Goal: Task Accomplishment & Management: Use online tool/utility

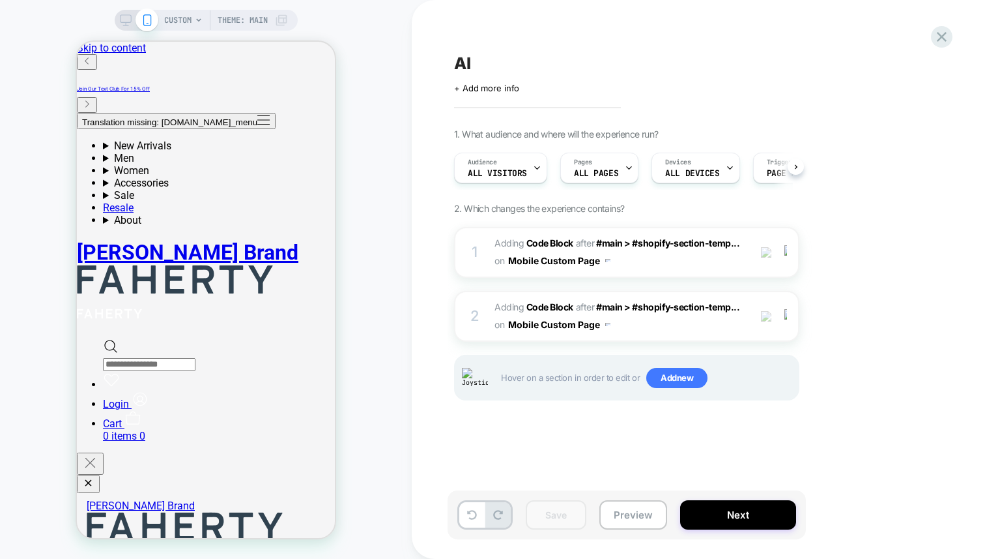
scroll to position [0, 1]
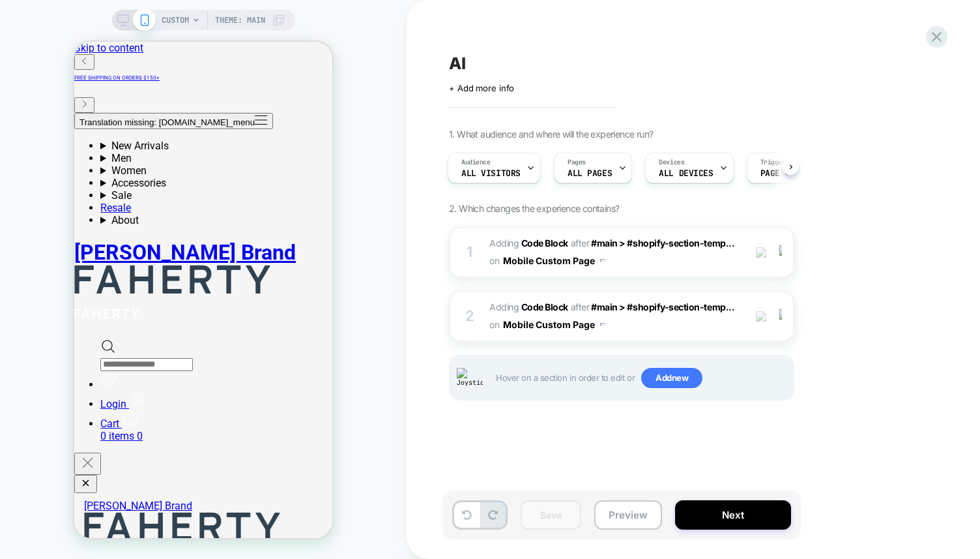
click at [851, 454] on div "AI Click to edit experience details + Add more info 1. What audience and where …" at bounding box center [687, 279] width 489 height 532
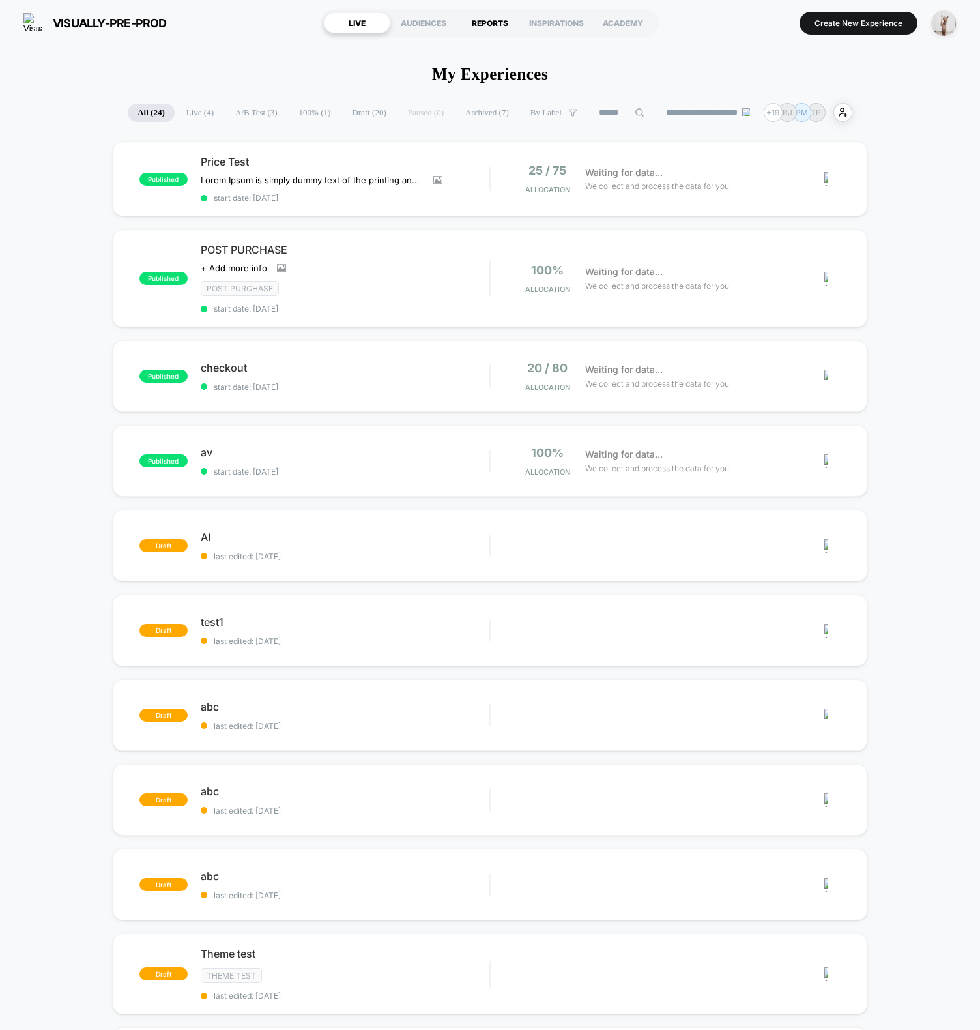
drag, startPoint x: 220, startPoint y: 43, endPoint x: 477, endPoint y: 30, distance: 257.8
click at [220, 43] on div "visually-pre-prod [URL][DOMAIN_NAME] LIVE AUDIENCES REPORTS INSPIRATIONS ACADEM…" at bounding box center [490, 23] width 980 height 46
click at [860, 19] on button "Create New Experience" at bounding box center [859, 23] width 118 height 23
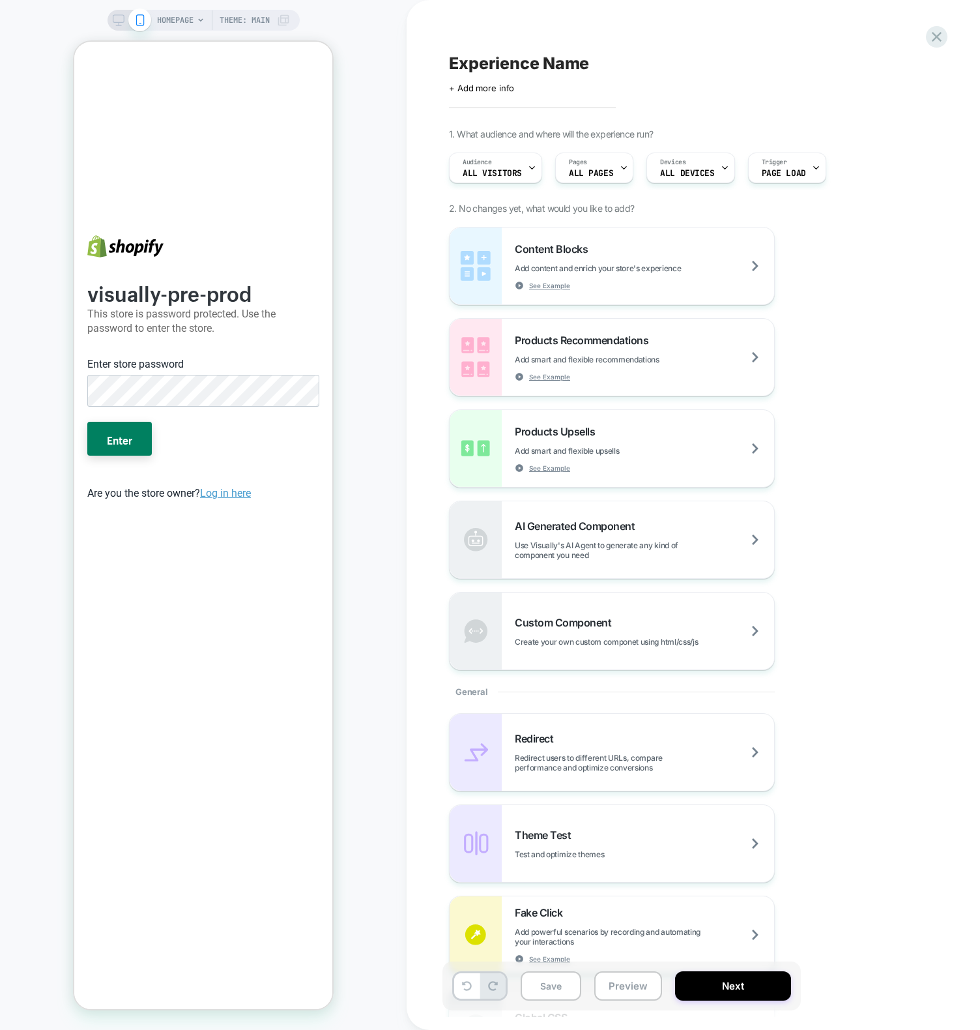
click at [401, 463] on div "HOMEPAGE Theme: MAIN" at bounding box center [203, 515] width 407 height 1004
click at [940, 35] on icon at bounding box center [937, 37] width 18 height 18
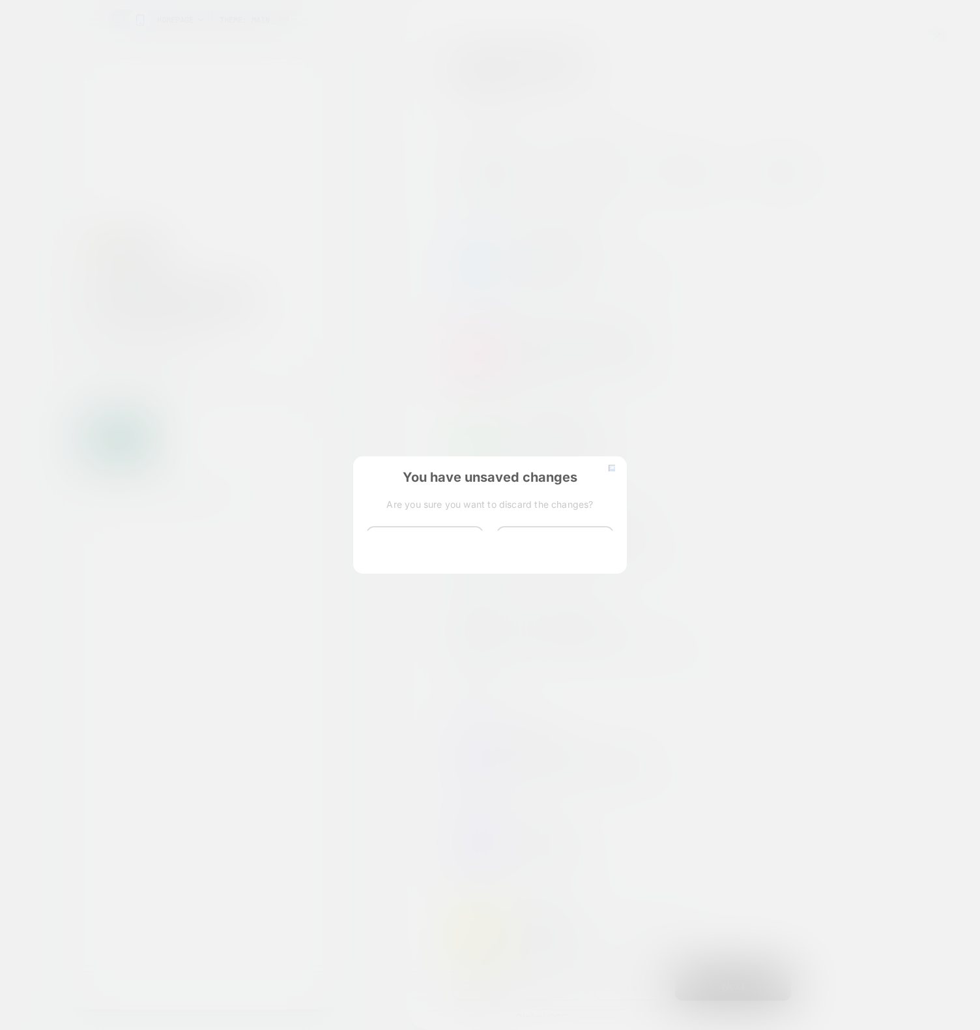
click at [424, 562] on div "You have unsaved changes Are you sure you want to discard the changes? Discard …" at bounding box center [490, 513] width 274 height 115
click at [429, 551] on button "Discard Changes" at bounding box center [424, 546] width 117 height 40
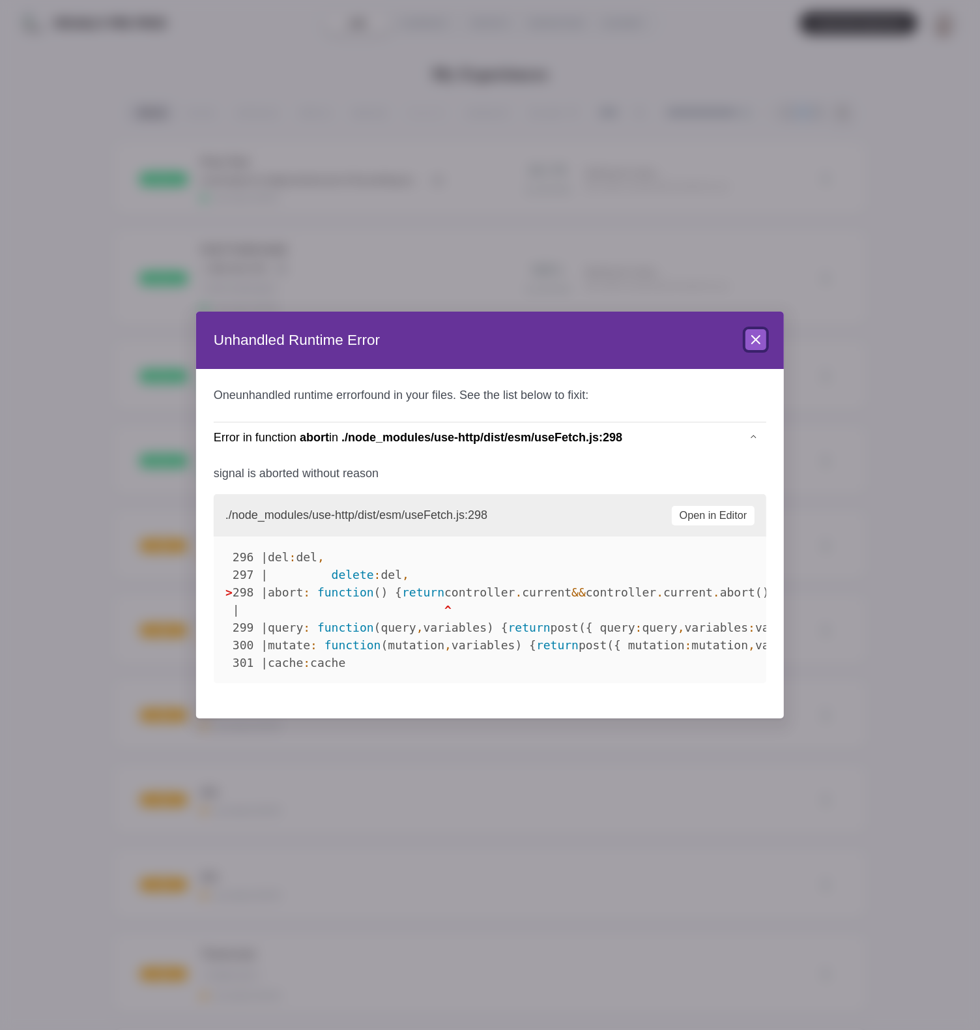
click at [758, 338] on icon at bounding box center [756, 340] width 16 height 16
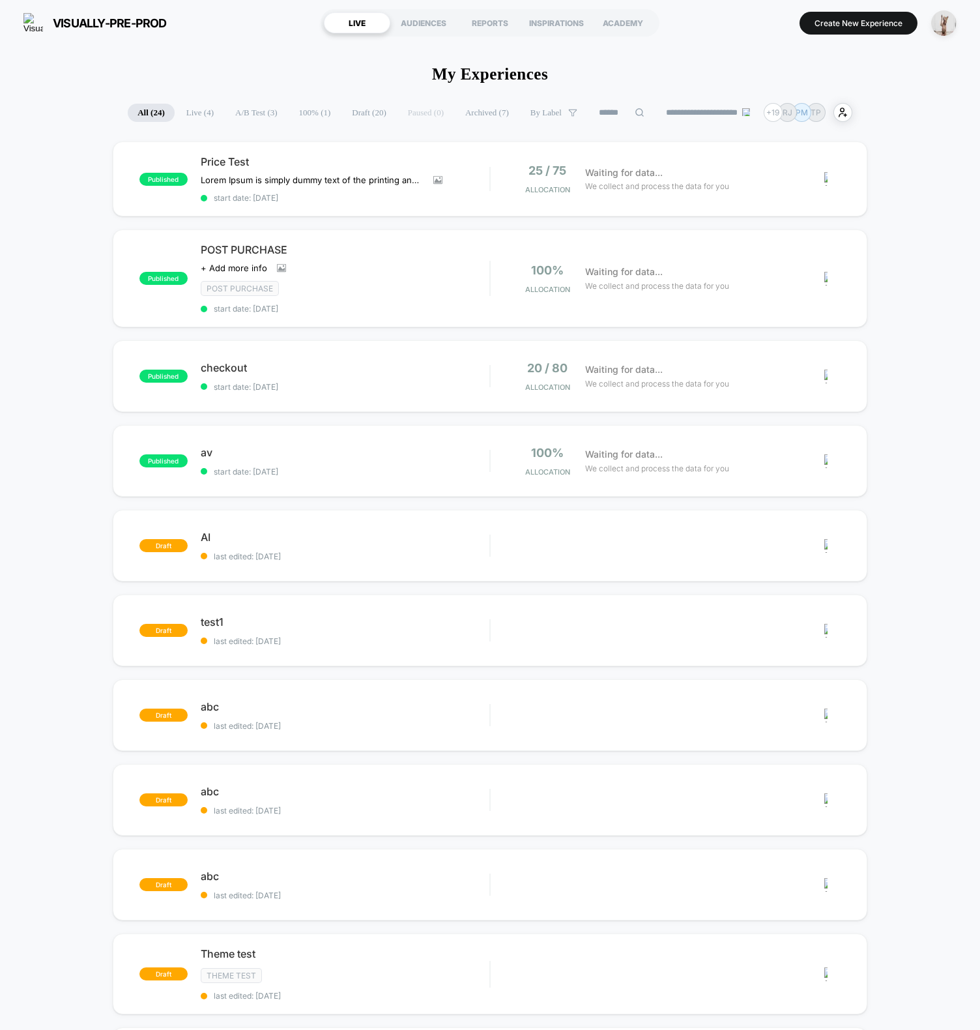
click at [44, 263] on div "published Price Test Lorem Ipsum is simply dummy text of the printing and types…" at bounding box center [490, 699] width 980 height 1116
click at [363, 540] on span "AI" at bounding box center [345, 537] width 289 height 13
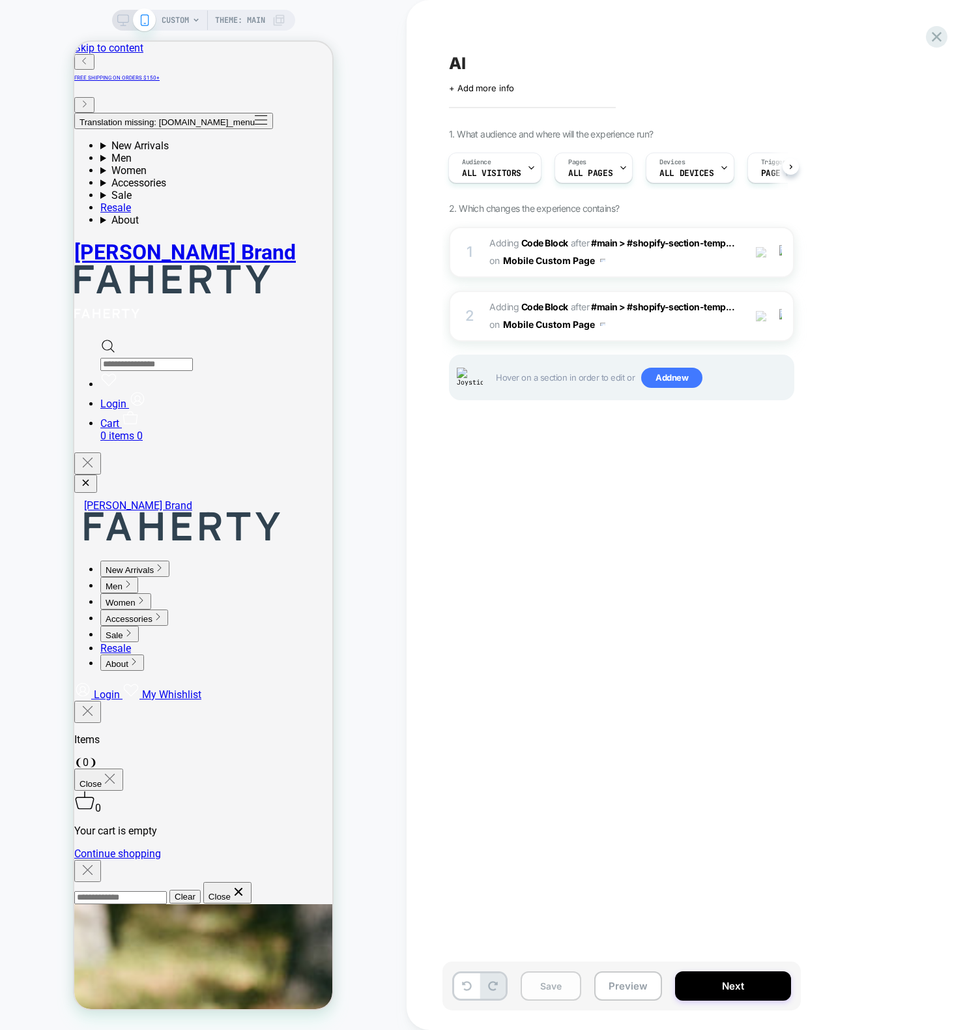
click at [546, 984] on button "Save" at bounding box center [551, 985] width 61 height 29
drag, startPoint x: 558, startPoint y: 787, endPoint x: 476, endPoint y: 754, distance: 88.3
click at [557, 787] on div "AI Click to edit experience details + Add more info 1. What audience and where …" at bounding box center [687, 515] width 489 height 1004
drag, startPoint x: 639, startPoint y: 685, endPoint x: 630, endPoint y: 434, distance: 251.1
click at [641, 685] on div "AI Click to edit experience details + Add more info 1. What audience and where …" at bounding box center [687, 515] width 489 height 1004
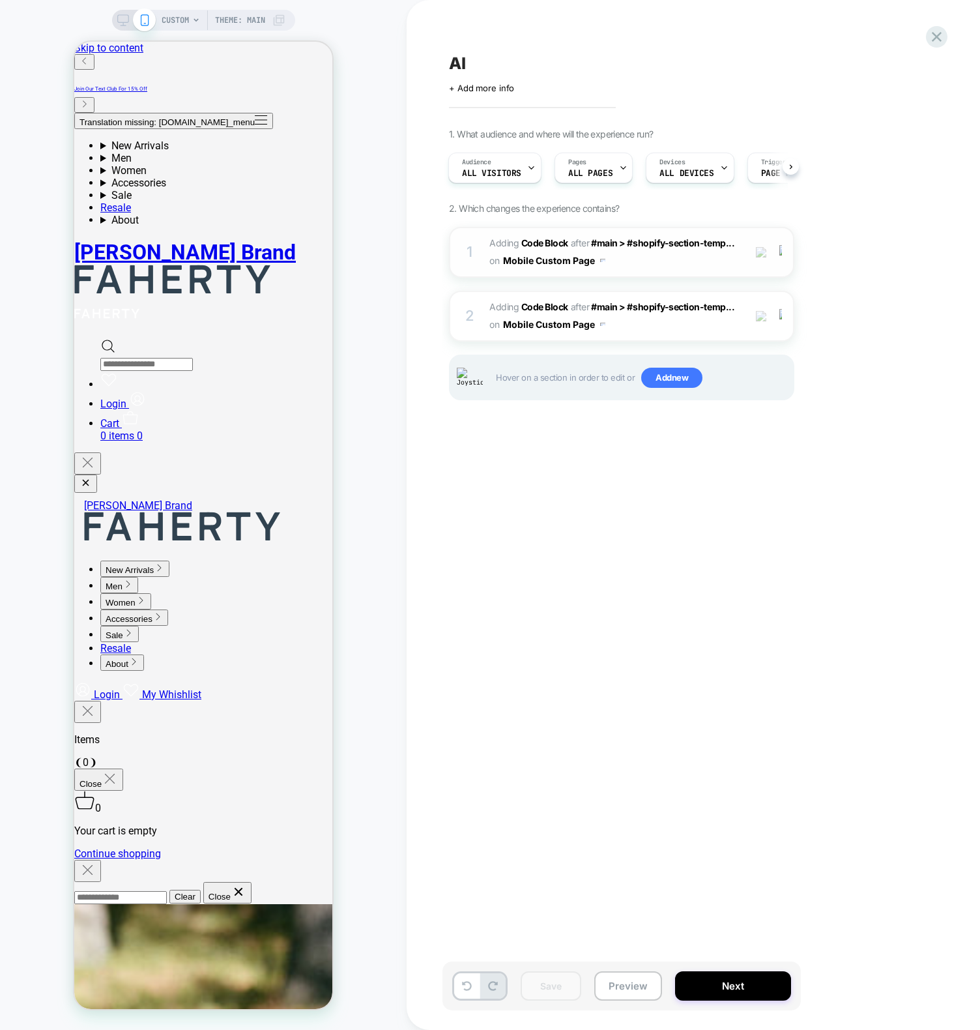
click at [474, 244] on div "1" at bounding box center [469, 252] width 13 height 26
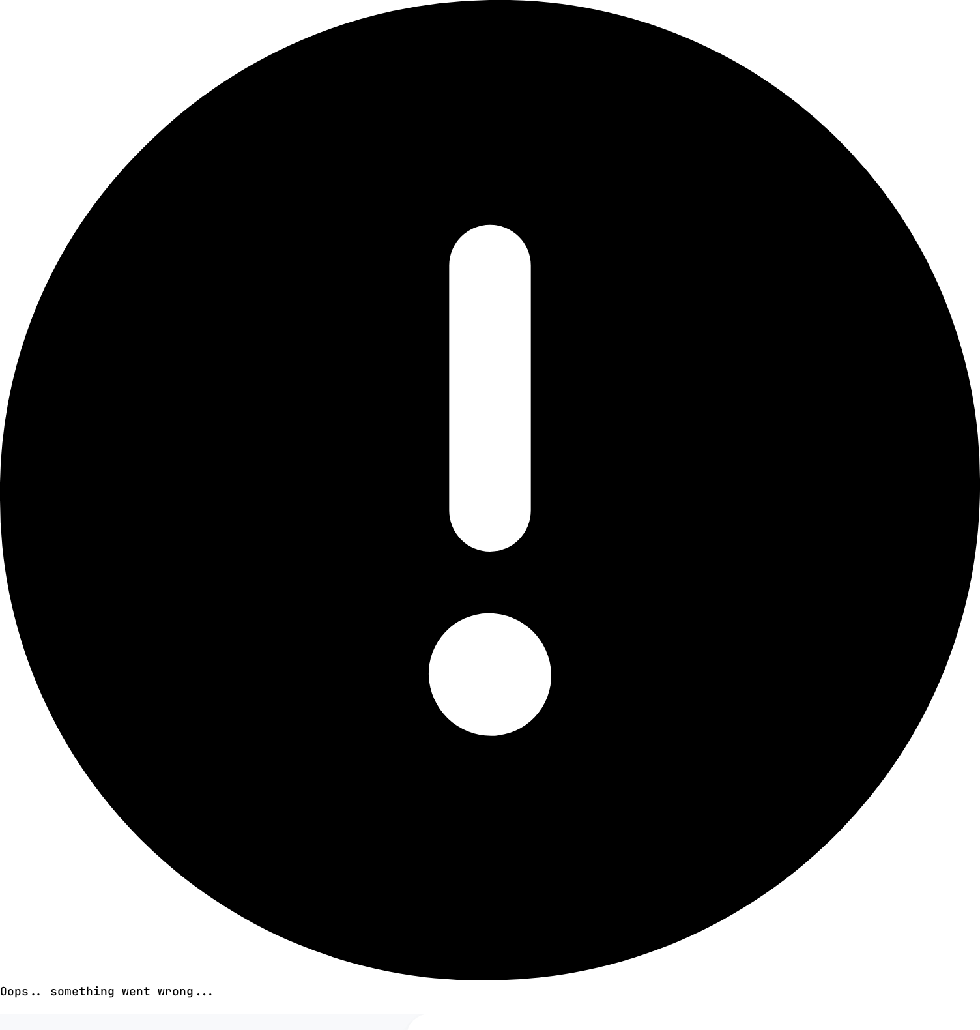
type textarea "*"
click at [11, 1012] on icon "close" at bounding box center [8, 1015] width 7 height 7
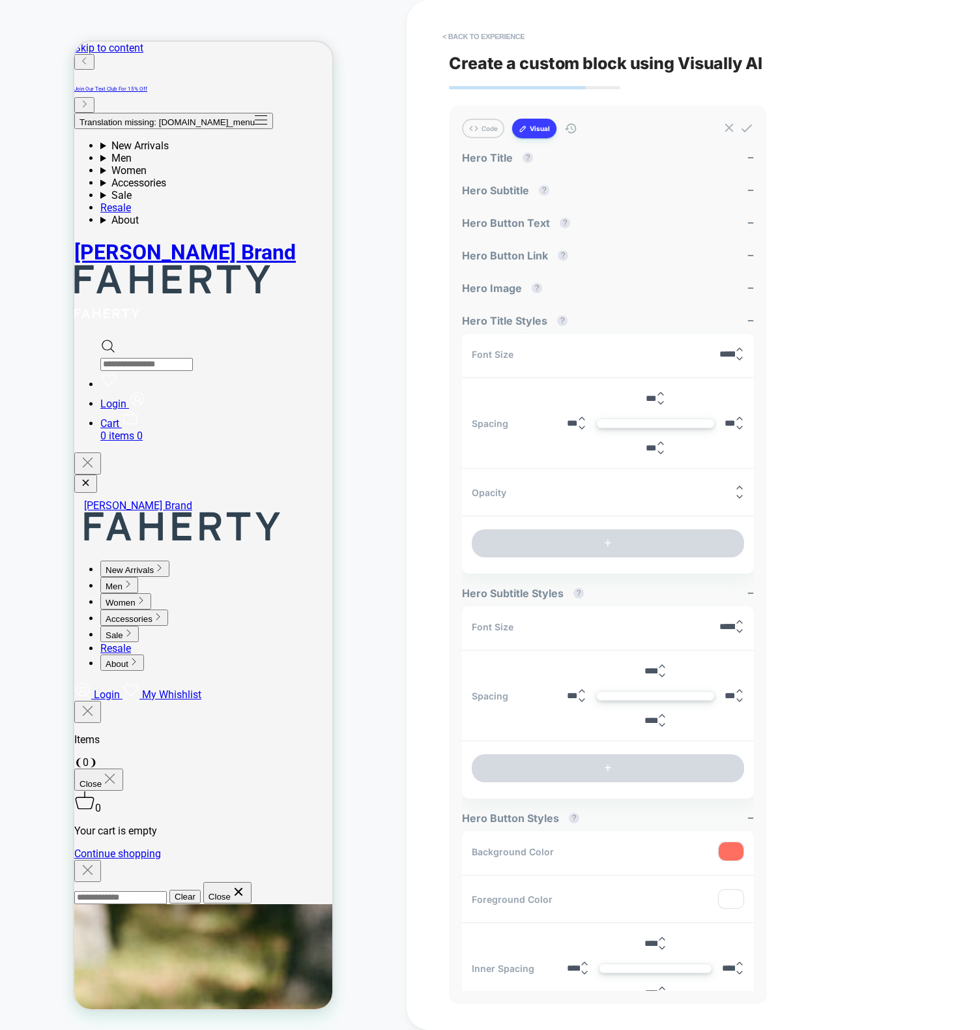
click at [822, 273] on div "< Back to experience Create a custom block using Visually AI Code Visual Exampl…" at bounding box center [693, 515] width 489 height 1030
click at [904, 313] on div "< Back to experience Create a custom block using Visually AI Code Visual Exampl…" at bounding box center [693, 515] width 489 height 1030
drag, startPoint x: 886, startPoint y: 465, endPoint x: 890, endPoint y: 472, distance: 8.0
click at [882, 469] on div "< Back to experience Create a custom block using Visually AI Code Visual Exampl…" at bounding box center [693, 515] width 489 height 1030
click at [837, 488] on div "< Back to experience Create a custom block using Visually AI Code Visual Exampl…" at bounding box center [693, 515] width 489 height 1030
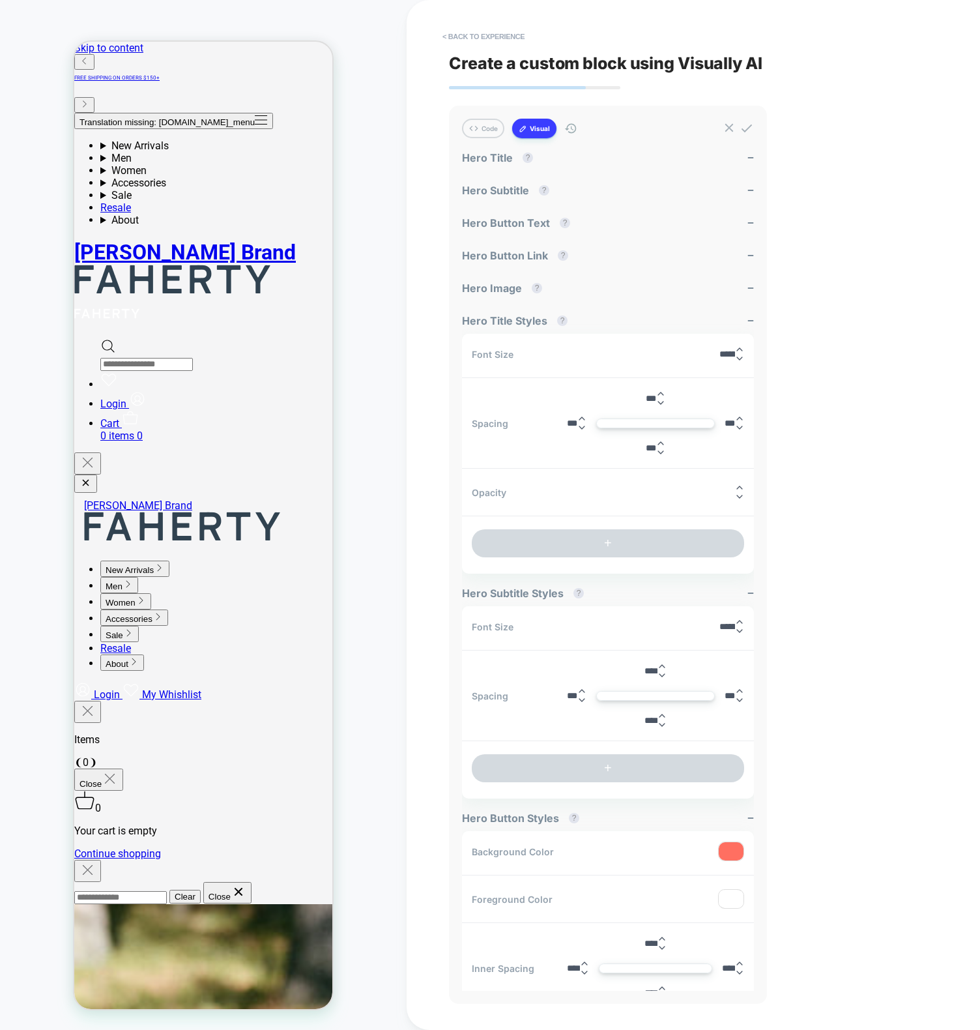
click at [877, 422] on div "< Back to experience Create a custom block using Visually AI Code Visual Exampl…" at bounding box center [693, 515] width 489 height 1030
click at [848, 262] on div "< Back to experience Create a custom block using Visually AI Code Visual Exampl…" at bounding box center [693, 515] width 489 height 1030
click at [371, 177] on div "CUSTOM Theme: MAIN" at bounding box center [203, 515] width 407 height 1004
click at [574, 754] on button "+" at bounding box center [608, 768] width 272 height 28
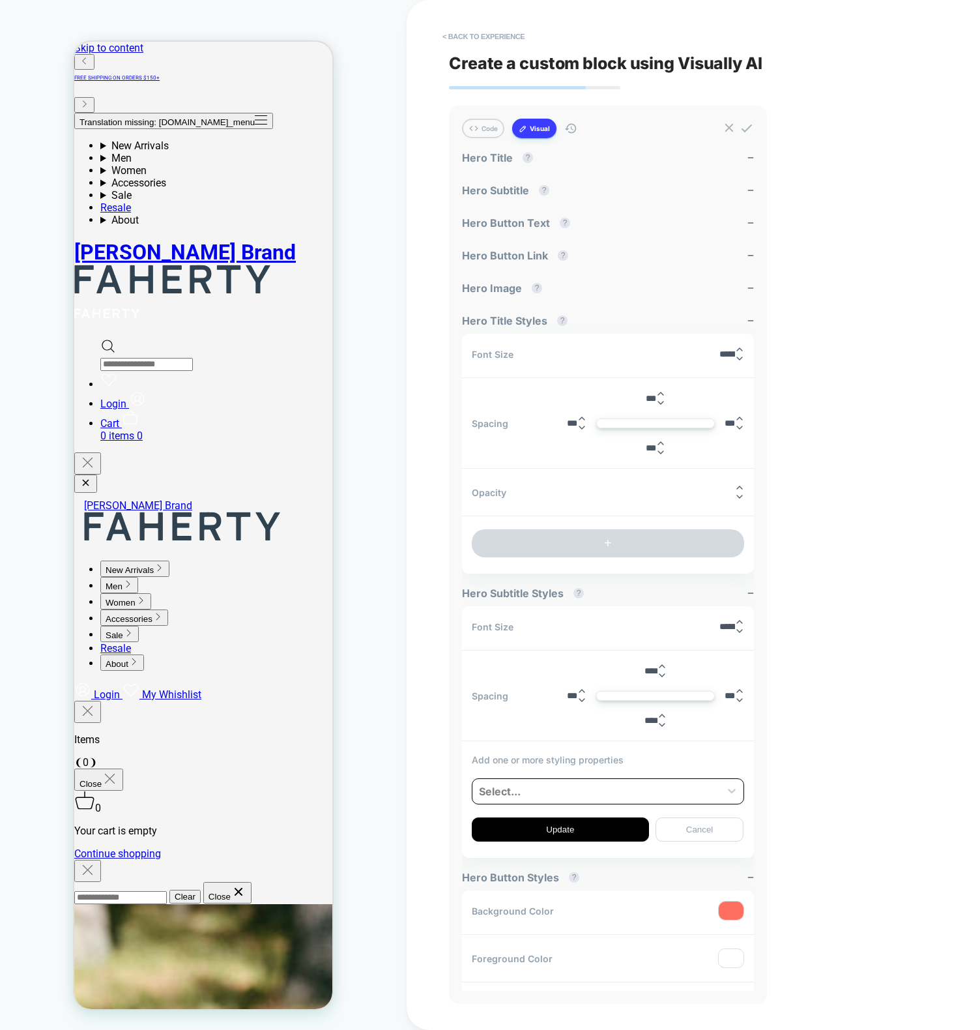
click at [502, 786] on div at bounding box center [596, 791] width 235 height 16
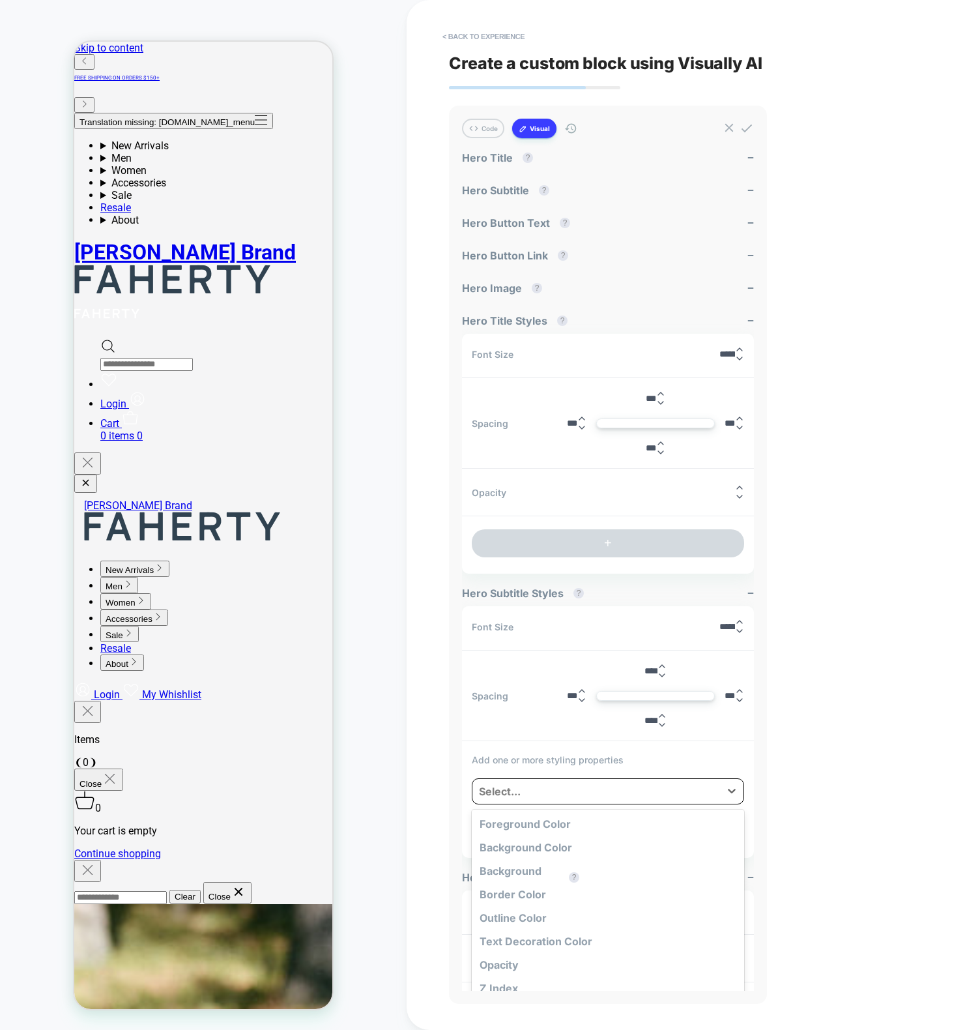
click at [534, 783] on div at bounding box center [596, 791] width 235 height 16
type input "***"
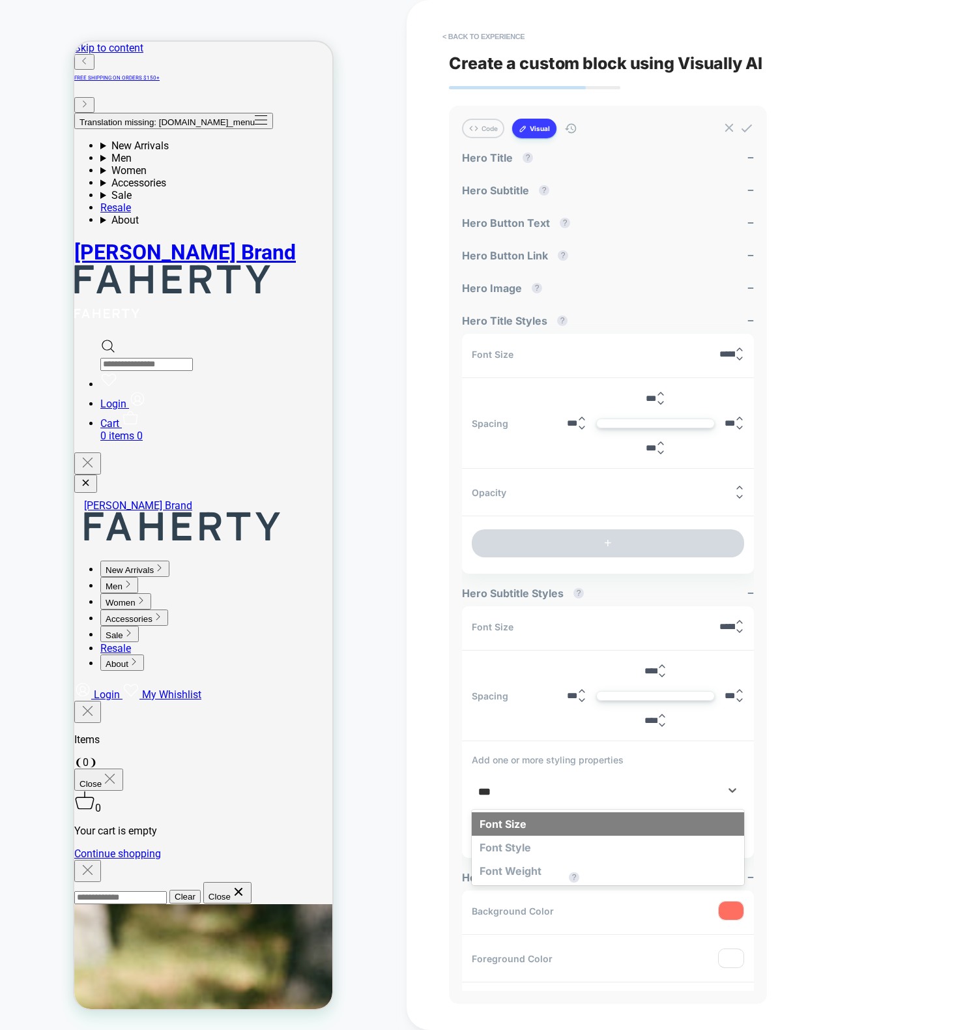
click at [560, 828] on div "Font Size" at bounding box center [608, 823] width 272 height 23
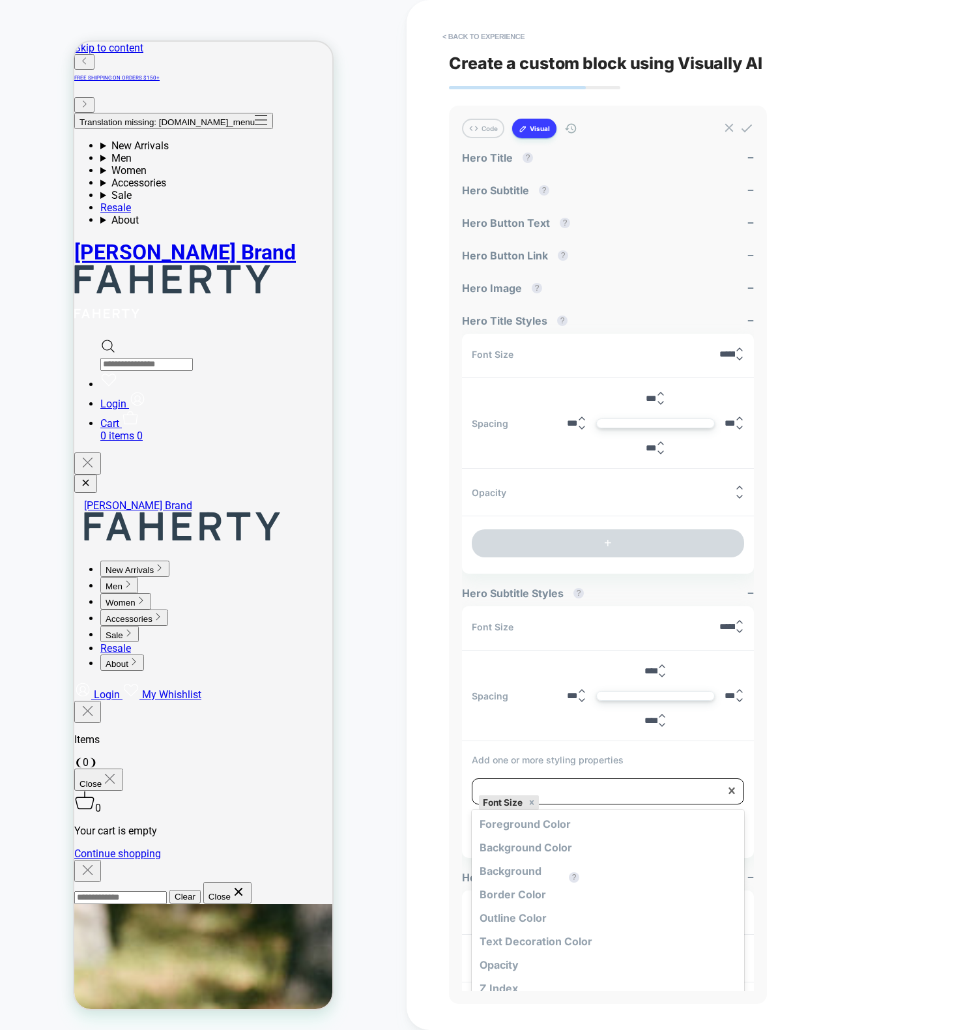
click at [642, 799] on div at bounding box center [628, 802] width 172 height 16
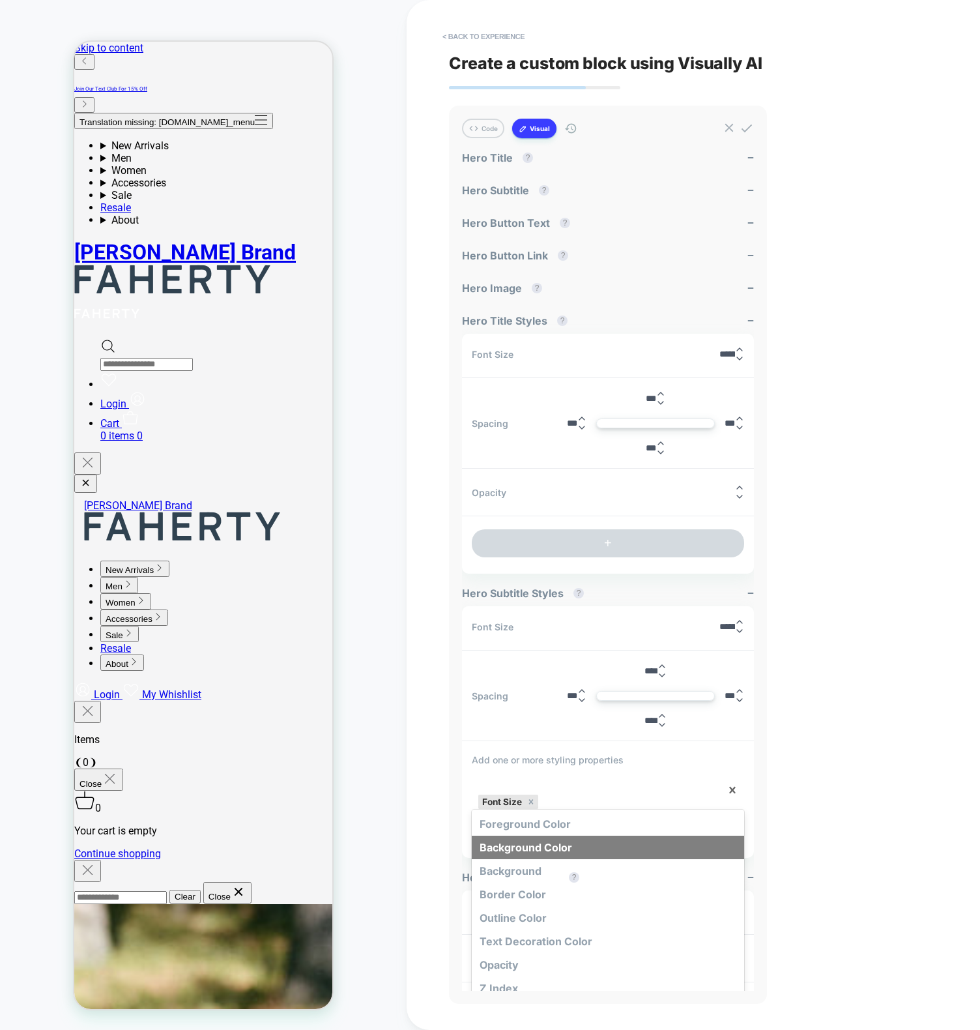
click at [605, 853] on div "Background Color" at bounding box center [608, 847] width 272 height 23
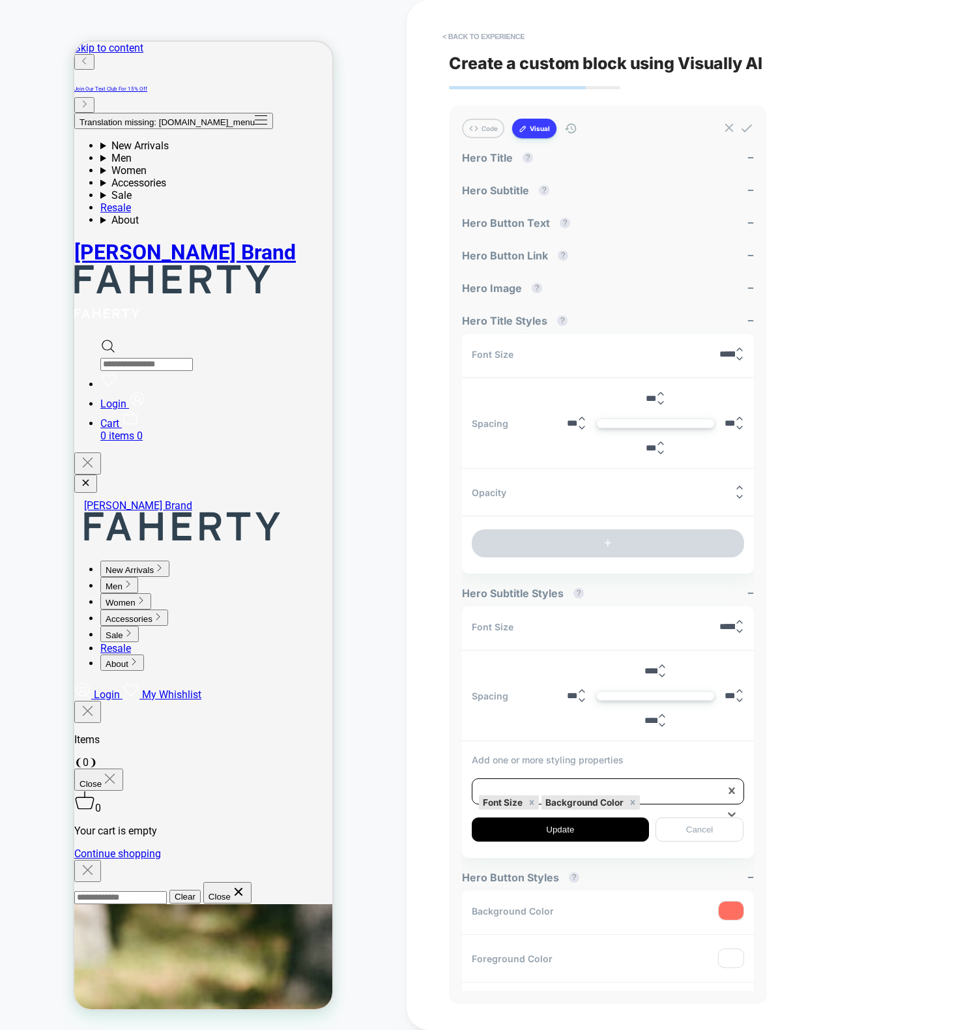
click at [655, 800] on div at bounding box center [678, 802] width 71 height 16
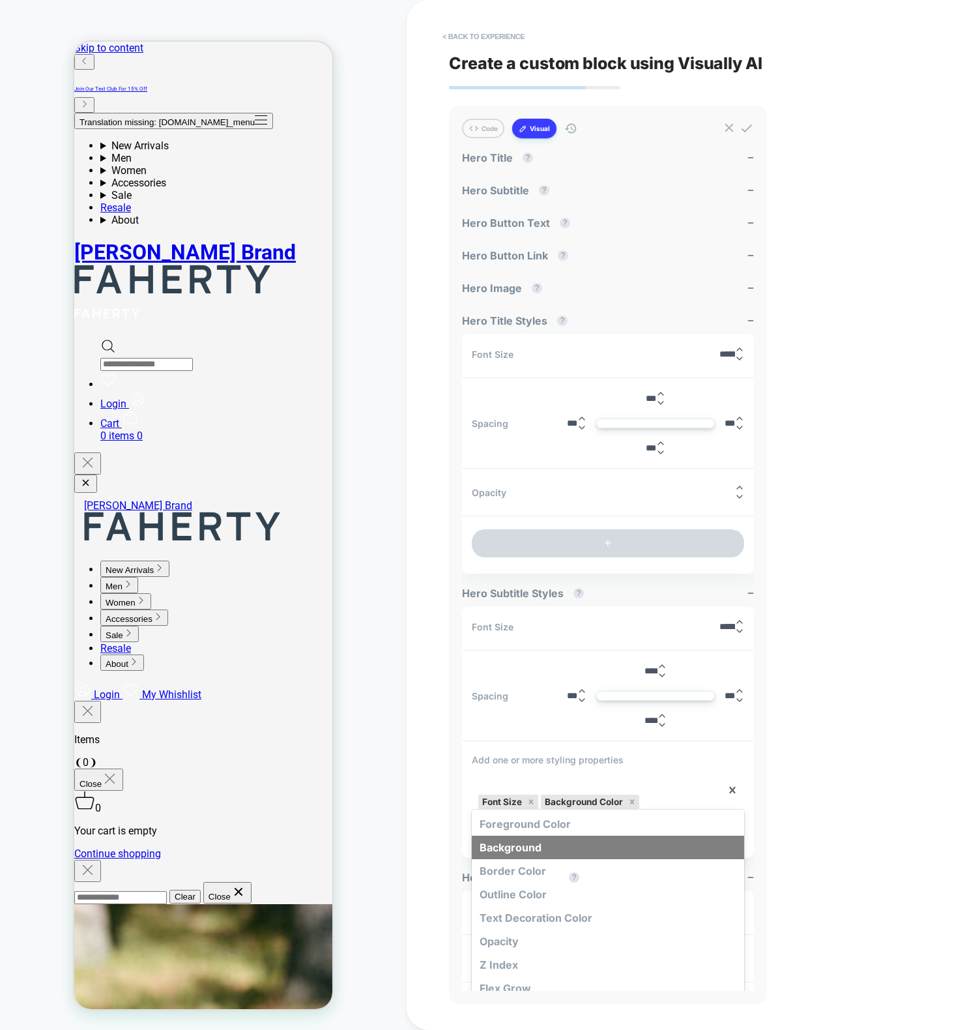
click at [635, 849] on div "Background" at bounding box center [608, 847] width 272 height 23
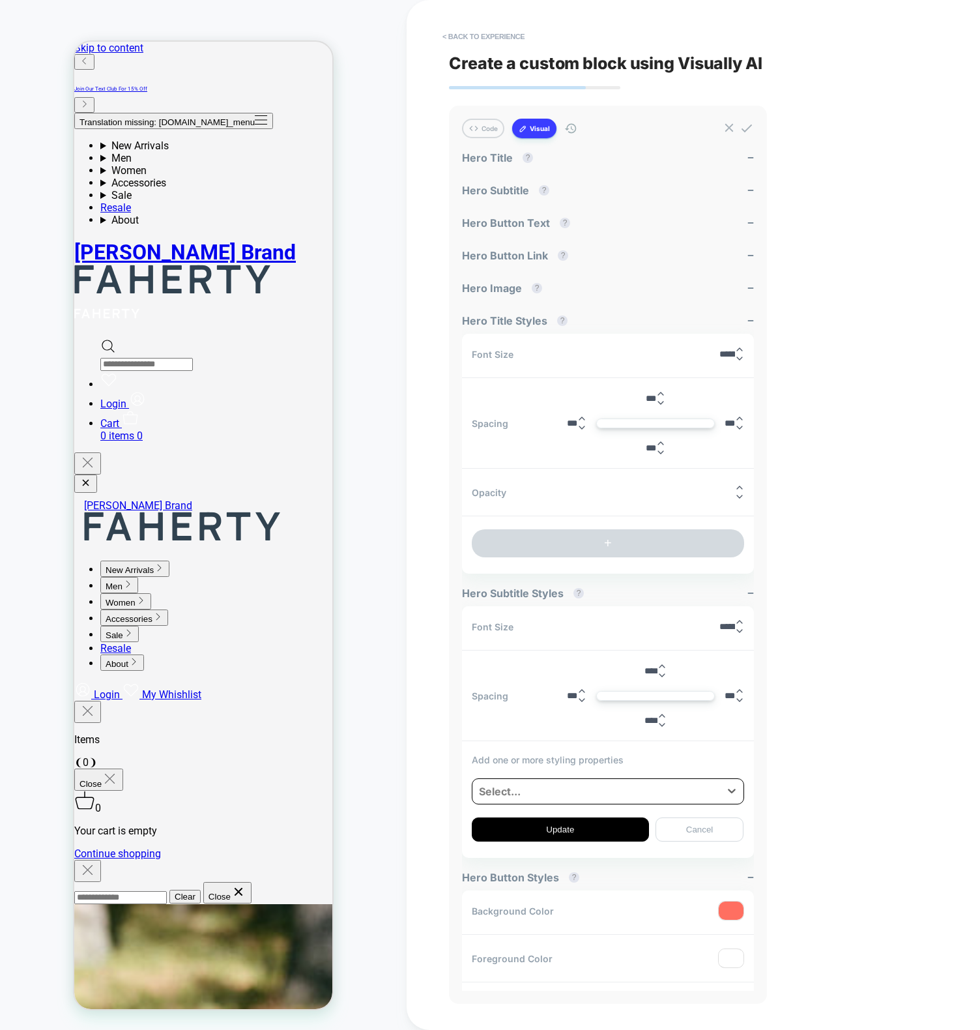
drag, startPoint x: 415, startPoint y: 309, endPoint x: 427, endPoint y: 308, distance: 11.8
click at [416, 309] on div "< Back to experience Create a custom block using Visually AI Code Visual Exampl…" at bounding box center [694, 515] width 574 height 1030
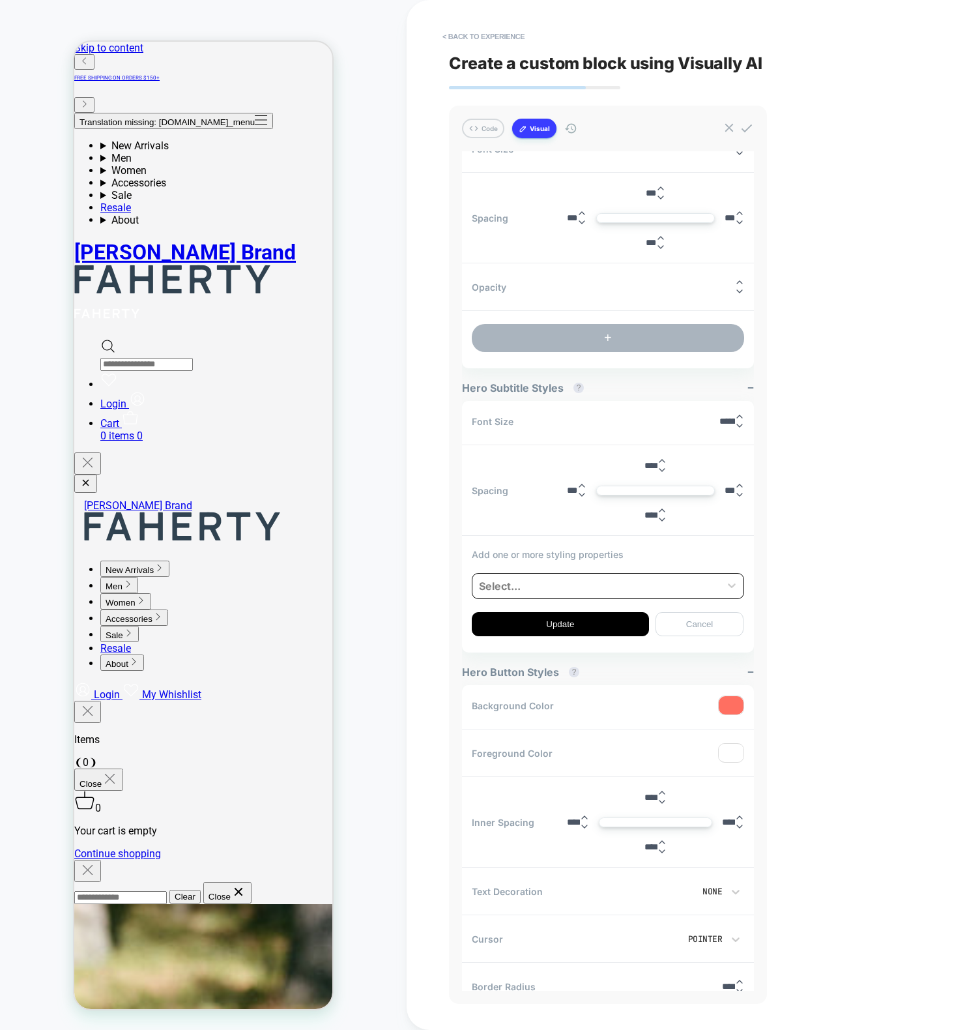
click at [587, 328] on button "+" at bounding box center [608, 338] width 272 height 28
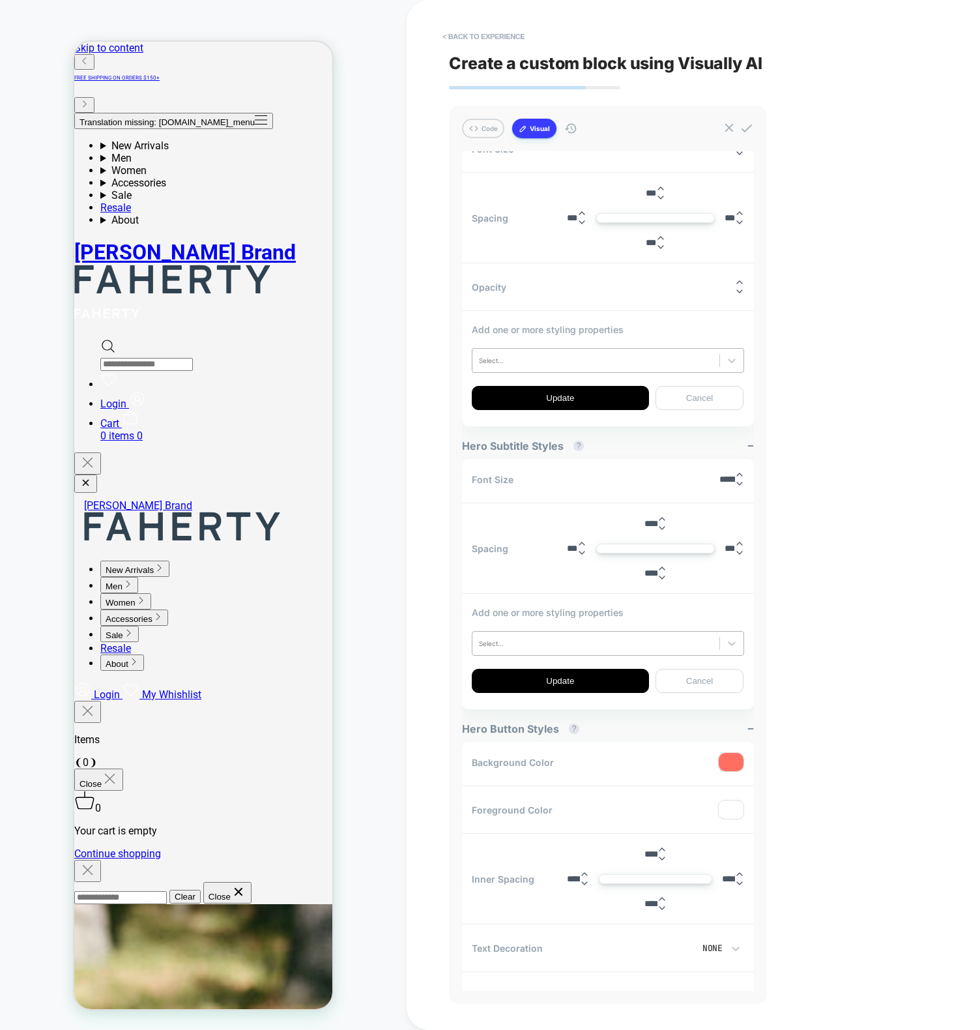
click at [500, 358] on div at bounding box center [596, 360] width 234 height 10
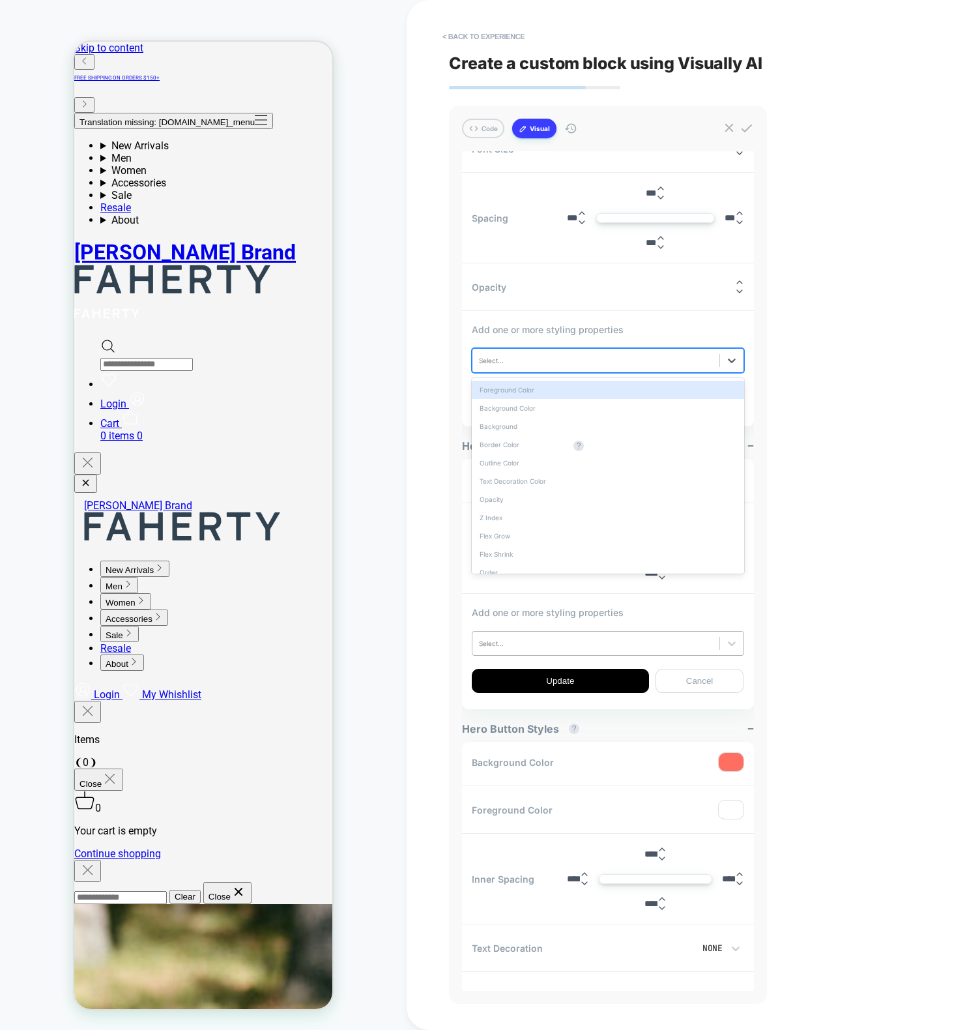
click at [525, 411] on div "Background Color" at bounding box center [608, 408] width 272 height 18
drag, startPoint x: 618, startPoint y: 358, endPoint x: 591, endPoint y: 386, distance: 39.2
click at [618, 358] on div at bounding box center [619, 360] width 141 height 10
click at [536, 437] on div "Outline Color" at bounding box center [608, 444] width 272 height 18
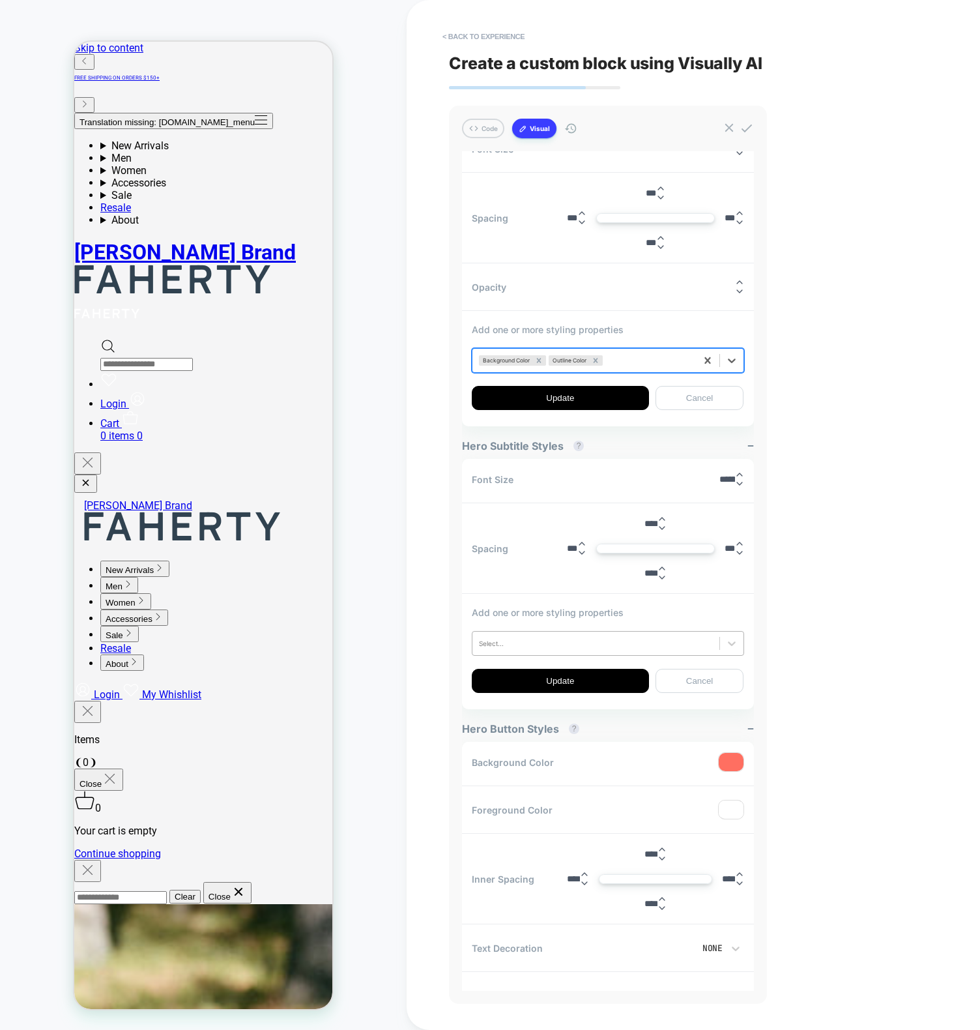
click at [637, 348] on div "Background Color Outline Color" at bounding box center [608, 360] width 272 height 25
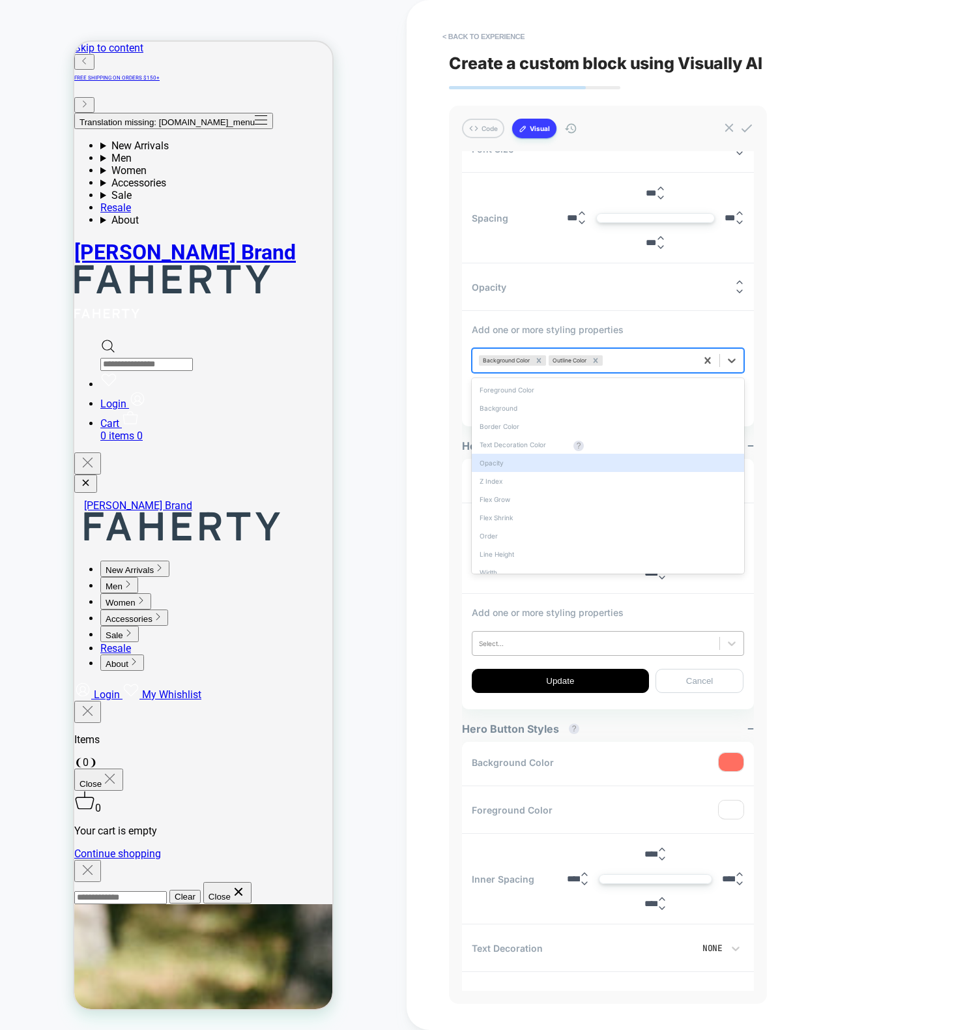
click at [549, 457] on div "Opacity" at bounding box center [608, 463] width 272 height 18
click at [684, 353] on div "Background Color Outline Color Opacity" at bounding box center [585, 361] width 224 height 16
click at [569, 499] on div "Flex Shrink" at bounding box center [608, 499] width 272 height 18
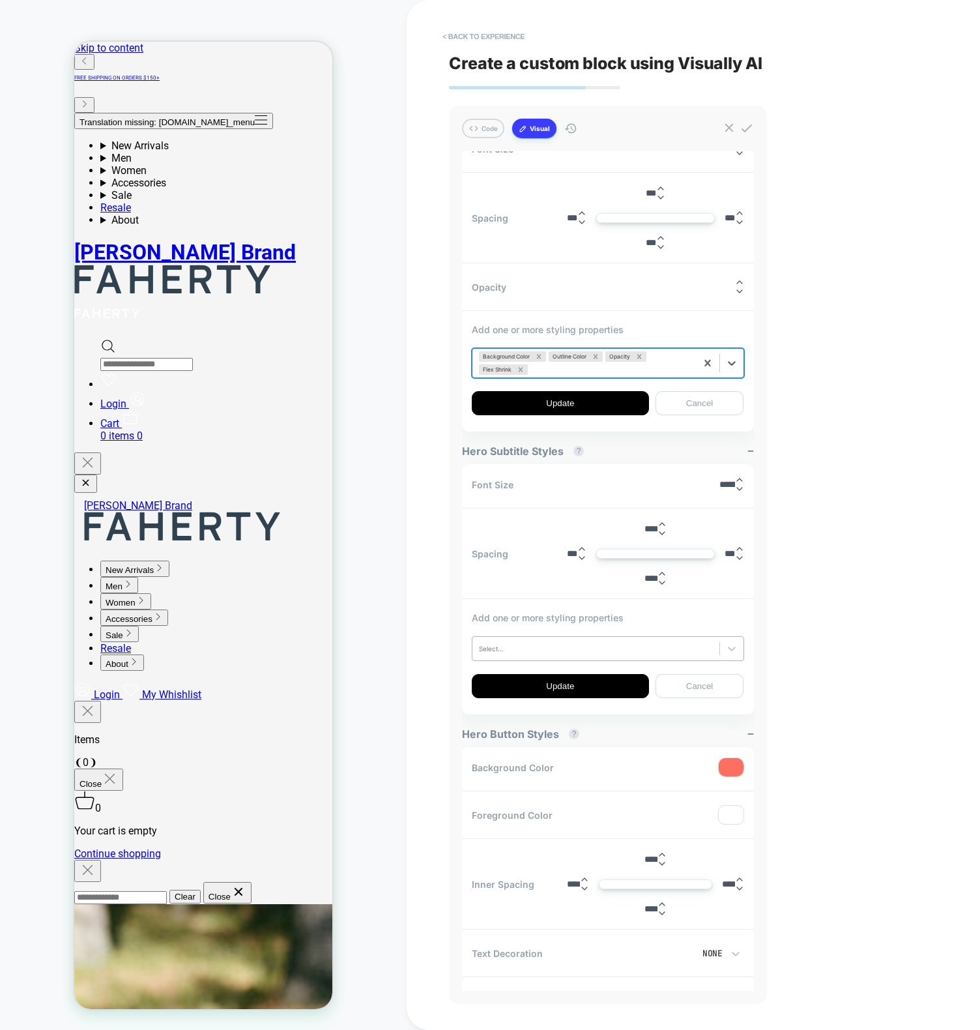
click at [674, 360] on div "Background Color Outline Color Opacity Flex Shrink" at bounding box center [585, 363] width 224 height 29
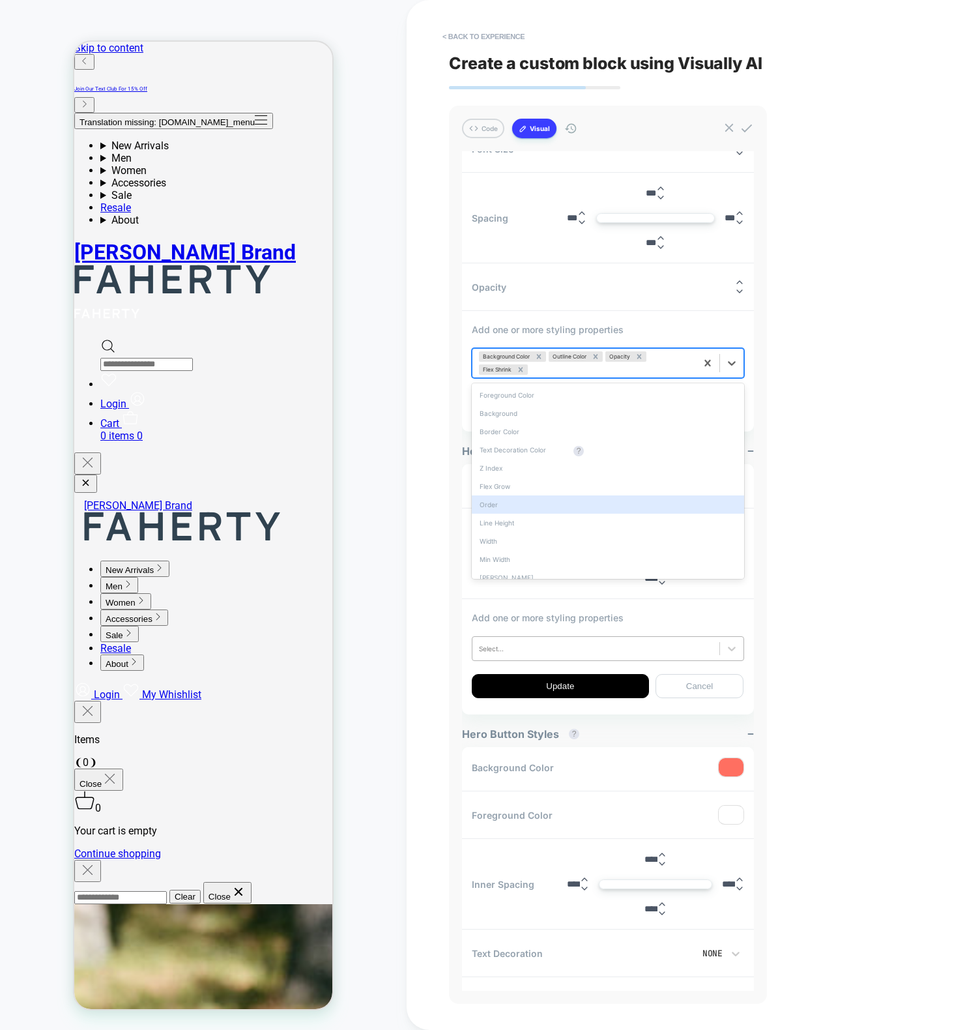
click at [546, 498] on div "Order" at bounding box center [608, 504] width 272 height 18
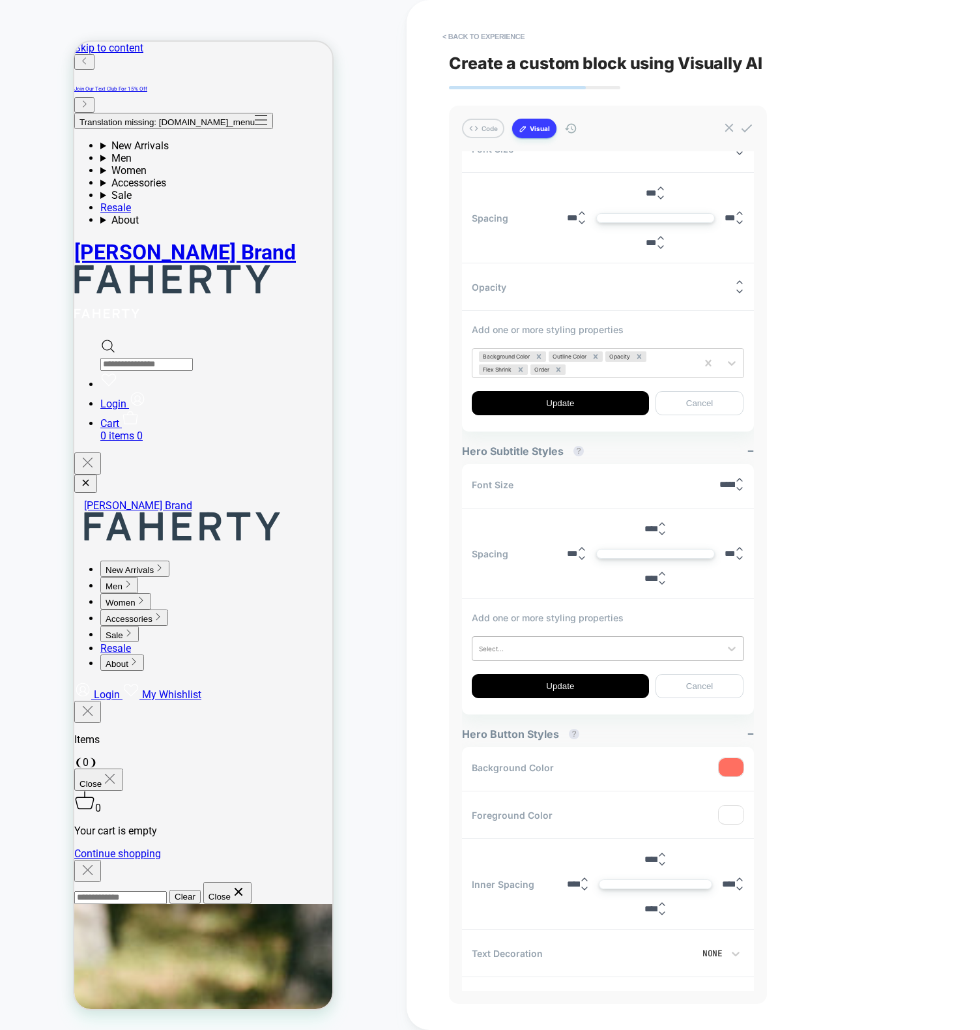
click at [793, 310] on div "< Back to experience Create a custom block using Visually AI Code Visual Exampl…" at bounding box center [693, 515] width 489 height 1030
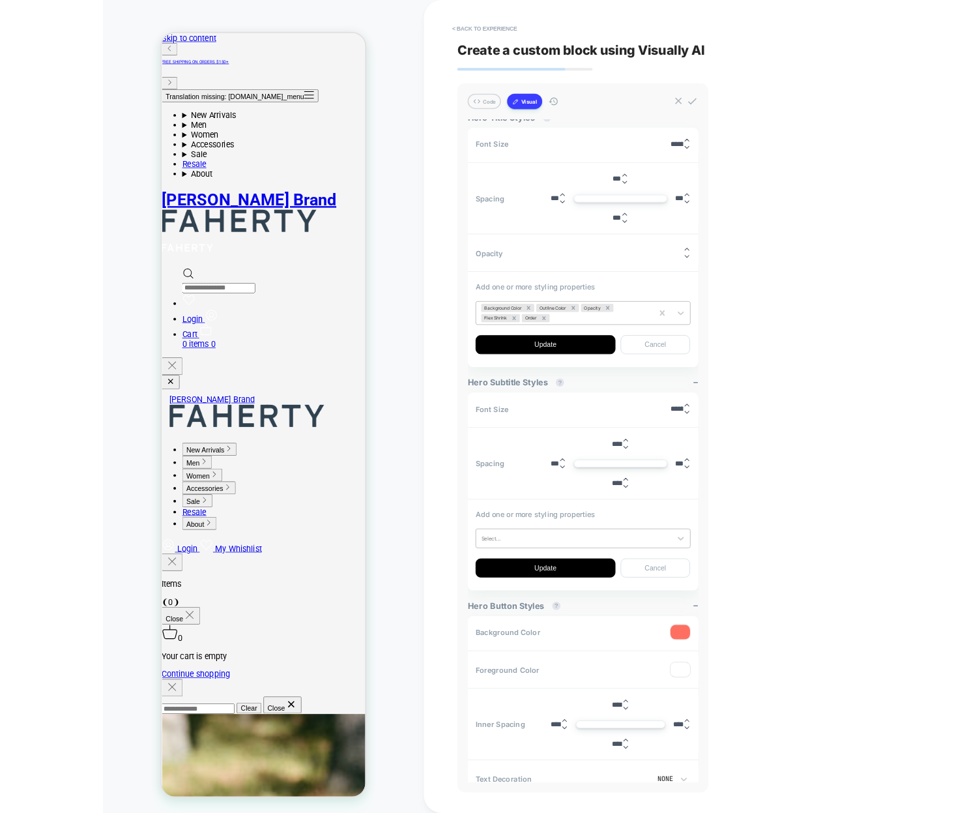
scroll to position [267, 0]
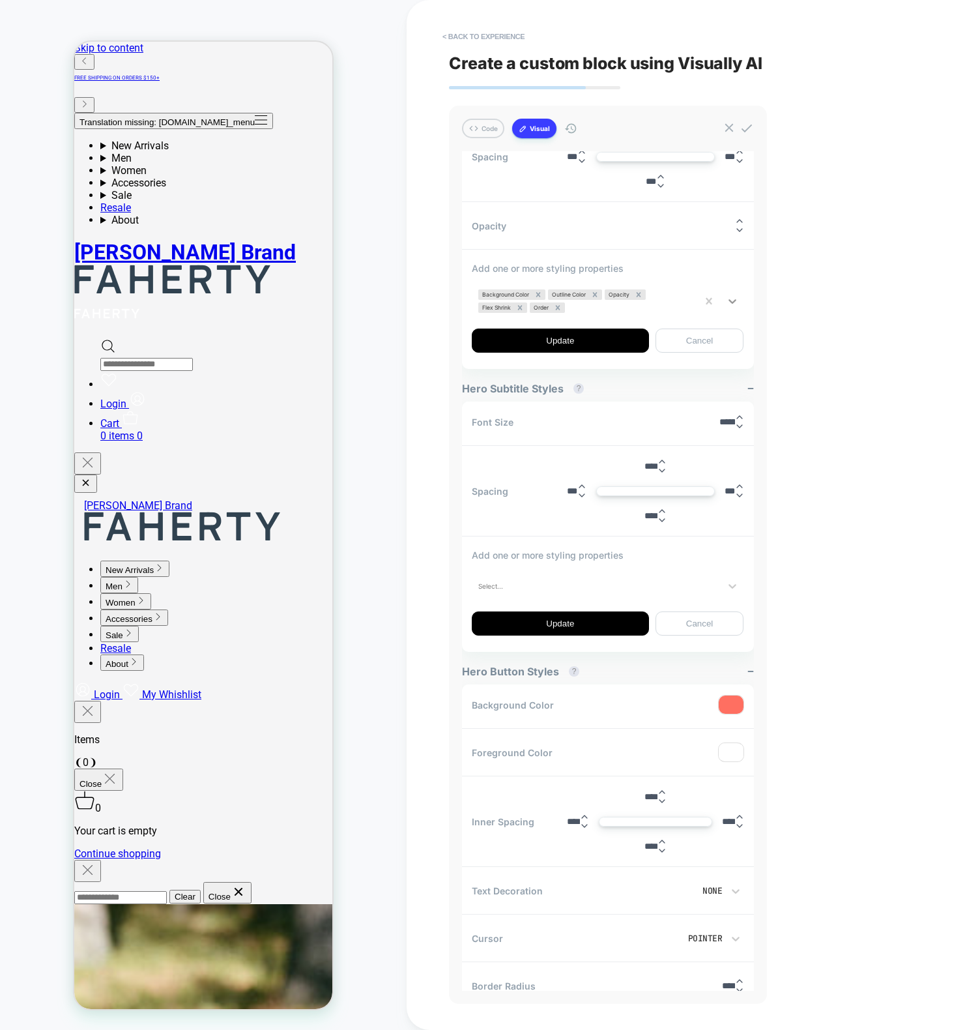
click at [736, 303] on icon at bounding box center [732, 301] width 13 height 13
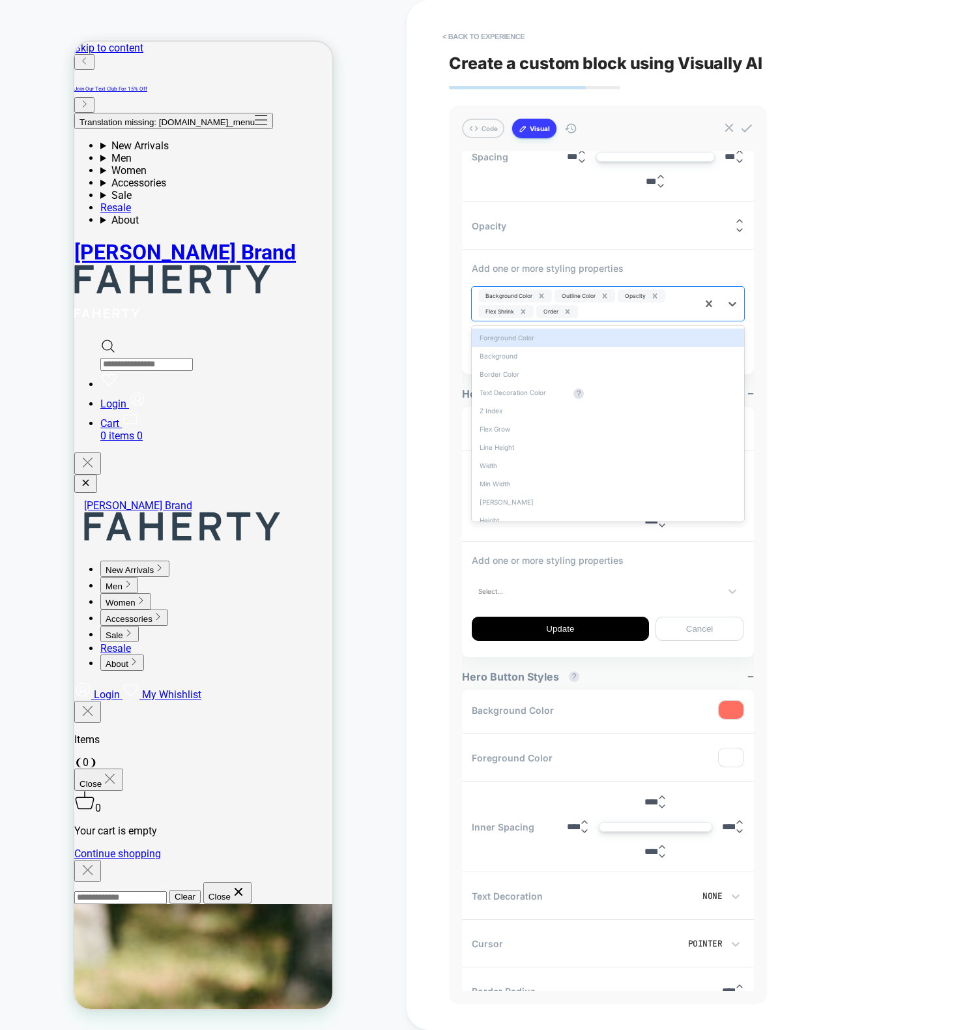
click at [662, 311] on div at bounding box center [636, 311] width 110 height 10
click at [640, 311] on div at bounding box center [636, 311] width 110 height 10
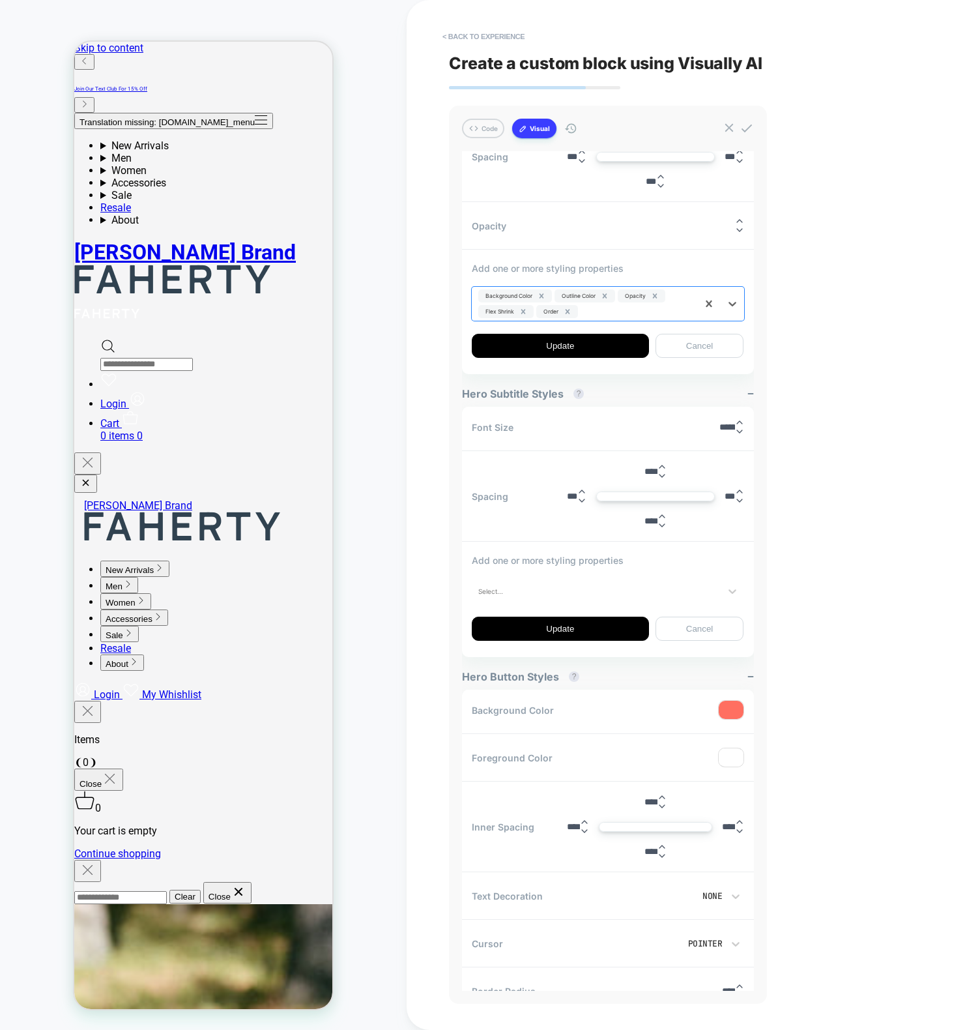
click at [640, 311] on div at bounding box center [636, 311] width 110 height 10
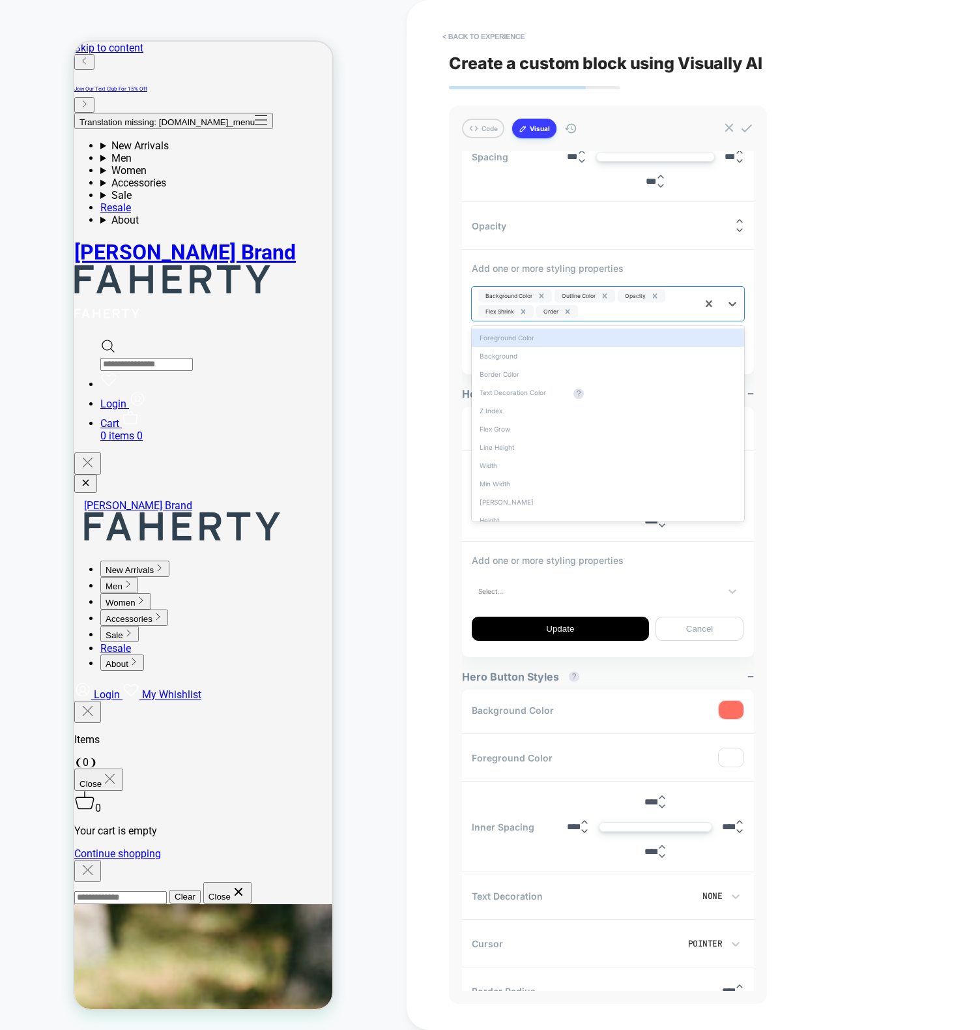
click at [640, 311] on div at bounding box center [636, 311] width 110 height 10
click at [677, 306] on div at bounding box center [636, 311] width 110 height 10
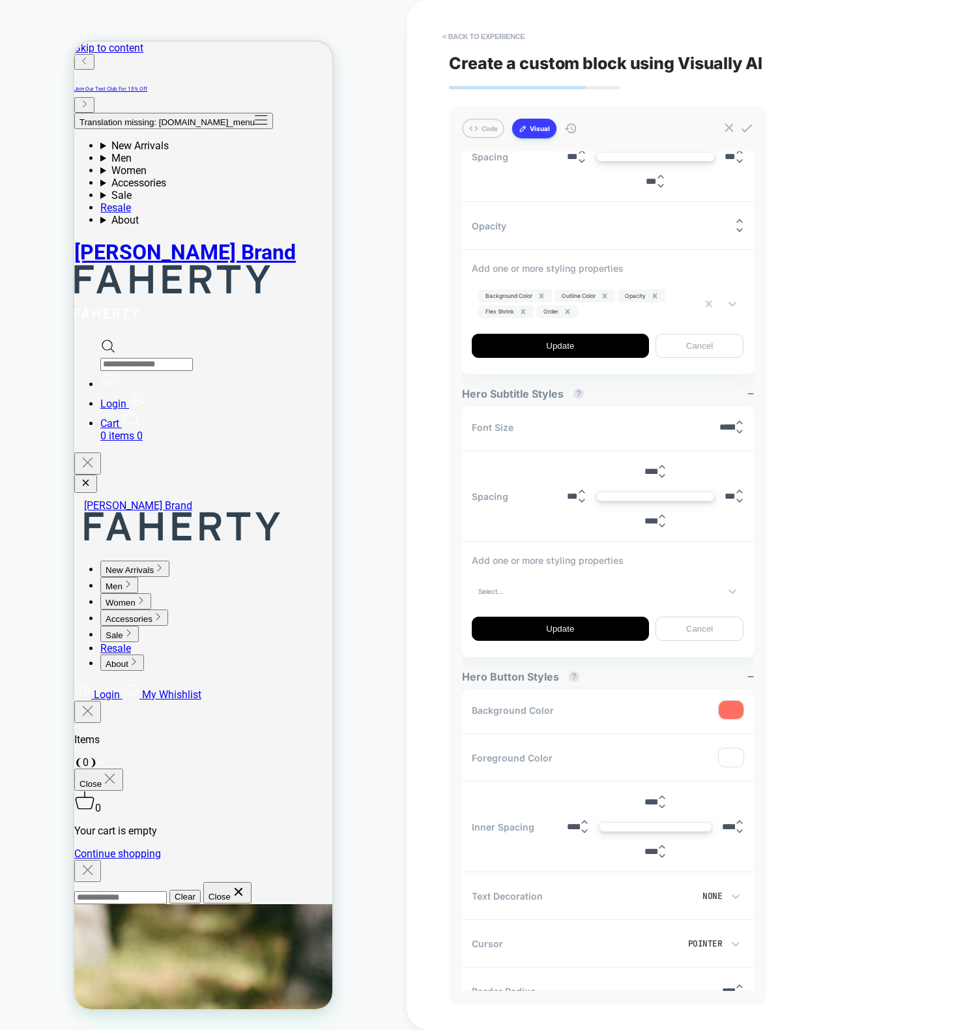
click at [684, 626] on button "Cancel" at bounding box center [700, 629] width 89 height 24
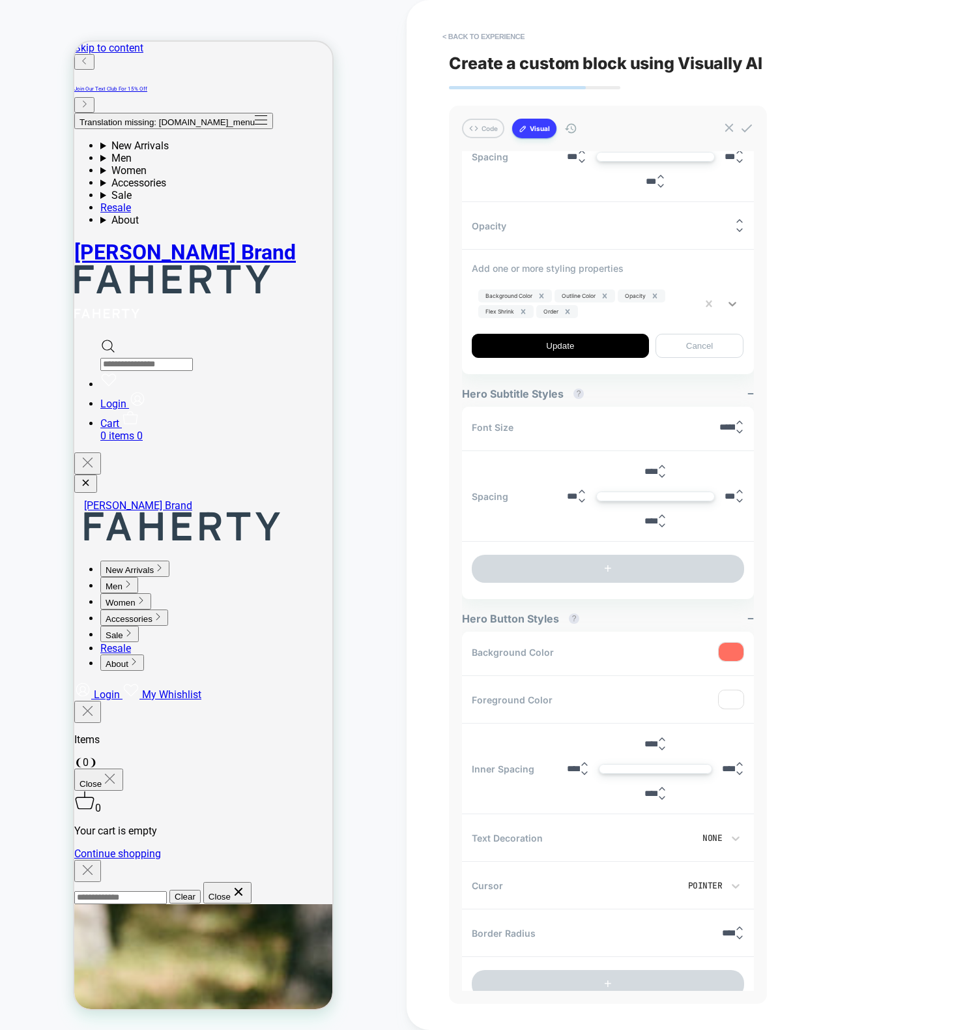
click at [735, 304] on icon at bounding box center [732, 303] width 13 height 13
click at [731, 306] on icon at bounding box center [732, 303] width 13 height 13
click at [802, 345] on div "< Back to experience Create a custom block using Visually AI Code Visual Exampl…" at bounding box center [693, 515] width 489 height 1030
drag, startPoint x: 654, startPoint y: 309, endPoint x: 647, endPoint y: 308, distance: 7.2
click at [653, 308] on div at bounding box center [636, 311] width 110 height 10
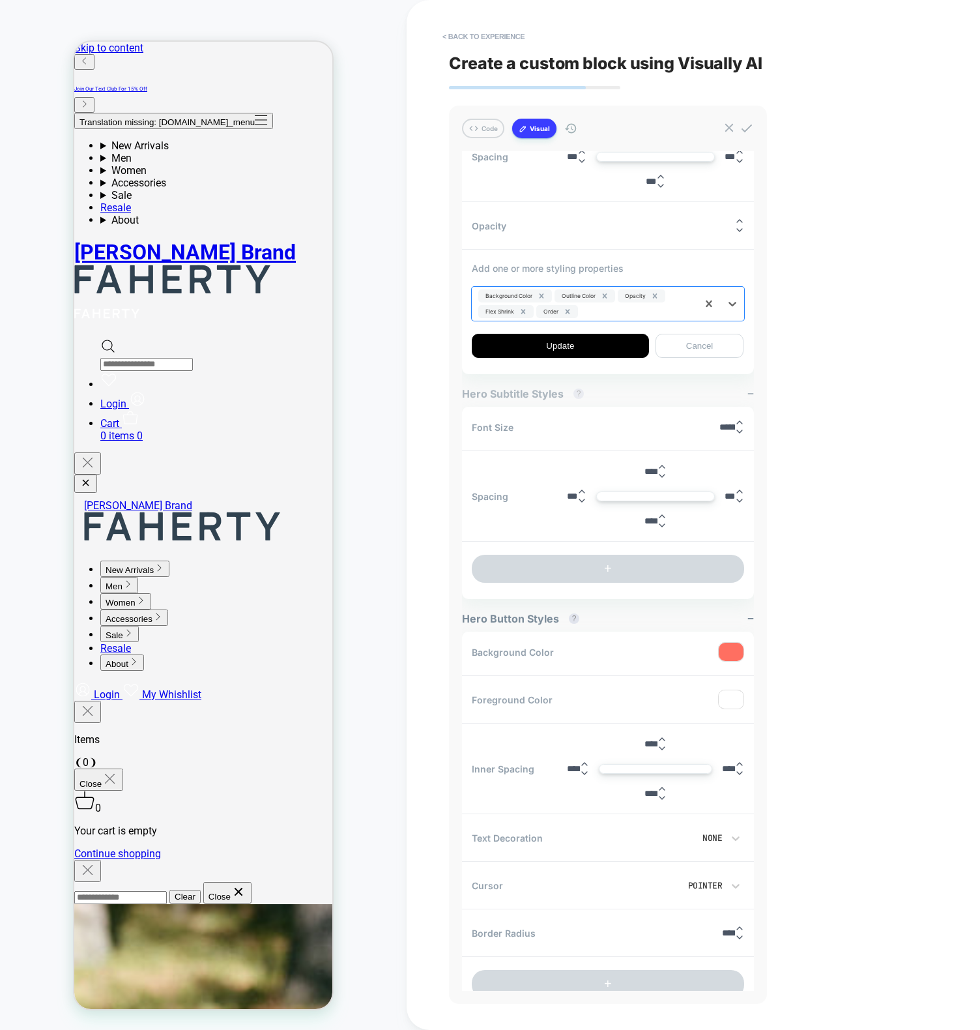
type textarea "*"
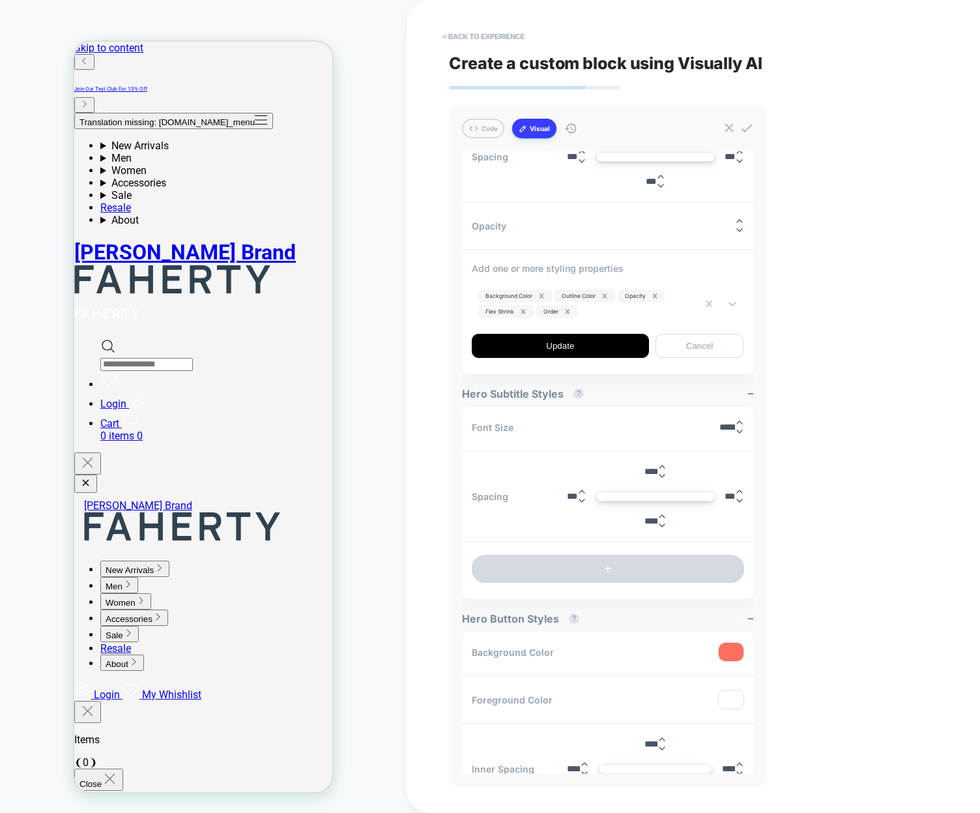
click at [646, 313] on div at bounding box center [636, 311] width 110 height 10
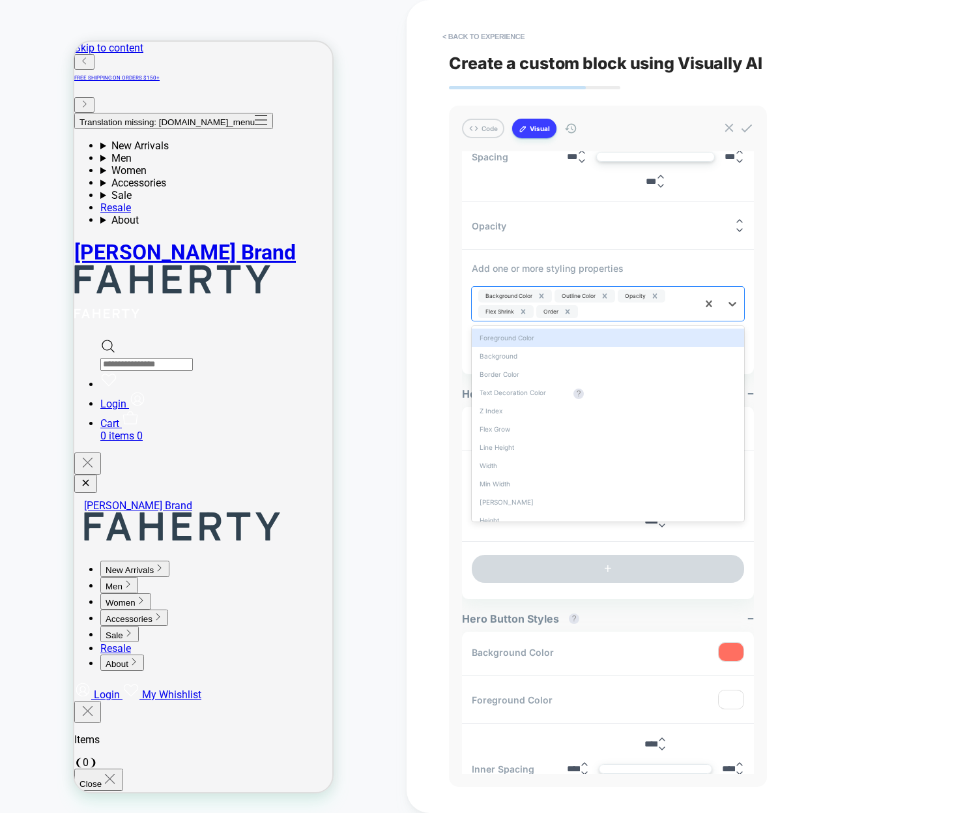
click at [628, 304] on div "Background Color Outline Color Opacity Flex Shrink Order" at bounding box center [585, 304] width 226 height 34
click at [827, 318] on div "< Back to experience Create a custom block using Visually AI Code Visual Exampl…" at bounding box center [693, 406] width 489 height 813
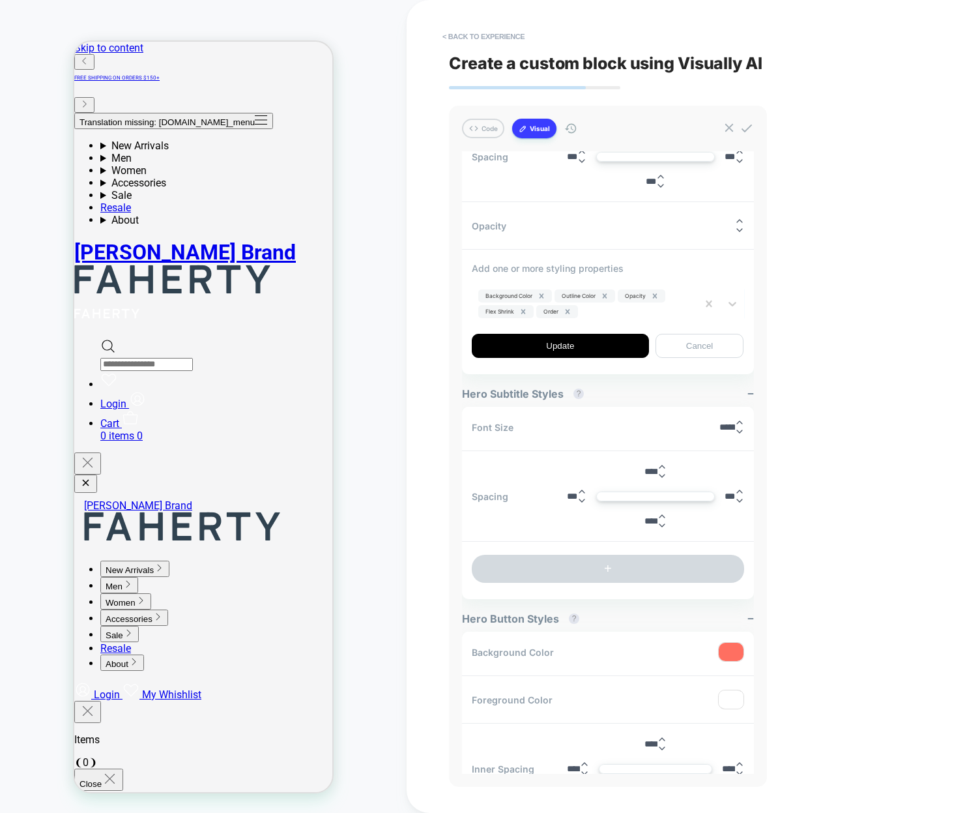
click at [647, 308] on div at bounding box center [636, 311] width 110 height 10
click at [647, 313] on div at bounding box center [636, 311] width 110 height 10
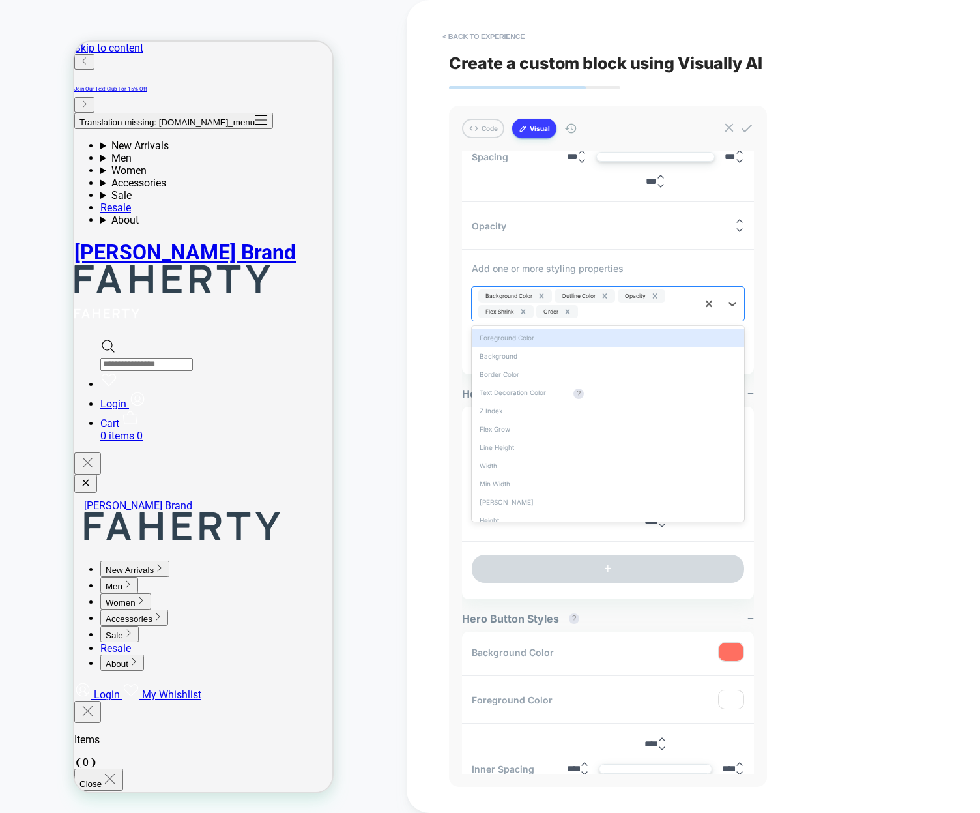
click at [605, 306] on div at bounding box center [636, 311] width 110 height 10
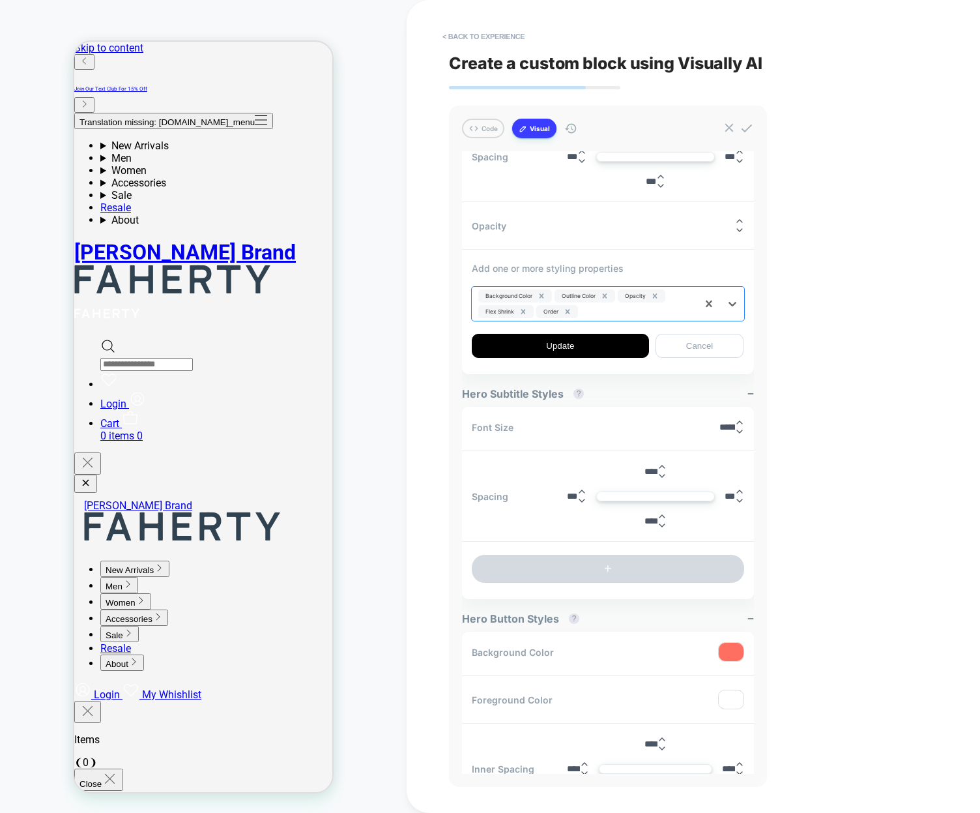
click at [600, 308] on div at bounding box center [636, 311] width 110 height 10
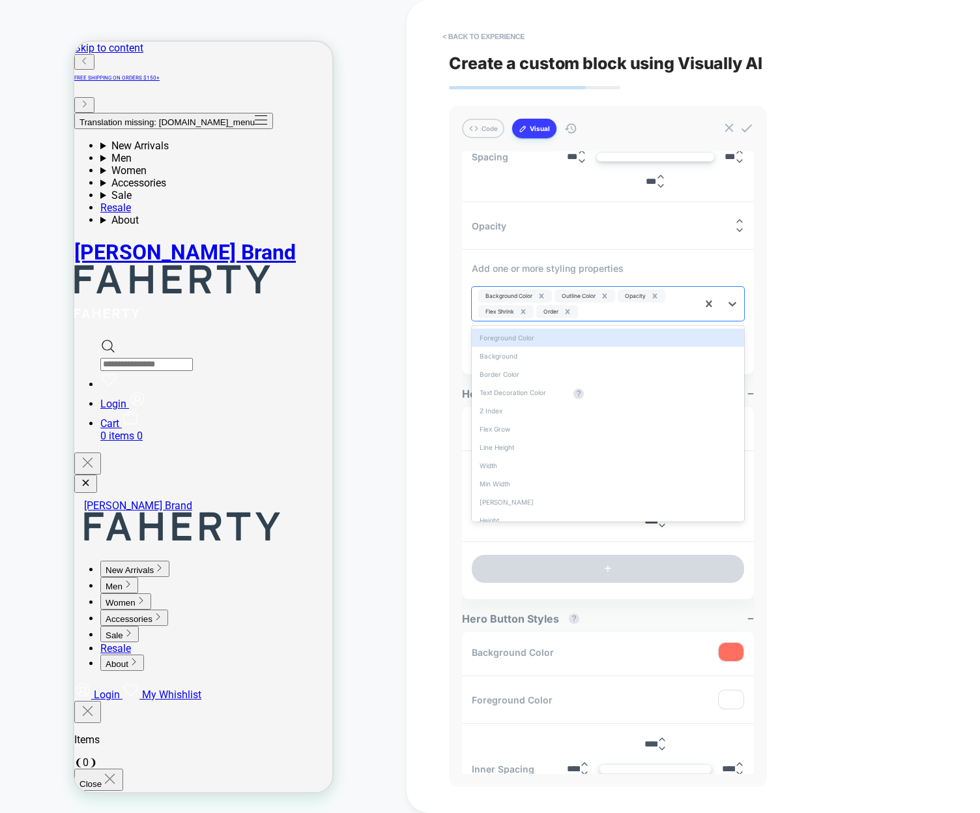
click at [629, 310] on div at bounding box center [636, 311] width 110 height 10
click at [629, 306] on div at bounding box center [636, 311] width 110 height 10
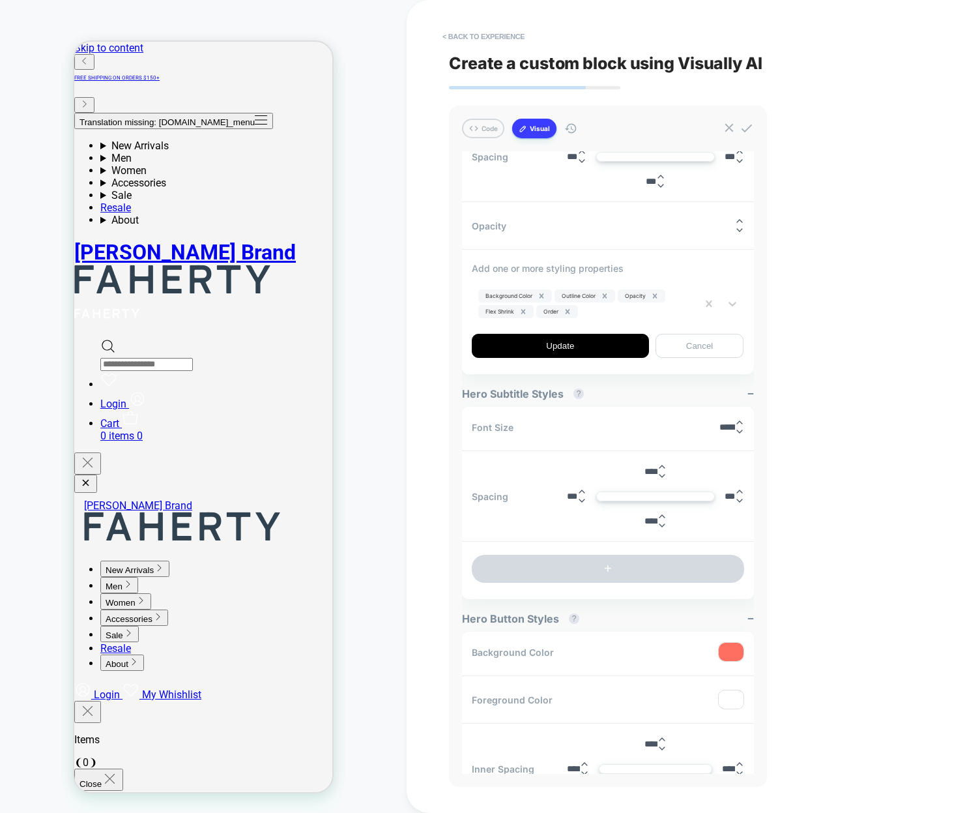
drag, startPoint x: 641, startPoint y: 325, endPoint x: 674, endPoint y: 312, distance: 35.1
click at [642, 325] on div "Add one or more styling properties Background Color Outline Color Opacity Flex …" at bounding box center [608, 310] width 272 height 95
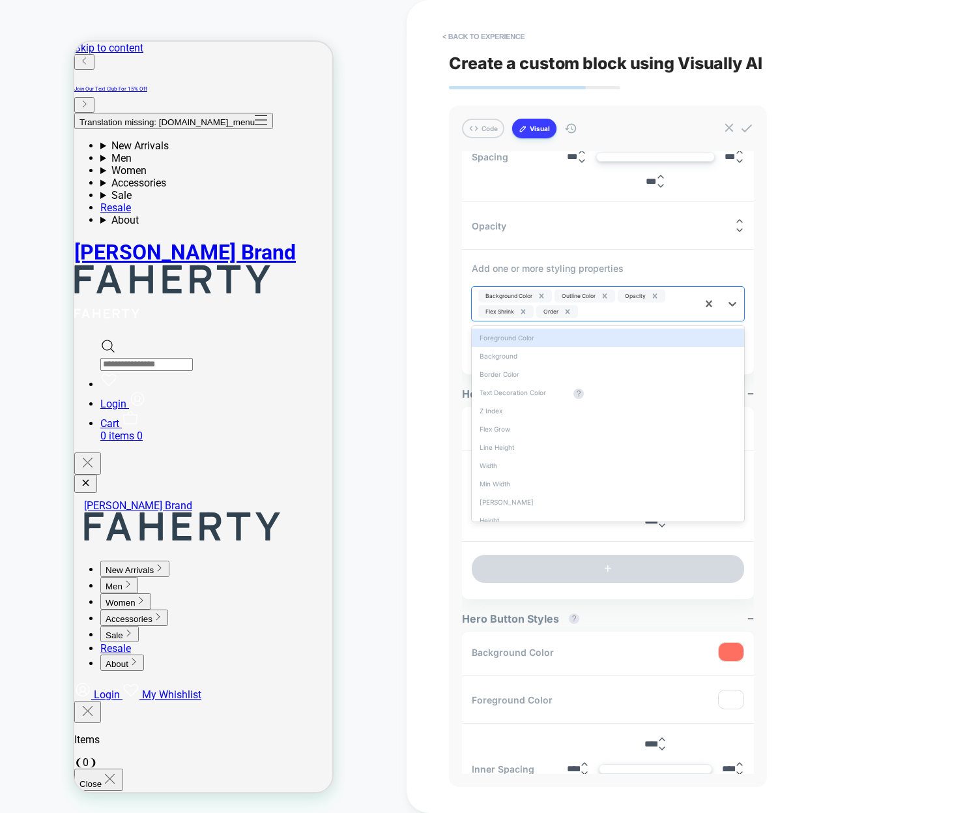
click at [675, 312] on div at bounding box center [636, 311] width 110 height 10
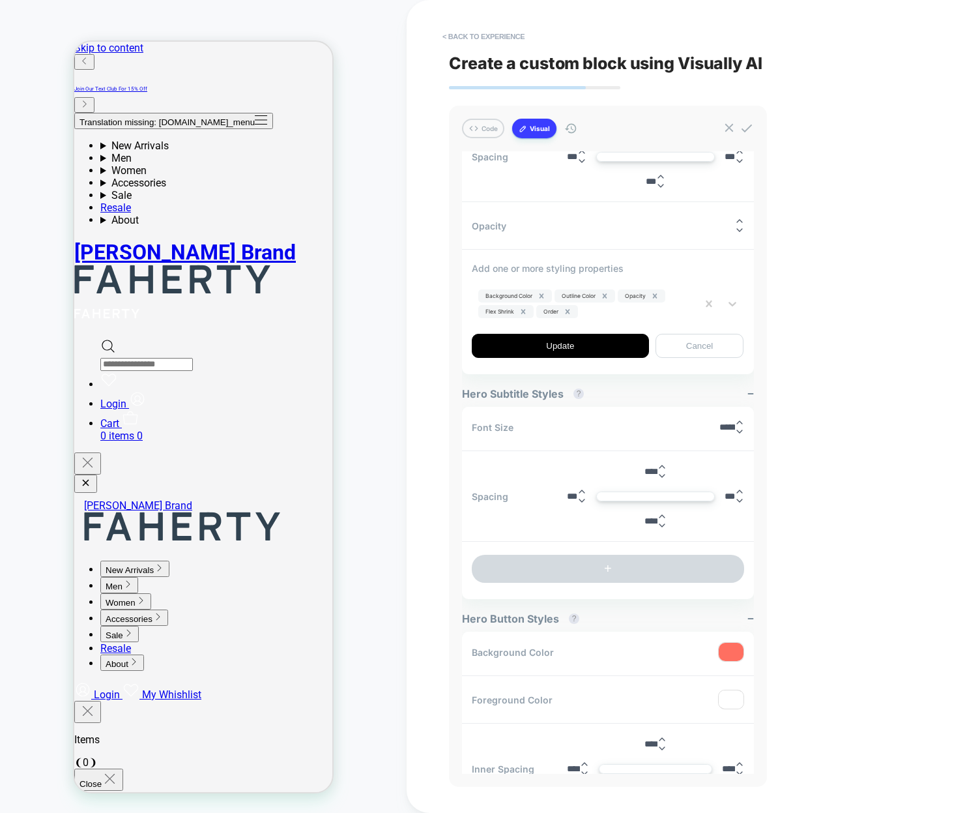
click at [859, 716] on div "< Back to experience Create a custom block using Visually AI Code Visual Exampl…" at bounding box center [693, 406] width 489 height 813
click at [669, 306] on div at bounding box center [636, 311] width 110 height 10
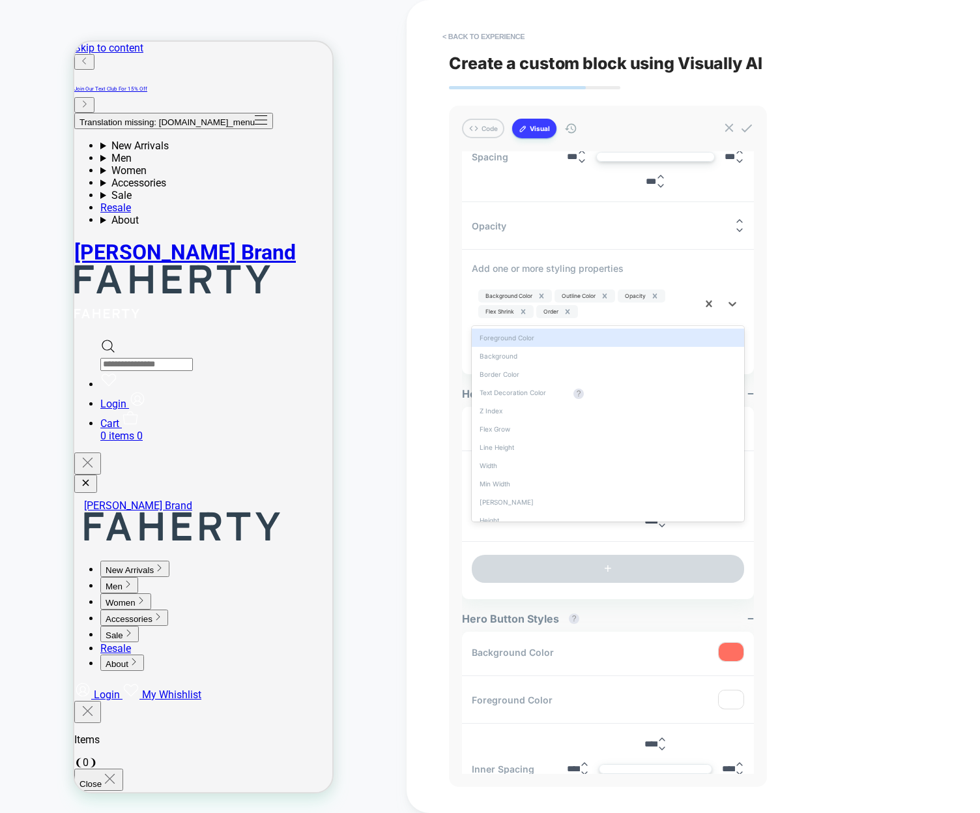
click at [626, 308] on div at bounding box center [636, 311] width 110 height 10
click at [667, 304] on div "Background Color Outline Color Opacity Flex Shrink Order" at bounding box center [585, 304] width 226 height 34
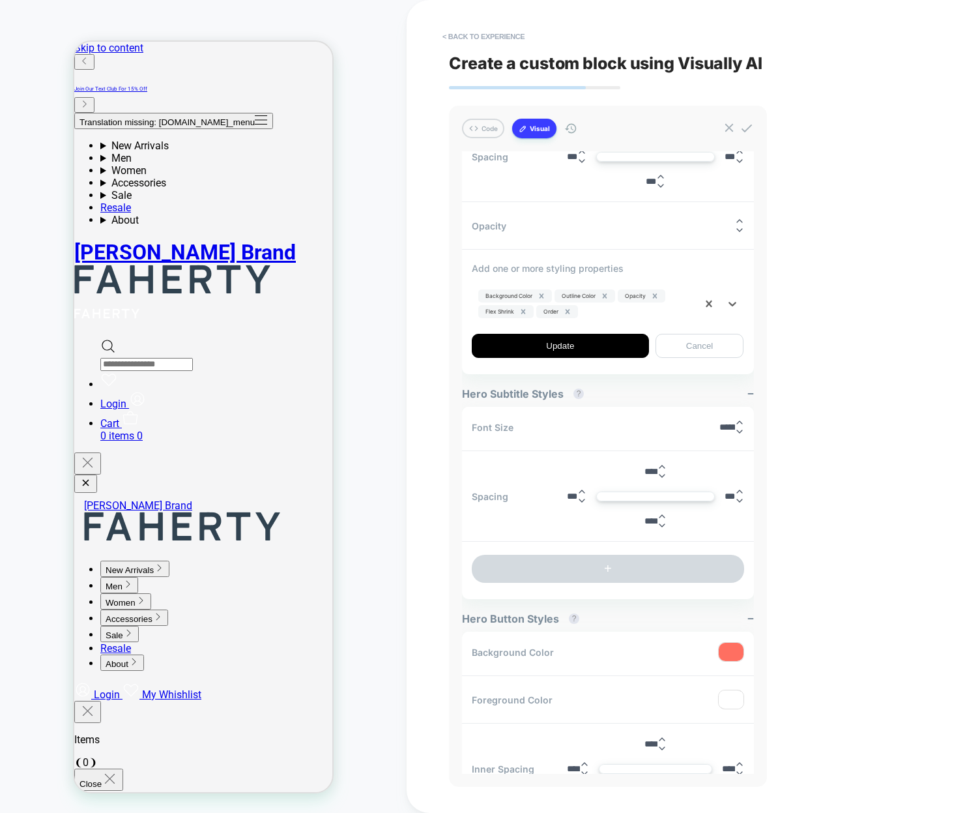
click at [650, 313] on div at bounding box center [636, 311] width 110 height 10
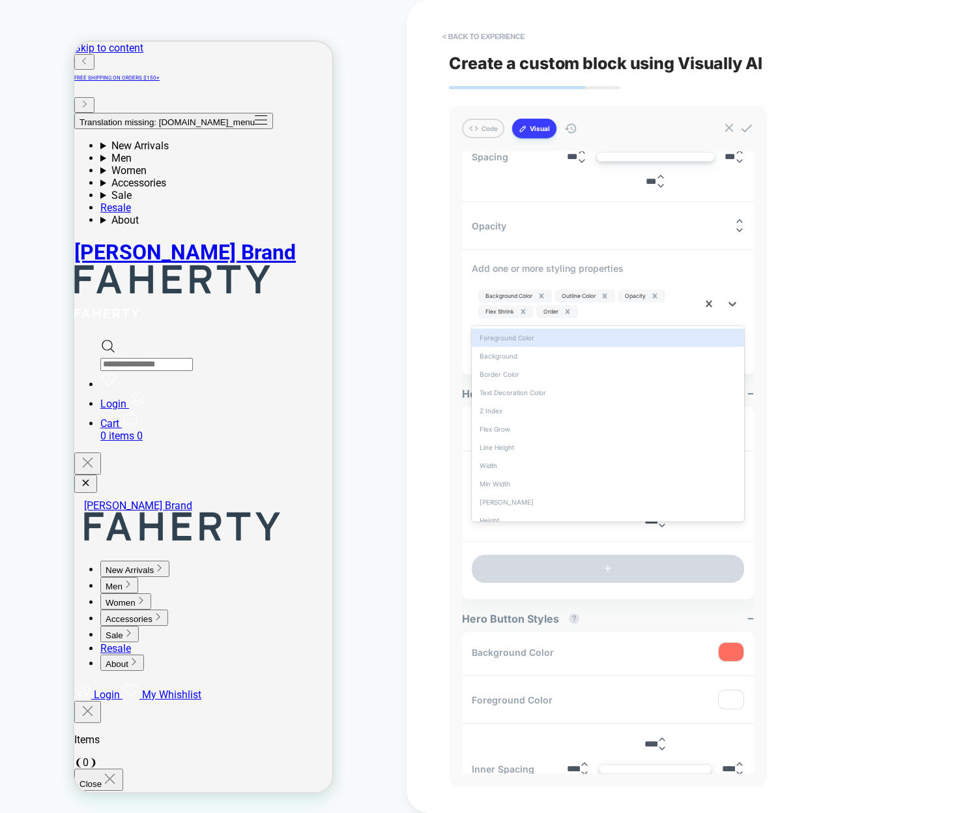
click at [652, 313] on div at bounding box center [636, 311] width 110 height 10
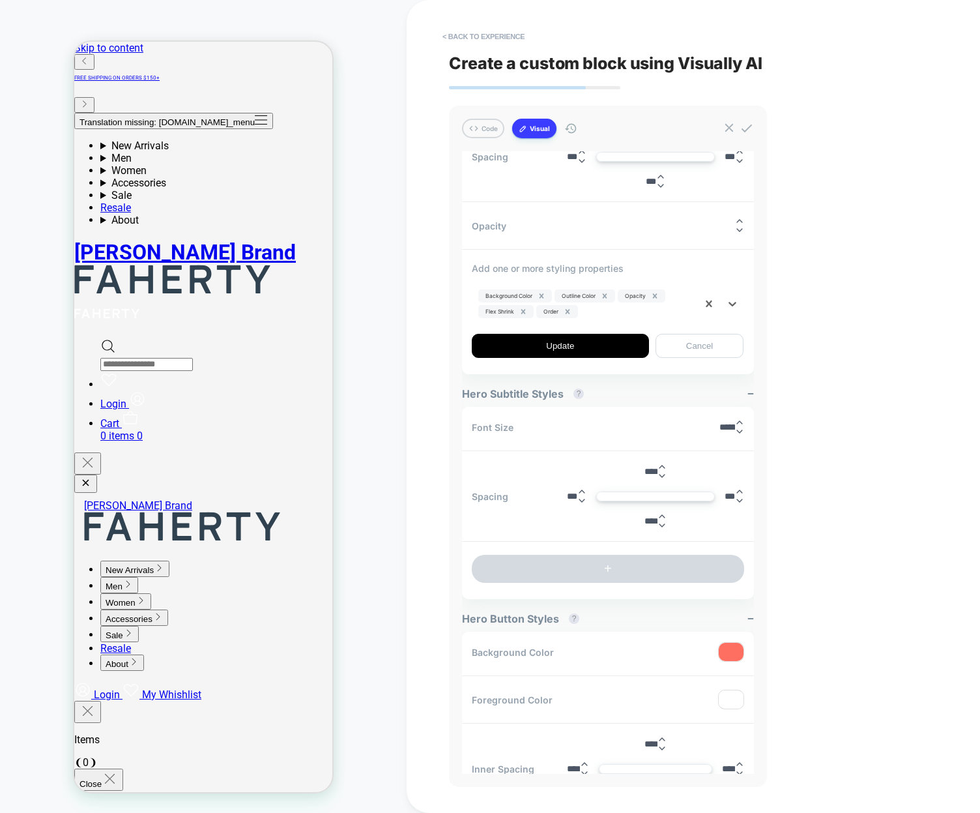
click at [637, 310] on div at bounding box center [636, 311] width 110 height 10
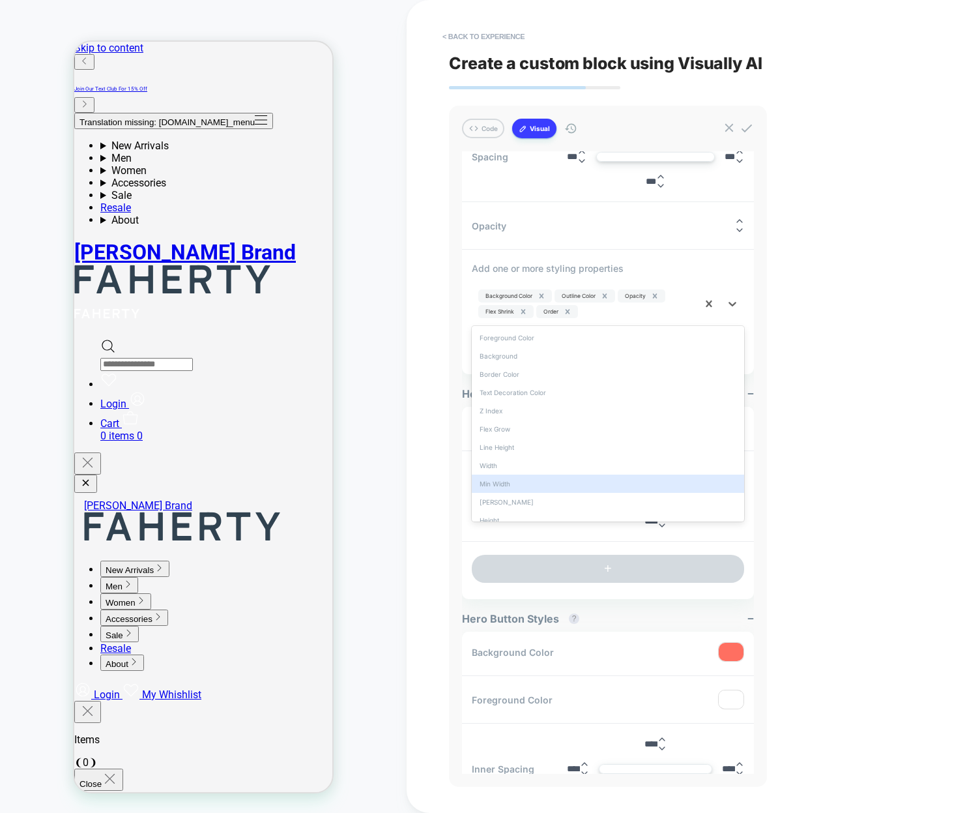
click at [858, 319] on div "< Back to experience Create a custom block using Visually AI Code Visual Exampl…" at bounding box center [693, 406] width 489 height 813
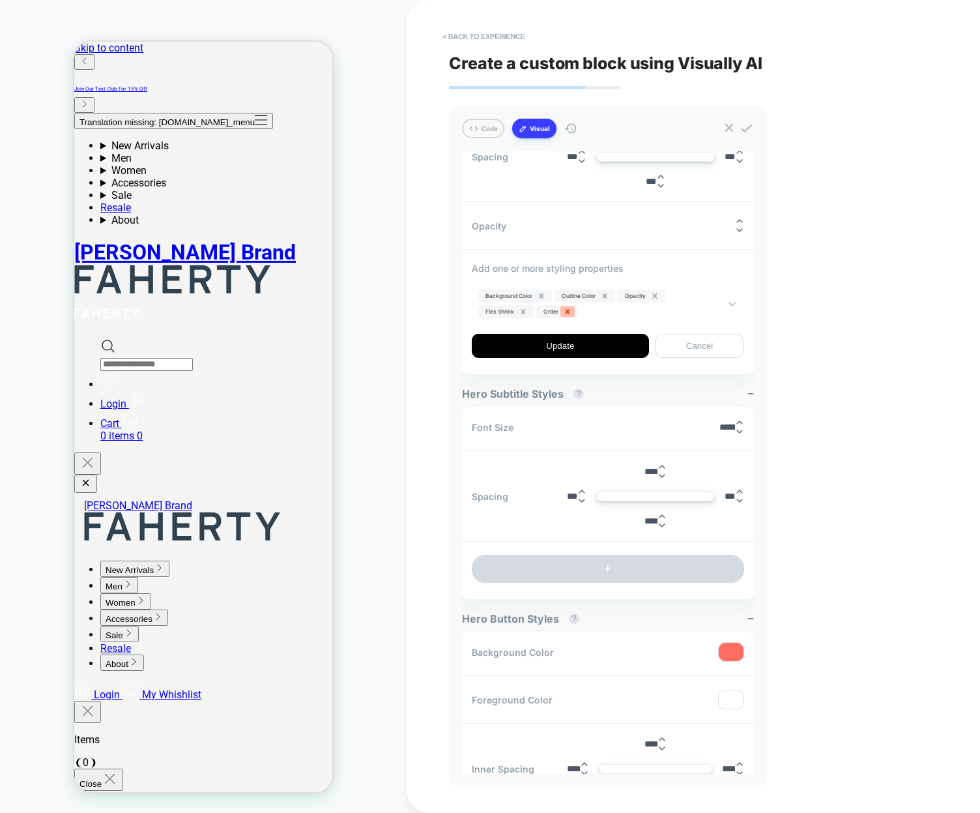
click at [571, 308] on icon "Remove Order" at bounding box center [567, 311] width 9 height 9
click at [525, 312] on icon "Remove Flex Shrink" at bounding box center [523, 311] width 9 height 9
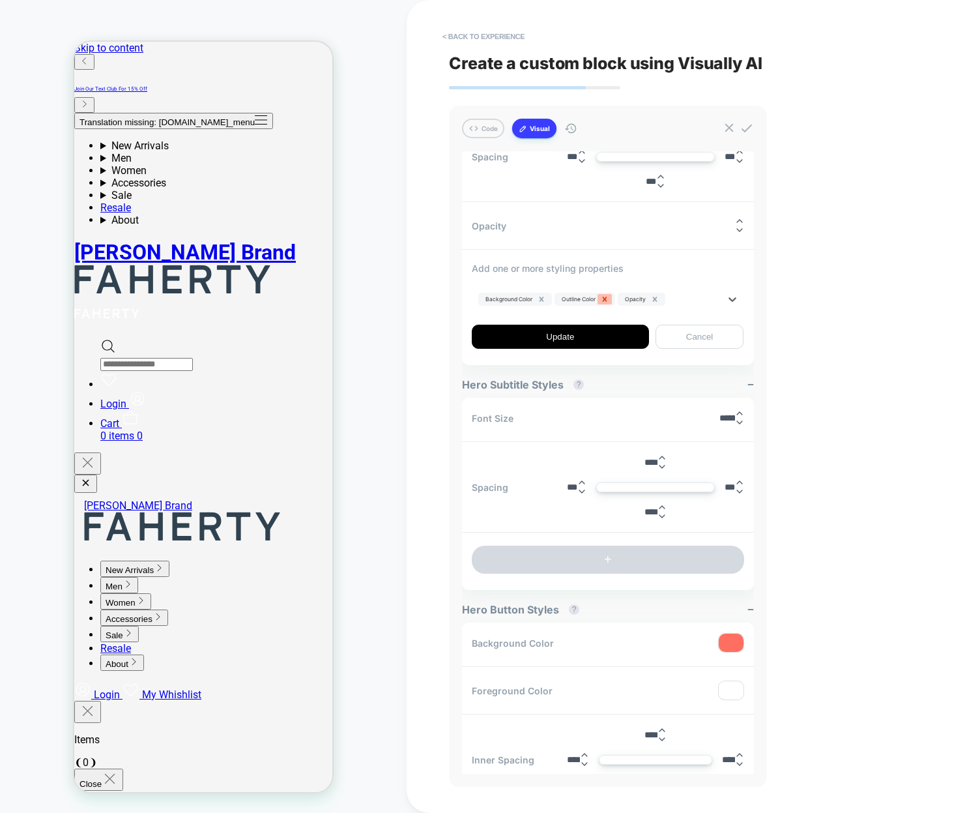
click at [606, 297] on icon "Remove Outline Color" at bounding box center [604, 299] width 9 height 9
click at [596, 297] on icon "Remove Opacity" at bounding box center [591, 299] width 9 height 9
click at [558, 295] on icon "Remove Background Color" at bounding box center [557, 299] width 9 height 9
click at [625, 297] on div at bounding box center [596, 299] width 236 height 10
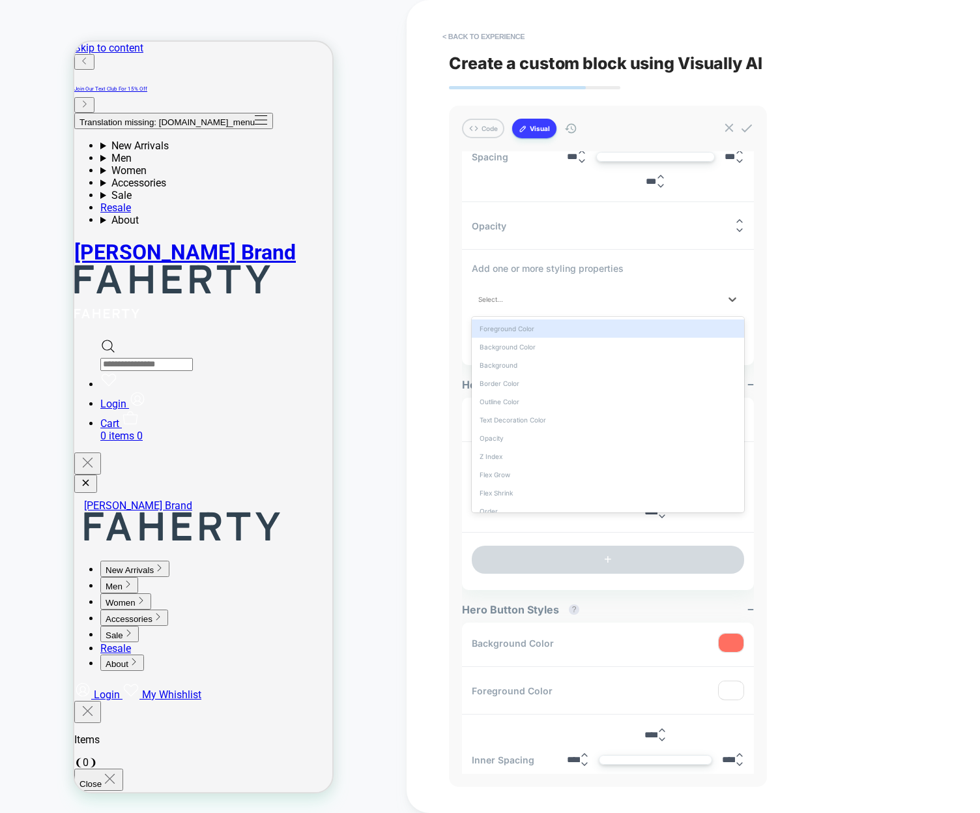
click at [594, 280] on div "Add one or more styling properties option Background Color, deselected. option …" at bounding box center [608, 306] width 272 height 86
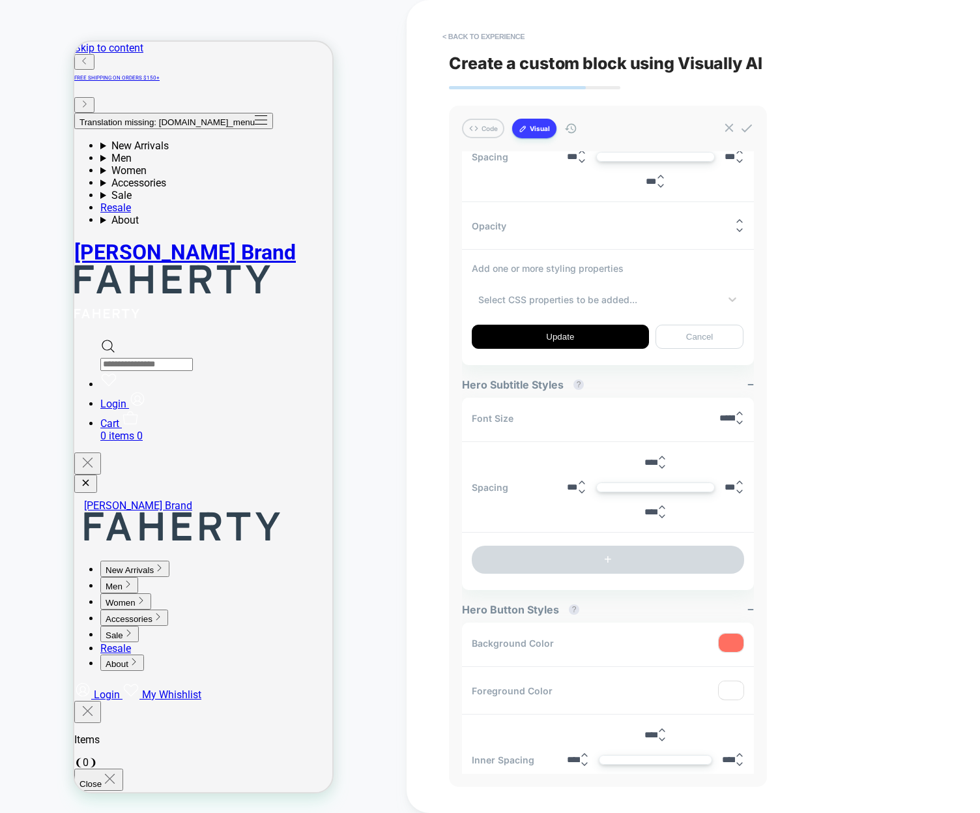
click at [818, 353] on div "< Back to experience Create a custom block using Visually AI Code Visual Exampl…" at bounding box center [693, 406] width 489 height 813
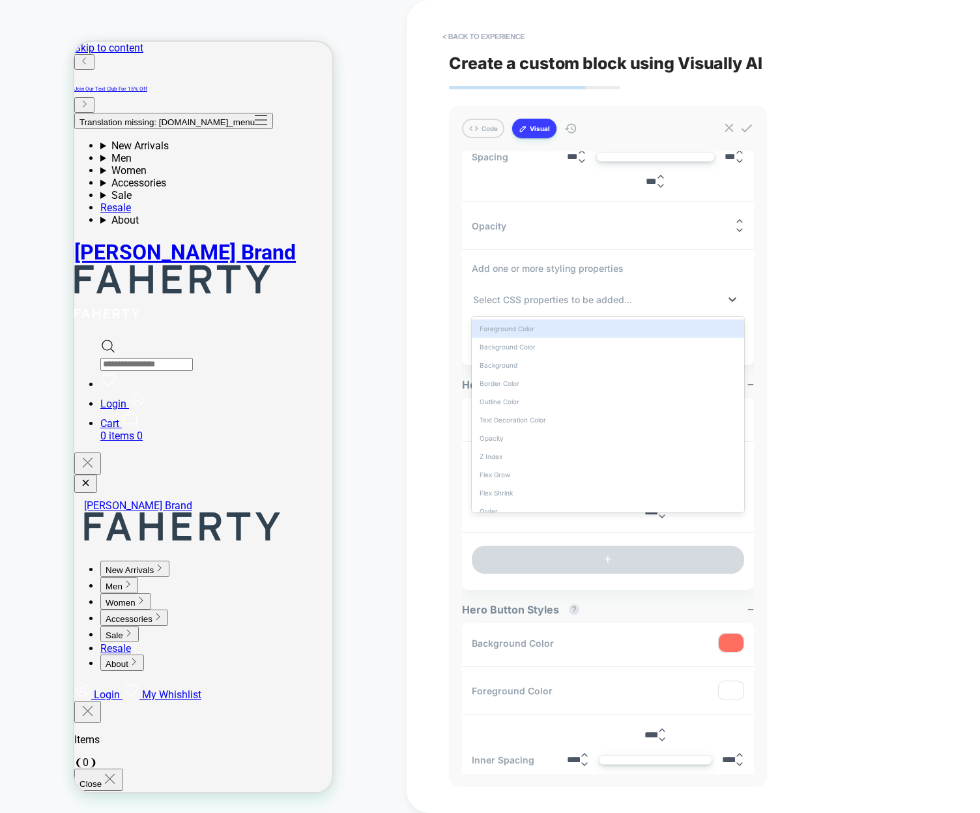
click at [583, 297] on div at bounding box center [596, 299] width 246 height 10
click at [532, 370] on div "Background" at bounding box center [608, 365] width 272 height 18
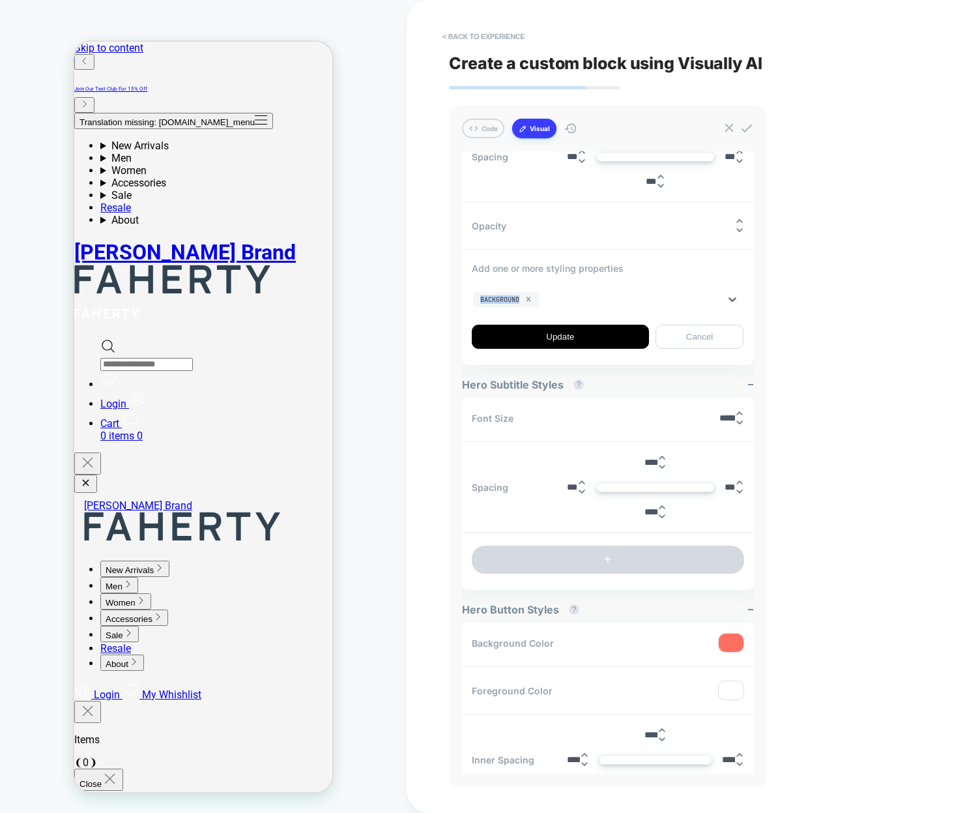
click at [576, 295] on div at bounding box center [631, 299] width 178 height 10
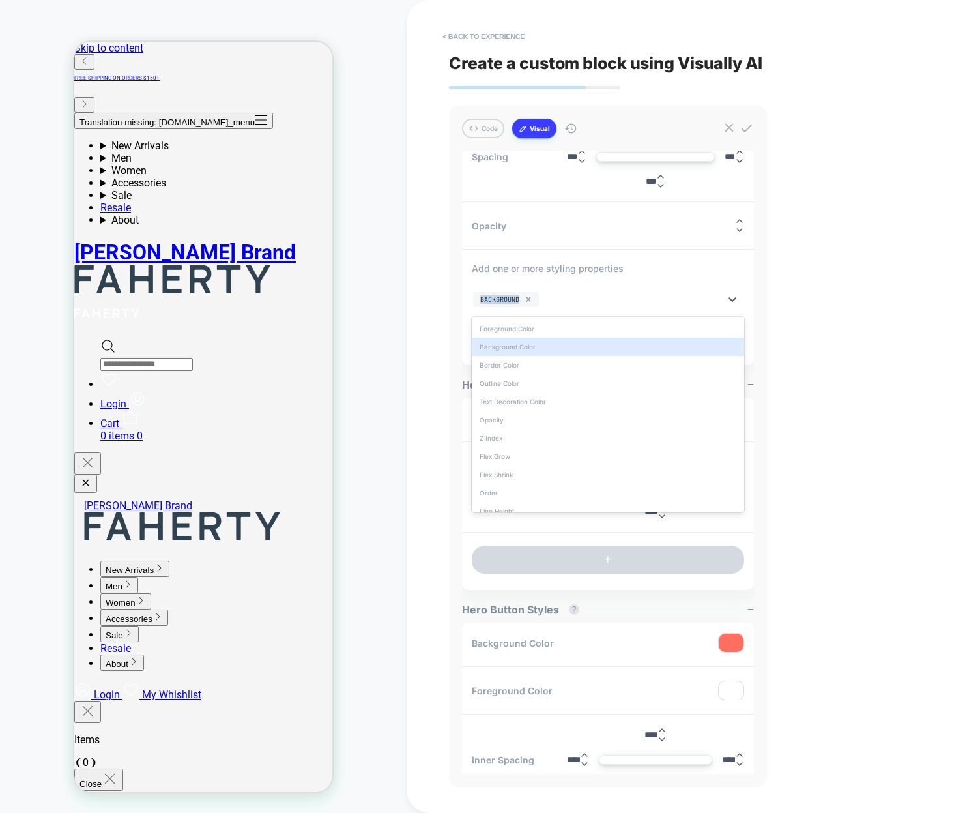
click at [532, 358] on div "Border Color" at bounding box center [608, 365] width 272 height 18
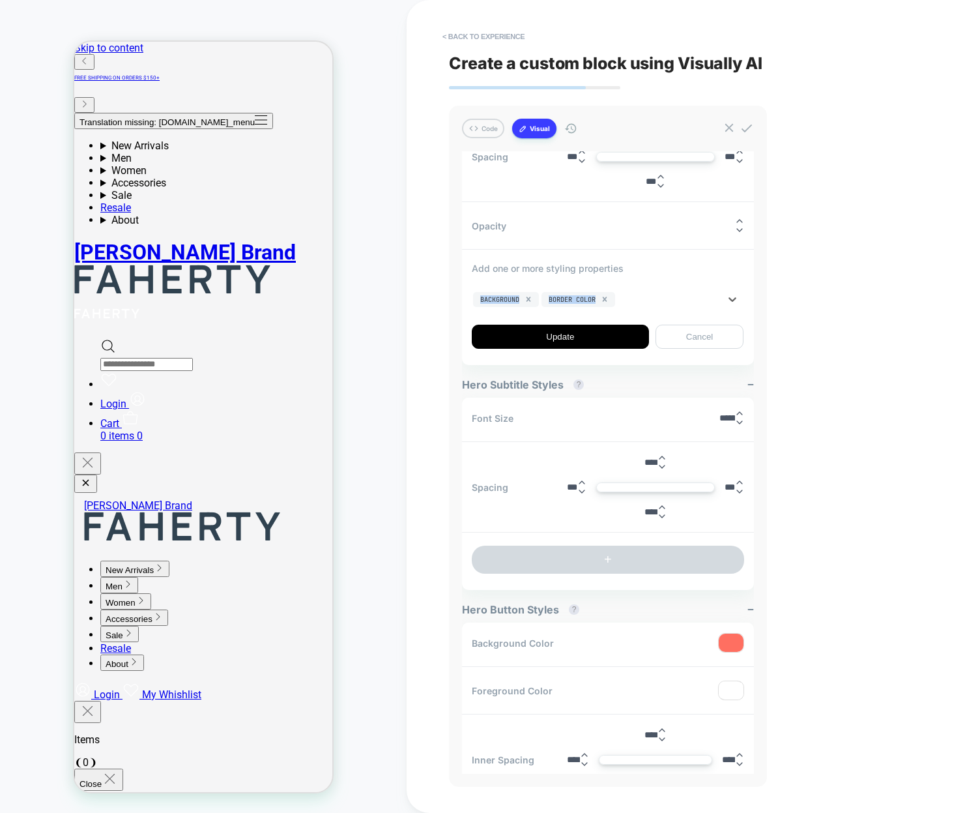
click at [639, 294] on div at bounding box center [669, 299] width 102 height 10
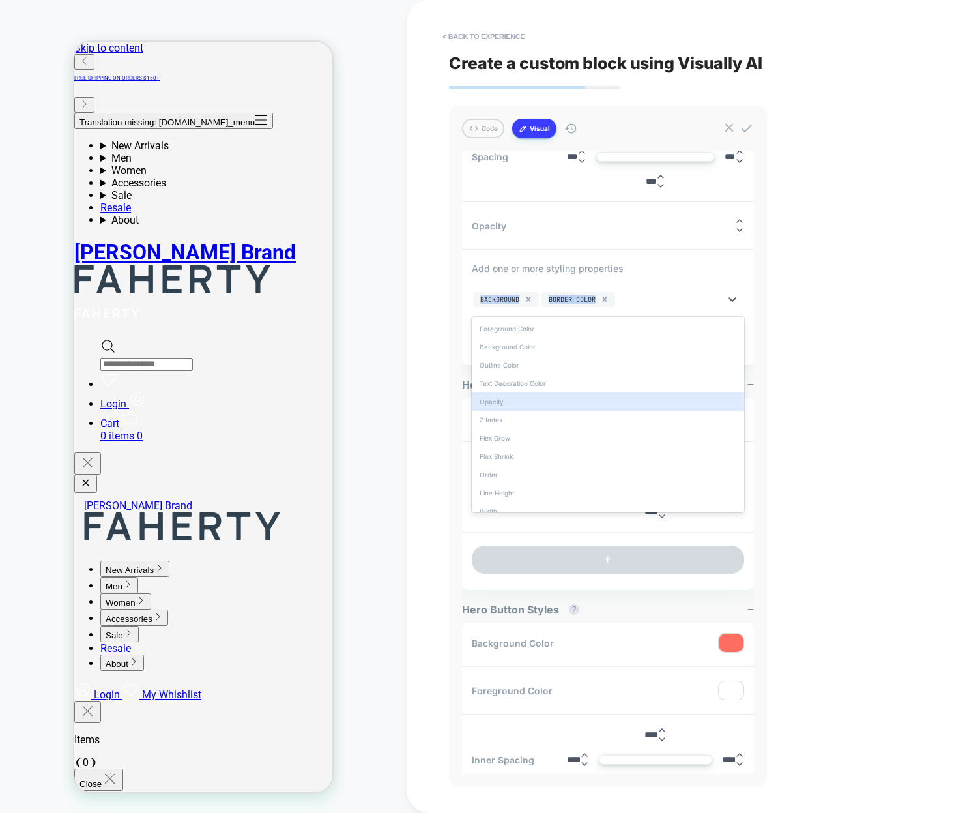
click at [540, 411] on div "Z Index" at bounding box center [608, 420] width 272 height 18
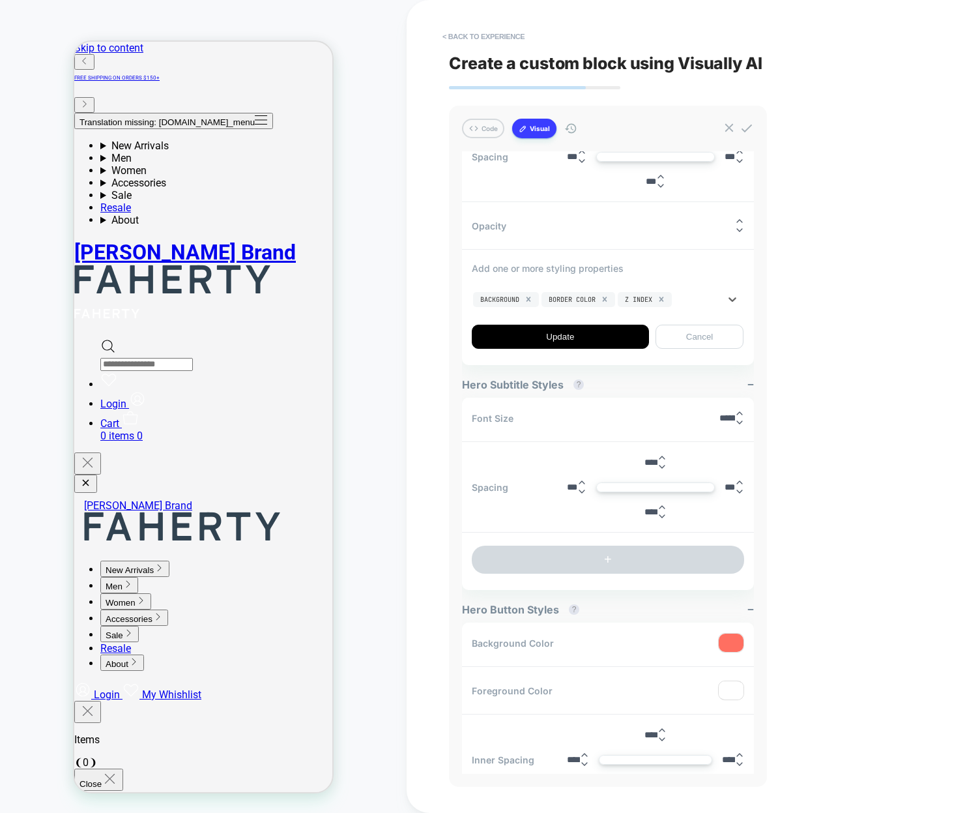
click at [851, 333] on div "< Back to experience Create a custom block using Visually AI Code Visual Exampl…" at bounding box center [693, 406] width 489 height 813
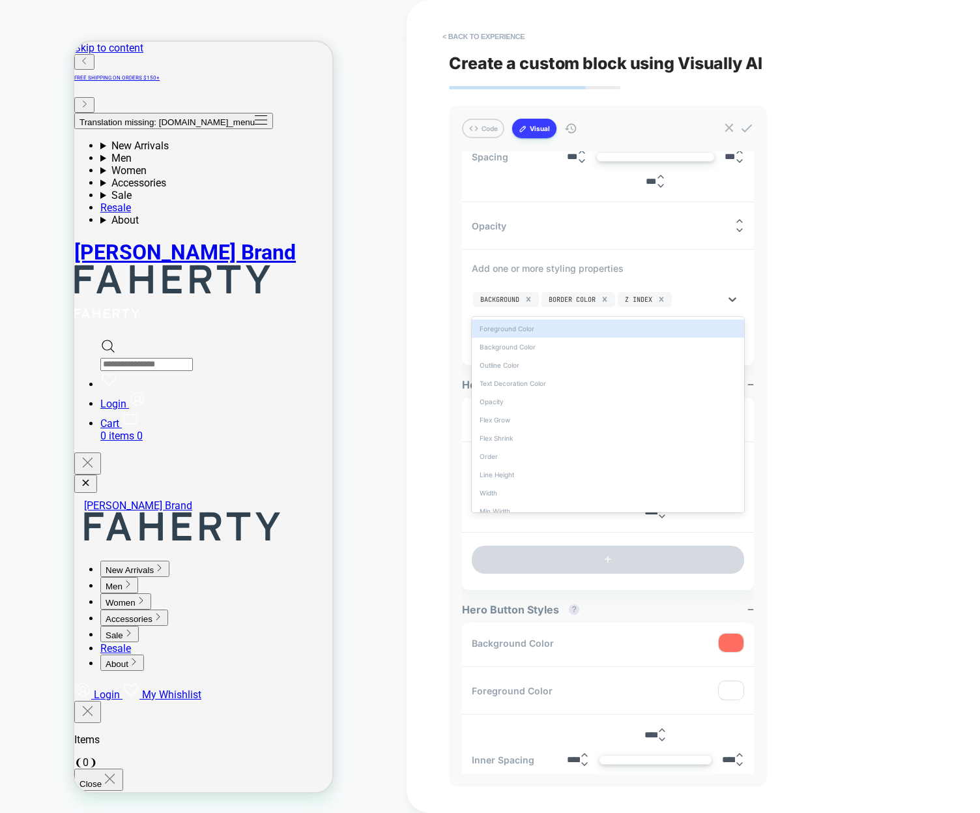
click at [717, 297] on div at bounding box center [697, 299] width 45 height 10
click at [579, 412] on div "Flex Grow" at bounding box center [608, 420] width 272 height 18
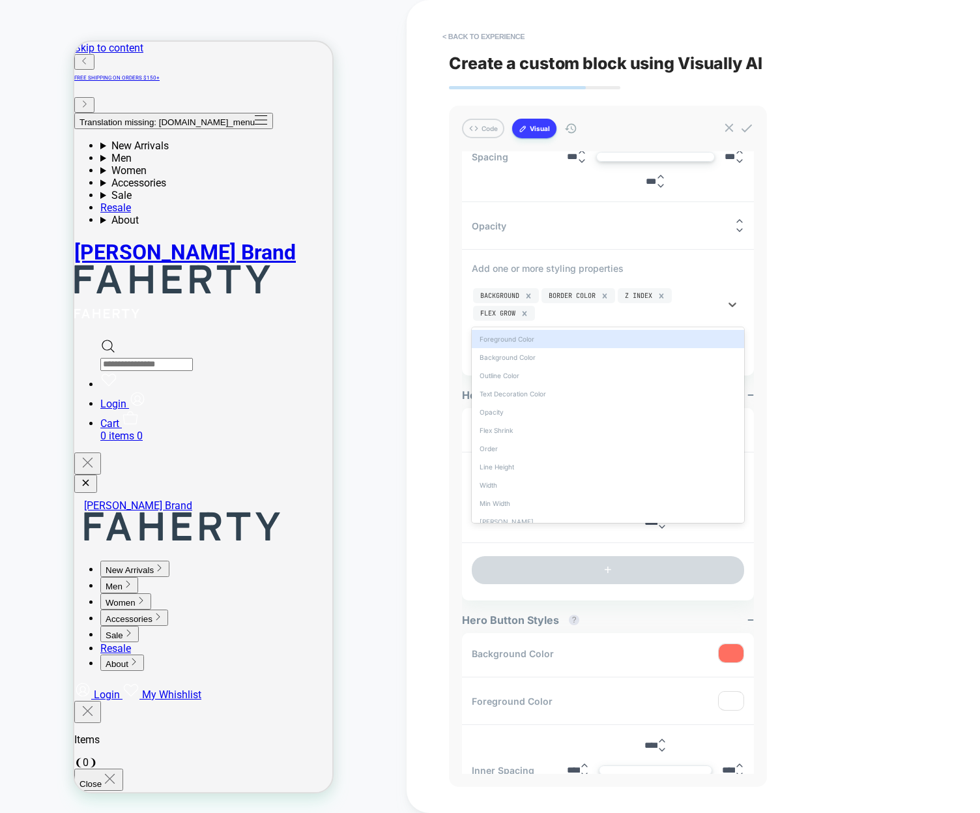
click at [701, 299] on div "Background Border Color Z Index Flex Grow" at bounding box center [596, 304] width 249 height 35
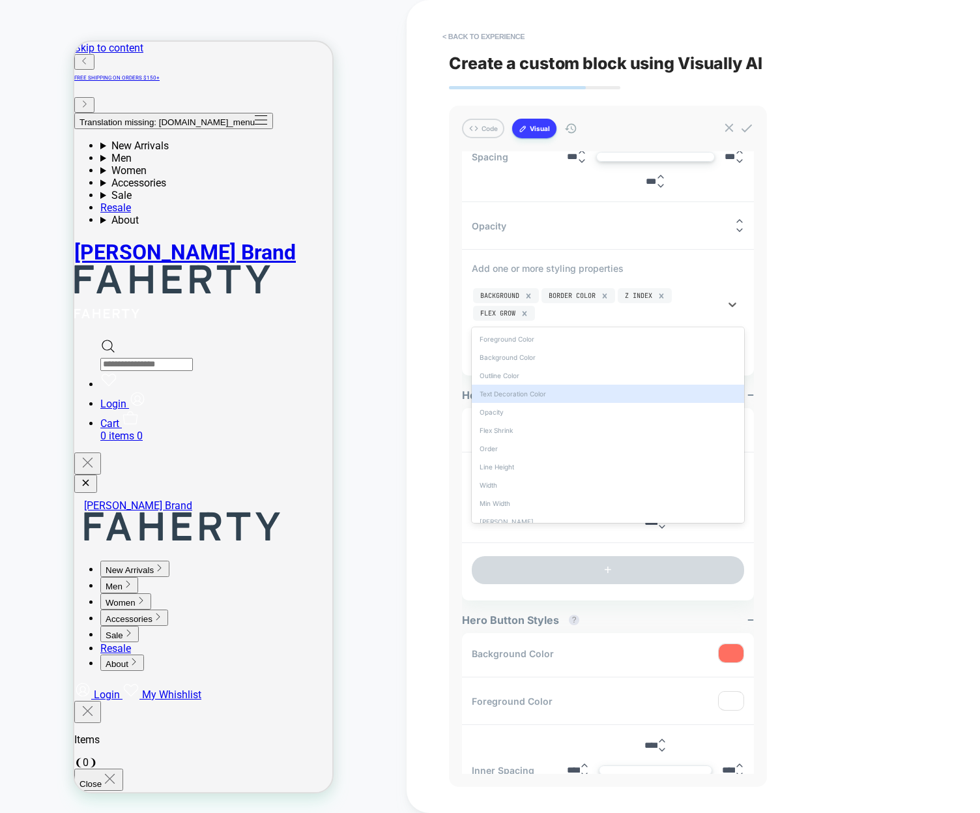
click at [623, 388] on div "Text Decoration Color" at bounding box center [608, 394] width 272 height 18
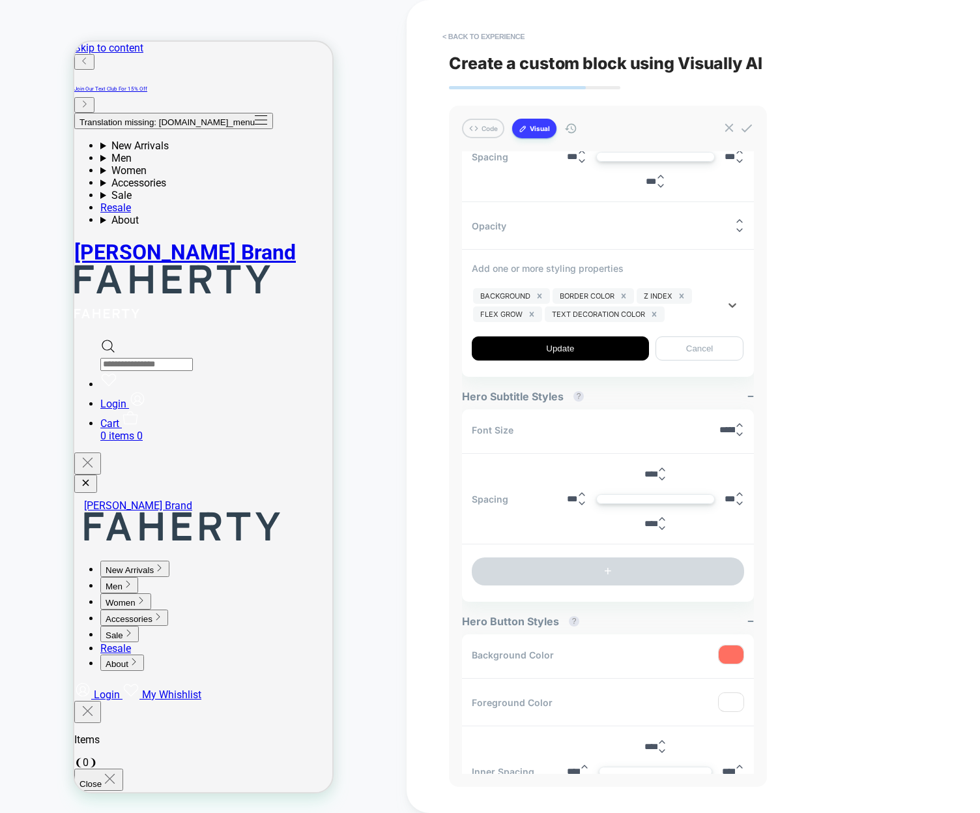
click at [715, 297] on div "Background Border Color Z Index Flex Grow Text Decoration Color" at bounding box center [596, 305] width 249 height 36
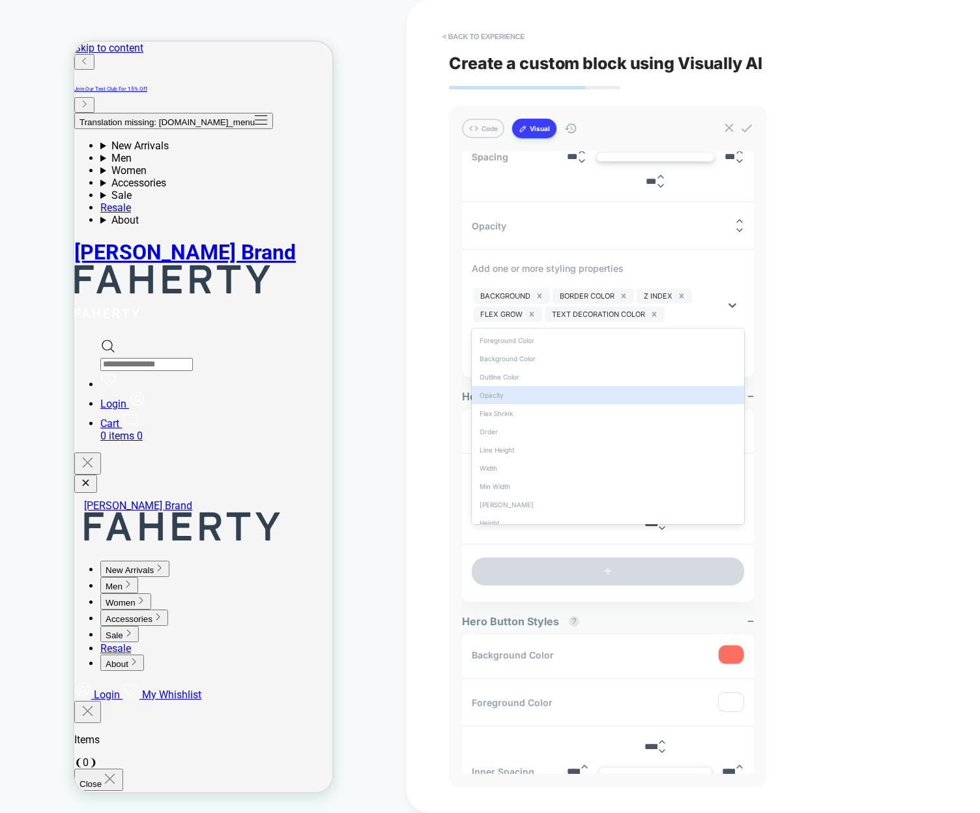
click at [592, 388] on div "Opacity" at bounding box center [608, 395] width 272 height 18
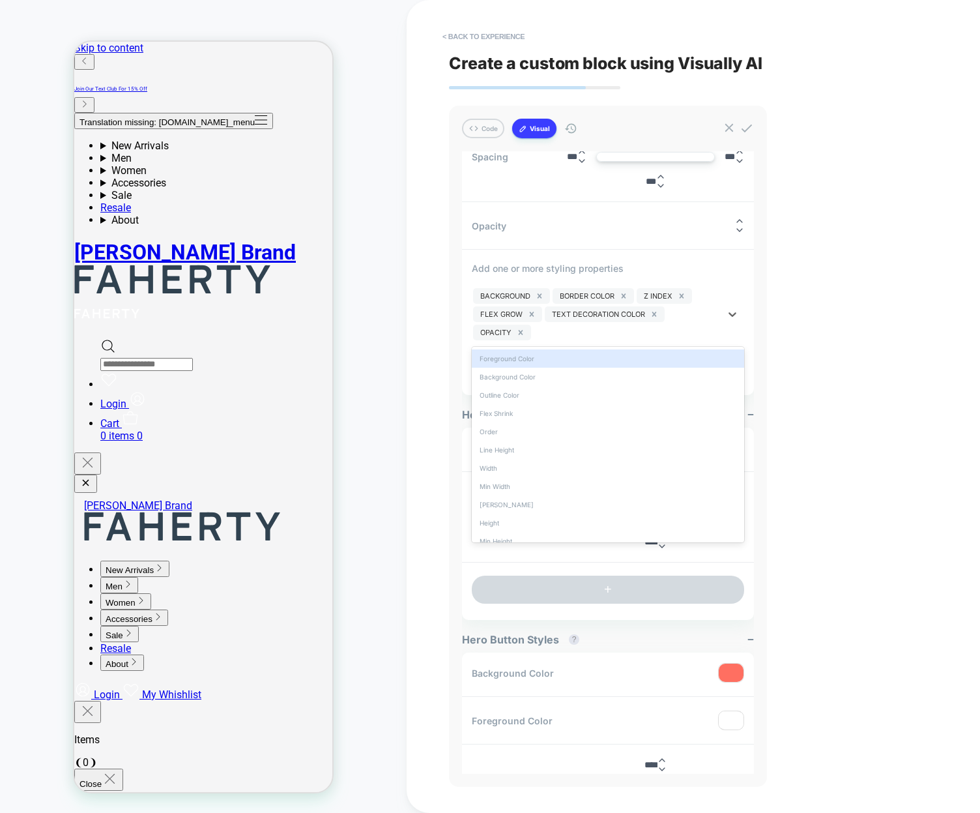
click at [716, 317] on div "Background Border Color Z Index Flex Grow Text Decoration Color Opacity" at bounding box center [596, 314] width 249 height 55
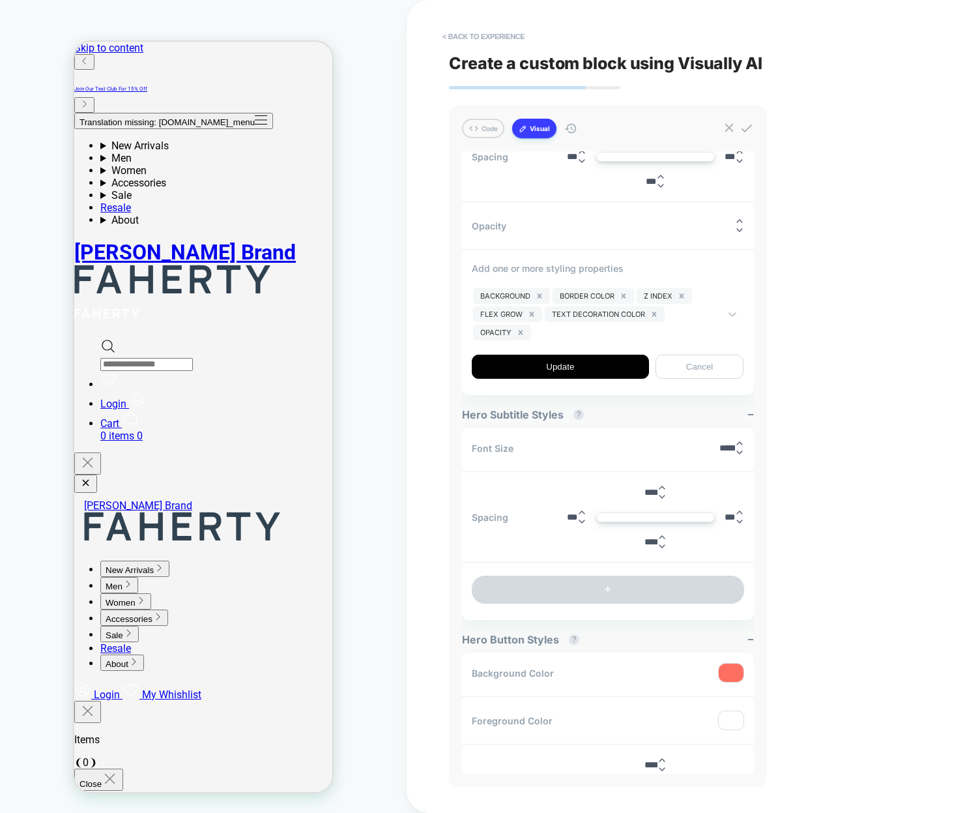
click at [759, 300] on div "Code Visual Examples Hero Title ? Hero Subtitle ? Hero Button Text ? Hero Butto…" at bounding box center [608, 446] width 318 height 681
click at [720, 309] on div "Background Border Color Z Index Flex Grow Text Decoration Color Opacity" at bounding box center [596, 314] width 249 height 55
click at [700, 312] on div "Background Border Color Z Index Flex Grow Text Decoration Color Opacity" at bounding box center [596, 314] width 249 height 55
click at [699, 312] on div "Background Border Color Z Index Flex Grow Text Decoration Color Opacity" at bounding box center [596, 314] width 249 height 55
click at [684, 314] on div "Background Border Color Z Index Flex Grow Text Decoration Color Opacity" at bounding box center [596, 314] width 249 height 55
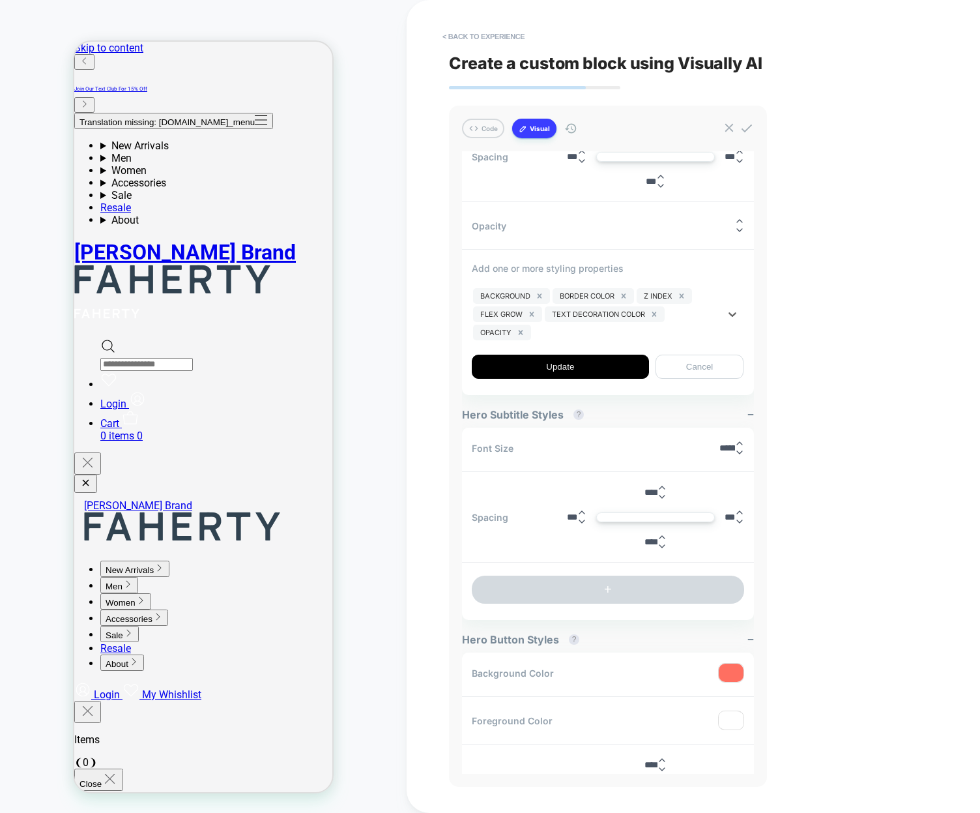
click at [704, 313] on div "Background Border Color Z Index Flex Grow Text Decoration Color Opacity" at bounding box center [596, 314] width 249 height 55
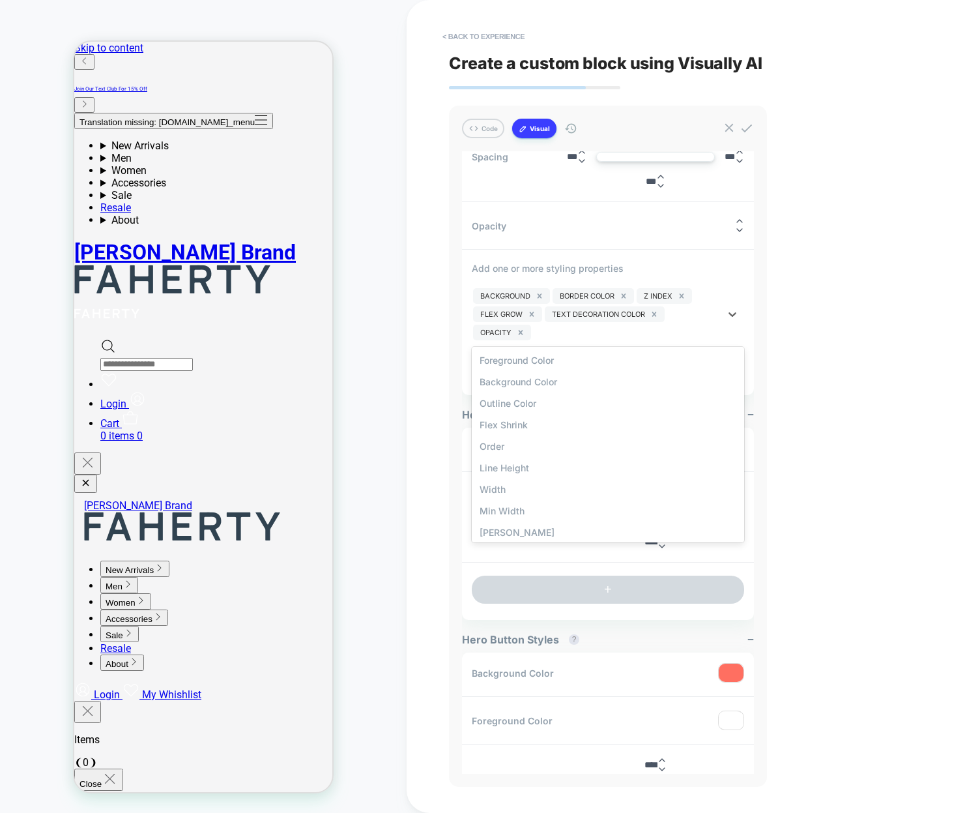
click at [521, 392] on div "Outline Color" at bounding box center [608, 403] width 272 height 22
click at [673, 319] on div "Background Border Color Z Index Flex Grow Text Decoration Color Opacity Outline…" at bounding box center [596, 314] width 249 height 55
click at [667, 323] on div "Background Border Color Z Index Flex Grow Text Decoration Color Opacity Outline…" at bounding box center [596, 314] width 249 height 55
click at [710, 310] on div "Background Border Color Z Index Flex Grow Text Decoration Color Opacity Outline…" at bounding box center [596, 314] width 249 height 55
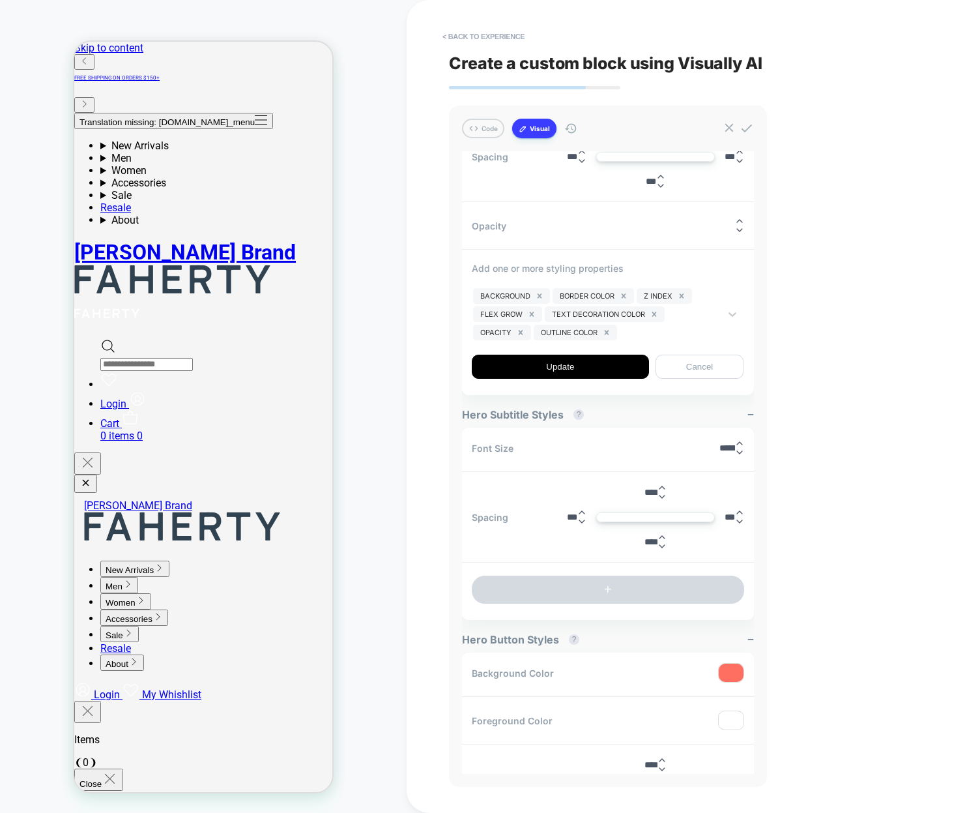
click at [688, 317] on div "Background Border Color Z Index Flex Grow Text Decoration Color Opacity Outline…" at bounding box center [596, 314] width 249 height 55
click at [708, 313] on div "Background Border Color Z Index Flex Grow Text Decoration Color Opacity Outline…" at bounding box center [596, 314] width 249 height 55
click at [713, 305] on div "Background Border Color Z Index Flex Grow Text Decoration Color Opacity Outline…" at bounding box center [596, 314] width 249 height 55
click at [671, 308] on div "Background Border Color Z Index Flex Grow Text Decoration Color Opacity Outline…" at bounding box center [596, 314] width 249 height 55
click at [675, 306] on div "Background Border Color Z Index Flex Grow Text Decoration Color Opacity Outline…" at bounding box center [596, 314] width 249 height 55
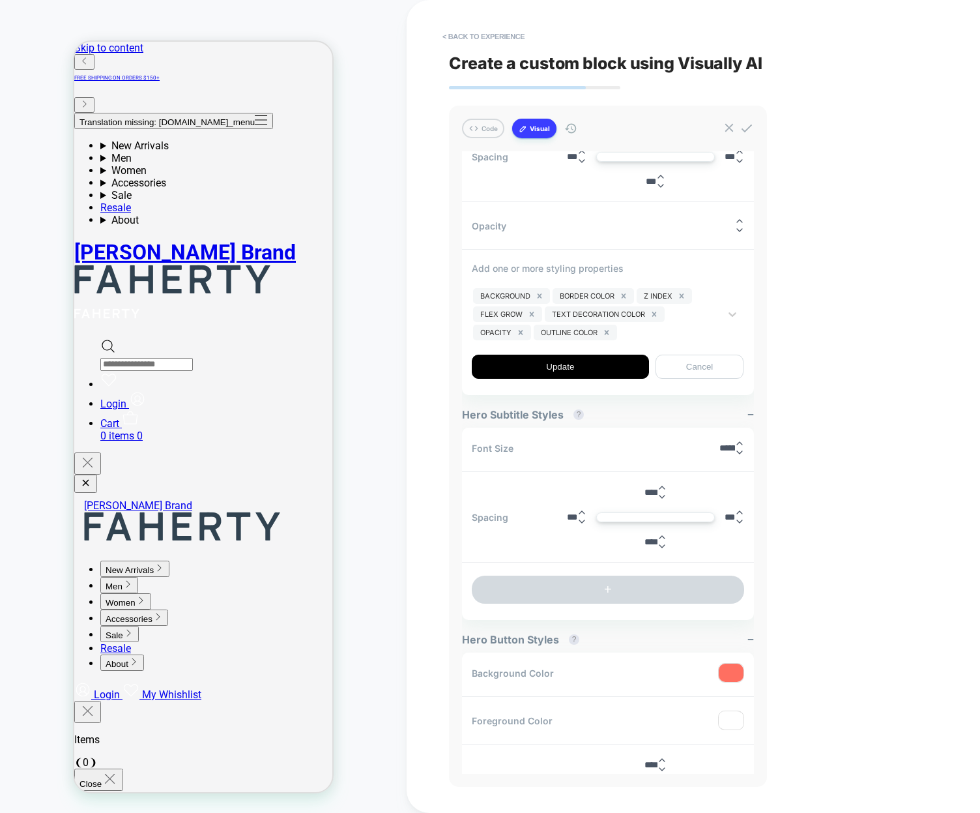
click at [699, 309] on div "Background Border Color Z Index Flex Grow Text Decoration Color Opacity Outline…" at bounding box center [596, 314] width 249 height 55
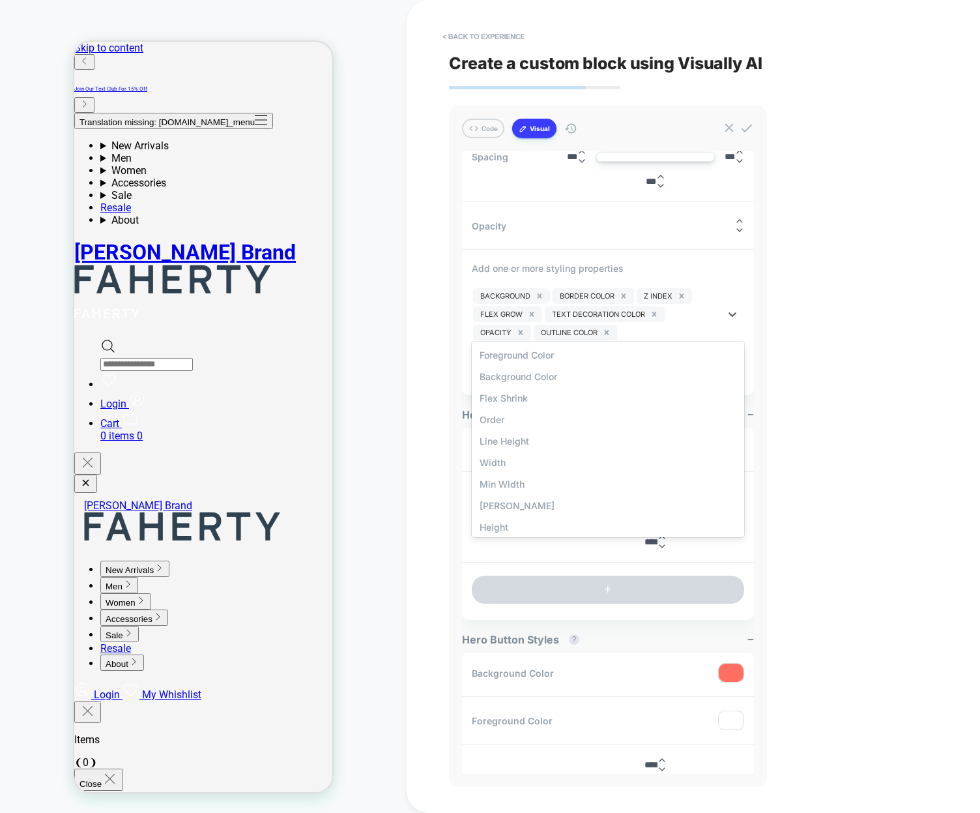
click at [689, 319] on div "Background Border Color Z Index Flex Grow Text Decoration Color Opacity Outline…" at bounding box center [596, 314] width 249 height 55
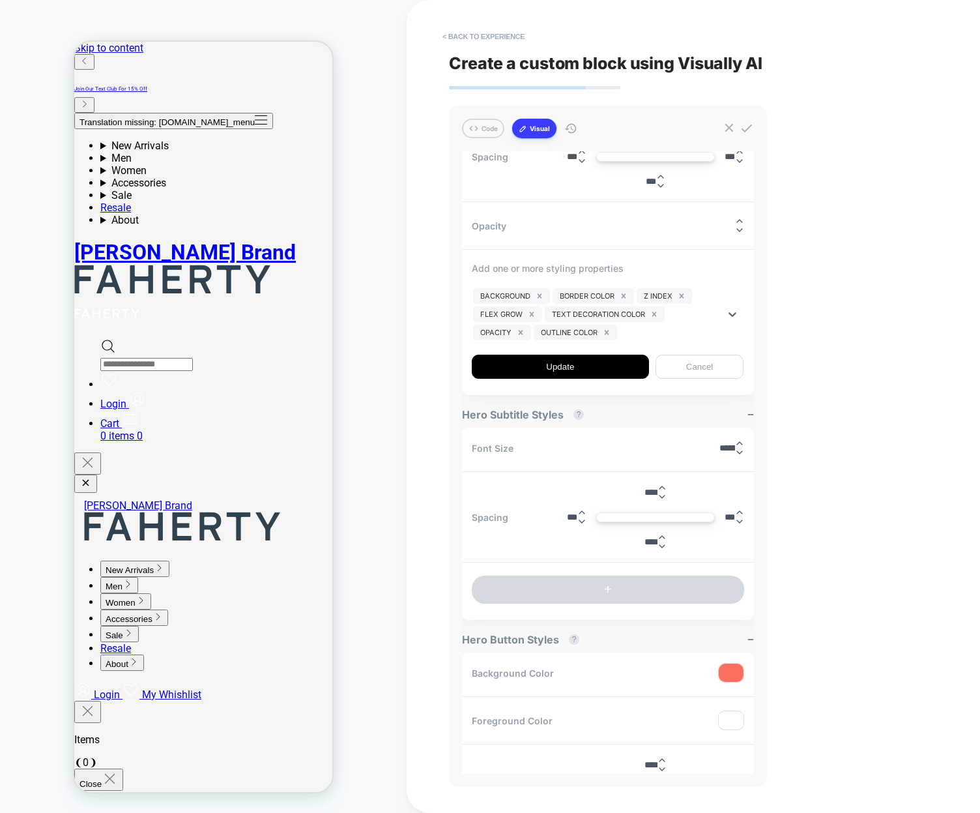
click at [700, 313] on div "Background Border Color Z Index Flex Grow Text Decoration Color Opacity Outline…" at bounding box center [596, 314] width 249 height 55
click at [700, 310] on div "Background Border Color Z Index Flex Grow Text Decoration Color Opacity Outline…" at bounding box center [596, 314] width 249 height 55
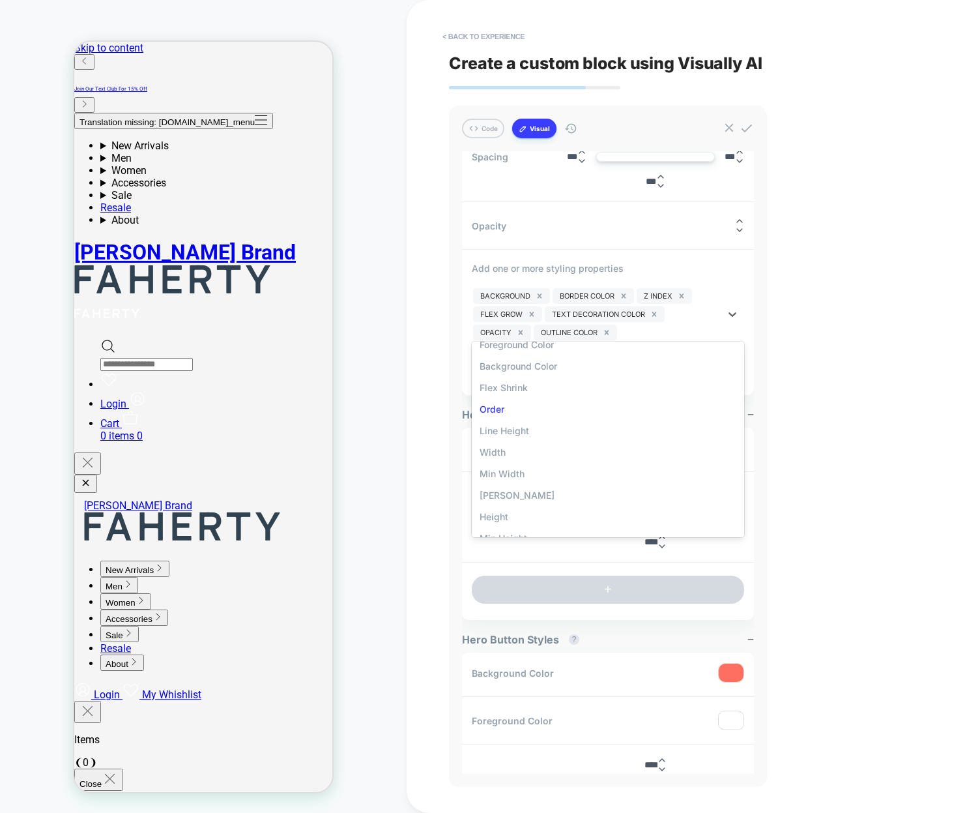
scroll to position [0, 0]
click at [512, 372] on div "Background Color" at bounding box center [608, 377] width 272 height 22
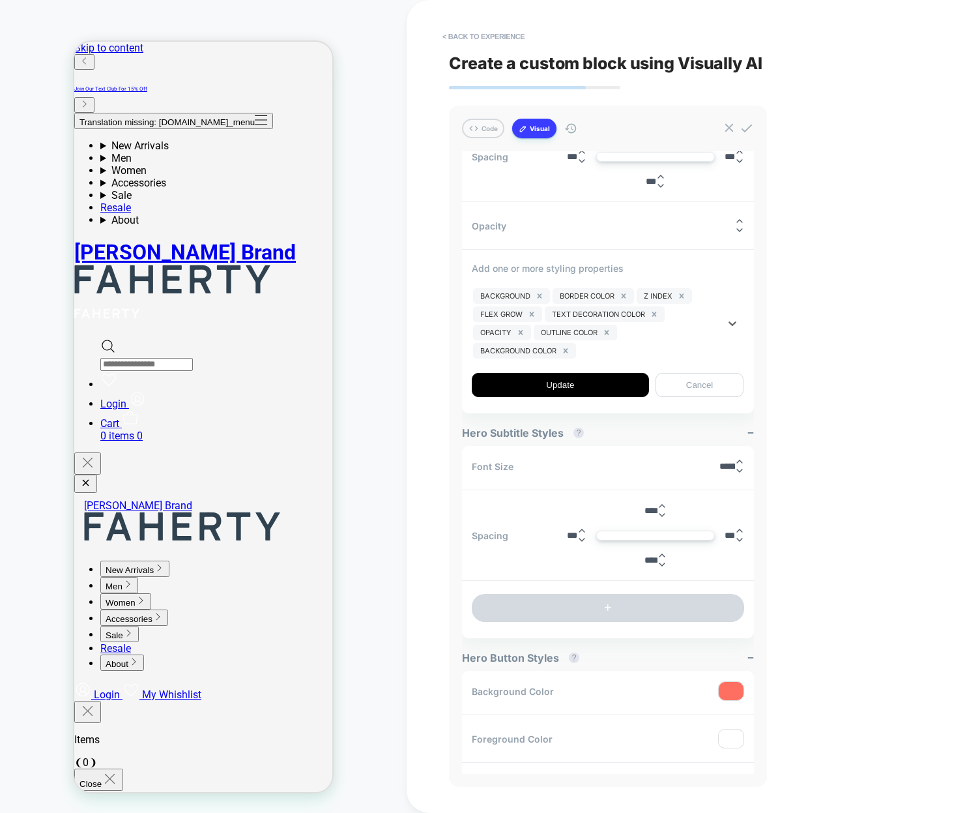
click at [687, 334] on div "Background Border Color Z Index Flex Grow Text Decoration Color Opacity Outline…" at bounding box center [596, 323] width 249 height 73
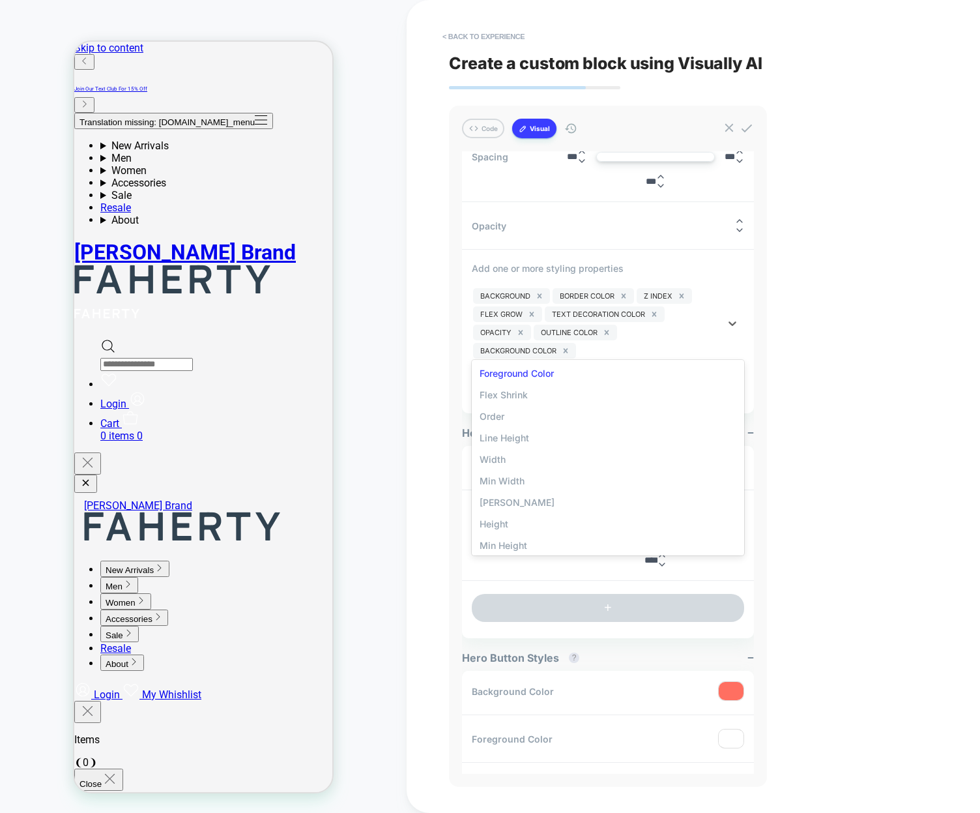
click at [538, 370] on div "Foreground Color" at bounding box center [608, 373] width 272 height 22
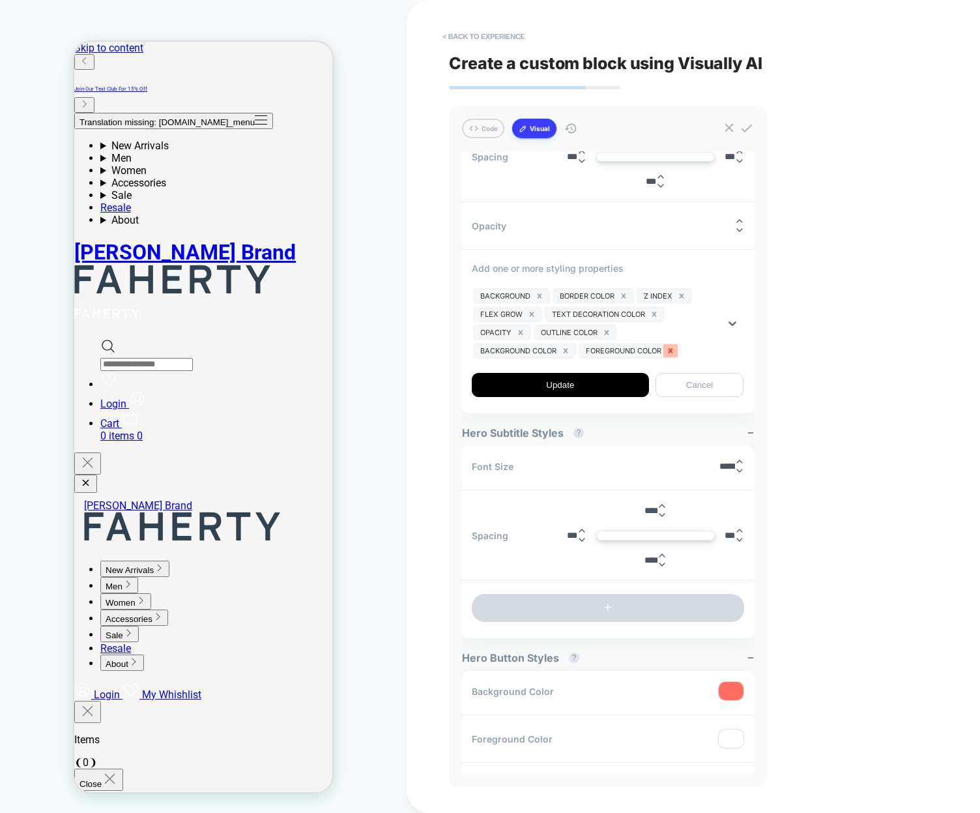
click at [671, 347] on icon "Remove Foreground Color" at bounding box center [670, 350] width 9 height 9
click at [568, 348] on icon "Remove Background Color" at bounding box center [566, 350] width 5 height 5
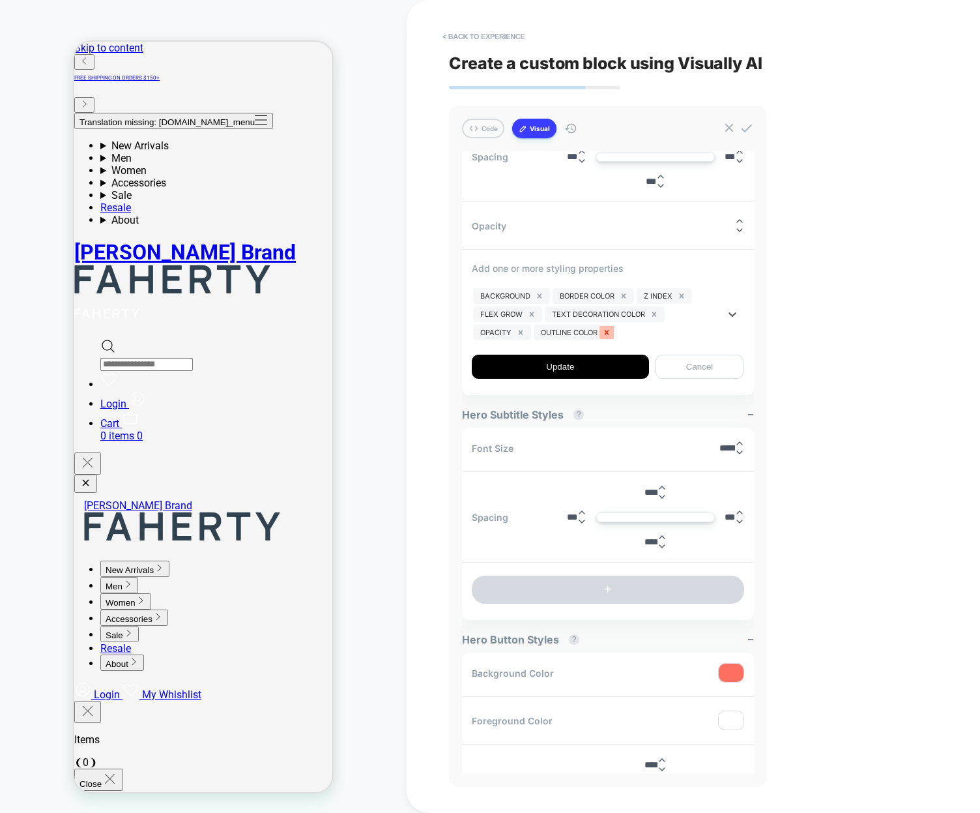
click at [610, 328] on icon "Remove Outline Color" at bounding box center [606, 332] width 9 height 9
click at [524, 330] on icon "Remove Opacity" at bounding box center [520, 332] width 9 height 9
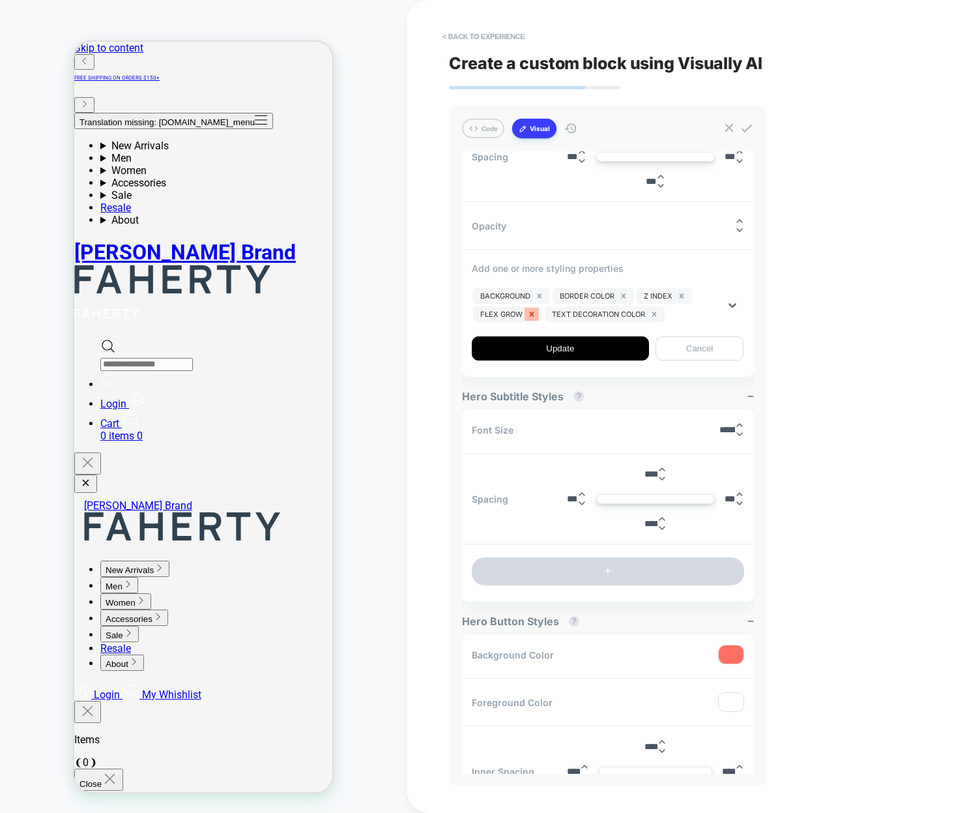
click at [532, 314] on icon "Remove Flex Grow" at bounding box center [531, 314] width 9 height 9
click at [585, 311] on icon "Remove Text Decoration Color" at bounding box center [582, 314] width 9 height 9
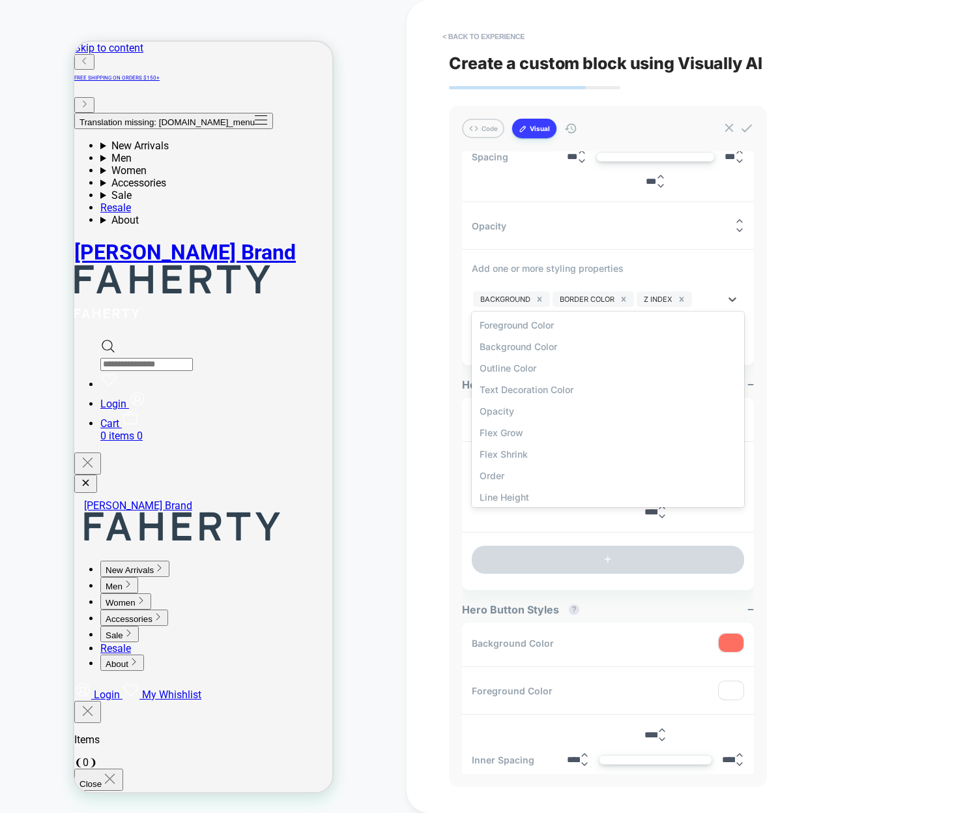
click at [714, 300] on div at bounding box center [707, 299] width 25 height 10
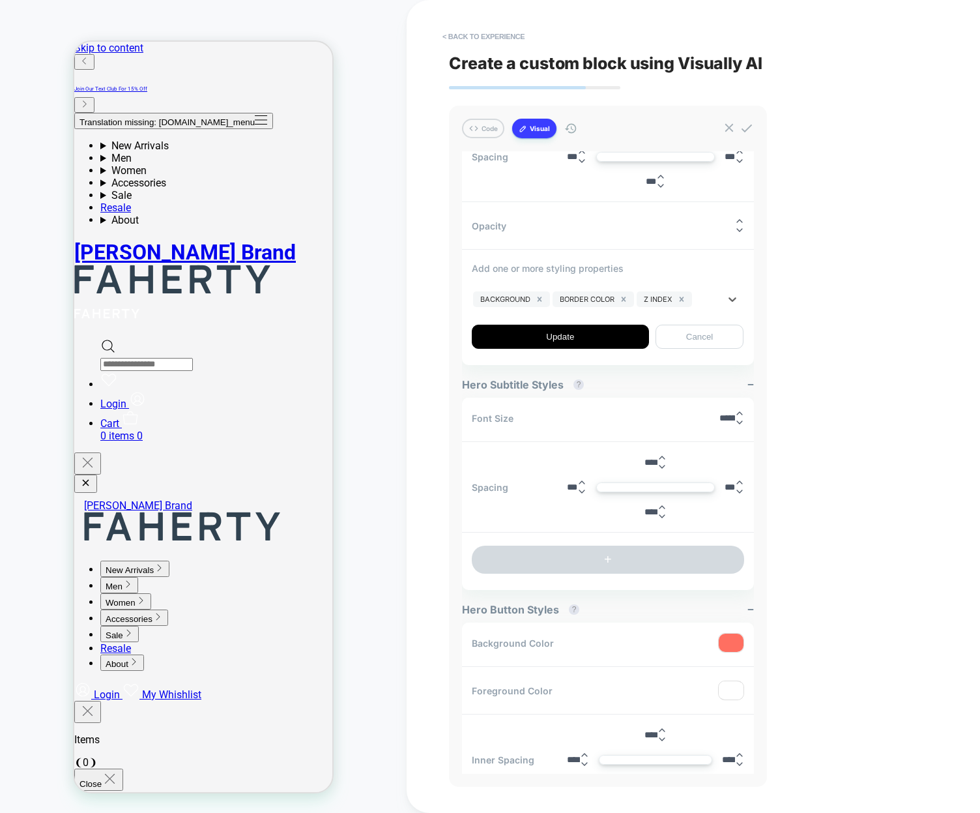
click at [709, 294] on div at bounding box center [707, 299] width 25 height 10
click at [706, 298] on div at bounding box center [707, 299] width 25 height 10
click at [716, 298] on div at bounding box center [707, 299] width 25 height 10
click at [714, 295] on div at bounding box center [707, 299] width 25 height 10
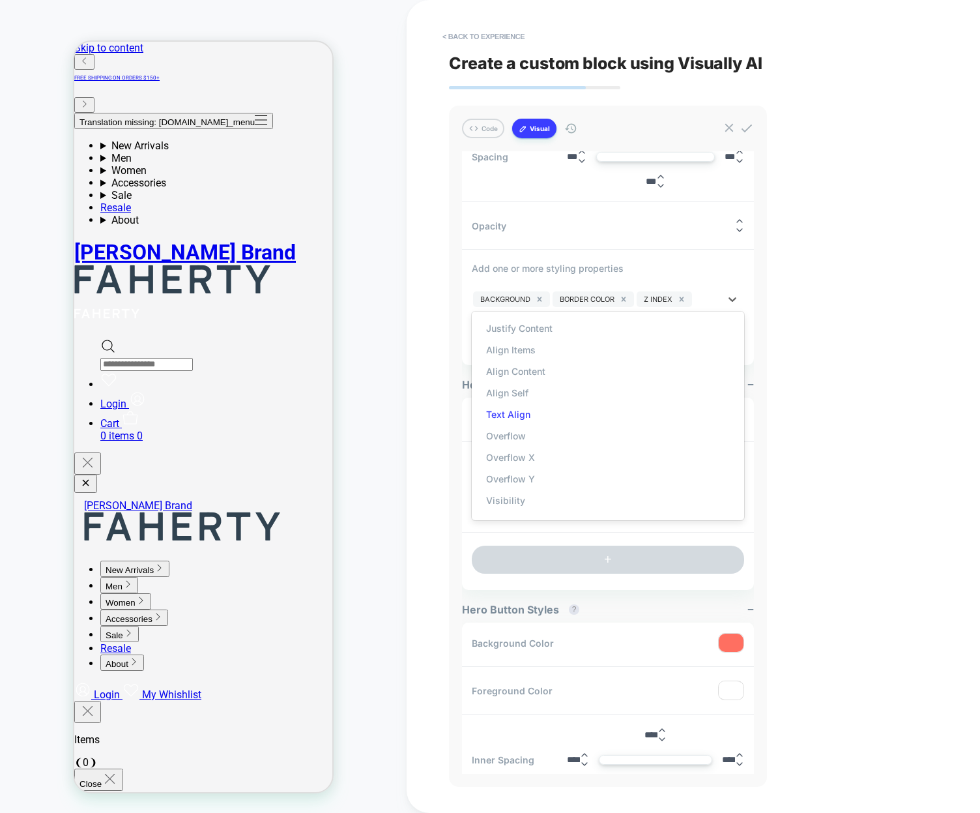
scroll to position [1098, 0]
click at [834, 415] on div "< Back to experience Create a custom block using Visually AI Code Visual Exampl…" at bounding box center [693, 406] width 489 height 813
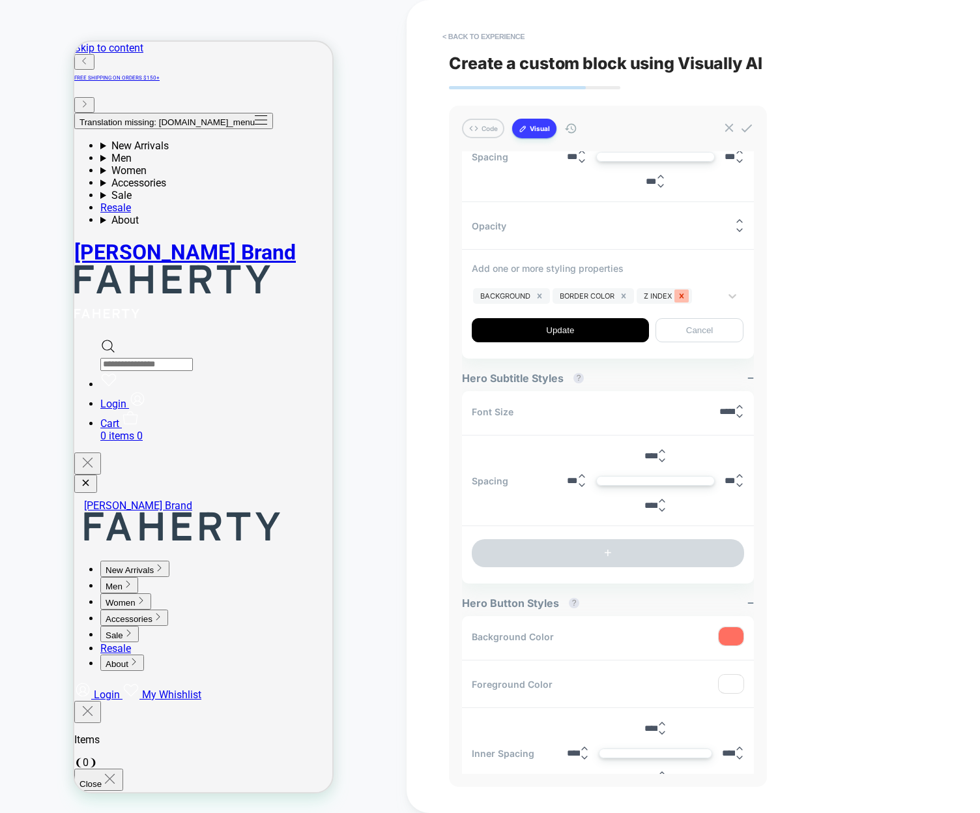
click at [682, 293] on icon "Remove Z Index" at bounding box center [682, 295] width 5 height 5
click at [626, 293] on icon "Remove Border Color" at bounding box center [624, 295] width 5 height 5
click at [541, 293] on icon "Remove Background" at bounding box center [540, 295] width 5 height 5
click at [867, 355] on div "< Back to experience Create a custom block using Visually AI Code Visual Exampl…" at bounding box center [693, 406] width 489 height 813
click at [513, 295] on div at bounding box center [596, 296] width 246 height 10
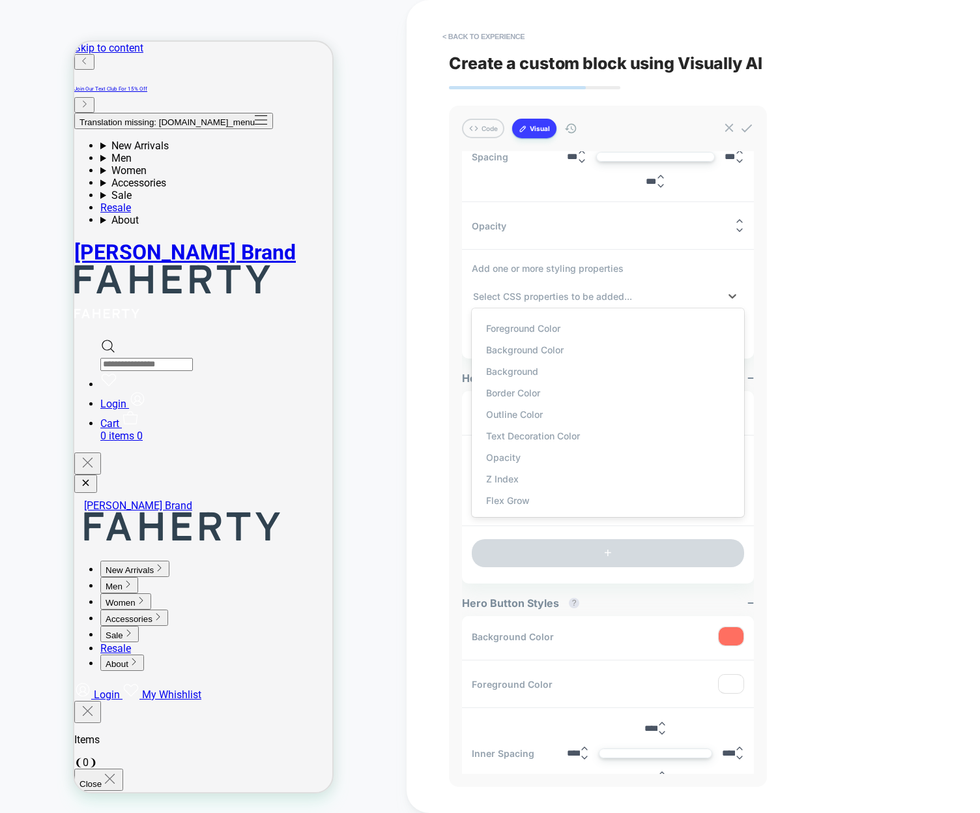
click at [425, 323] on div "< Back to experience Create a custom block using Visually AI Code Visual Exampl…" at bounding box center [694, 406] width 574 height 813
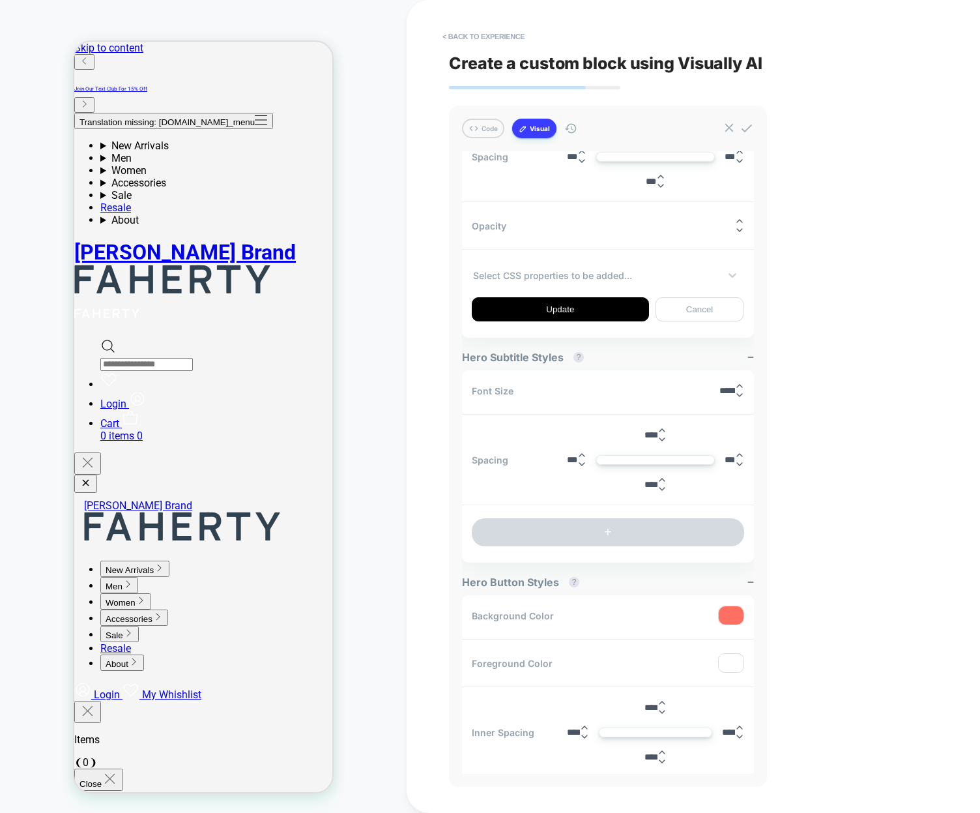
click at [527, 276] on div at bounding box center [596, 275] width 246 height 10
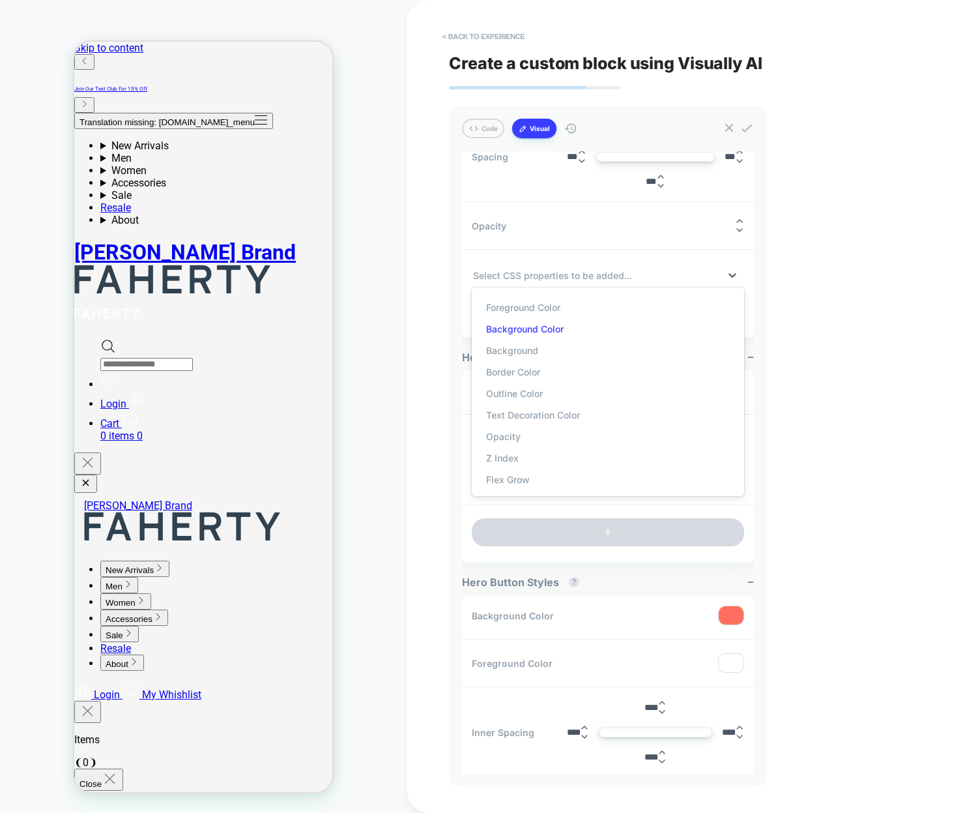
click at [529, 327] on div "Background Color" at bounding box center [607, 329] width 259 height 22
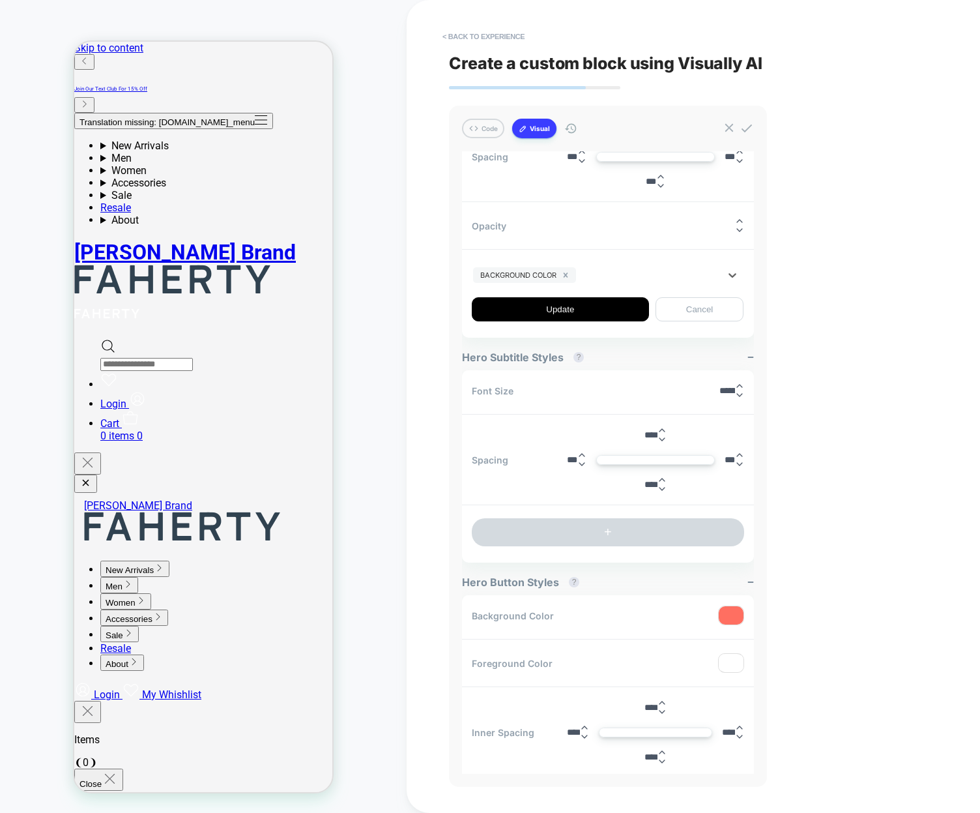
drag, startPoint x: 624, startPoint y: 270, endPoint x: 612, endPoint y: 282, distance: 17.1
click at [624, 270] on div at bounding box center [649, 275] width 141 height 10
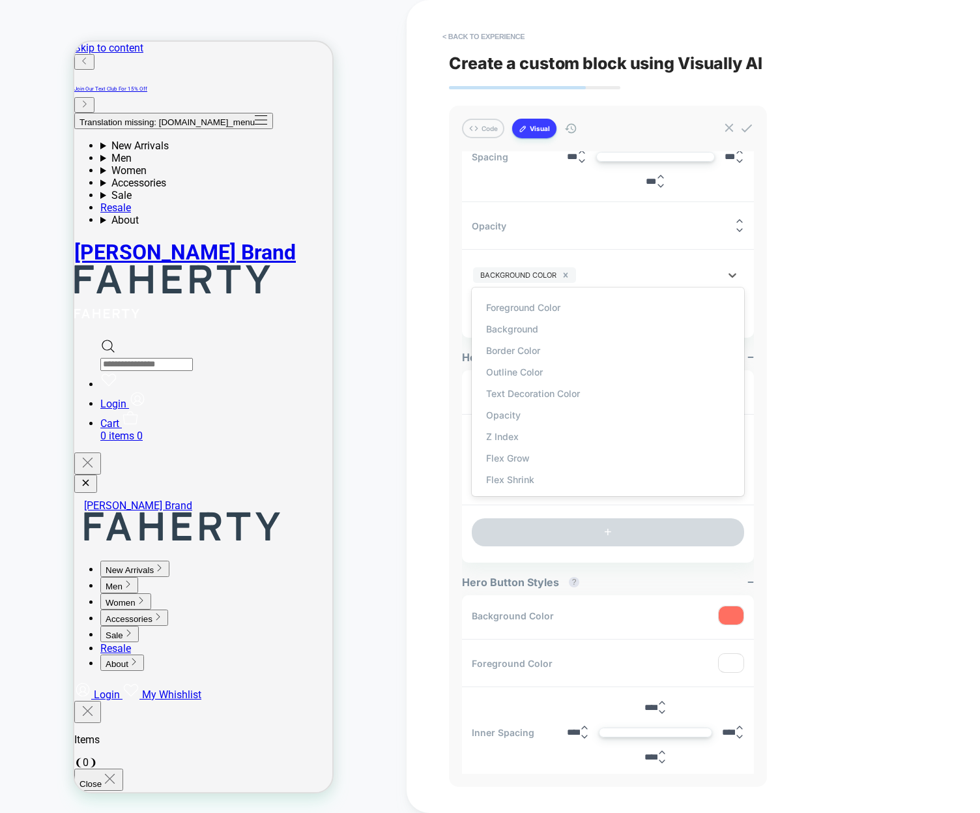
click at [574, 347] on div "Border Color" at bounding box center [607, 351] width 259 height 22
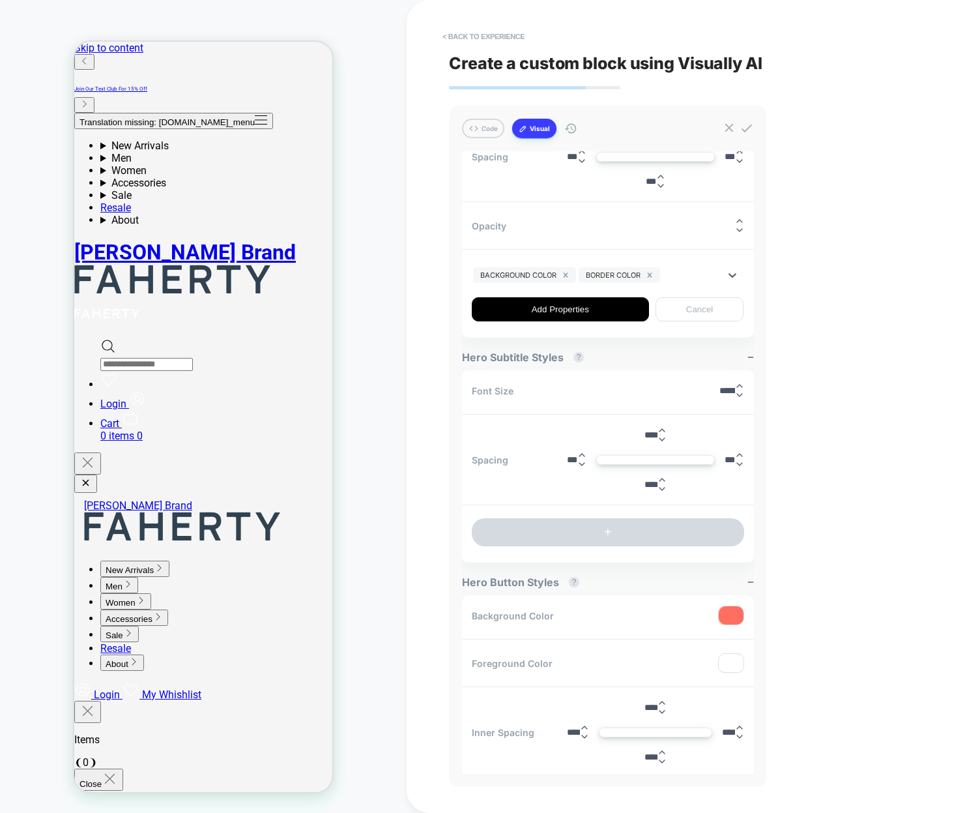
click at [671, 312] on button "Cancel" at bounding box center [700, 309] width 89 height 24
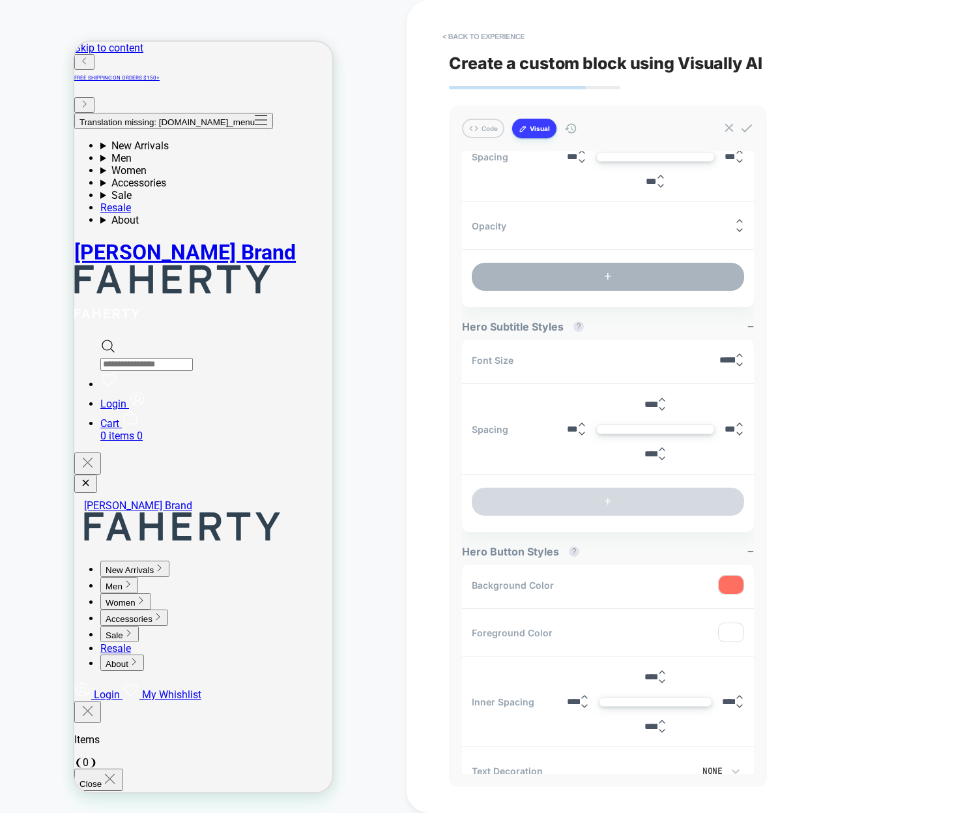
click at [580, 289] on button "+" at bounding box center [608, 277] width 272 height 28
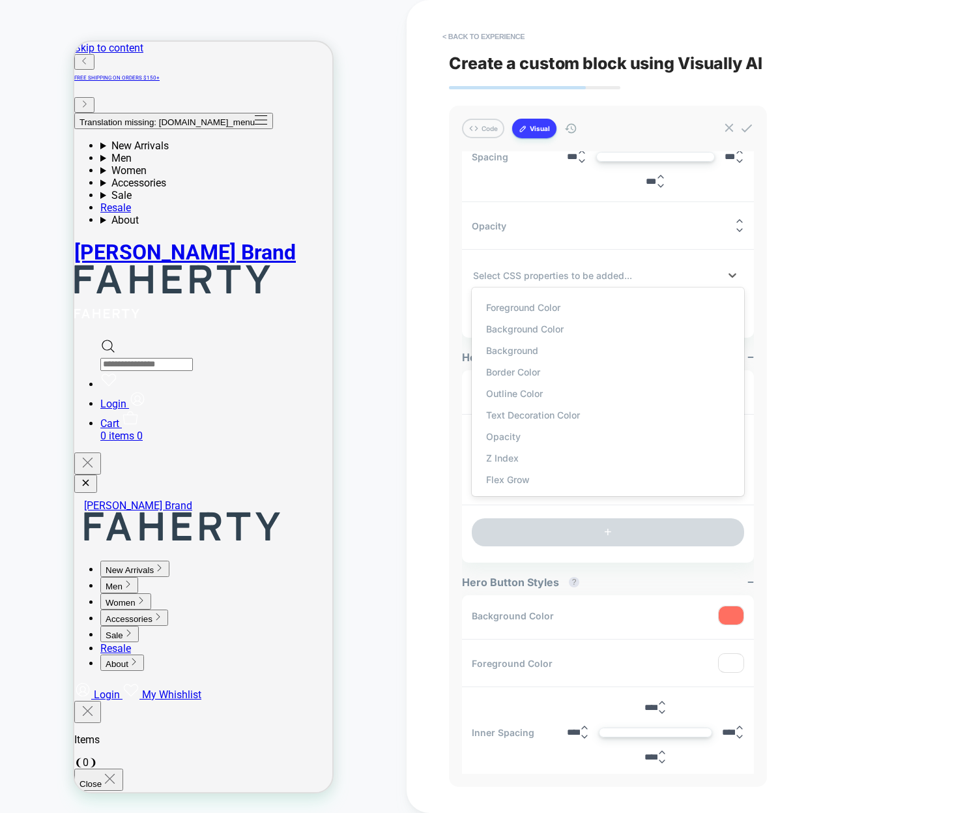
click at [531, 274] on div at bounding box center [596, 275] width 246 height 10
click at [531, 327] on div "Background Color" at bounding box center [607, 329] width 259 height 22
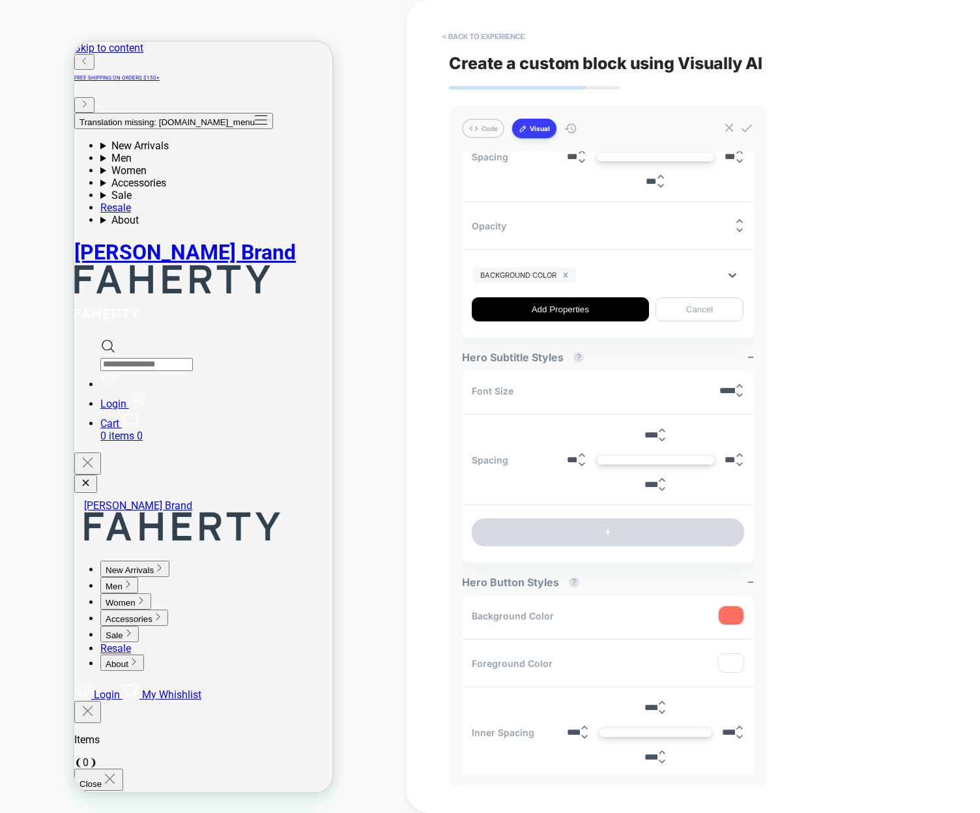
click at [636, 270] on div at bounding box center [649, 275] width 141 height 10
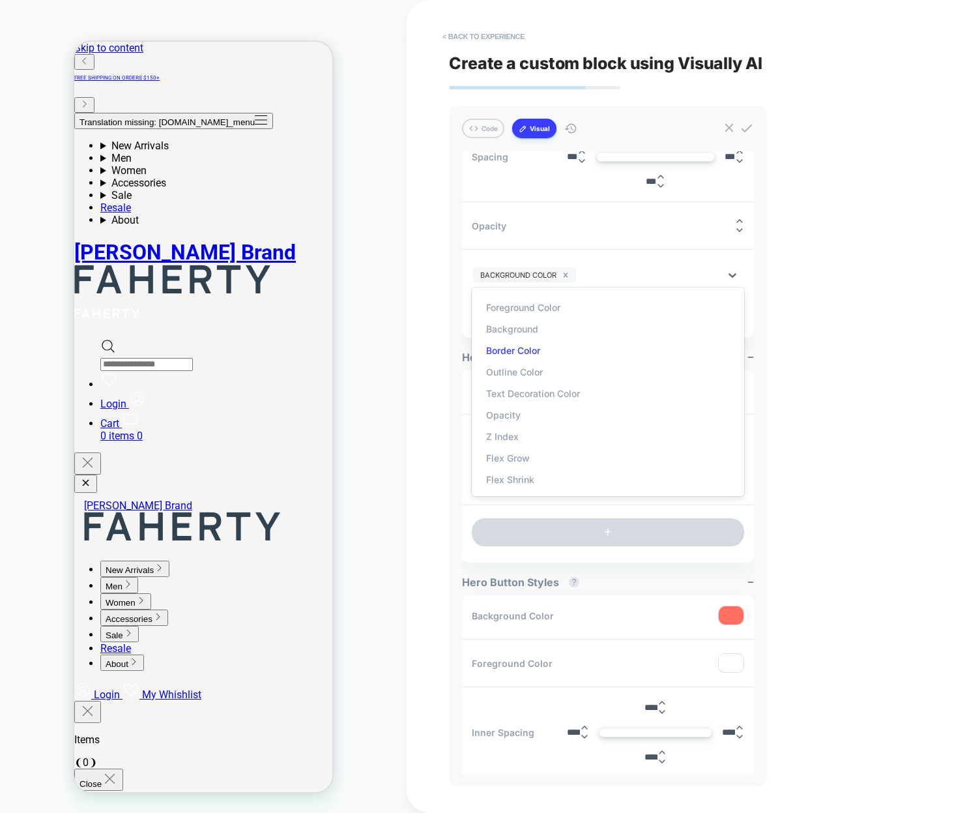
click at [529, 344] on div "Border Color" at bounding box center [607, 351] width 259 height 22
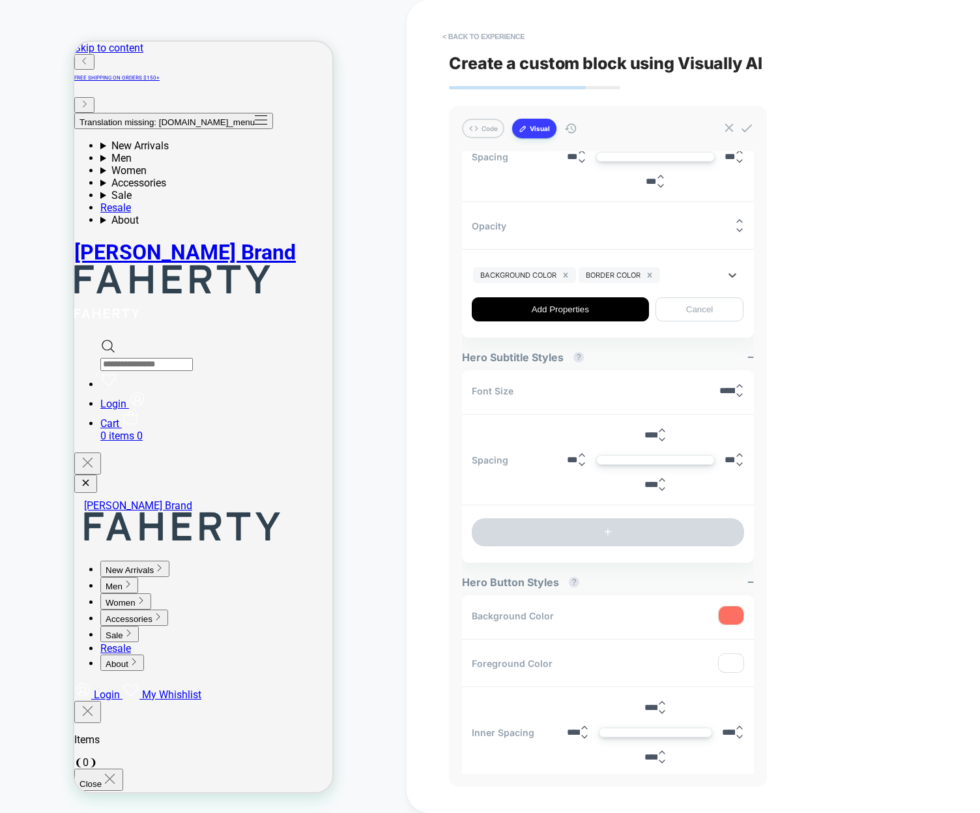
type input "*"
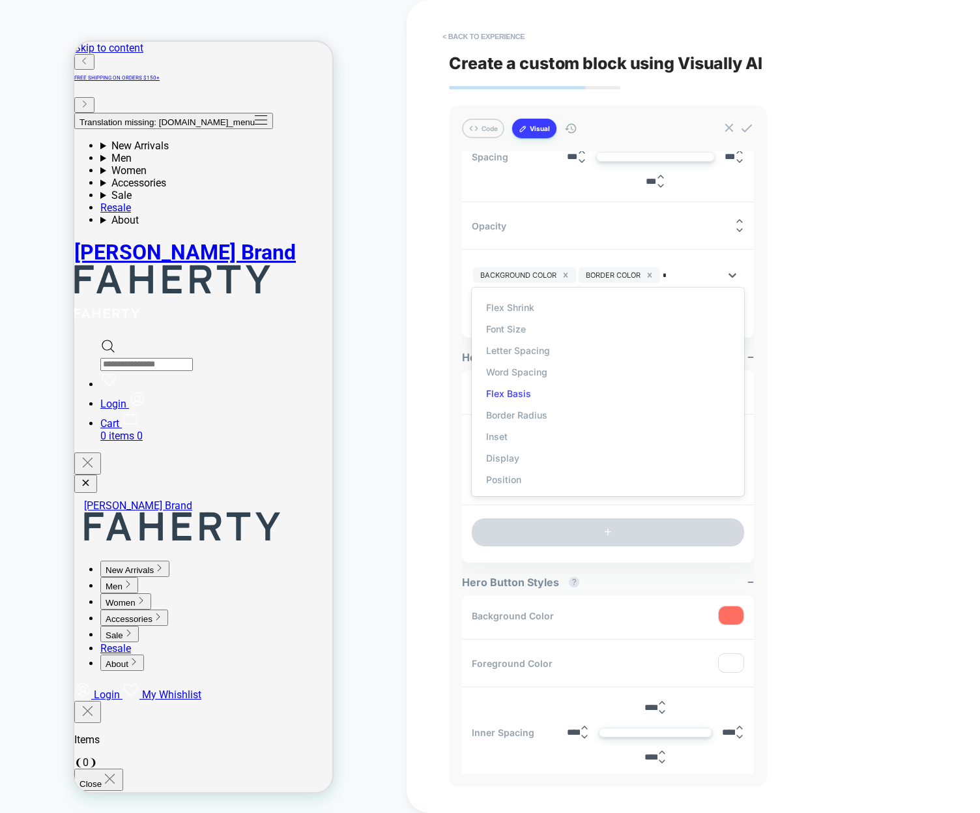
click at [506, 397] on div "Flex Basis" at bounding box center [607, 394] width 259 height 22
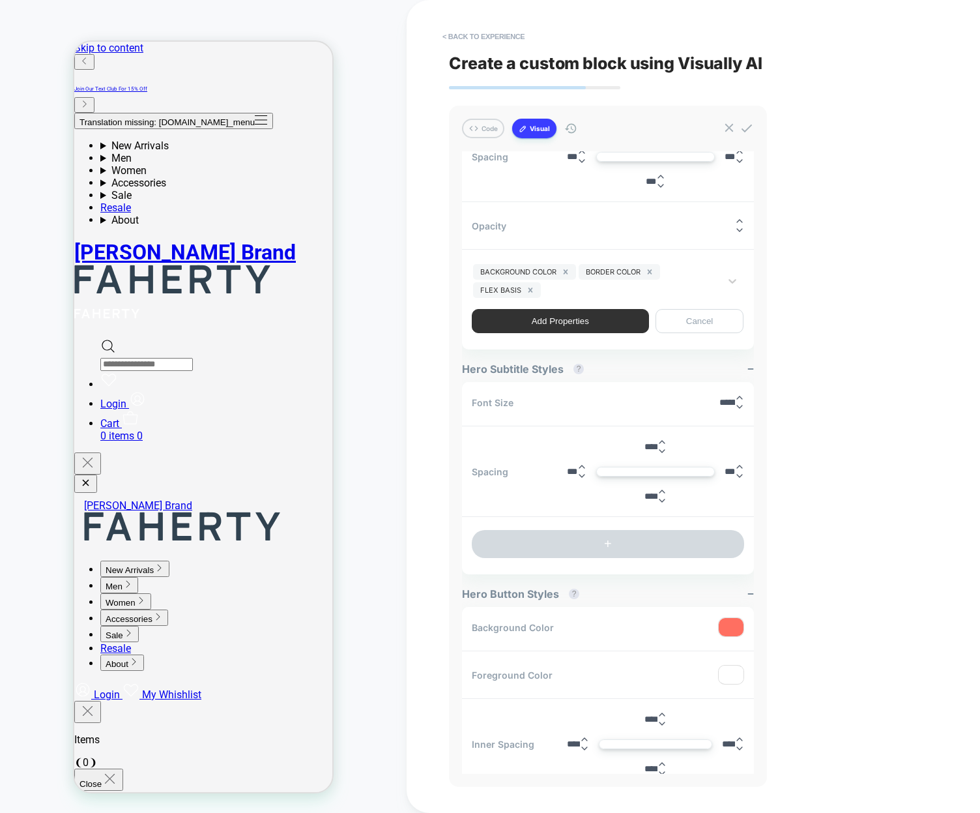
click at [568, 320] on button "Add Properties" at bounding box center [560, 321] width 177 height 24
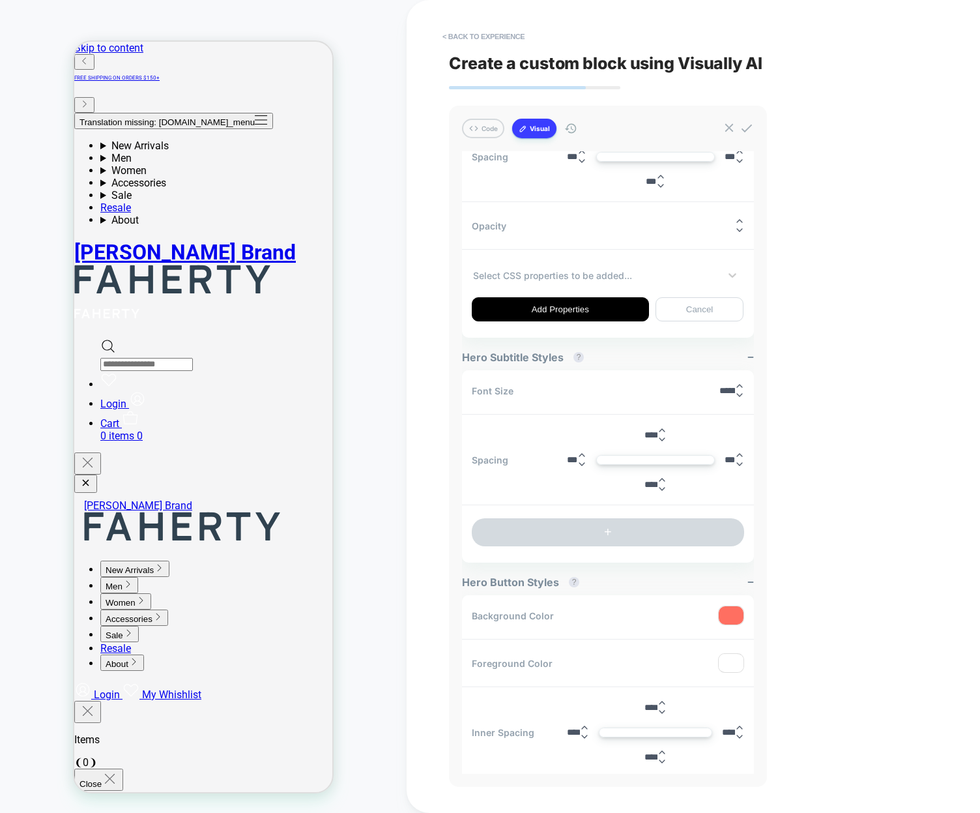
click at [526, 273] on div at bounding box center [596, 275] width 246 height 10
drag, startPoint x: 398, startPoint y: 299, endPoint x: 347, endPoint y: 302, distance: 51.6
click at [398, 300] on div "CUSTOM Theme: MAIN" at bounding box center [203, 406] width 407 height 787
click at [574, 306] on div "Add Properties Cancel" at bounding box center [608, 309] width 272 height 24
click at [552, 299] on div "Add Properties Cancel" at bounding box center [608, 309] width 272 height 24
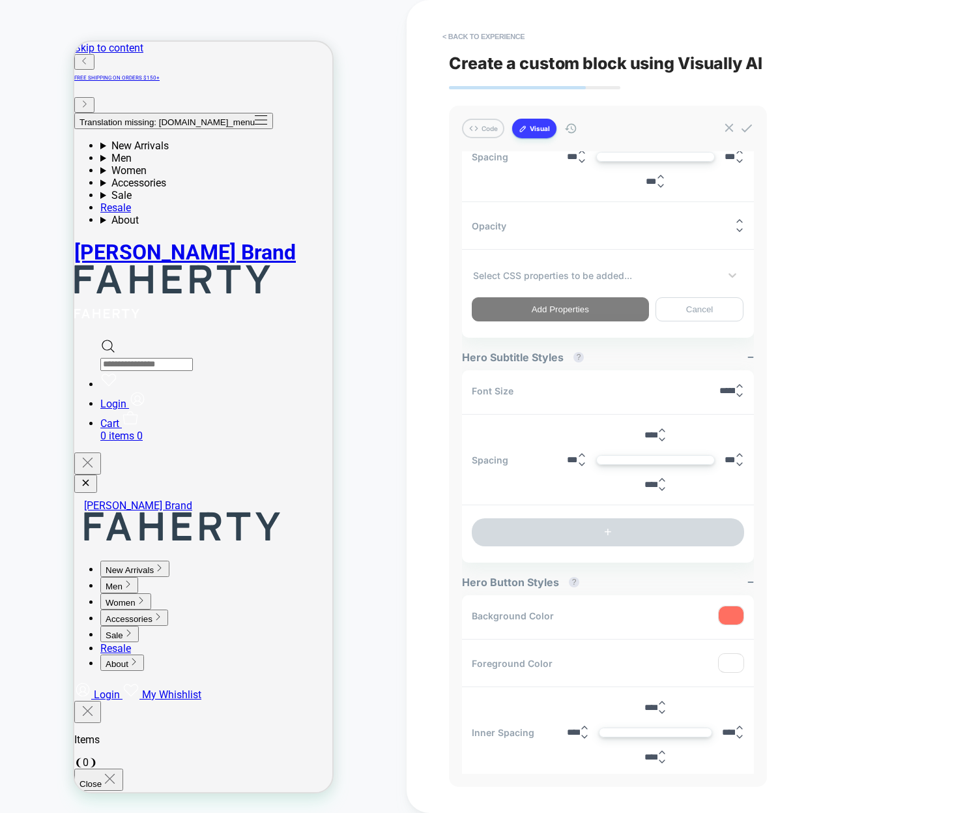
click at [525, 314] on div "Add Properties Cancel" at bounding box center [608, 309] width 272 height 24
click at [533, 310] on div "Add Properties Cancel" at bounding box center [608, 309] width 272 height 24
click at [573, 309] on div "Add Properties Cancel" at bounding box center [608, 309] width 272 height 24
click at [575, 307] on div "Add Properties Cancel" at bounding box center [608, 309] width 272 height 24
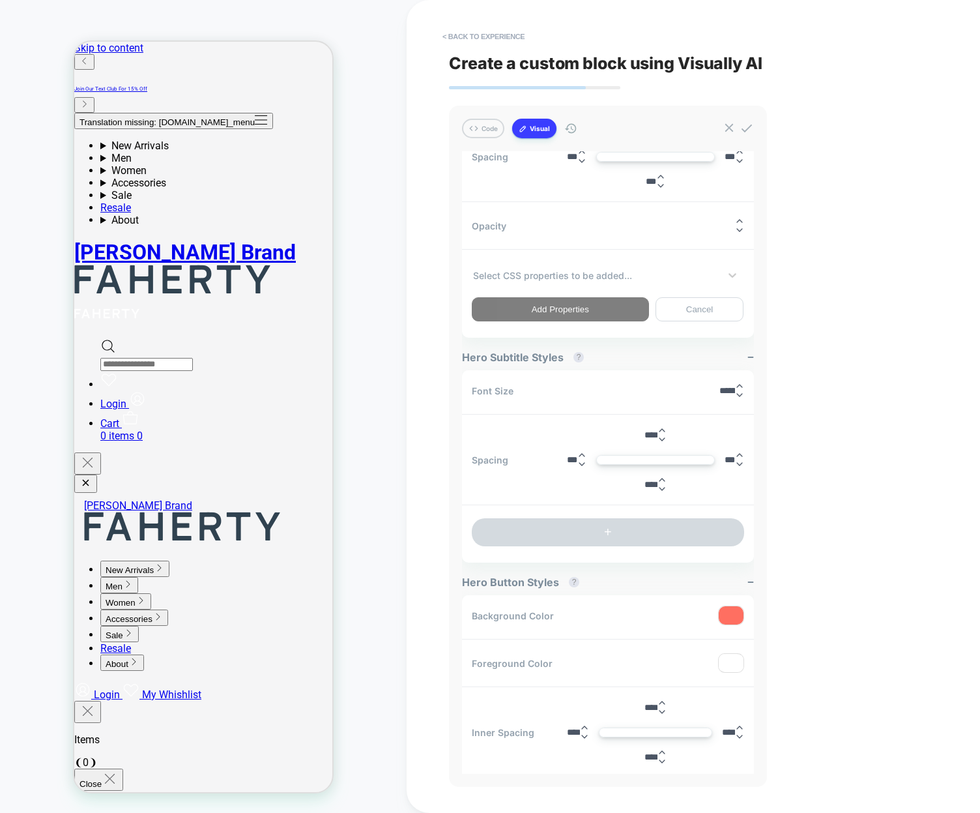
click at [596, 311] on div "Add Properties Cancel" at bounding box center [608, 309] width 272 height 24
click at [722, 306] on button "Cancel" at bounding box center [700, 309] width 89 height 24
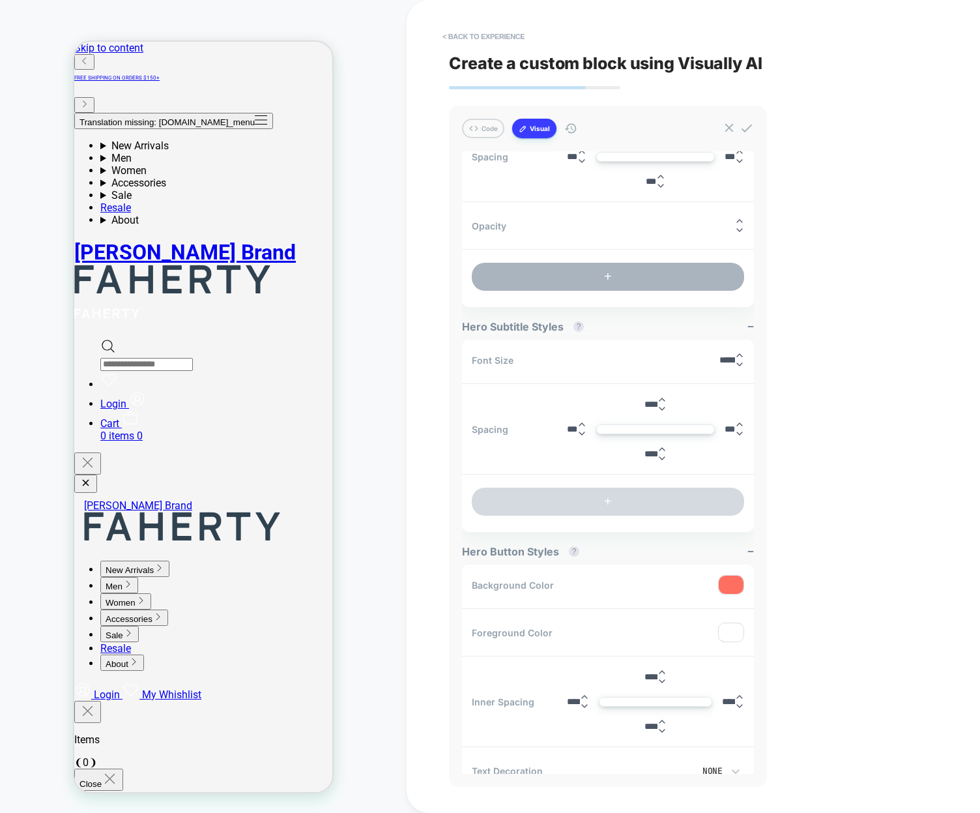
click at [566, 280] on button "+" at bounding box center [608, 277] width 272 height 28
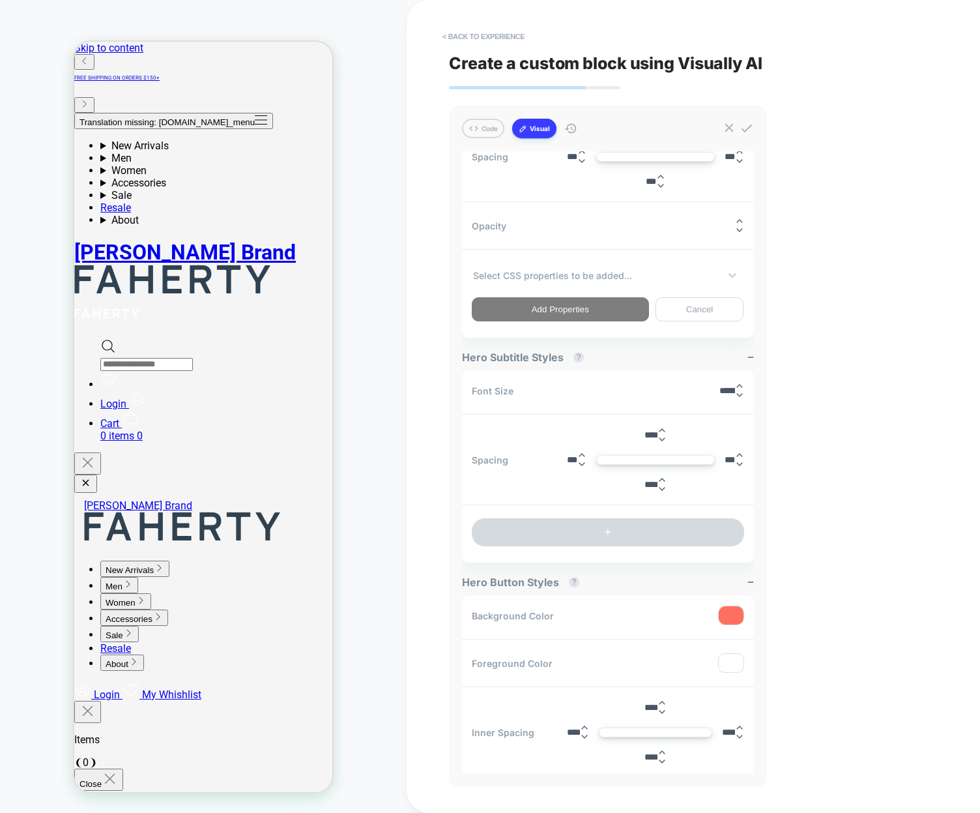
click at [557, 310] on div "Add Properties Cancel" at bounding box center [608, 309] width 272 height 24
click at [559, 308] on div "Add Properties Cancel" at bounding box center [608, 309] width 272 height 24
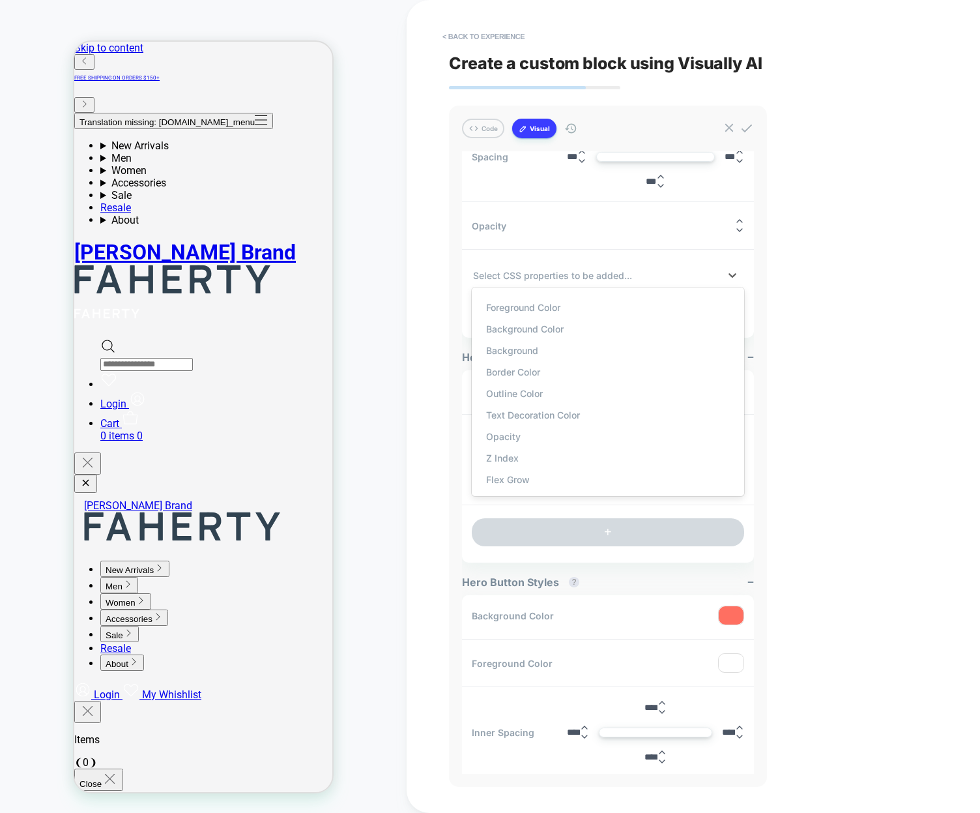
click at [551, 271] on div at bounding box center [596, 275] width 246 height 10
click at [518, 309] on div "Foreground Color" at bounding box center [607, 308] width 259 height 22
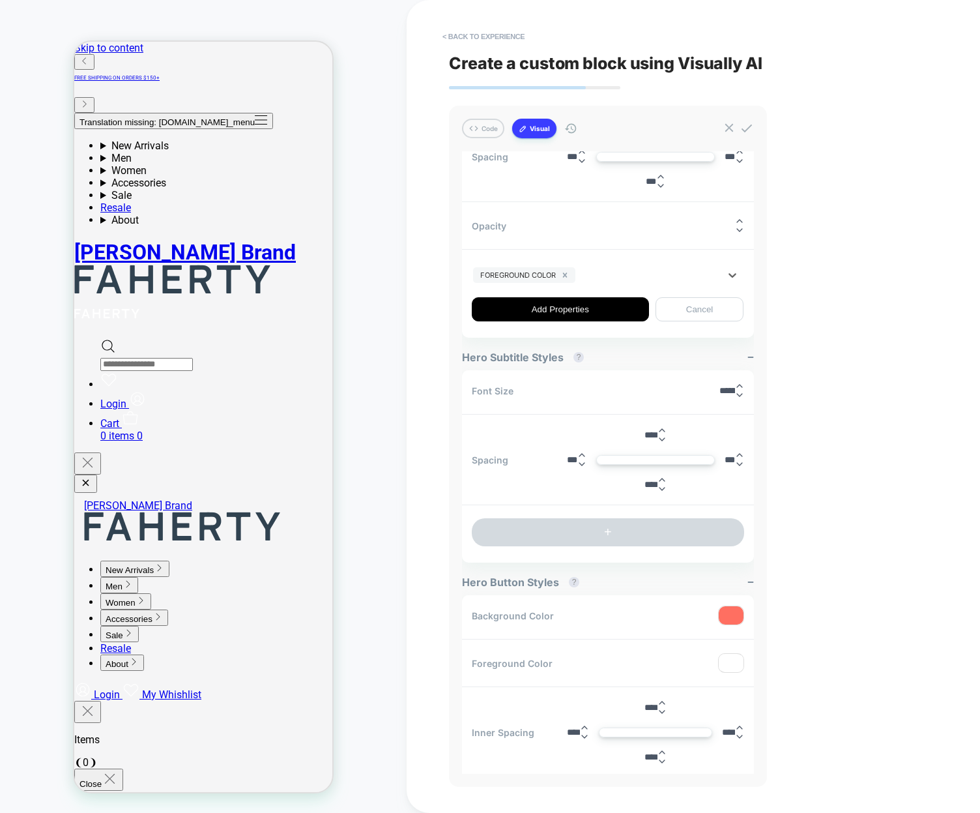
click at [649, 274] on div at bounding box center [648, 275] width 141 height 10
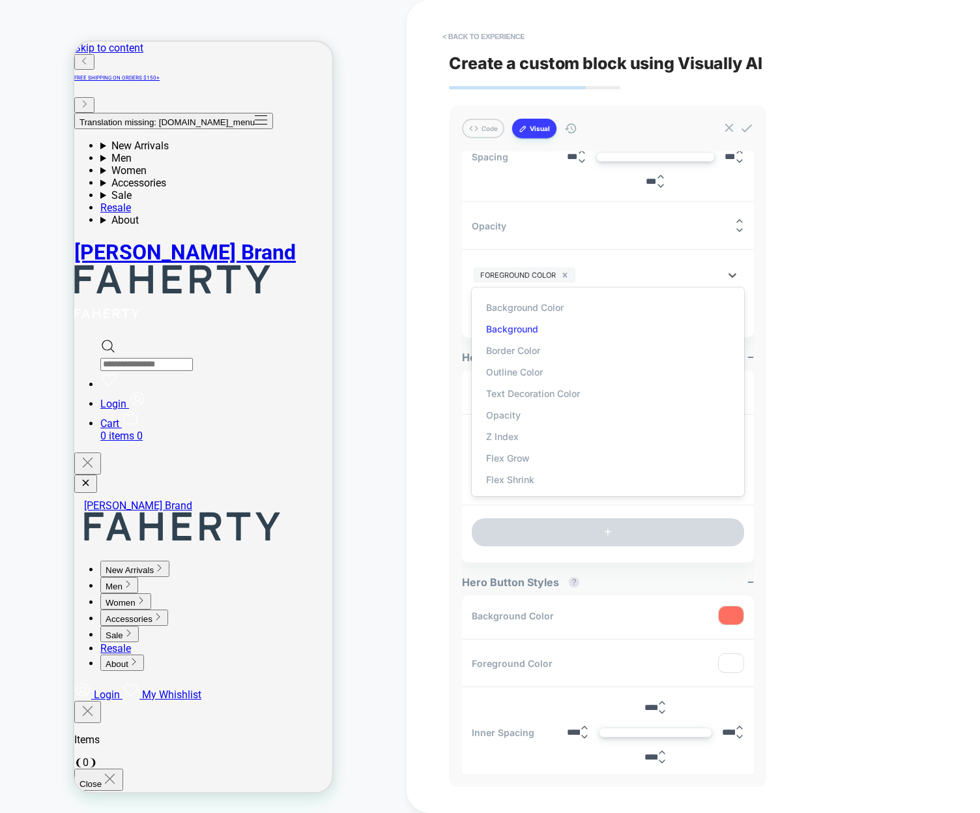
click at [587, 320] on div "Background" at bounding box center [607, 329] width 259 height 22
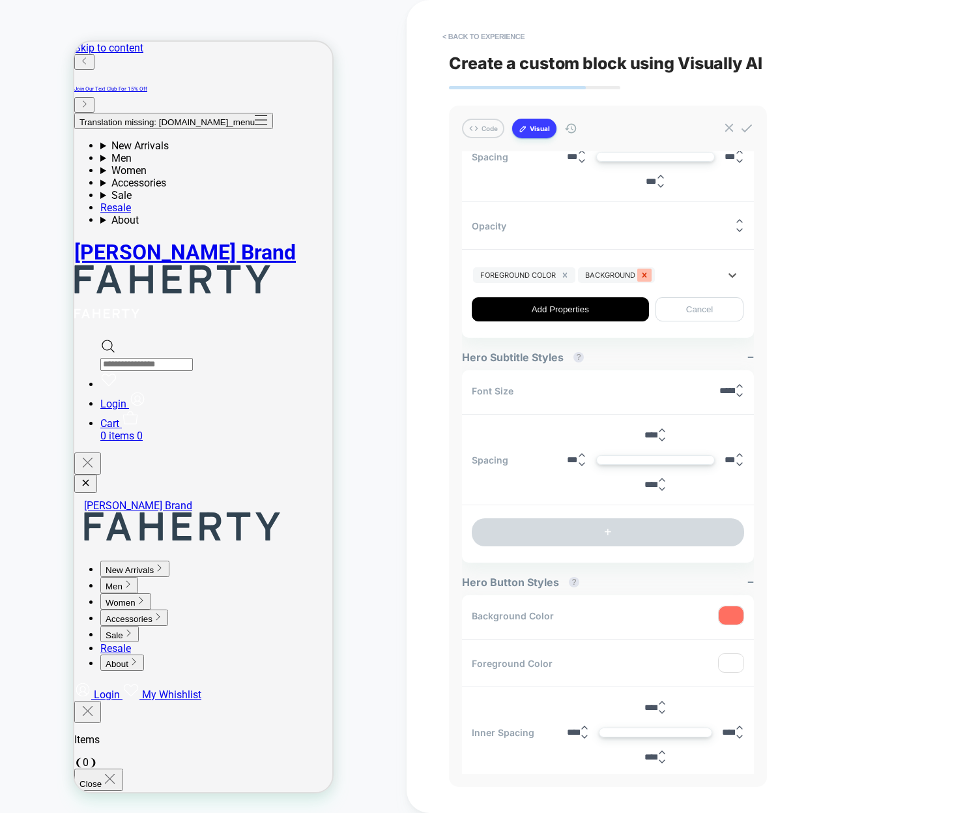
click at [649, 274] on icon "Remove Background" at bounding box center [644, 274] width 9 height 9
click at [568, 276] on icon "Remove Foreground Color" at bounding box center [564, 274] width 9 height 9
type input "***"
click at [520, 270] on div at bounding box center [596, 275] width 246 height 10
click at [516, 273] on div at bounding box center [596, 275] width 246 height 10
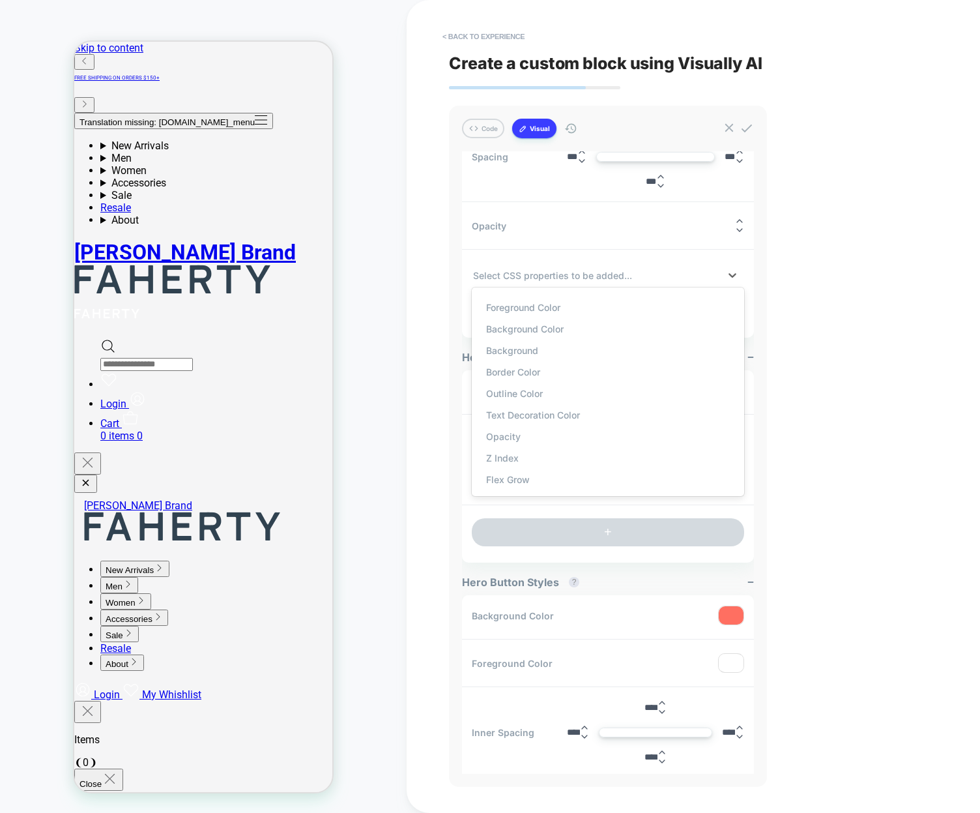
click at [511, 307] on div "Foreground Color" at bounding box center [607, 308] width 259 height 22
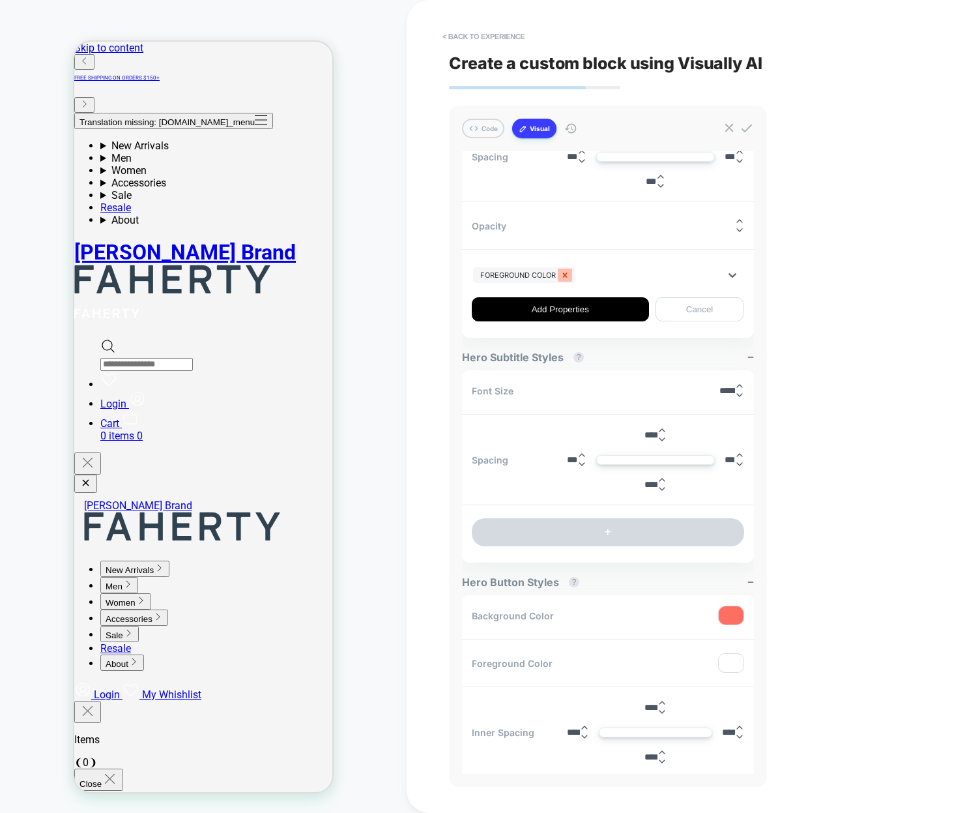
click at [565, 272] on icon "Remove Foreground Color" at bounding box center [565, 274] width 5 height 5
type input "*"
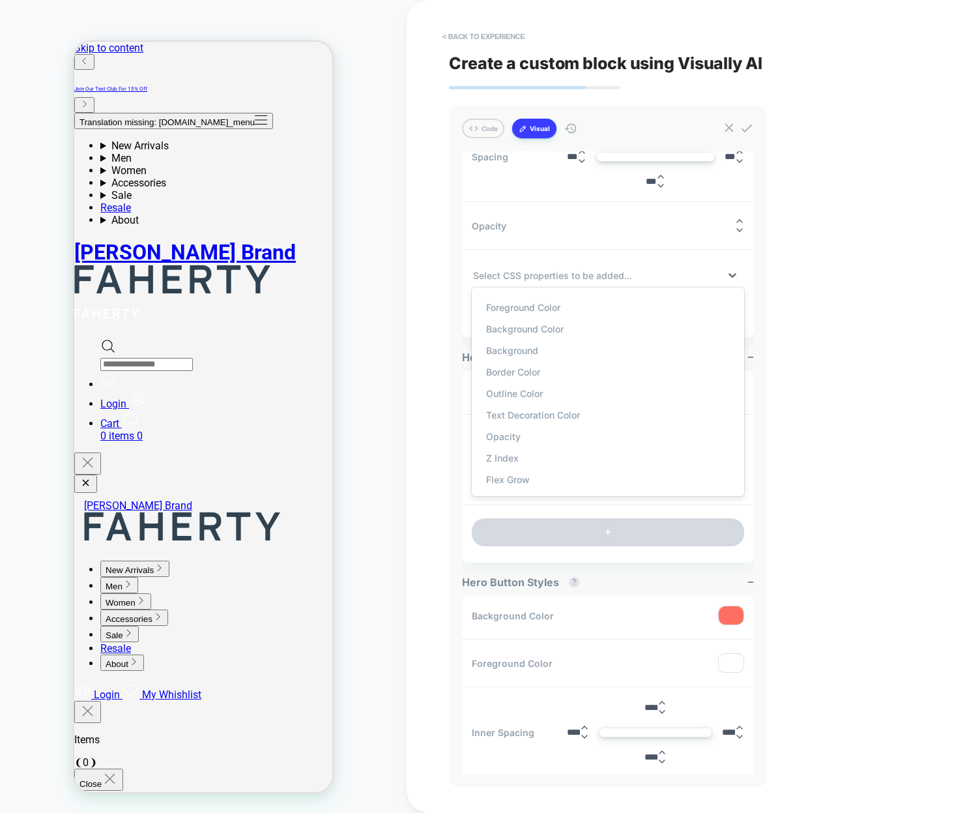
click at [411, 266] on div "< Back to experience Create a custom block using Visually AI Code Visual Exampl…" at bounding box center [694, 406] width 574 height 813
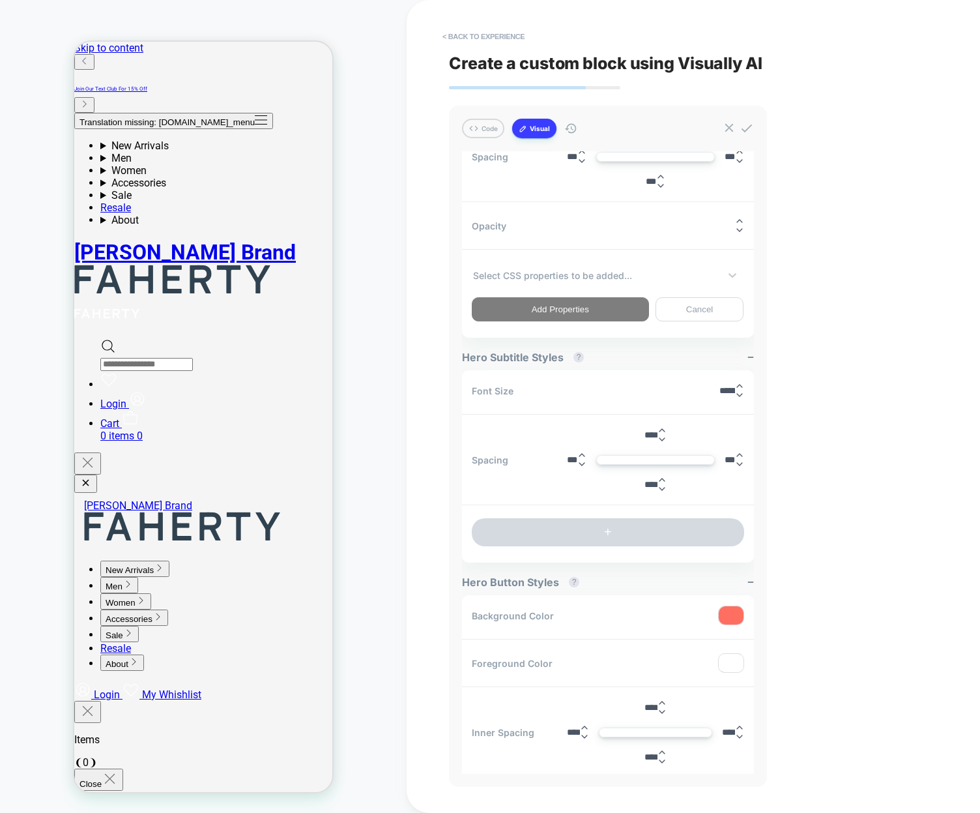
click at [800, 377] on div "< Back to experience Create a custom block using Visually AI Code Visual Exampl…" at bounding box center [693, 406] width 489 height 813
click at [678, 320] on button "Cancel" at bounding box center [700, 309] width 89 height 24
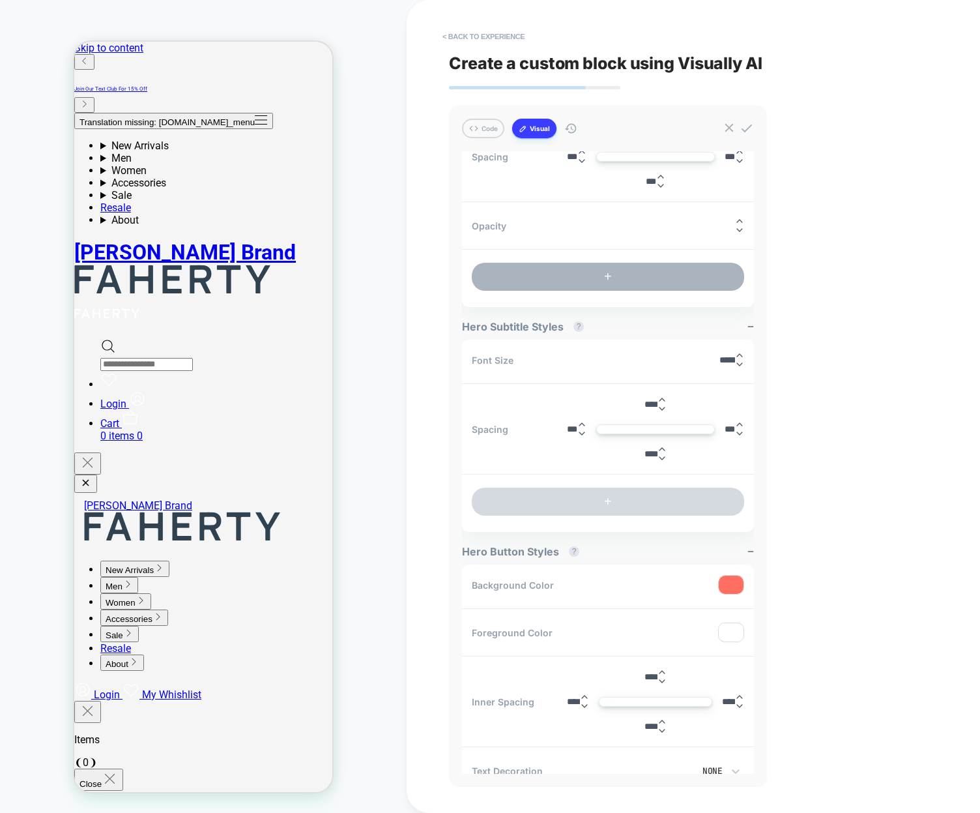
drag, startPoint x: 566, startPoint y: 255, endPoint x: 572, endPoint y: 278, distance: 23.6
click at [566, 255] on div "+" at bounding box center [608, 277] width 292 height 48
click at [565, 279] on button "+" at bounding box center [608, 277] width 272 height 28
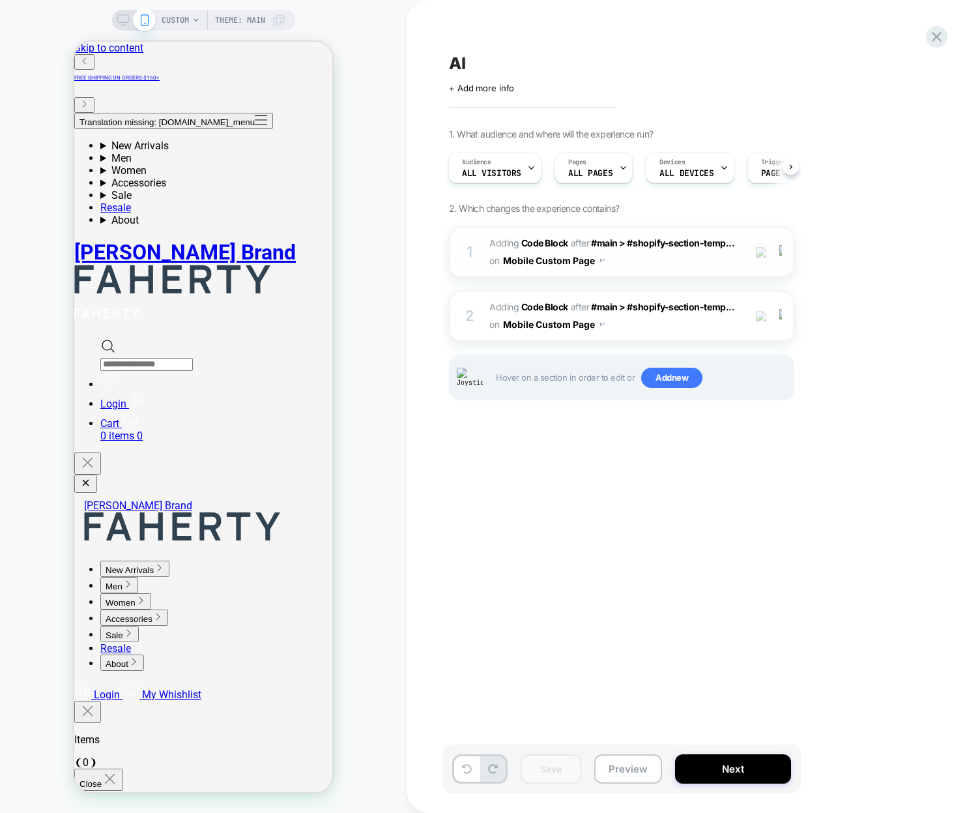
click at [494, 246] on span "Adding Code Block" at bounding box center [528, 242] width 79 height 11
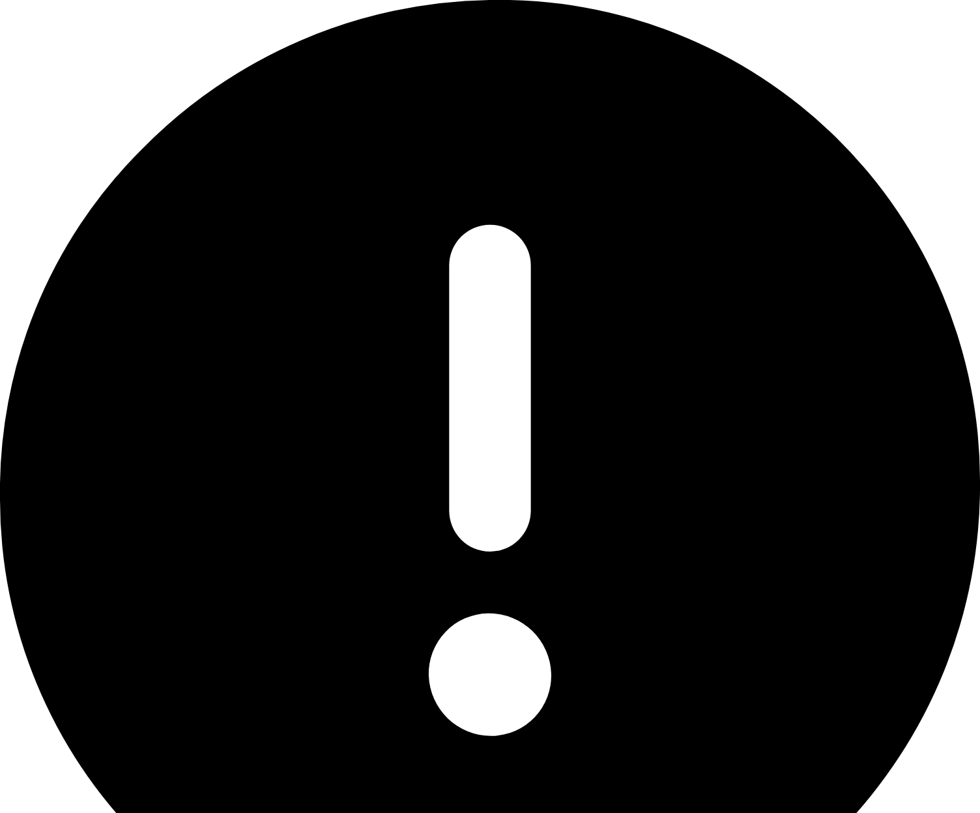
type textarea "*"
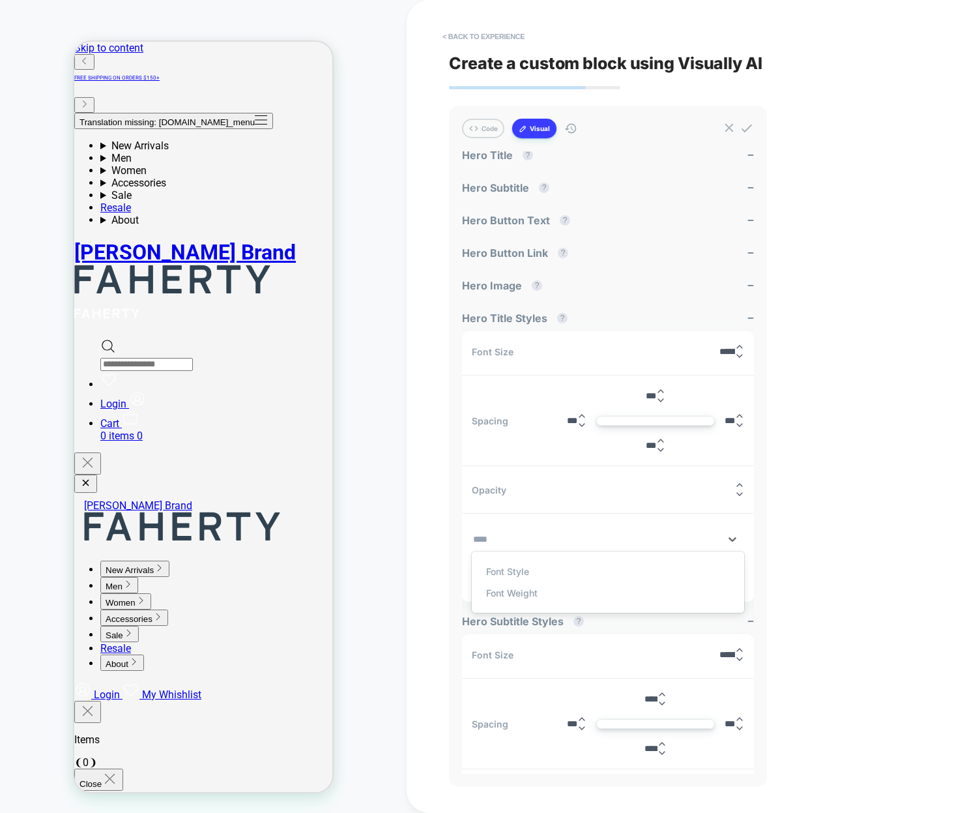
type input "****"
click at [447, 517] on div "< Back to experience Create a custom block using Visually AI Code Visual Exampl…" at bounding box center [694, 406] width 574 height 813
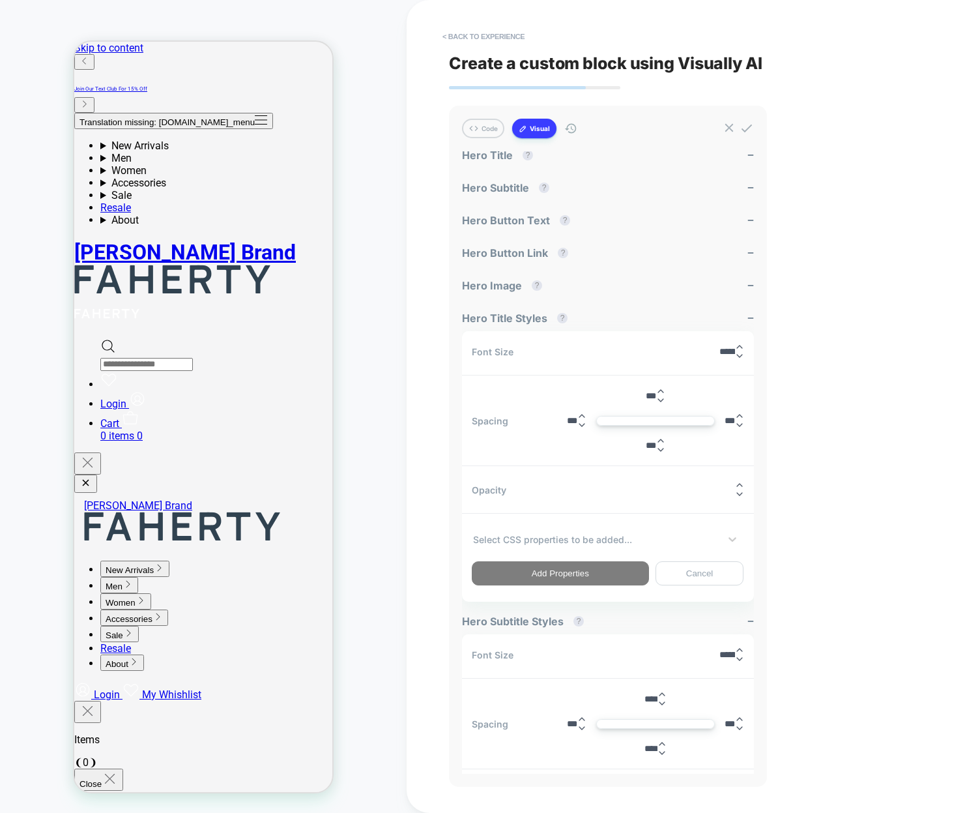
click at [600, 534] on div at bounding box center [596, 539] width 246 height 14
type input "*******"
click at [575, 536] on div at bounding box center [596, 539] width 246 height 14
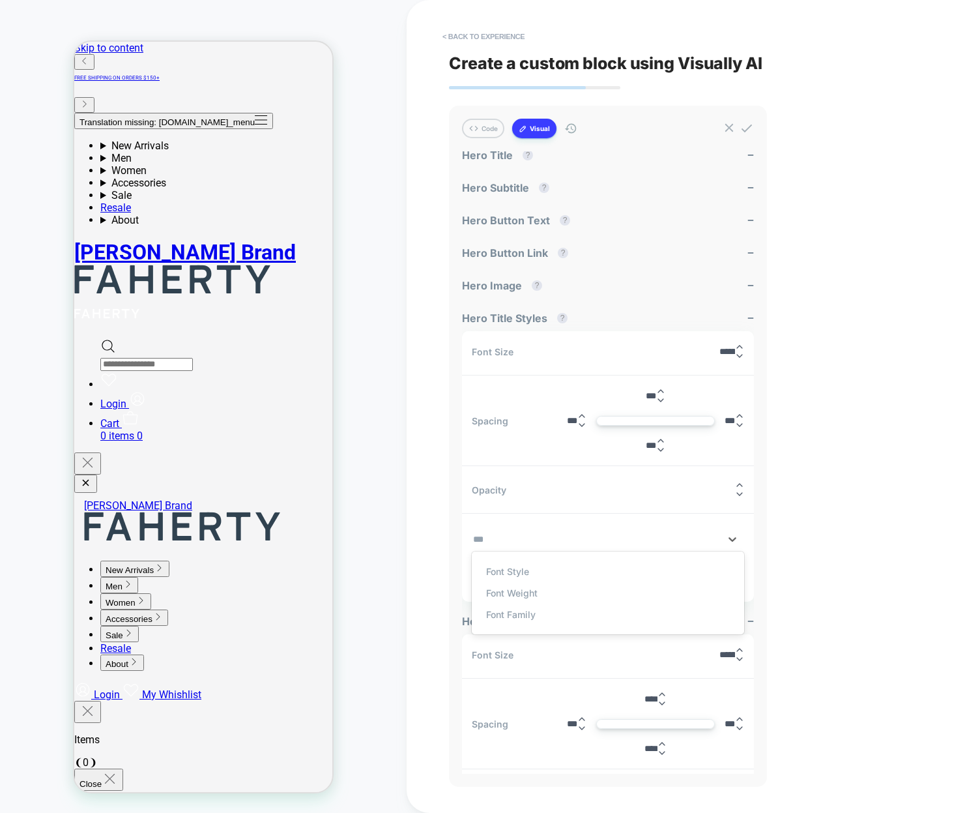
type input "****"
click at [522, 609] on div "Font Family" at bounding box center [607, 615] width 259 height 22
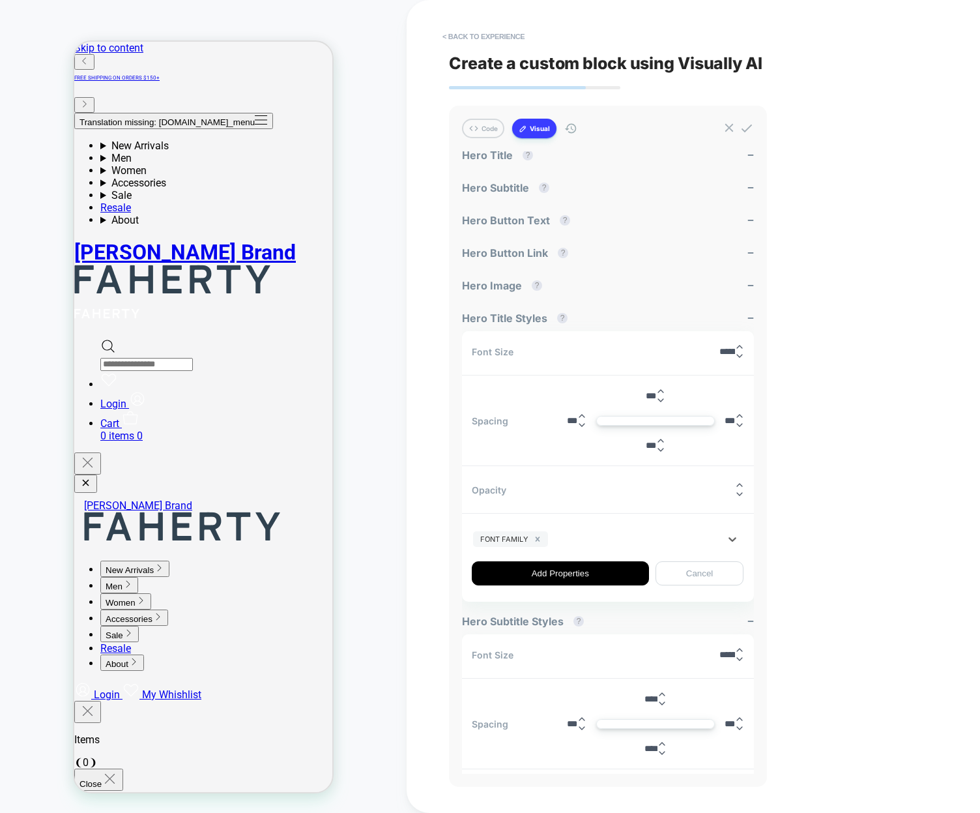
click at [588, 540] on div at bounding box center [635, 539] width 169 height 14
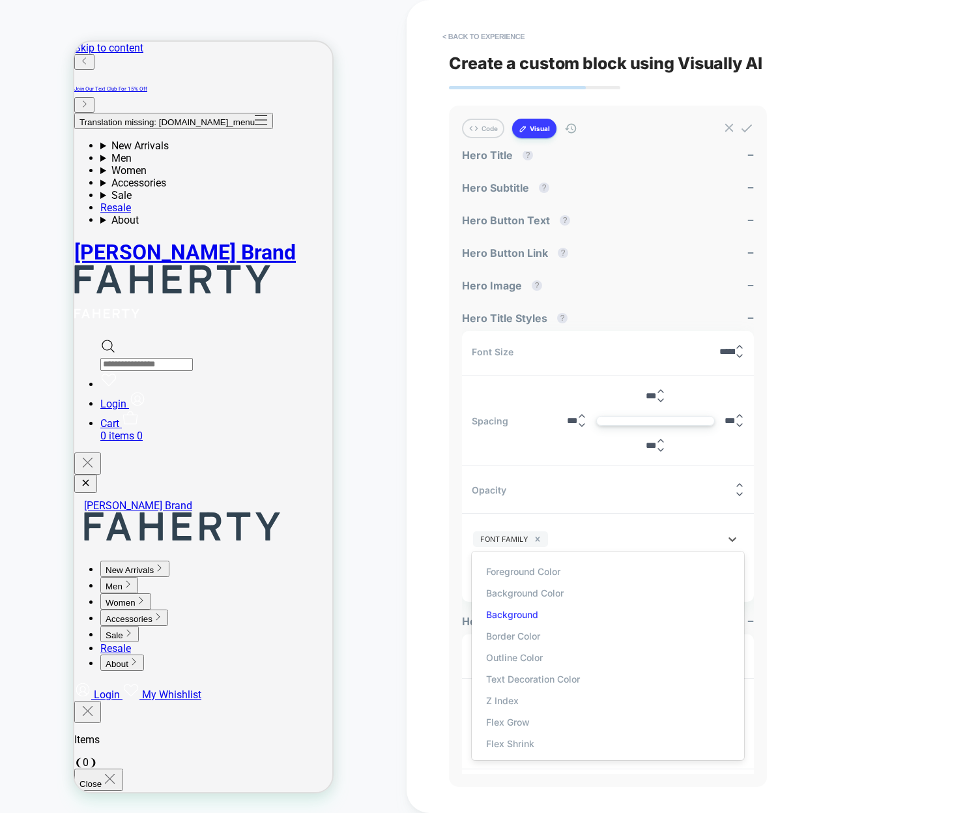
click at [521, 616] on div "Background" at bounding box center [607, 615] width 259 height 22
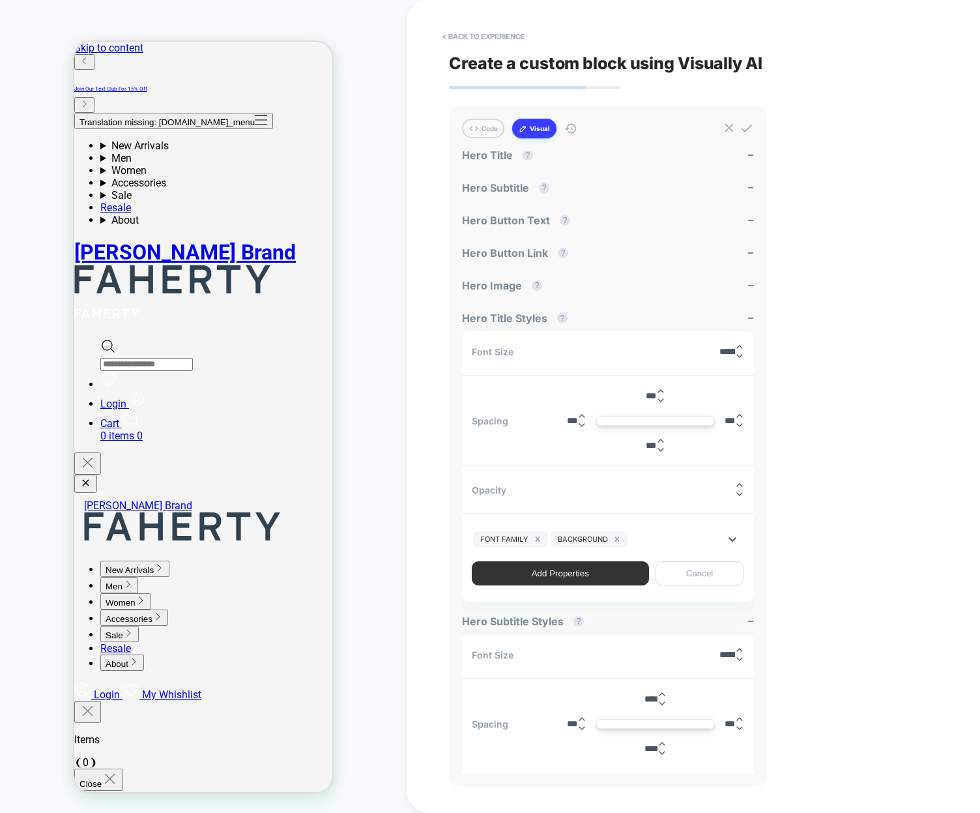
click at [541, 568] on button "Add Properties" at bounding box center [560, 573] width 177 height 24
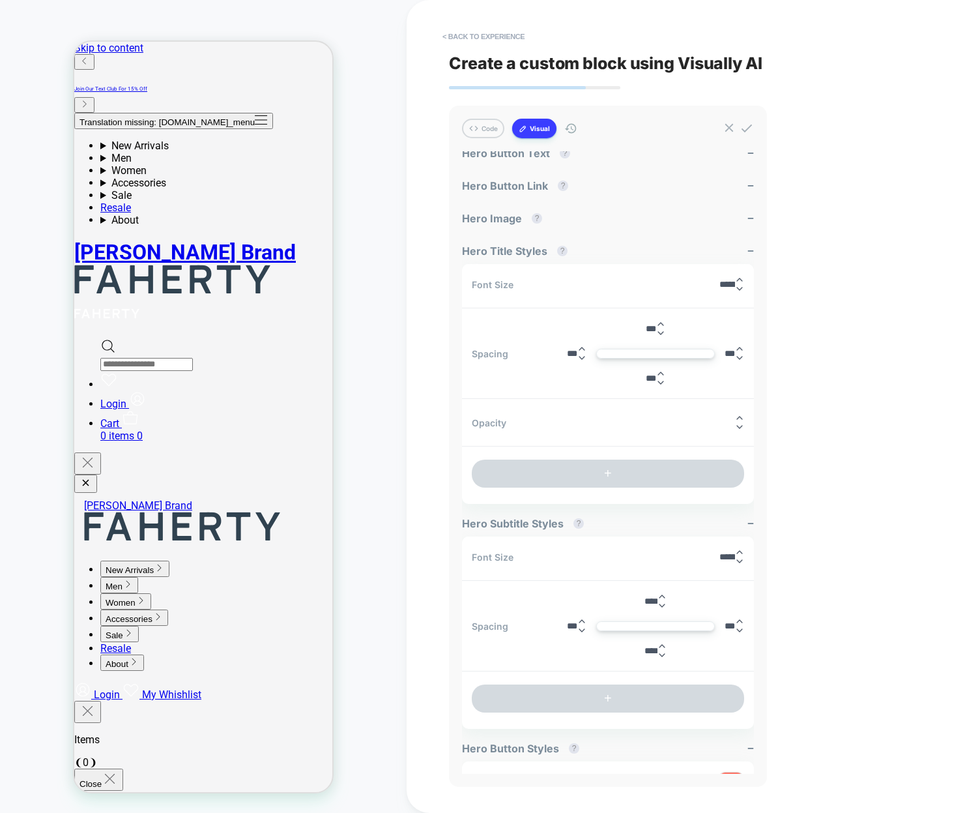
scroll to position [0, 0]
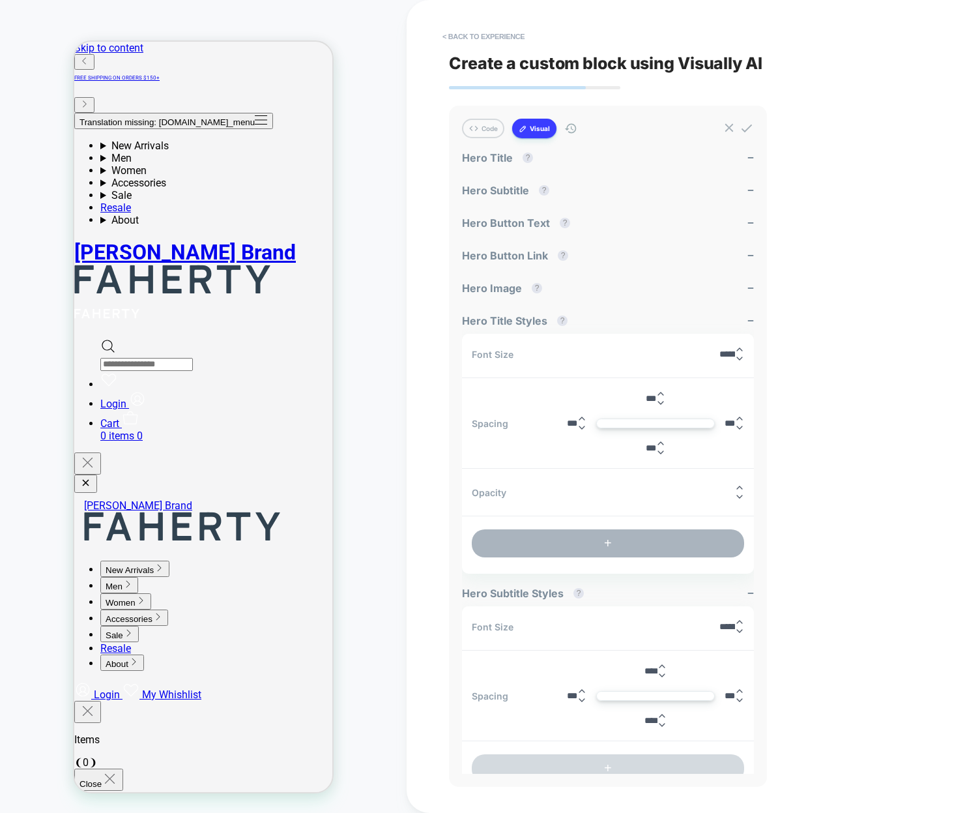
click at [538, 536] on button "+" at bounding box center [608, 543] width 272 height 28
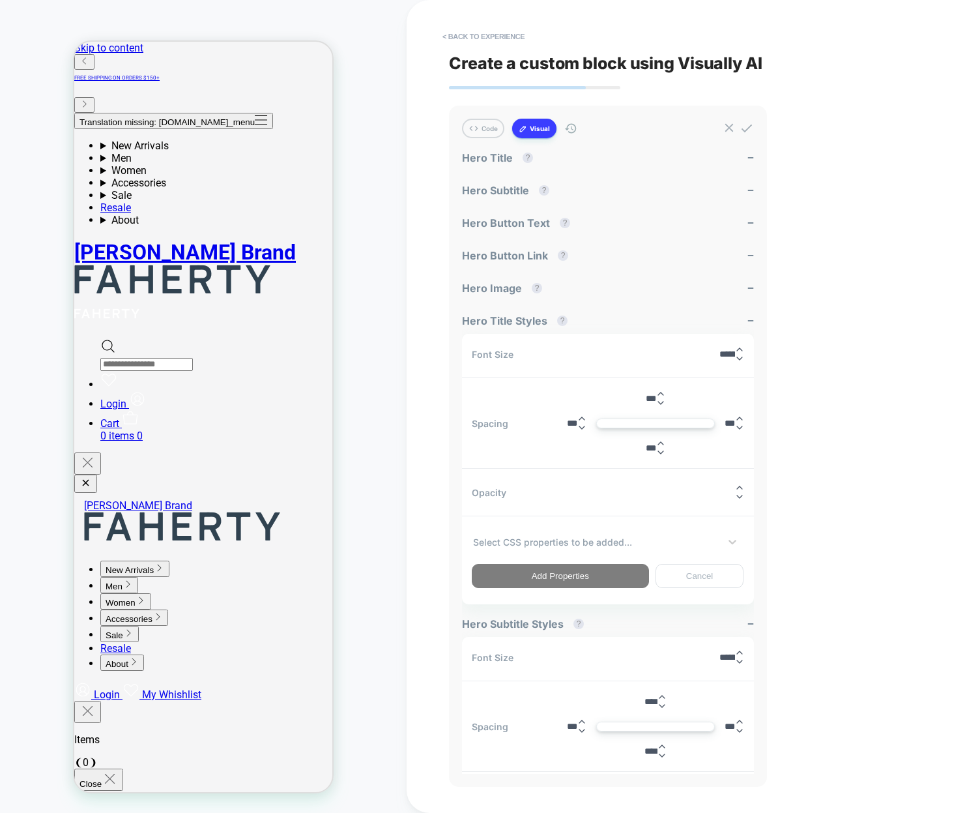
click at [693, 577] on button "Cancel" at bounding box center [700, 576] width 89 height 24
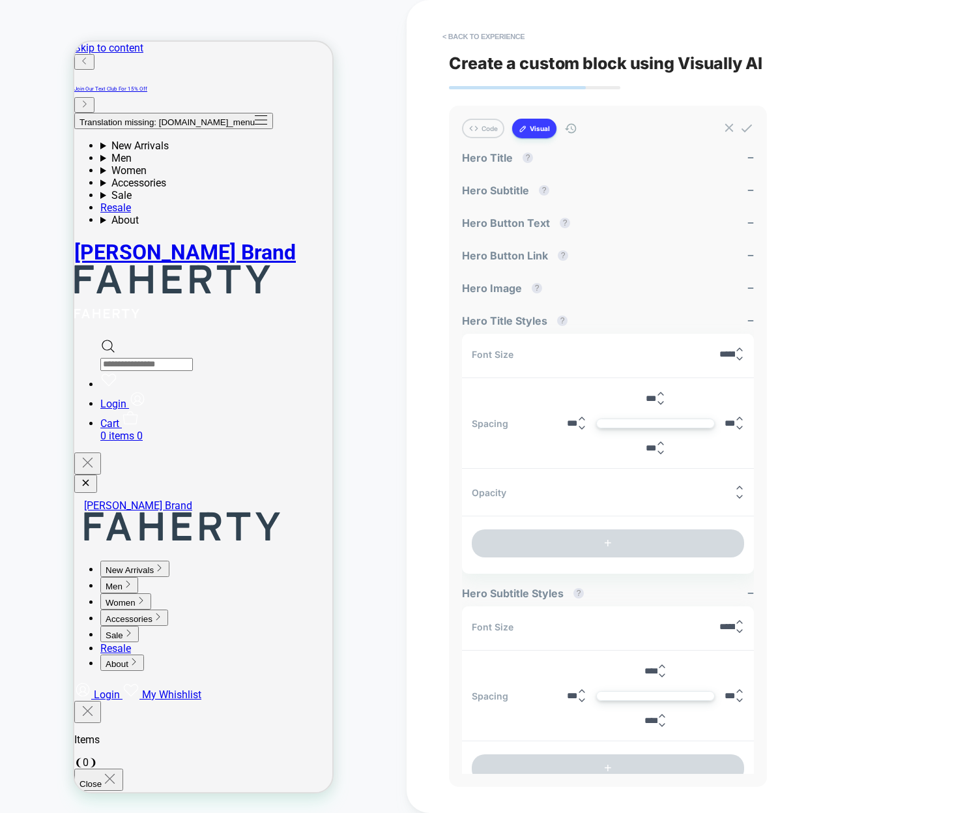
click at [820, 197] on div "< Back to experience Create a custom block using Visually AI Code Visual Exampl…" at bounding box center [693, 406] width 489 height 813
click at [795, 269] on div "< Back to experience Create a custom block using Visually AI Code Visual Exampl…" at bounding box center [693, 406] width 489 height 813
drag, startPoint x: 788, startPoint y: 399, endPoint x: 808, endPoint y: 409, distance: 21.9
click at [808, 409] on div "< Back to experience Create a custom block using Visually AI Code Visual Exampl…" at bounding box center [693, 406] width 489 height 813
click at [534, 132] on button "Visual" at bounding box center [534, 129] width 44 height 20
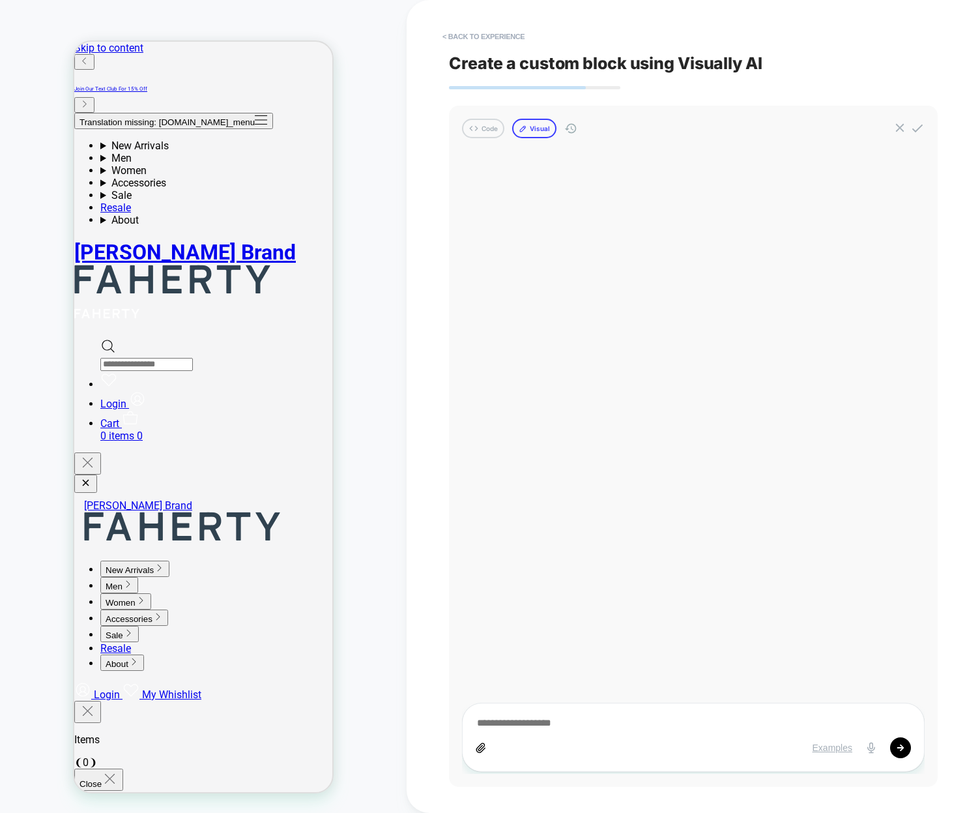
click at [534, 130] on button "Visual" at bounding box center [534, 129] width 44 height 20
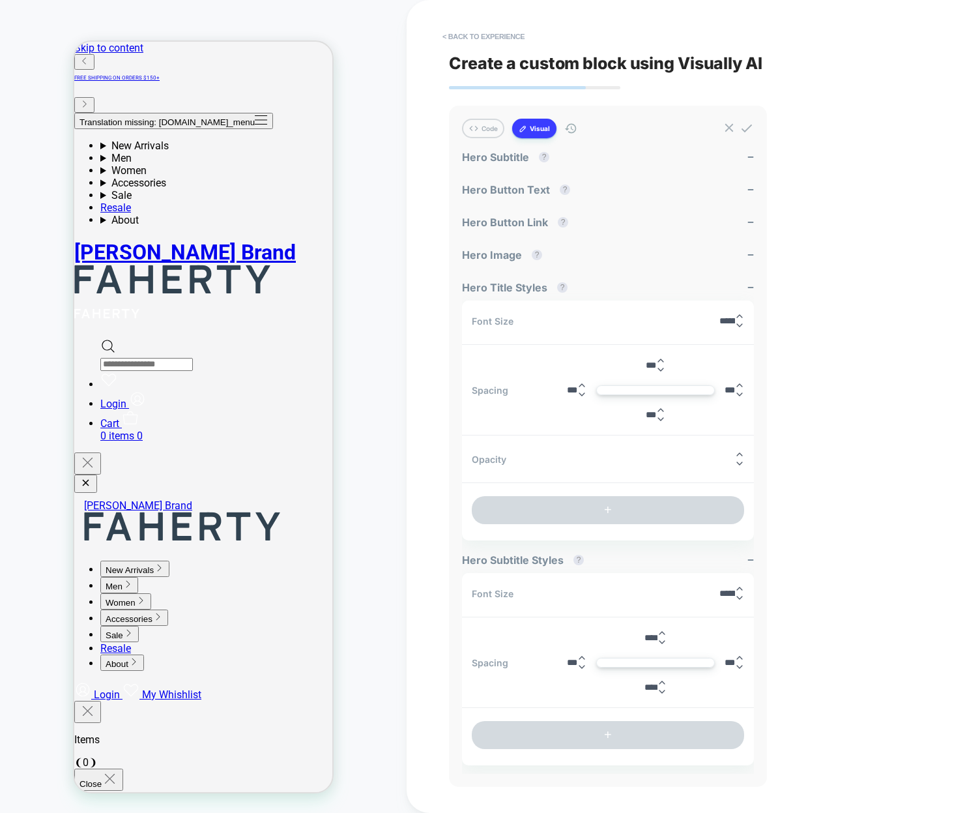
scroll to position [35, 0]
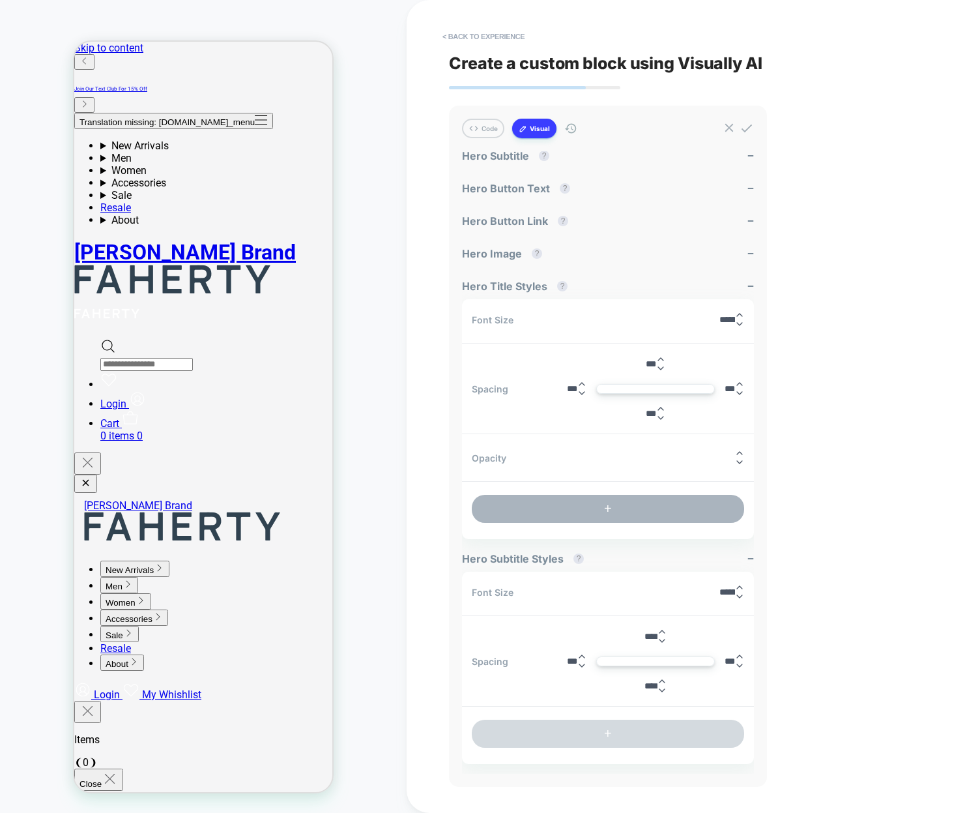
click at [637, 507] on button "+" at bounding box center [608, 509] width 272 height 28
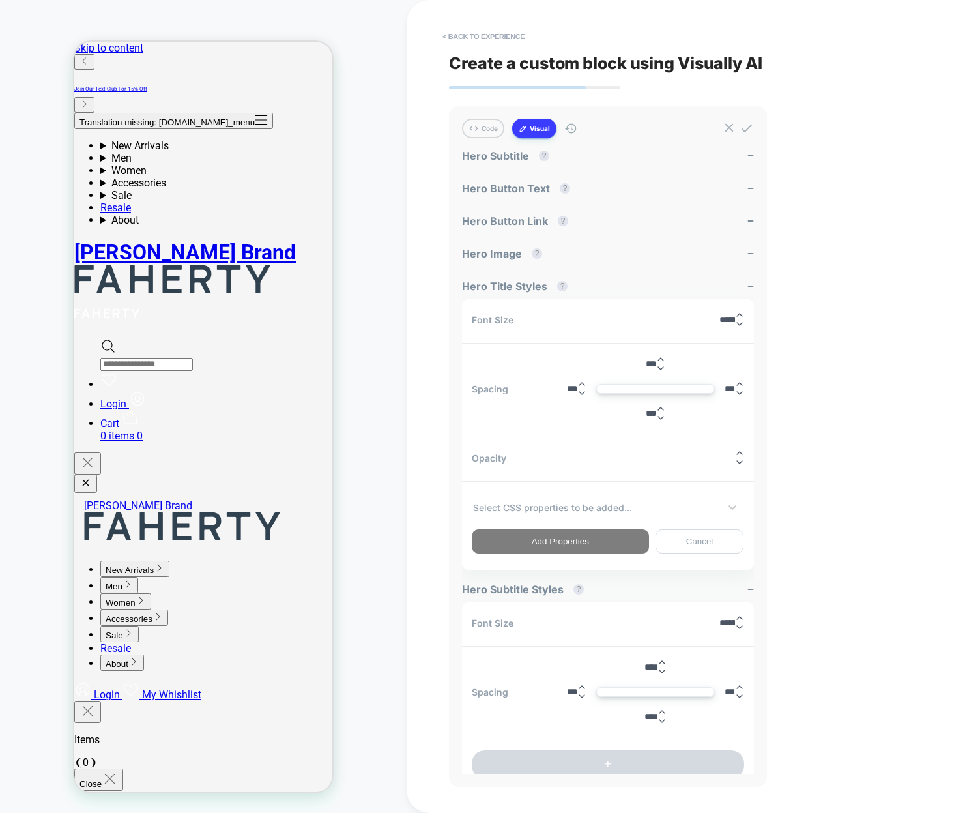
click at [613, 512] on div "Select CSS properties to be added..." at bounding box center [596, 507] width 249 height 16
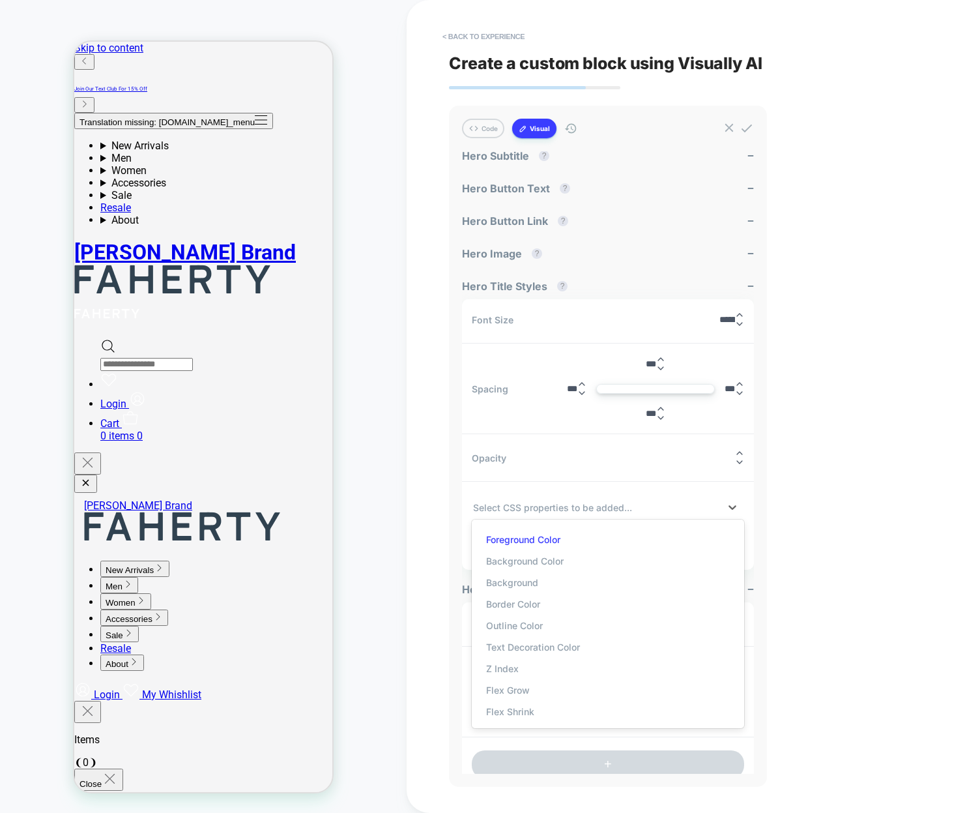
click at [533, 532] on div "Foreground Color" at bounding box center [607, 540] width 259 height 22
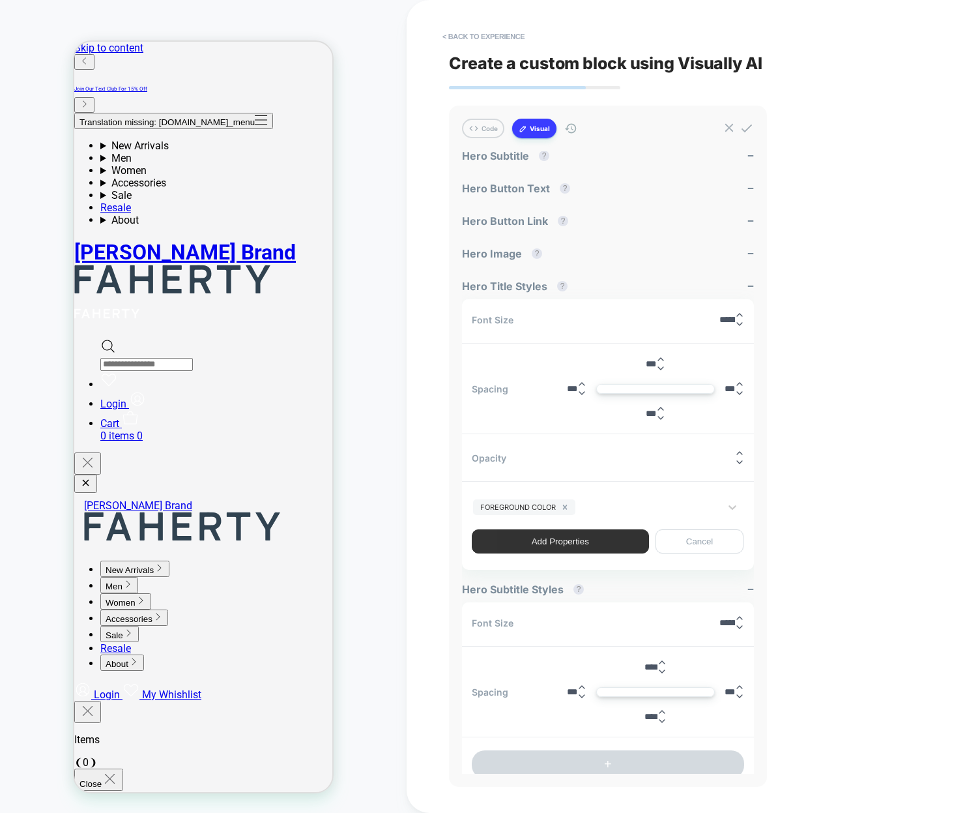
click at [533, 541] on button "Add Properties" at bounding box center [560, 541] width 177 height 24
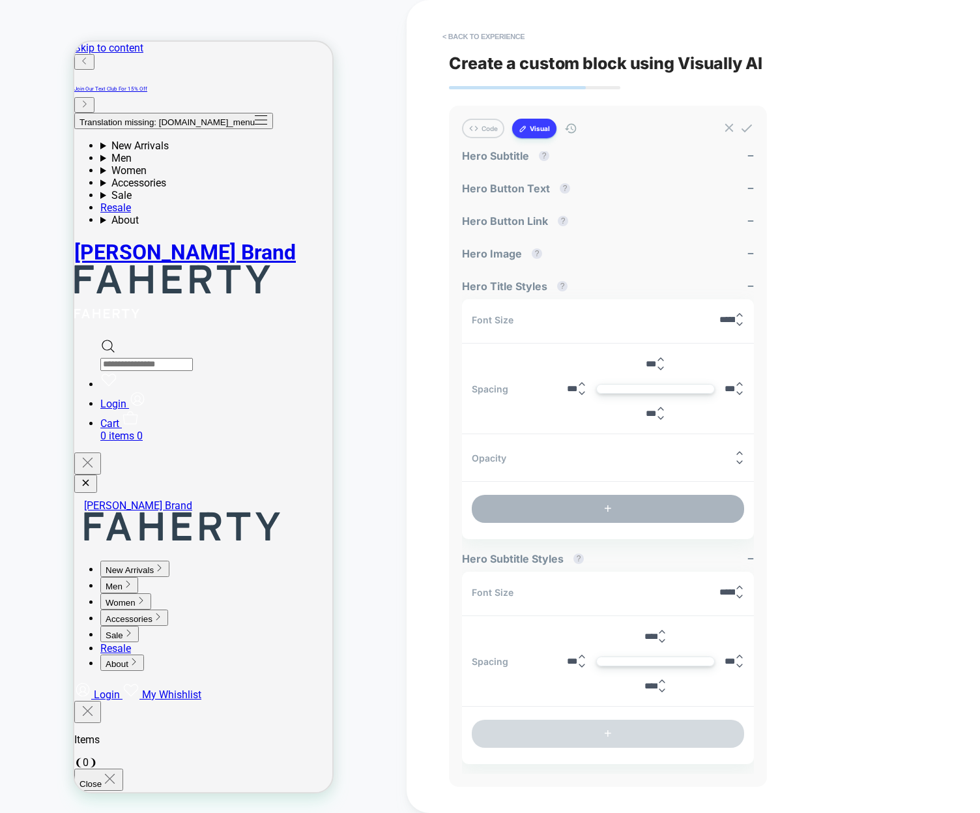
click at [624, 516] on button "+" at bounding box center [608, 509] width 272 height 28
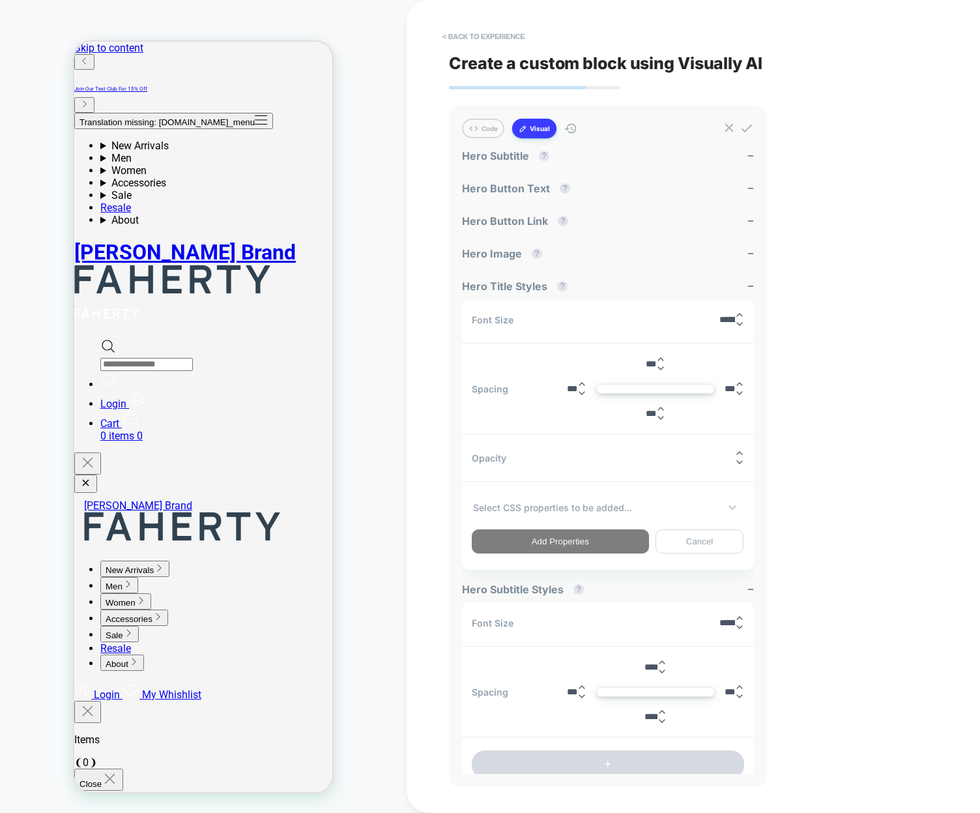
click at [620, 505] on div at bounding box center [596, 508] width 246 height 14
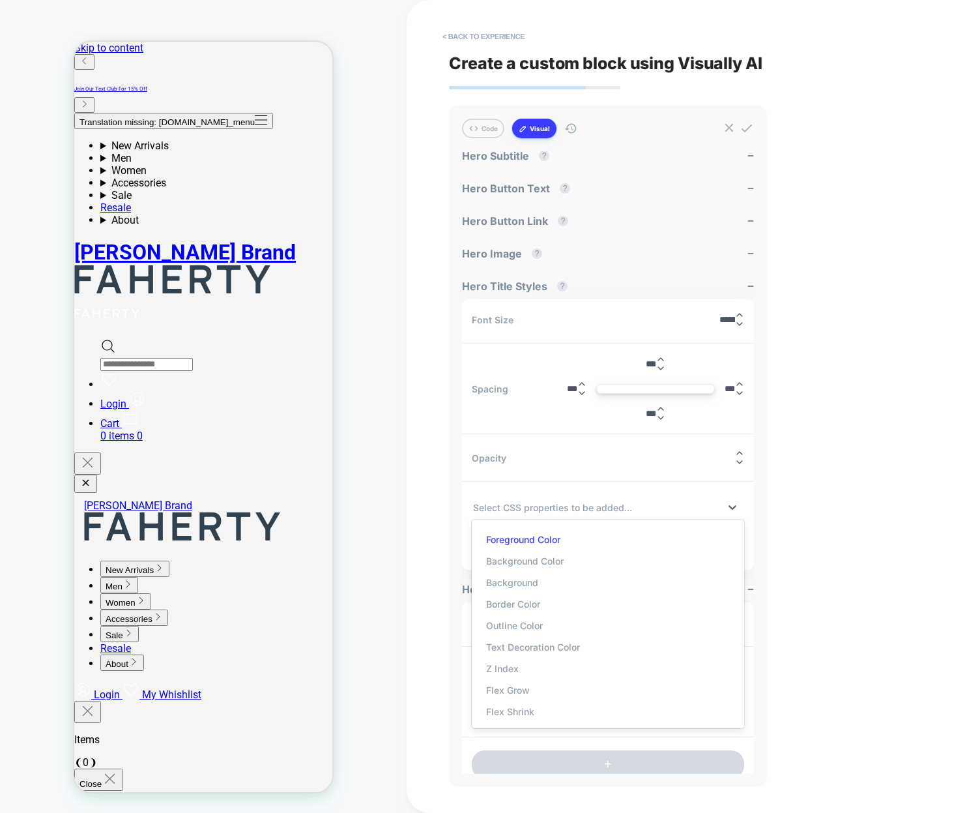
click at [588, 535] on div "Foreground Color" at bounding box center [607, 540] width 259 height 22
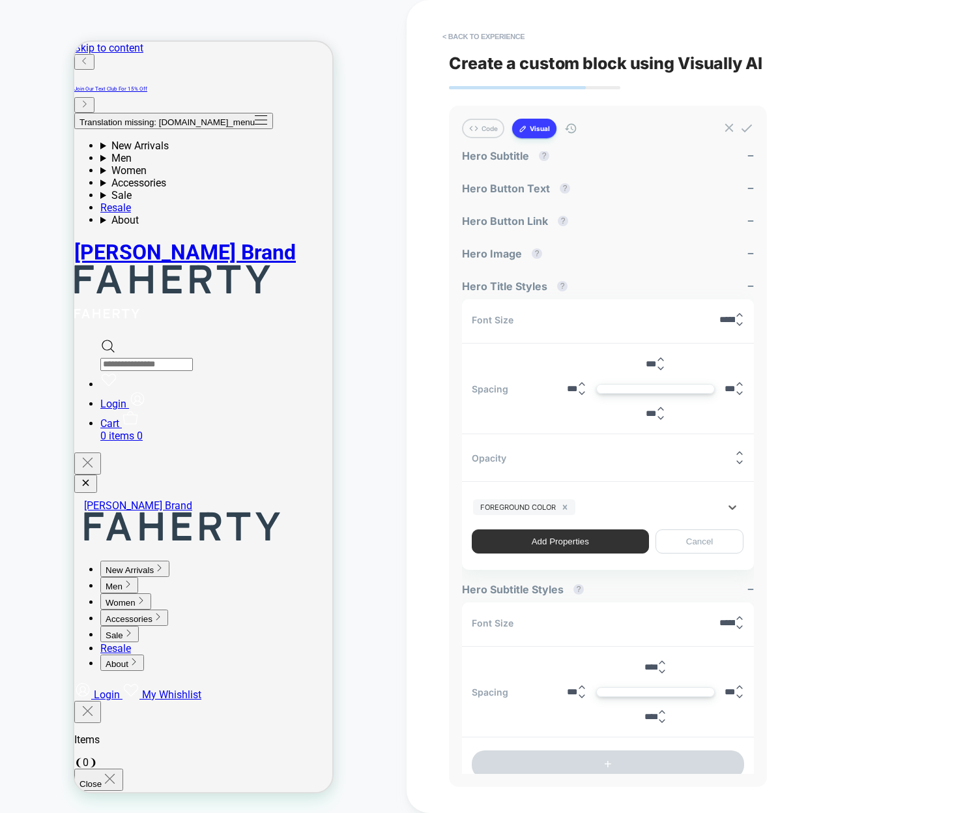
click at [552, 542] on button "Add Properties" at bounding box center [560, 541] width 177 height 24
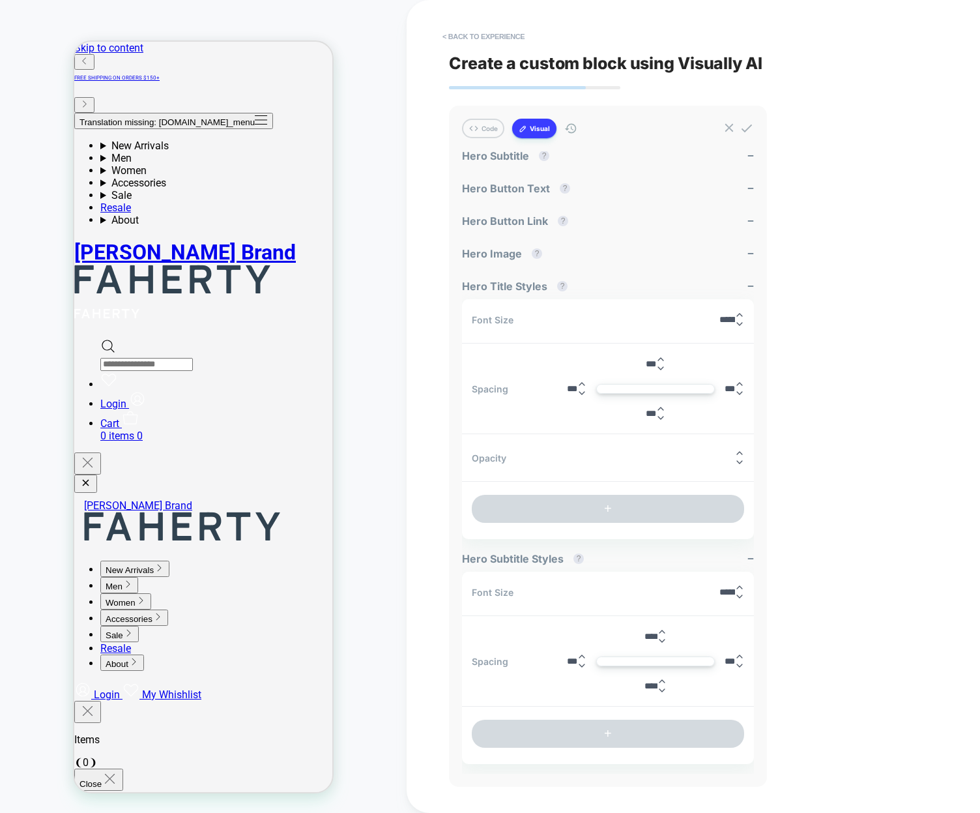
click at [824, 428] on div "< Back to experience Create a custom block using Visually AI Code Visual Exampl…" at bounding box center [693, 406] width 489 height 813
click at [495, 35] on button "< Back to experience" at bounding box center [483, 36] width 95 height 21
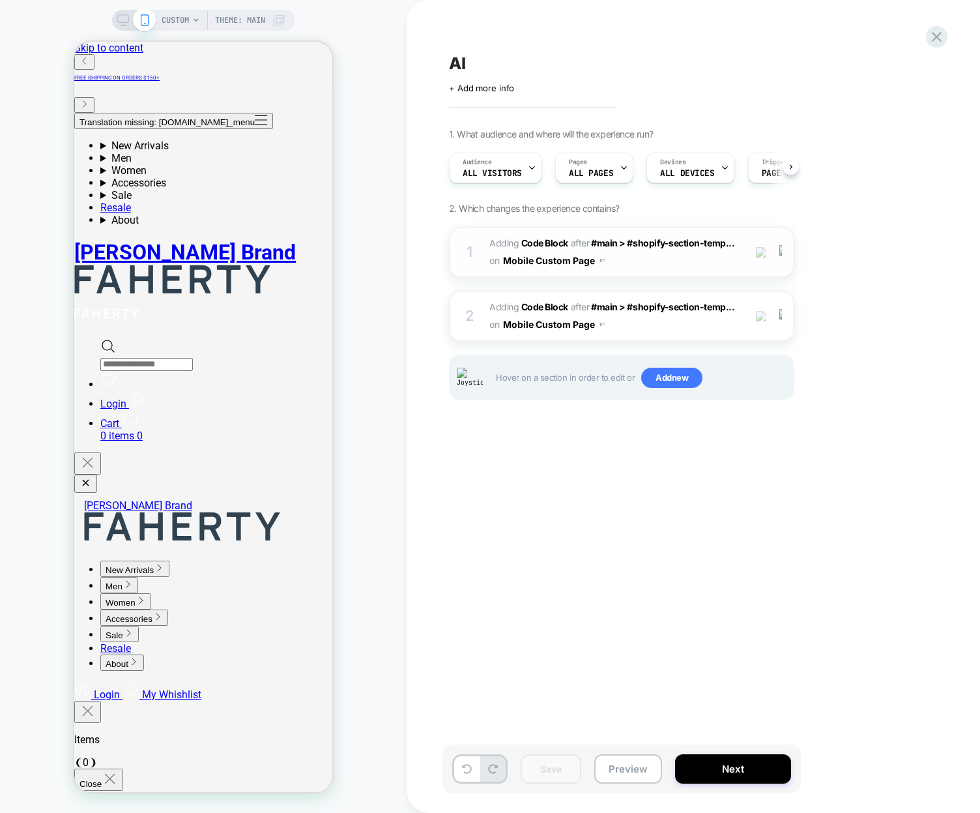
scroll to position [0, 1]
click at [708, 263] on span "Adding Code Block AFTER #main > #shopify-section-temp... #main > #shopify-secti…" at bounding box center [613, 252] width 248 height 35
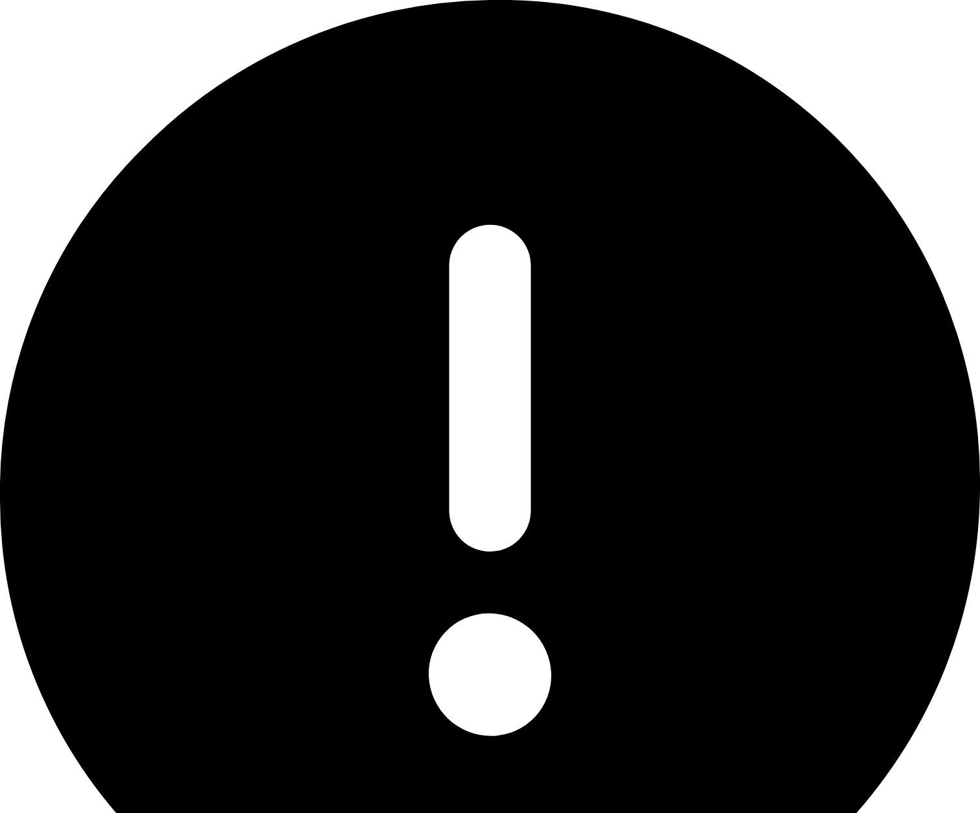
type textarea "*"
type input "***"
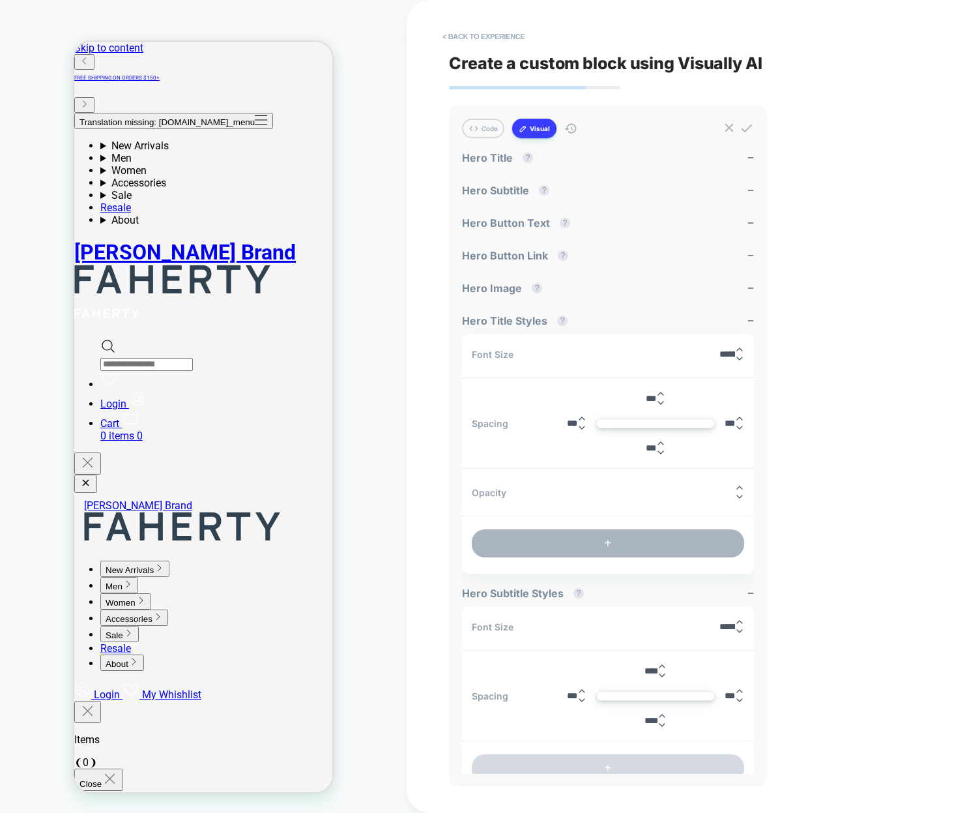
click at [613, 537] on button "+" at bounding box center [608, 543] width 272 height 28
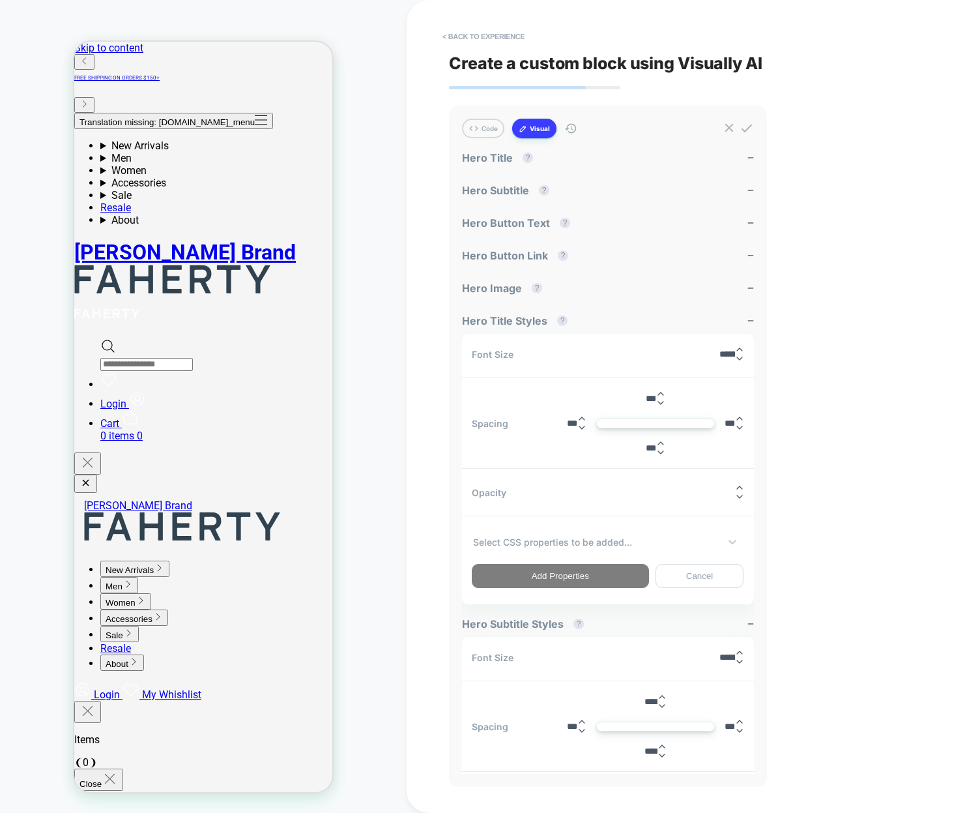
click at [585, 540] on div at bounding box center [596, 542] width 246 height 14
click at [626, 545] on div at bounding box center [596, 542] width 246 height 14
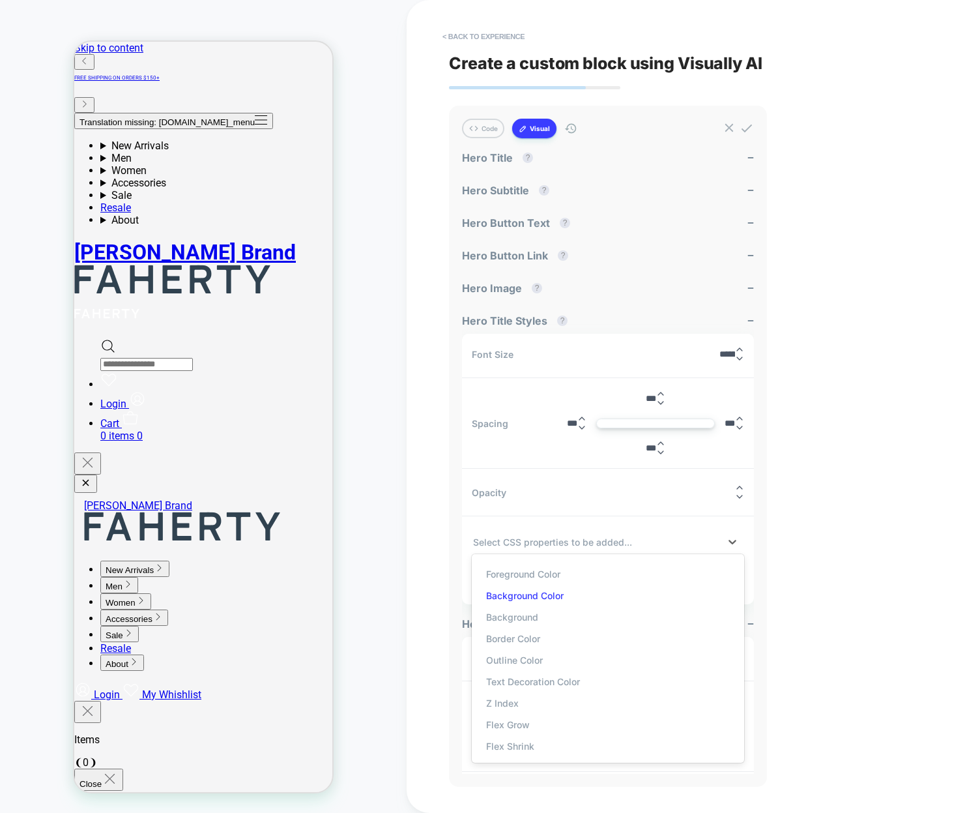
click at [547, 591] on div "Background Color" at bounding box center [607, 596] width 259 height 22
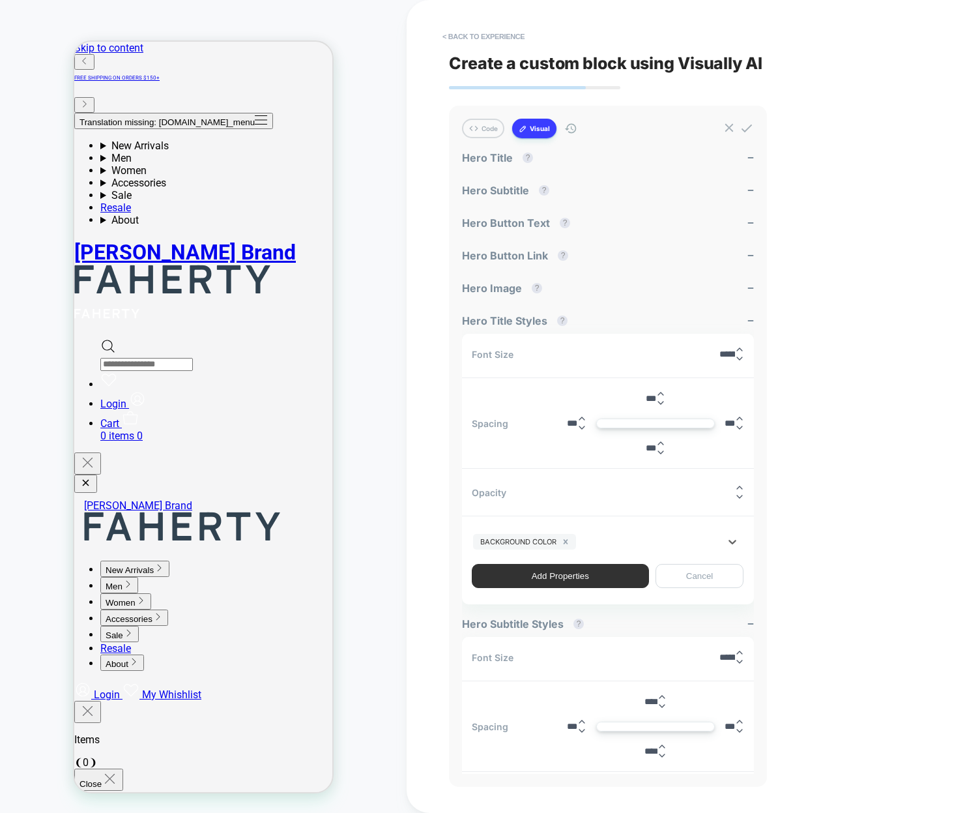
click at [548, 579] on button "Add Properties" at bounding box center [560, 576] width 177 height 24
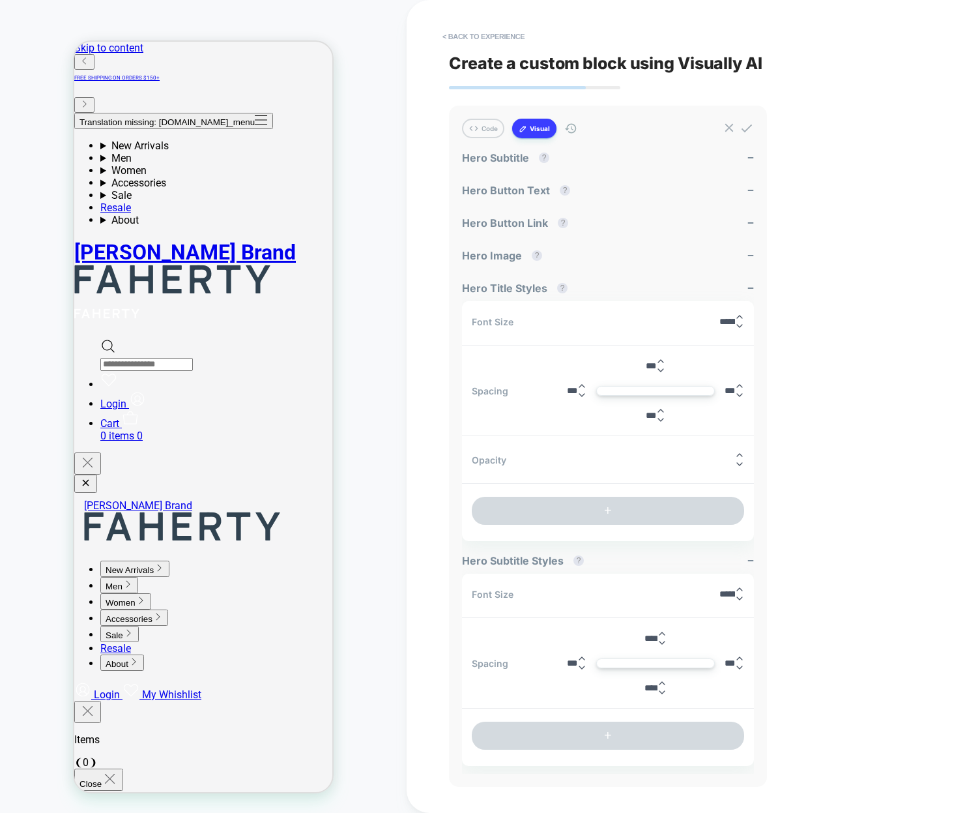
scroll to position [99, 0]
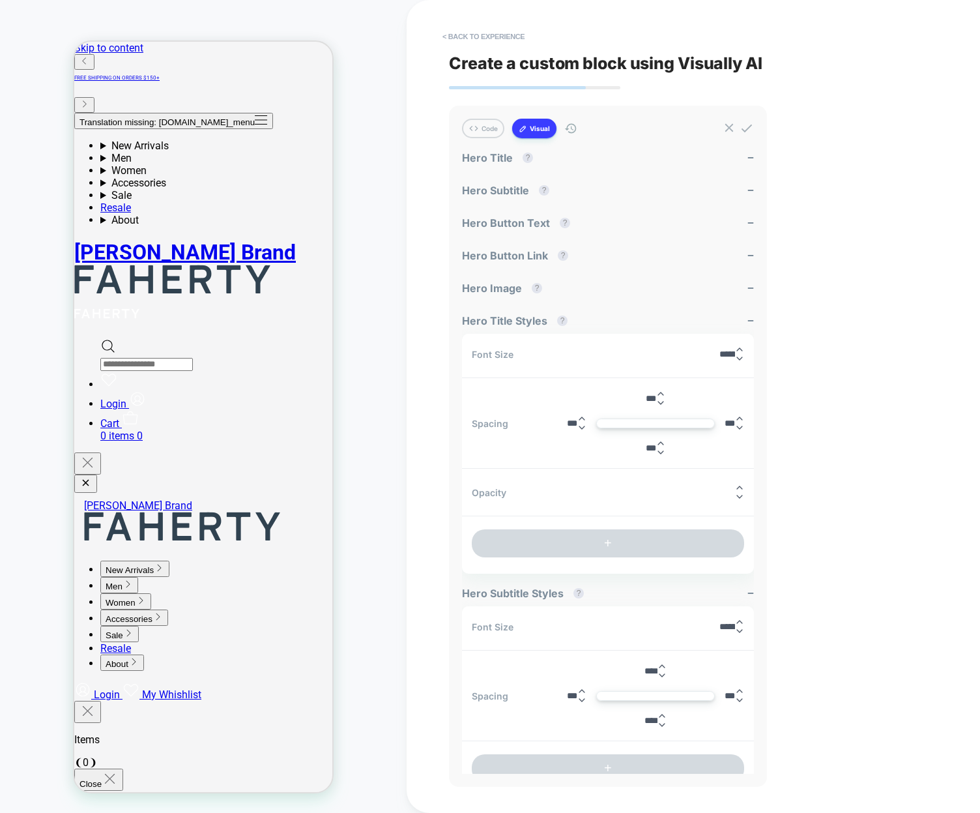
click at [489, 116] on div "Code Visual Examples Hero Title ? Hero Subtitle ? Hero Button Text ? Hero Butto…" at bounding box center [608, 446] width 318 height 681
click at [486, 127] on button "Code" at bounding box center [483, 129] width 42 height 20
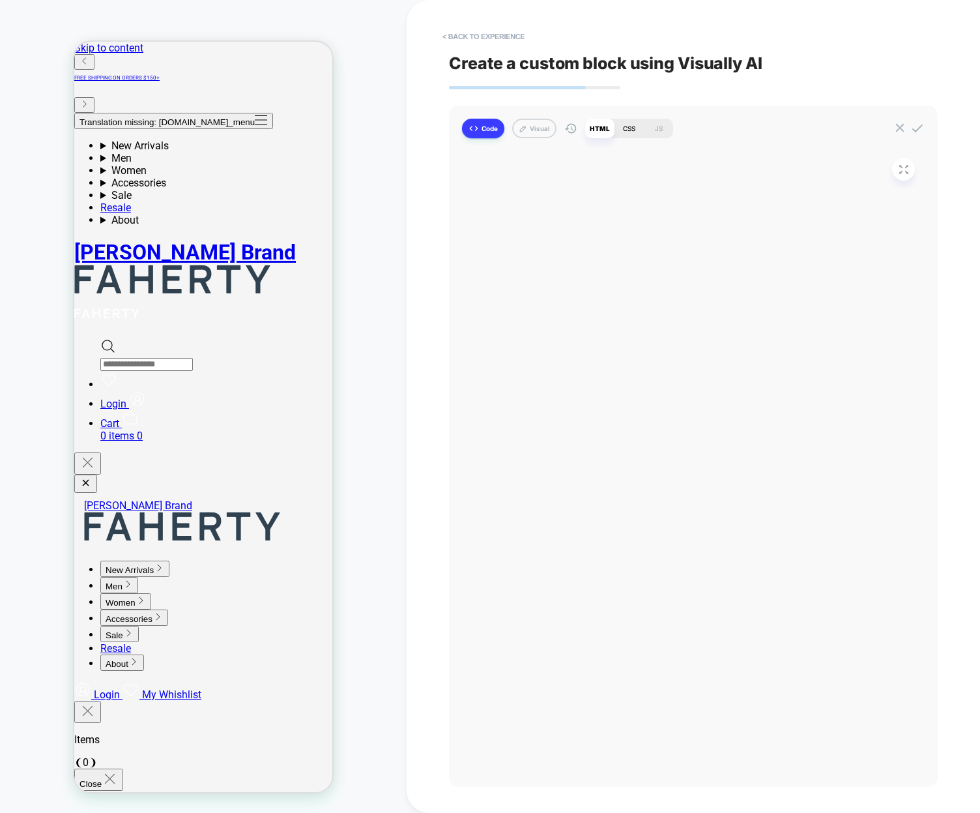
click at [630, 133] on div "CSS" at bounding box center [629, 129] width 29 height 20
type textarea "*"
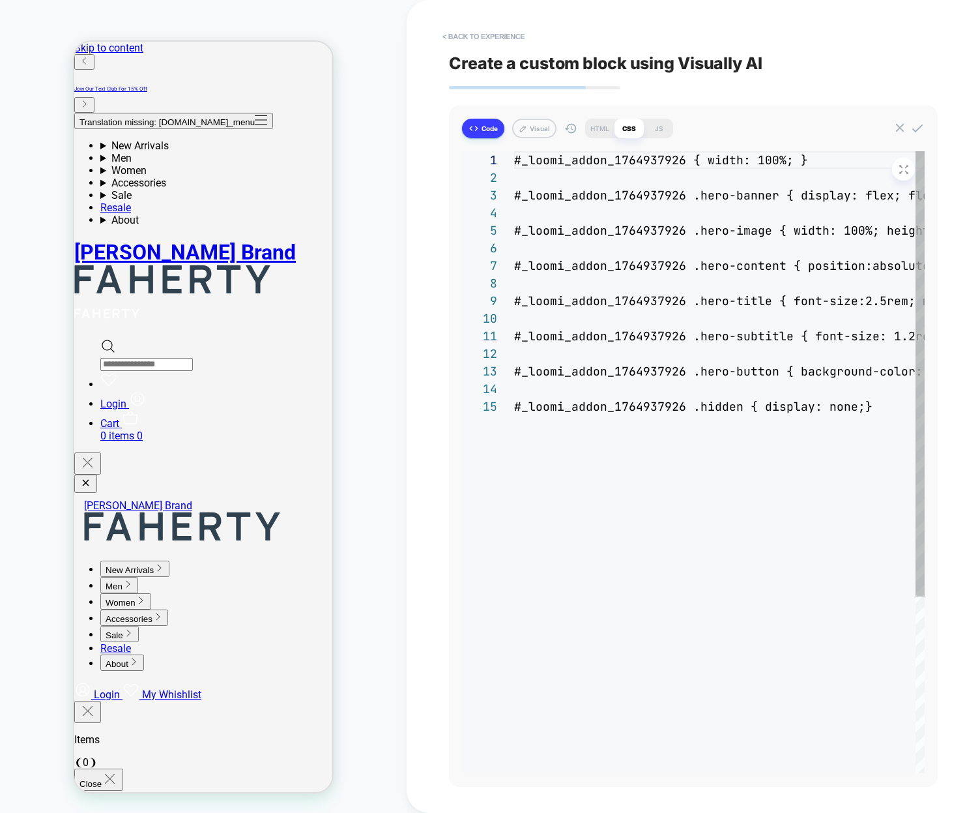
scroll to position [106, 0]
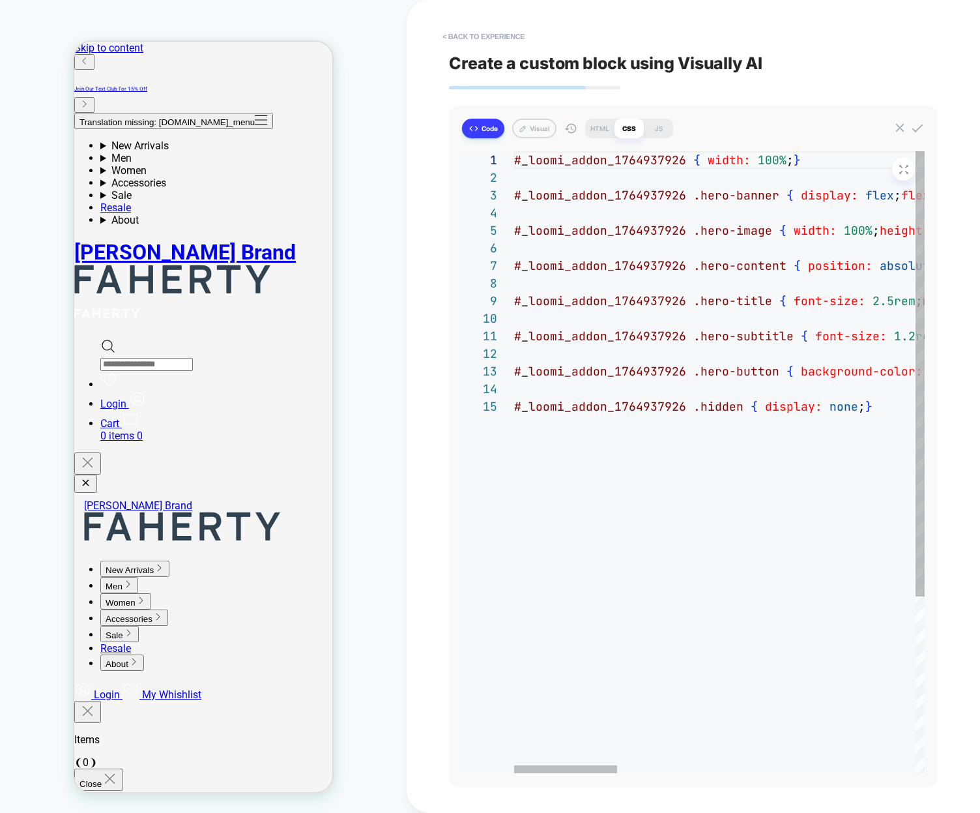
type textarea "**********"
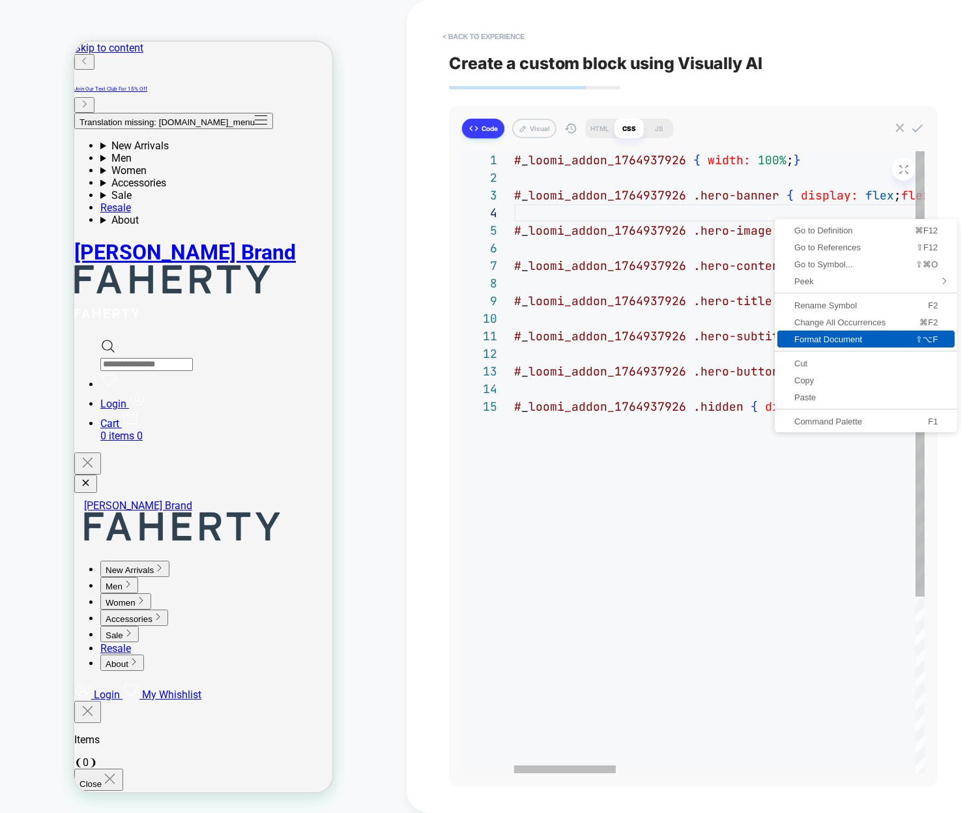
click at [828, 338] on span "Format Document" at bounding box center [832, 339] width 108 height 8
type textarea "*"
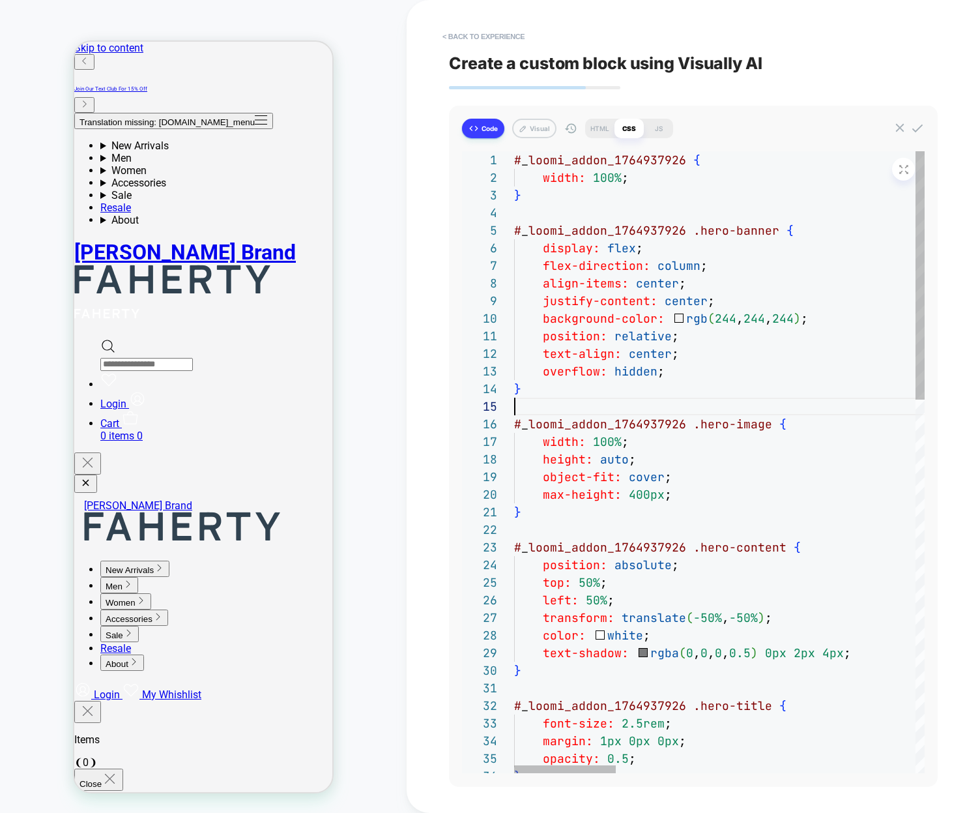
type textarea "**********"
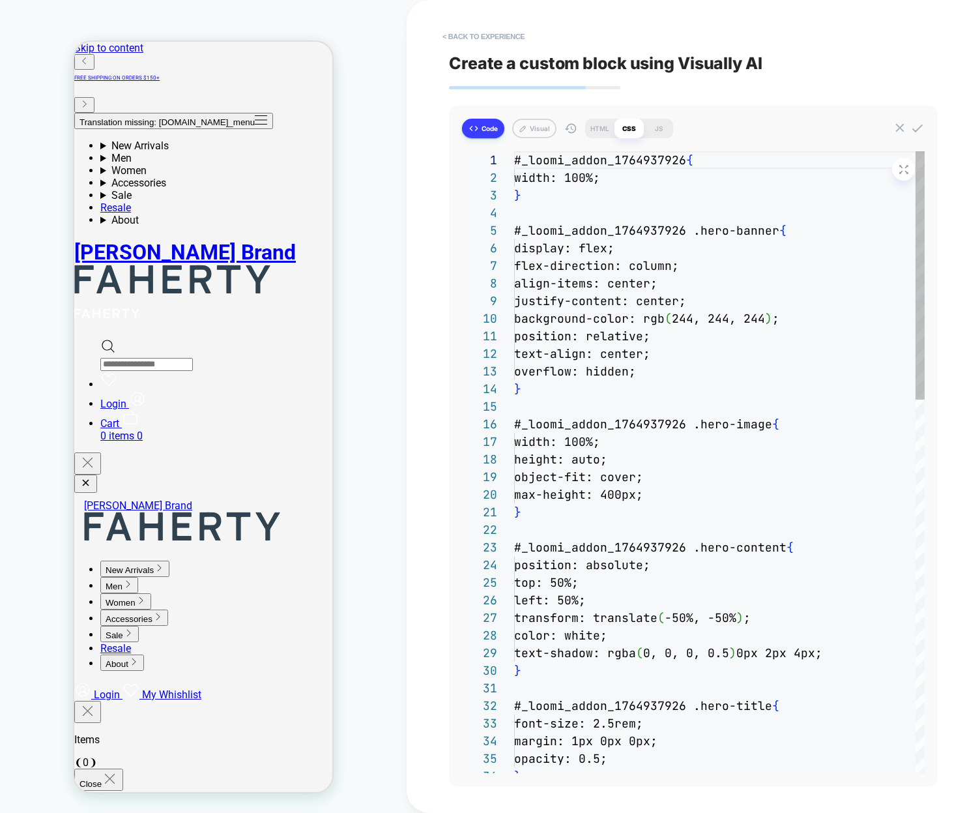
scroll to position [176, 0]
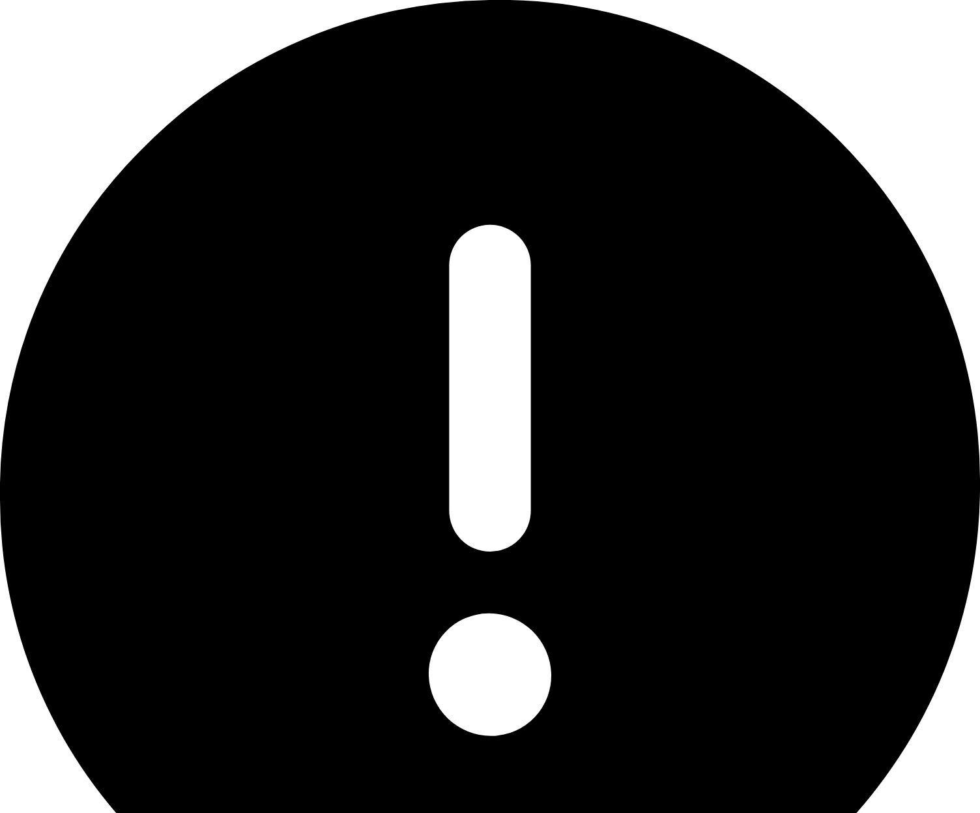
type textarea "*"
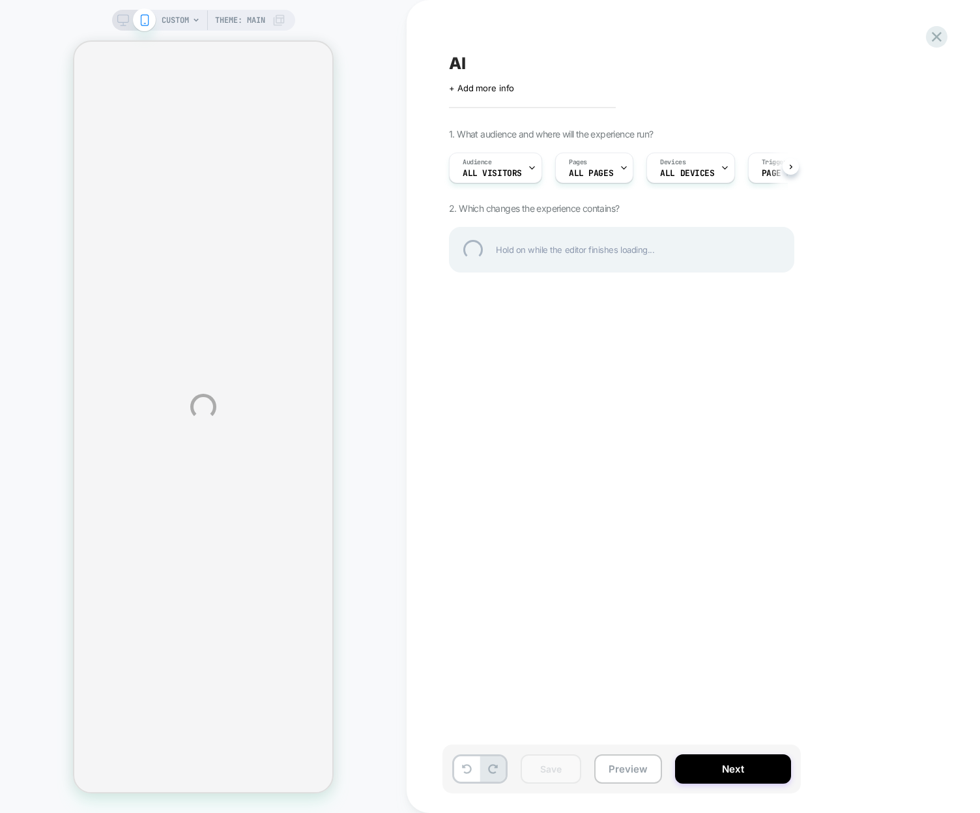
click at [733, 442] on div "CUSTOM Theme: MAIN AI Click to edit experience details + Add more info 1. What …" at bounding box center [490, 406] width 980 height 813
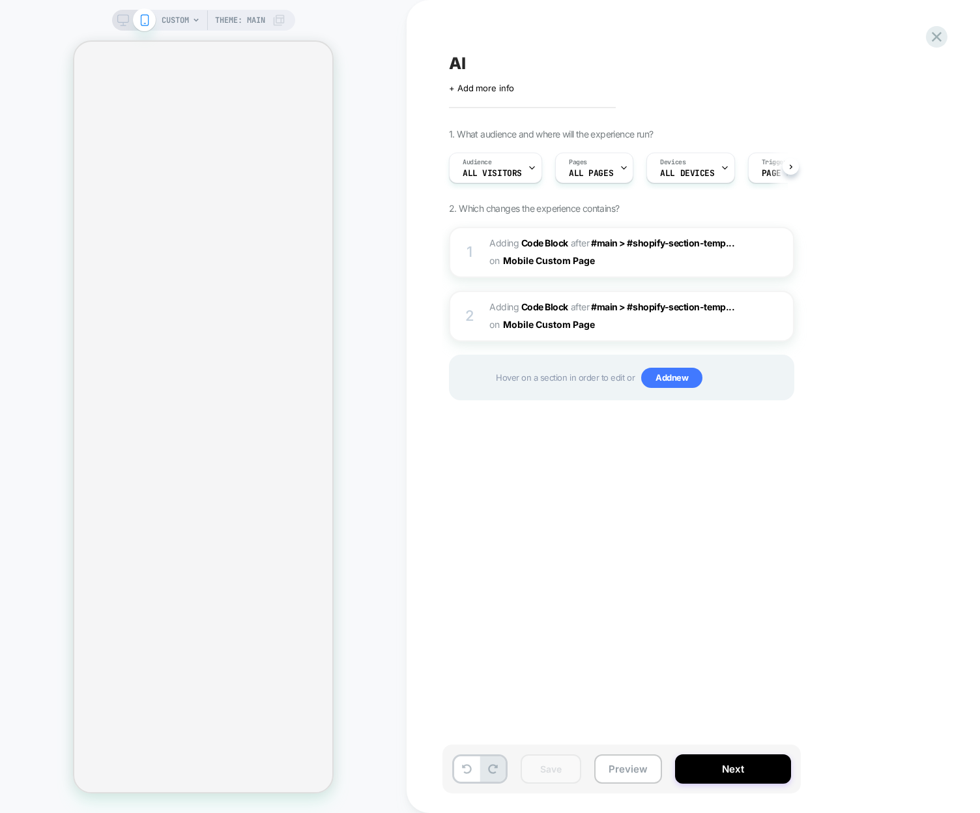
scroll to position [0, 1]
click at [370, 505] on div "CUSTOM Theme: MAIN" at bounding box center [203, 406] width 407 height 787
click at [581, 541] on div "AI Click to edit experience details + Add more info 1. What audience and where …" at bounding box center [687, 406] width 489 height 787
click at [551, 531] on div "AI Click to edit experience details + Add more info 1. What audience and where …" at bounding box center [687, 406] width 489 height 787
click at [510, 251] on button "Mobile Custom Page" at bounding box center [554, 260] width 102 height 19
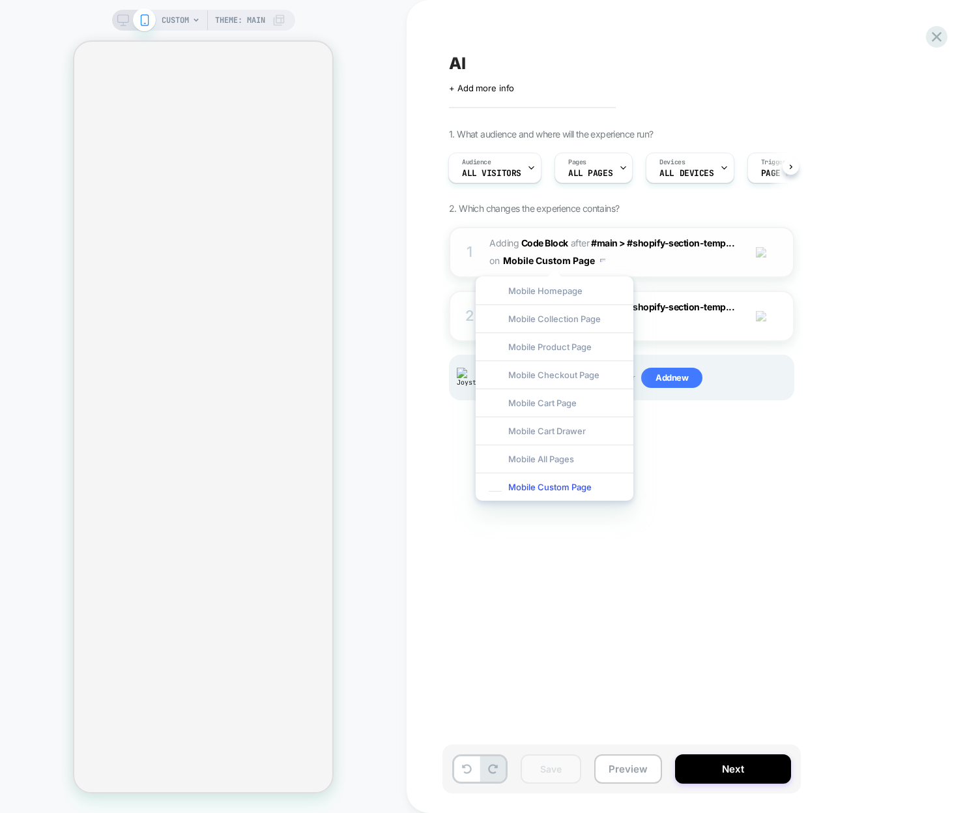
click at [506, 239] on span "Adding Code Block" at bounding box center [528, 242] width 79 height 11
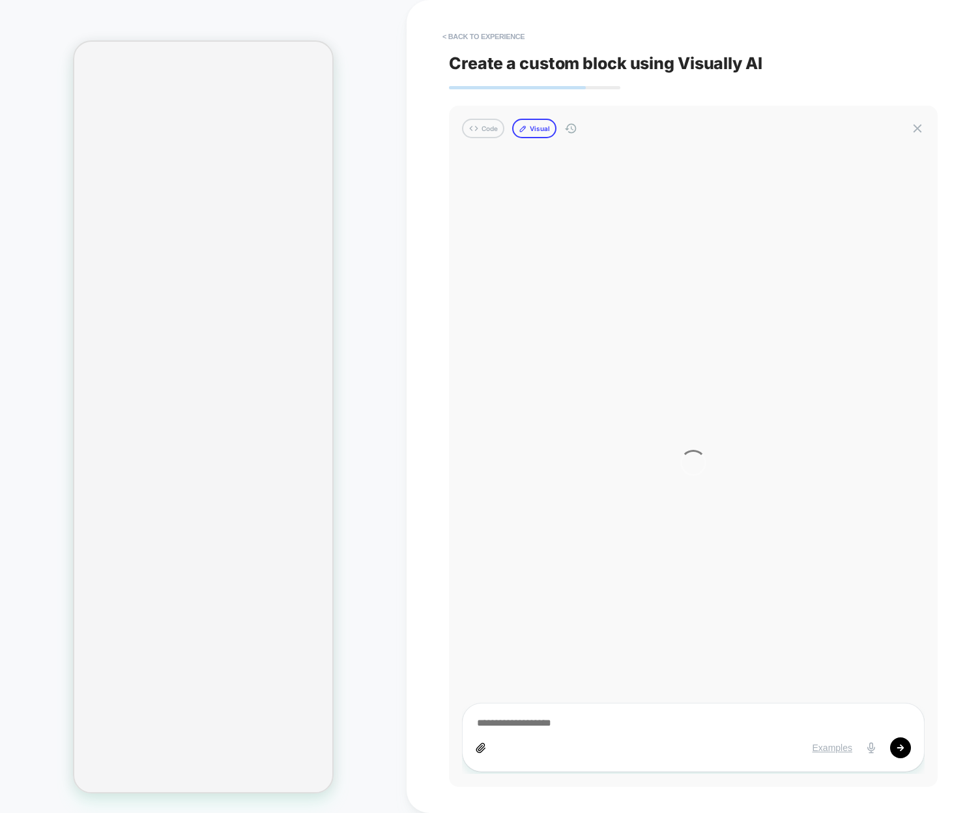
click at [534, 124] on button "Visual" at bounding box center [534, 129] width 44 height 20
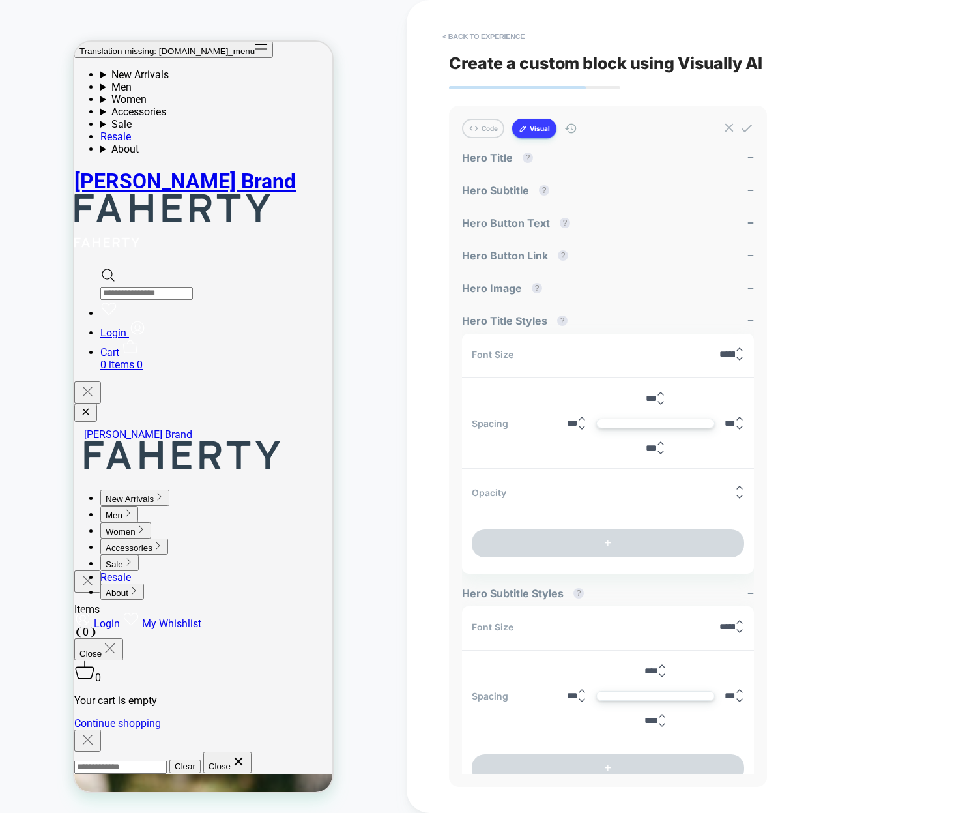
scroll to position [0, 0]
click at [527, 138] on button "Visual" at bounding box center [534, 129] width 44 height 20
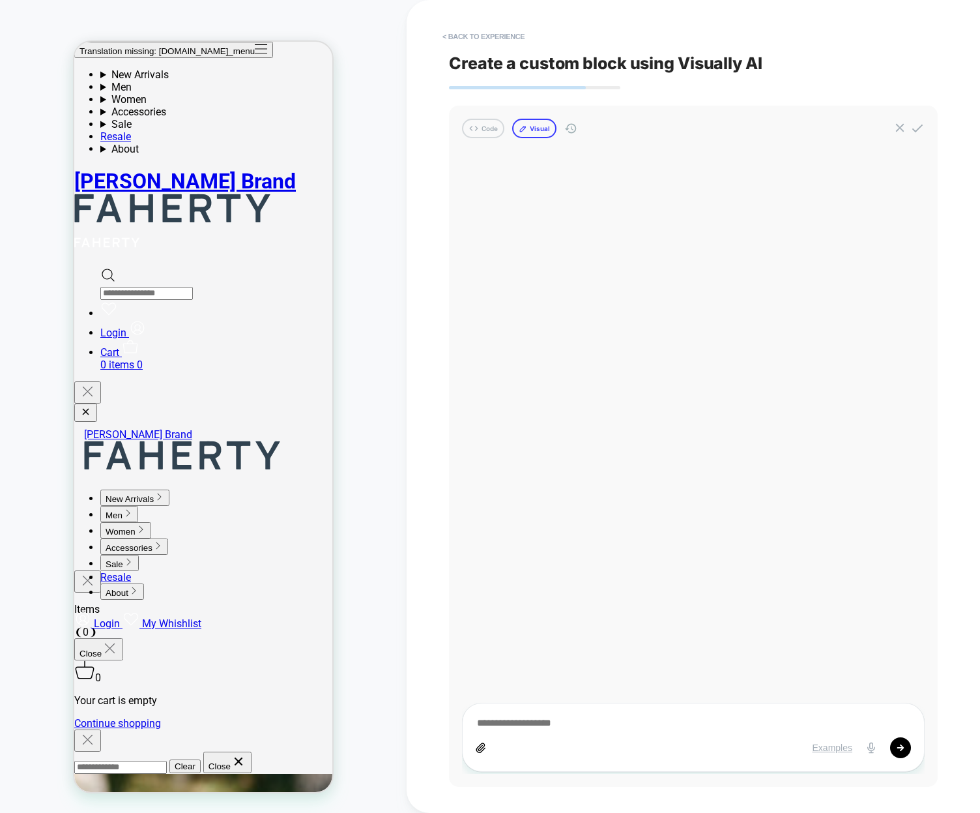
click at [529, 134] on button "Visual" at bounding box center [534, 129] width 44 height 20
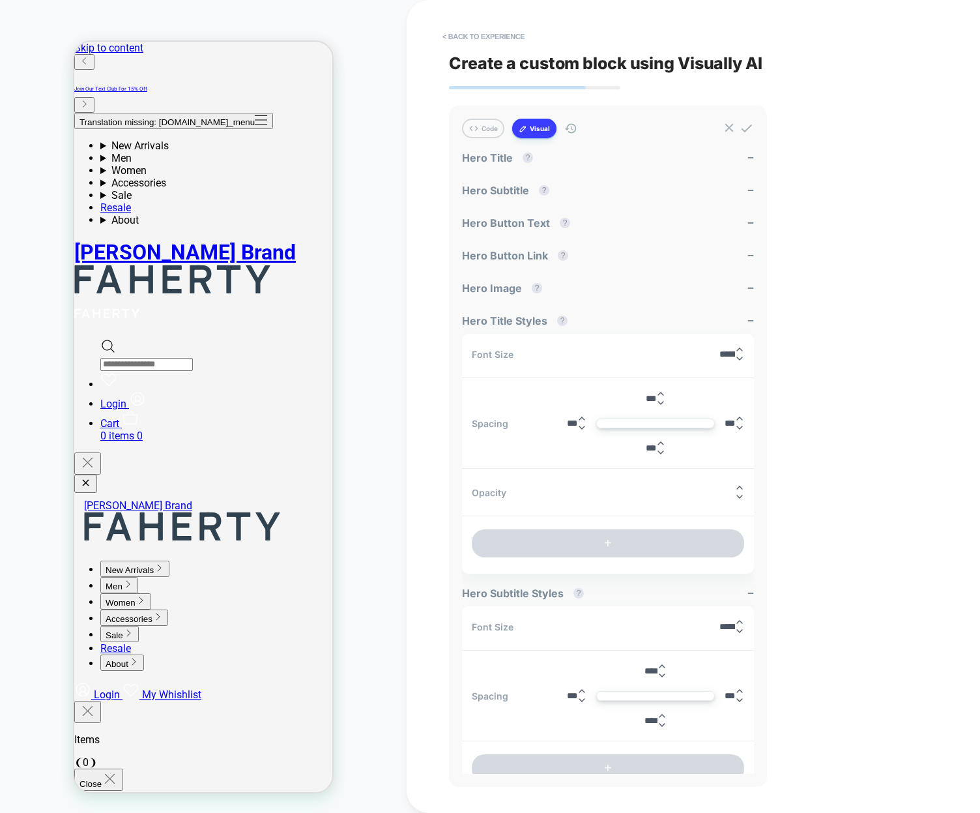
click at [383, 304] on div "CUSTOM Theme: MAIN" at bounding box center [203, 406] width 407 height 787
click at [831, 303] on div "< Back to experience Create a custom block using Visually AI Code Visual Exampl…" at bounding box center [693, 406] width 489 height 813
click at [398, 293] on div "CUSTOM Theme: MAIN" at bounding box center [203, 406] width 407 height 787
click at [551, 532] on button "+" at bounding box center [608, 543] width 272 height 28
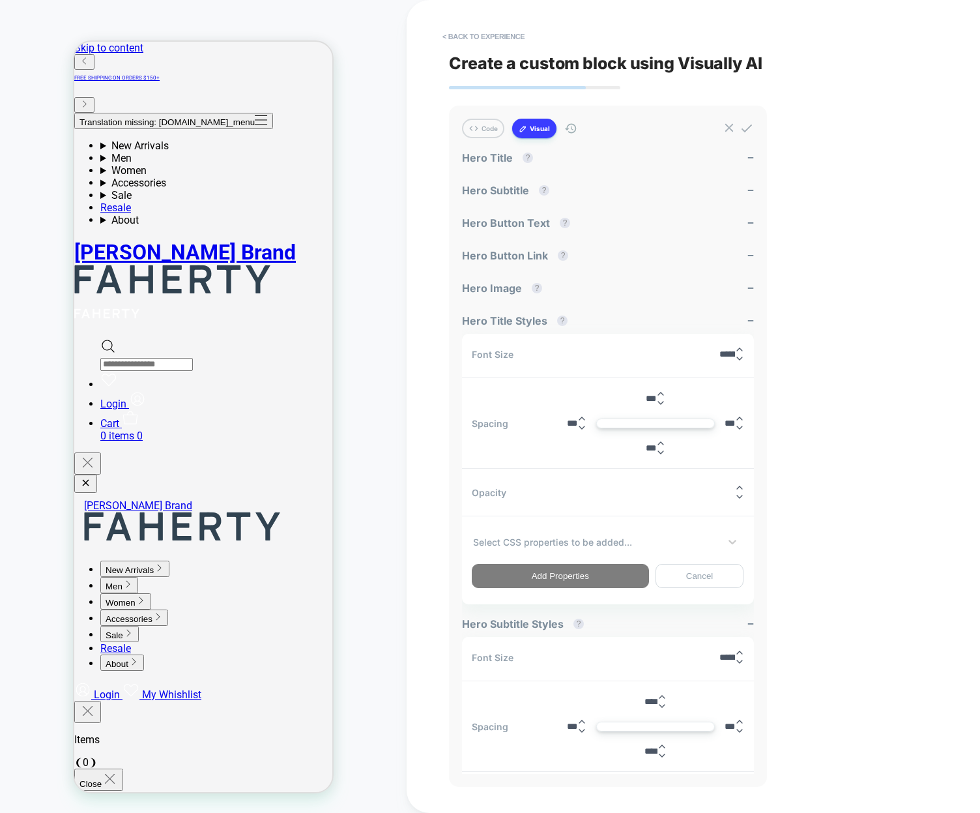
click at [622, 549] on div "Select CSS properties to be added..." at bounding box center [608, 541] width 272 height 25
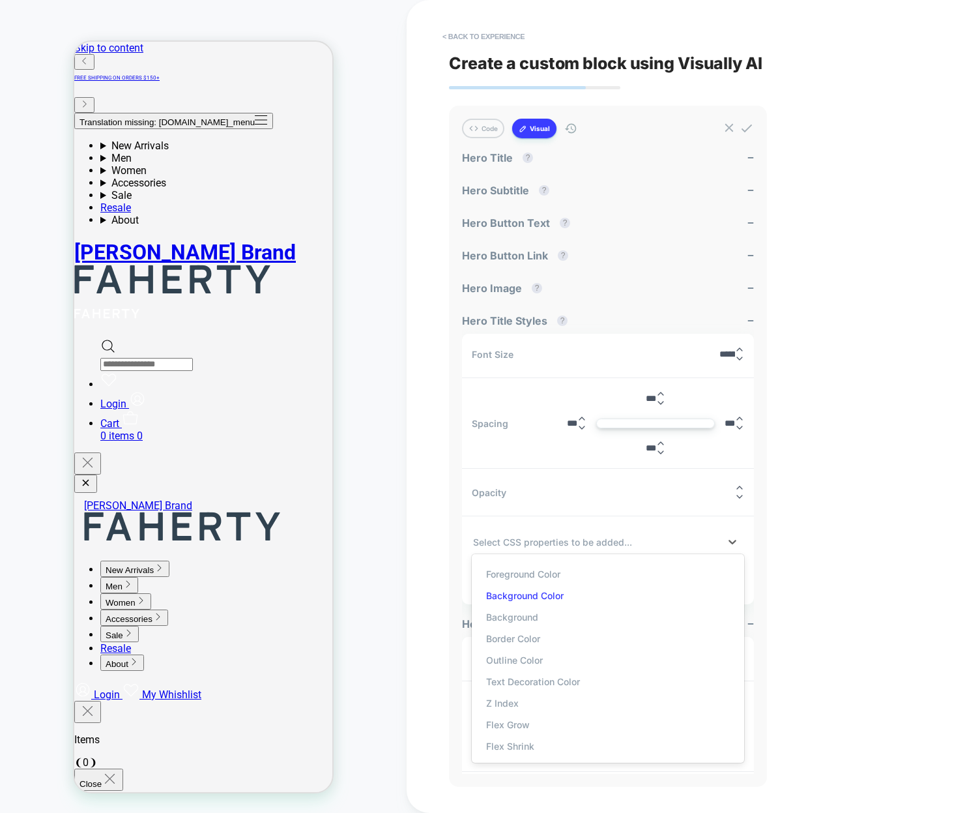
click at [573, 592] on div "Background Color" at bounding box center [607, 596] width 259 height 22
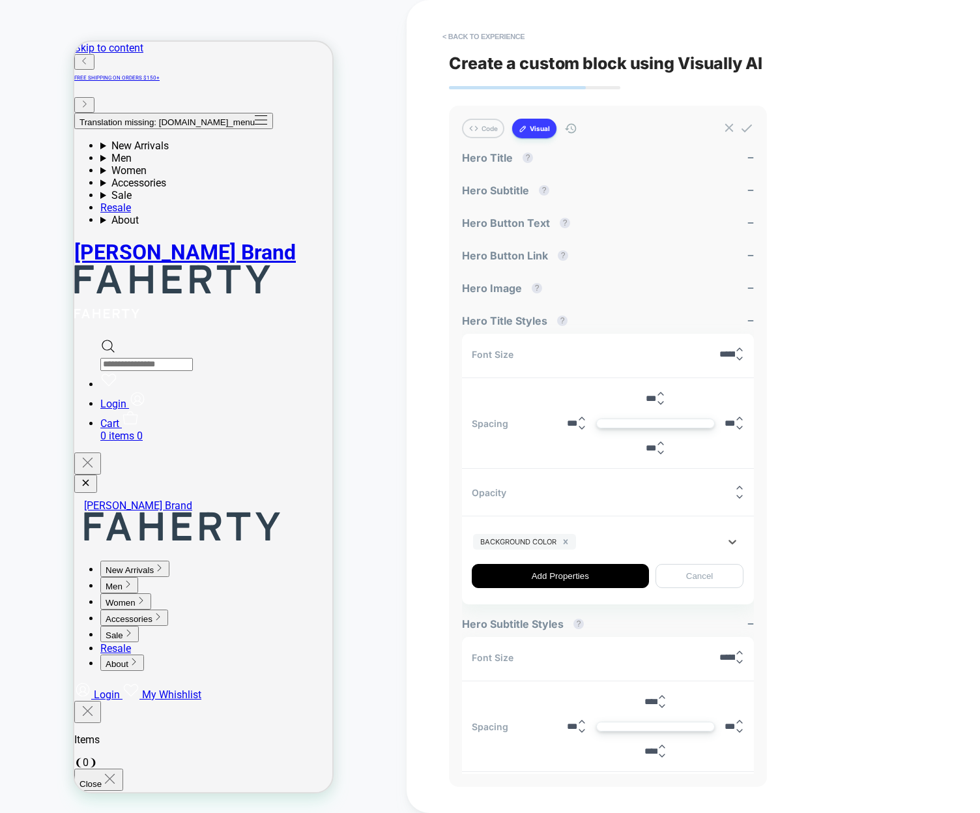
click at [593, 542] on div at bounding box center [649, 542] width 141 height 14
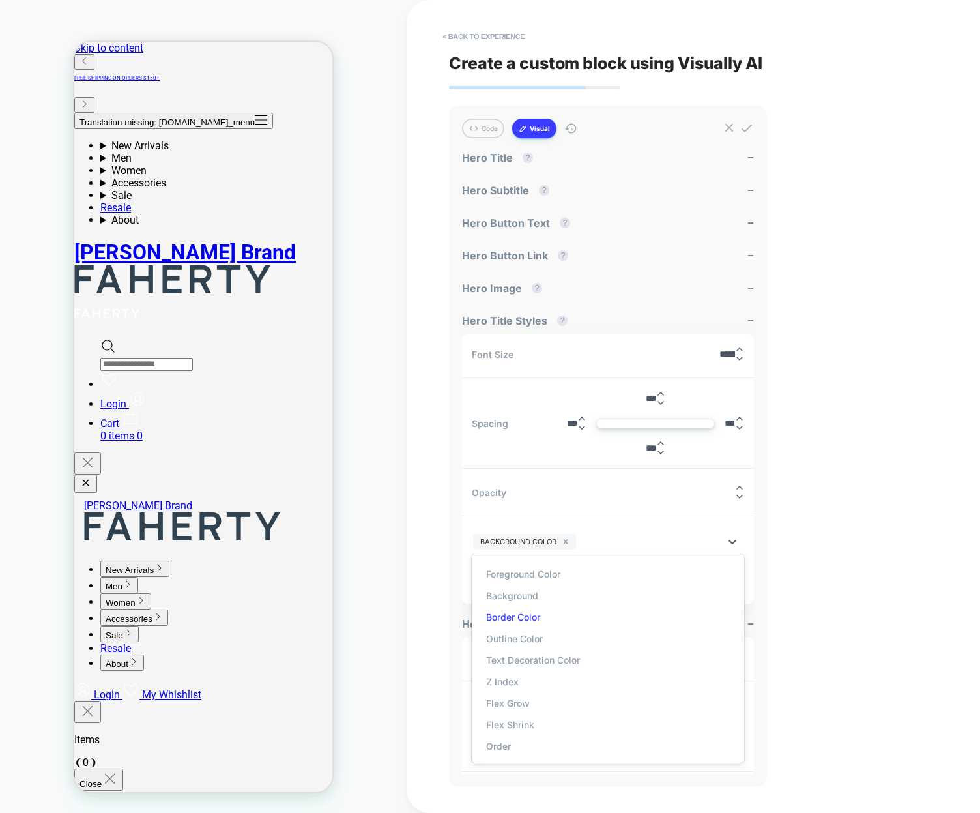
click at [546, 617] on div "Border Color" at bounding box center [607, 617] width 259 height 22
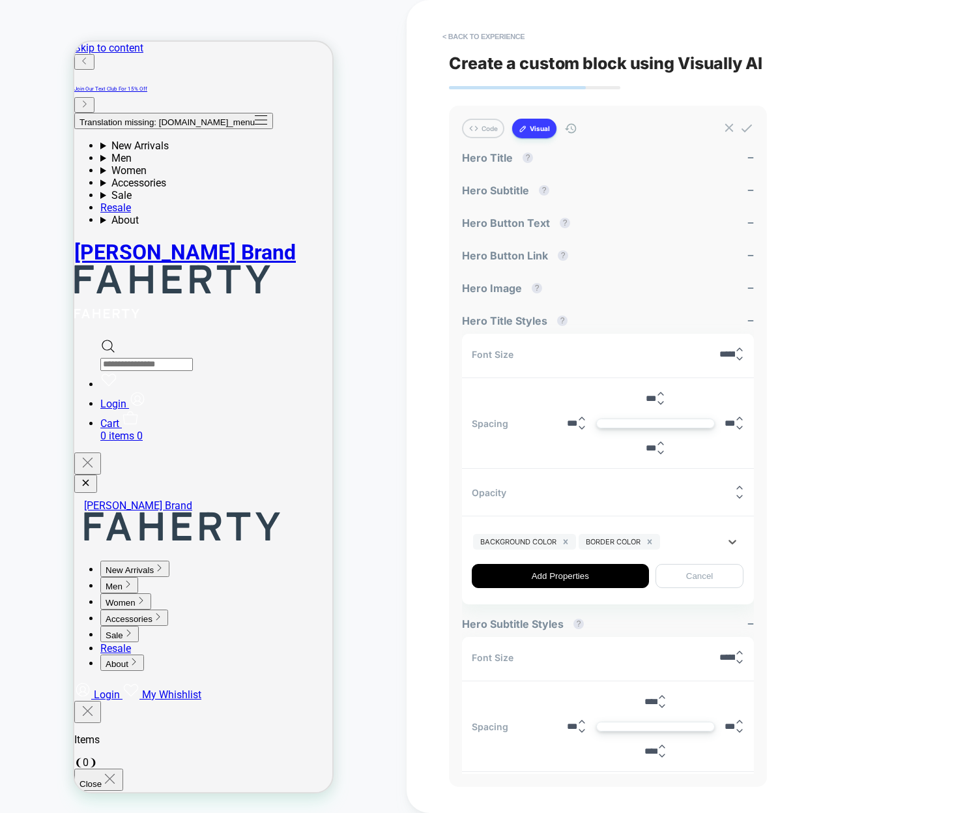
click at [532, 128] on button "Visual" at bounding box center [534, 129] width 44 height 20
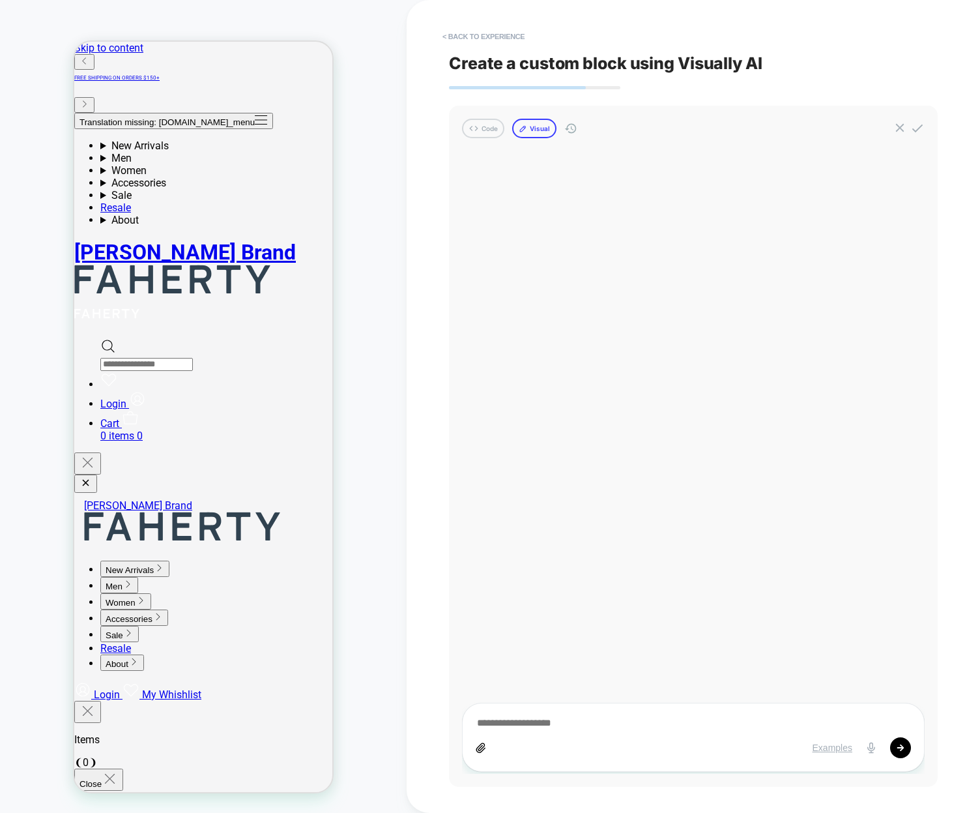
click at [532, 130] on button "Visual" at bounding box center [534, 129] width 44 height 20
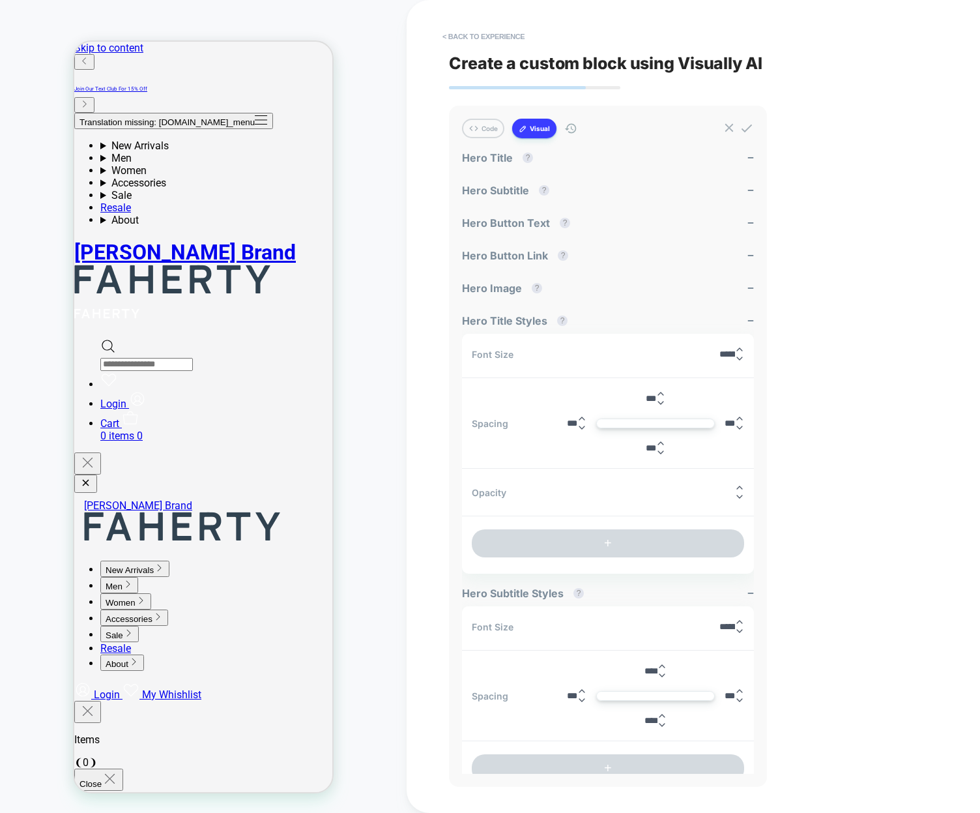
click at [530, 128] on button "Visual" at bounding box center [534, 129] width 44 height 20
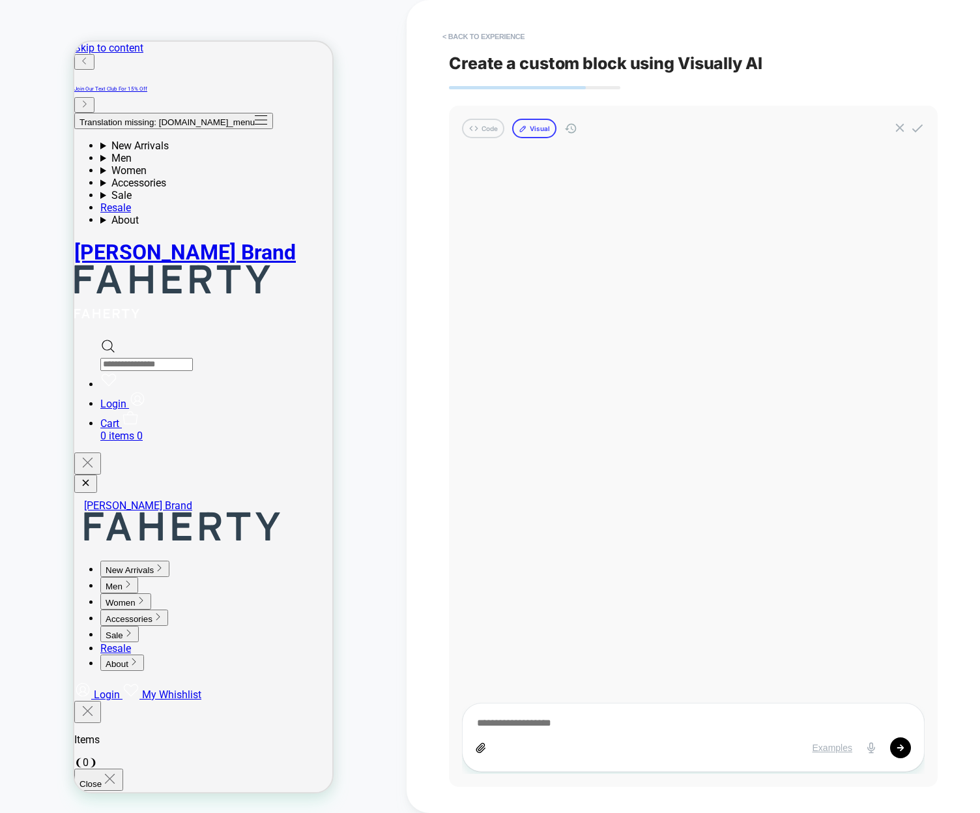
click at [528, 127] on button "Visual" at bounding box center [534, 129] width 44 height 20
type textarea "*"
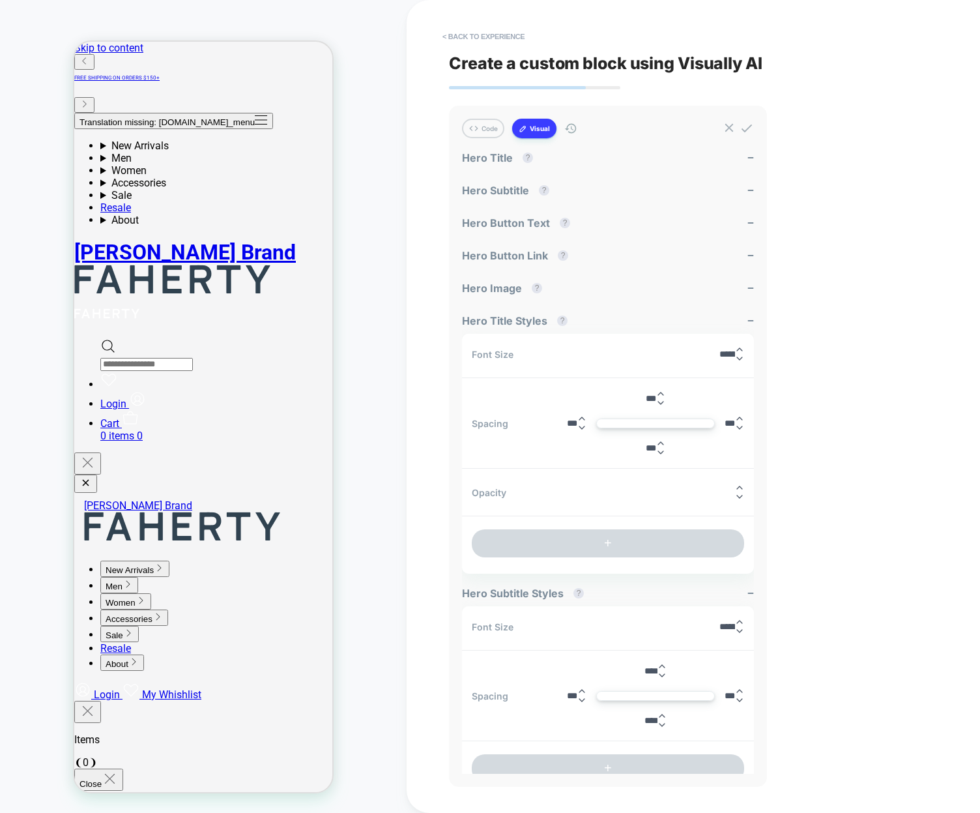
click at [720, 360] on div "******" at bounding box center [732, 354] width 25 height 18
click at [720, 353] on input "******" at bounding box center [728, 354] width 16 height 10
type input "******"
type textarea "*"
type input "******"
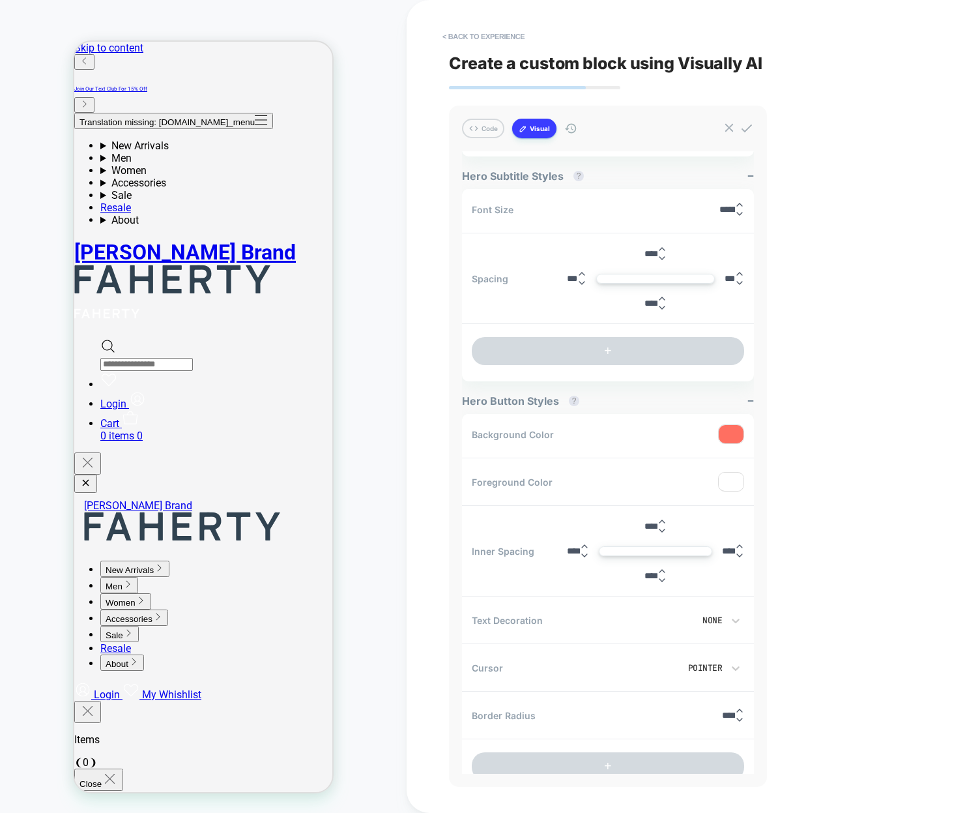
scroll to position [422, 0]
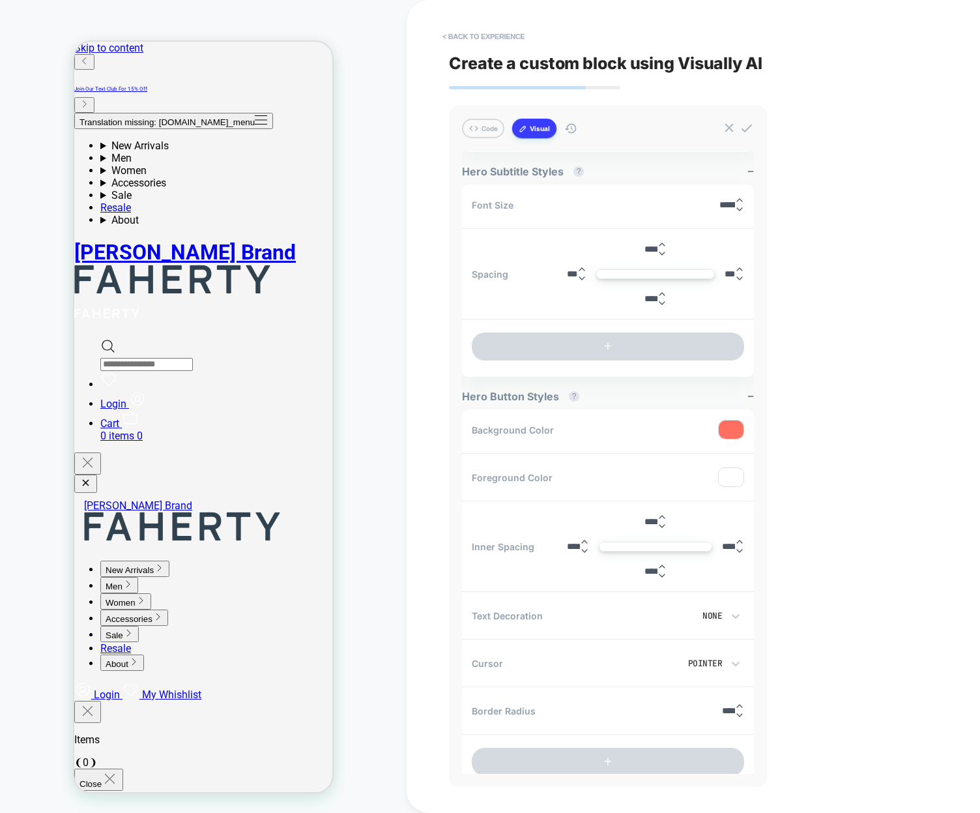
click at [542, 125] on button "Visual" at bounding box center [534, 129] width 44 height 20
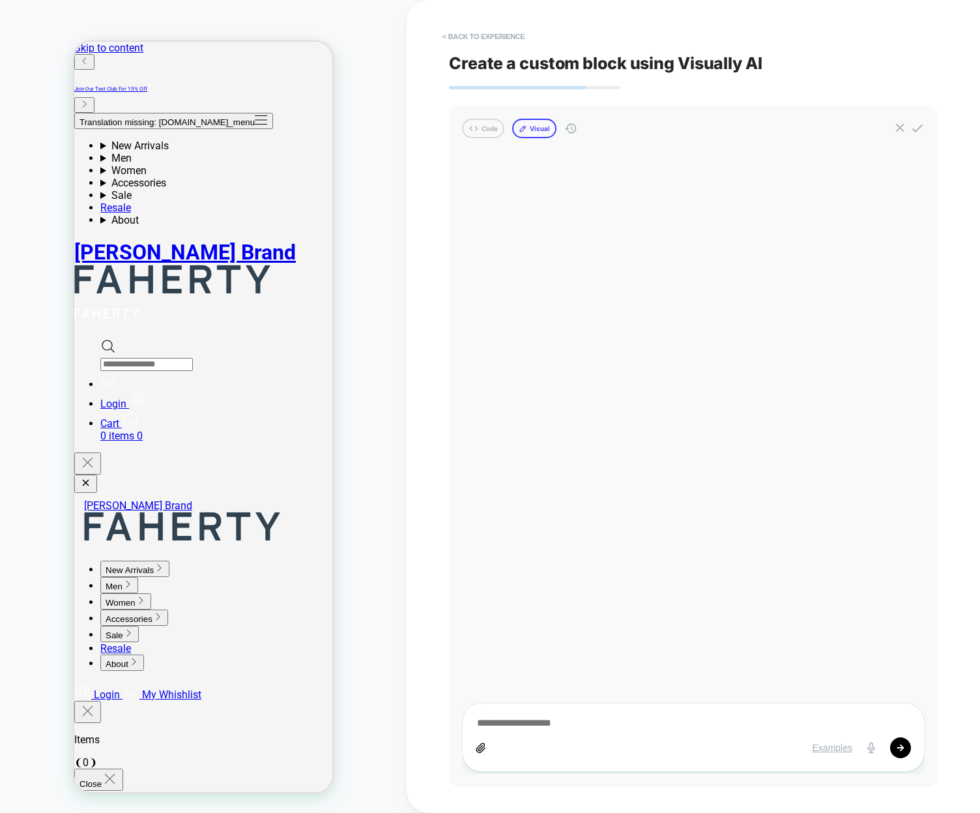
click at [538, 129] on button "Visual" at bounding box center [534, 129] width 44 height 20
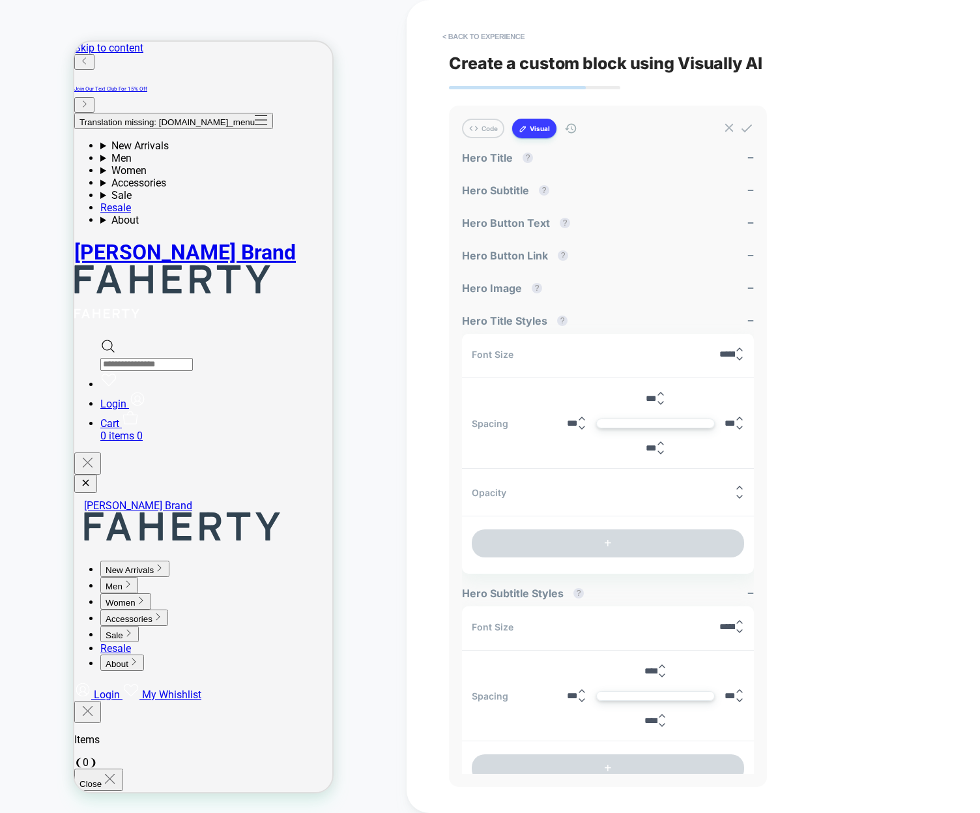
click at [546, 132] on button "Visual" at bounding box center [534, 129] width 44 height 20
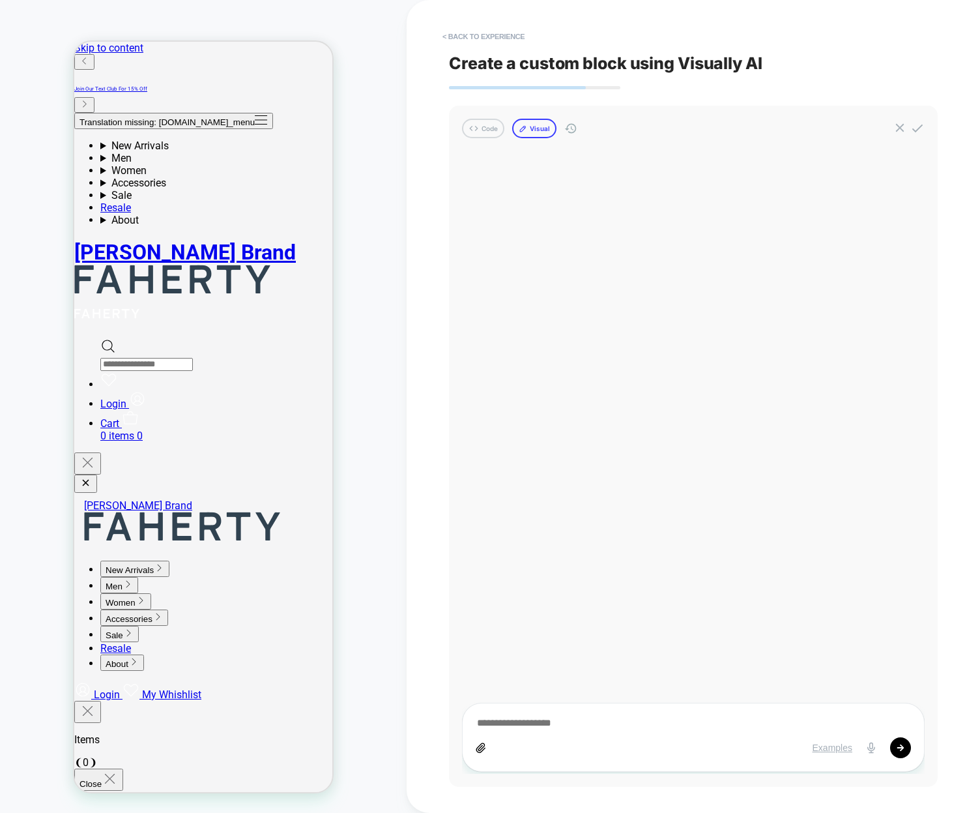
click at [543, 127] on button "Visual" at bounding box center [534, 129] width 44 height 20
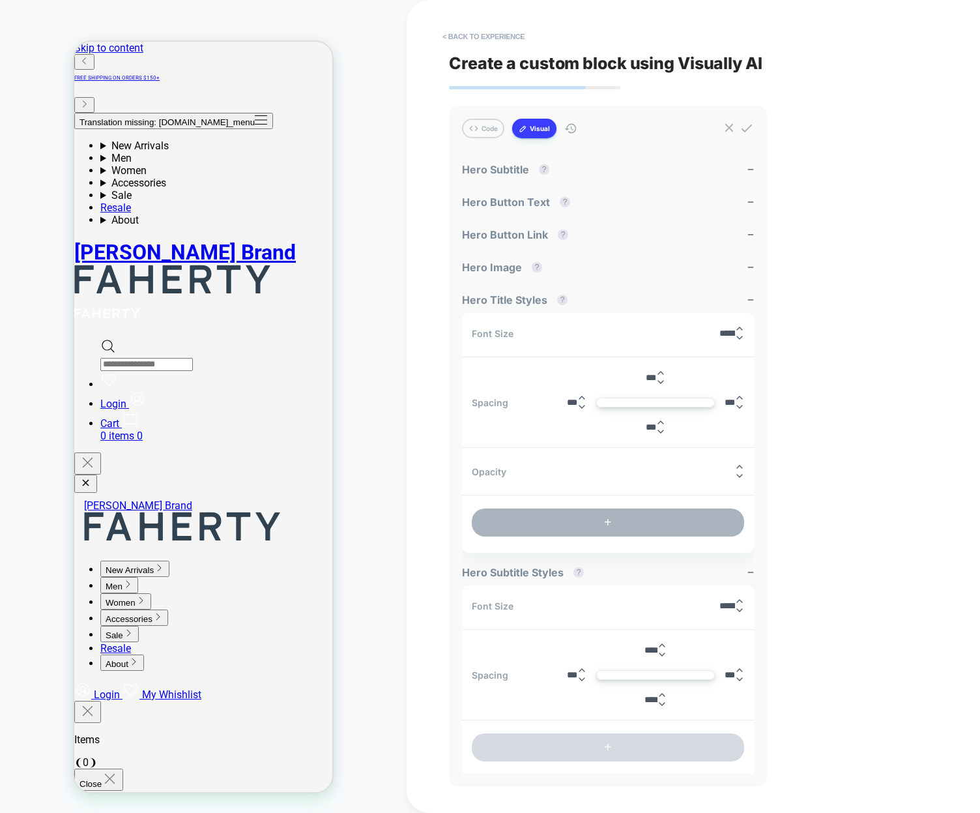
scroll to position [21, 0]
click at [566, 515] on button "+" at bounding box center [608, 522] width 272 height 28
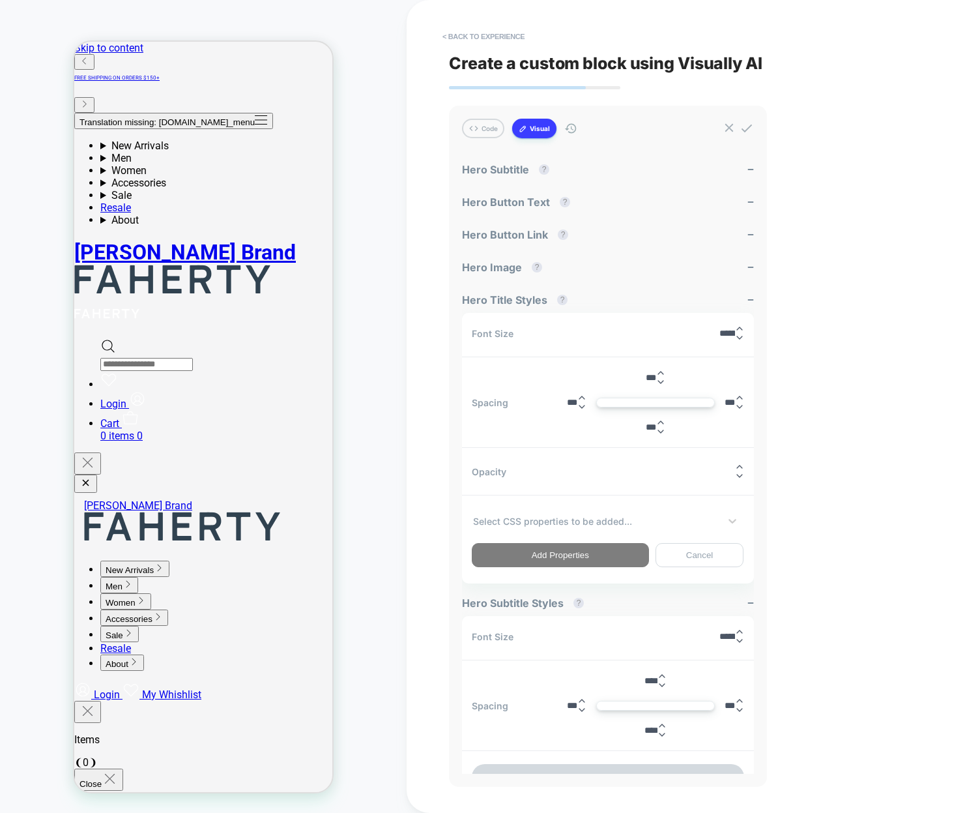
click at [560, 519] on div at bounding box center [596, 521] width 246 height 14
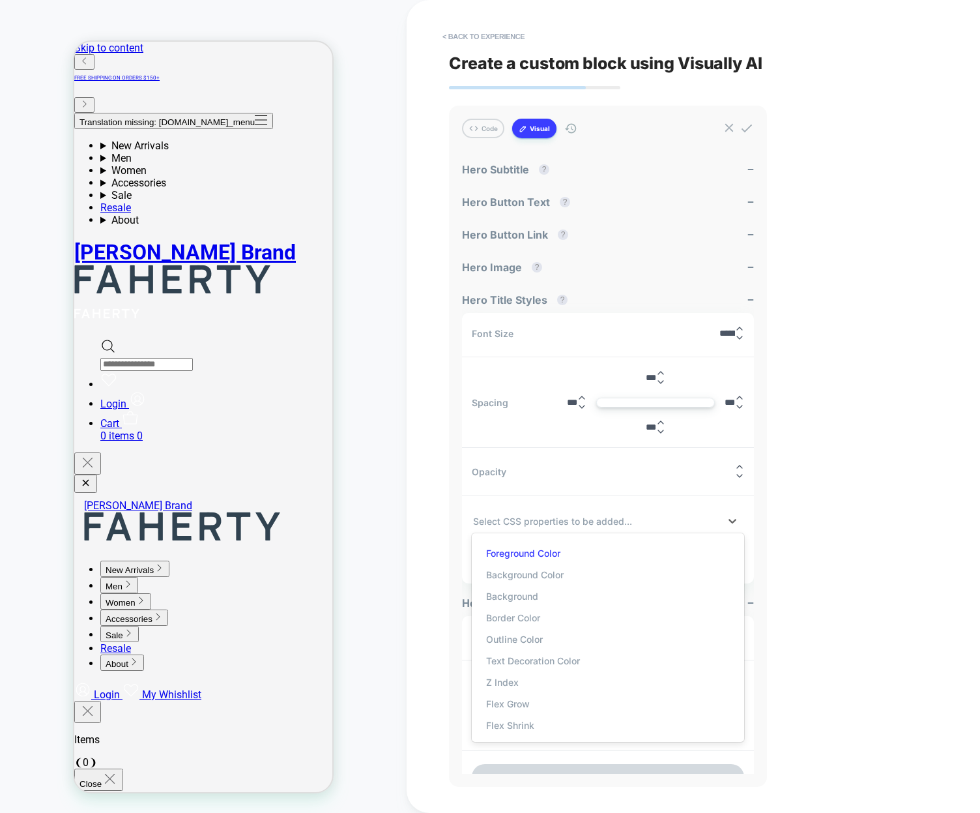
click at [536, 544] on div "Foreground Color" at bounding box center [607, 553] width 259 height 22
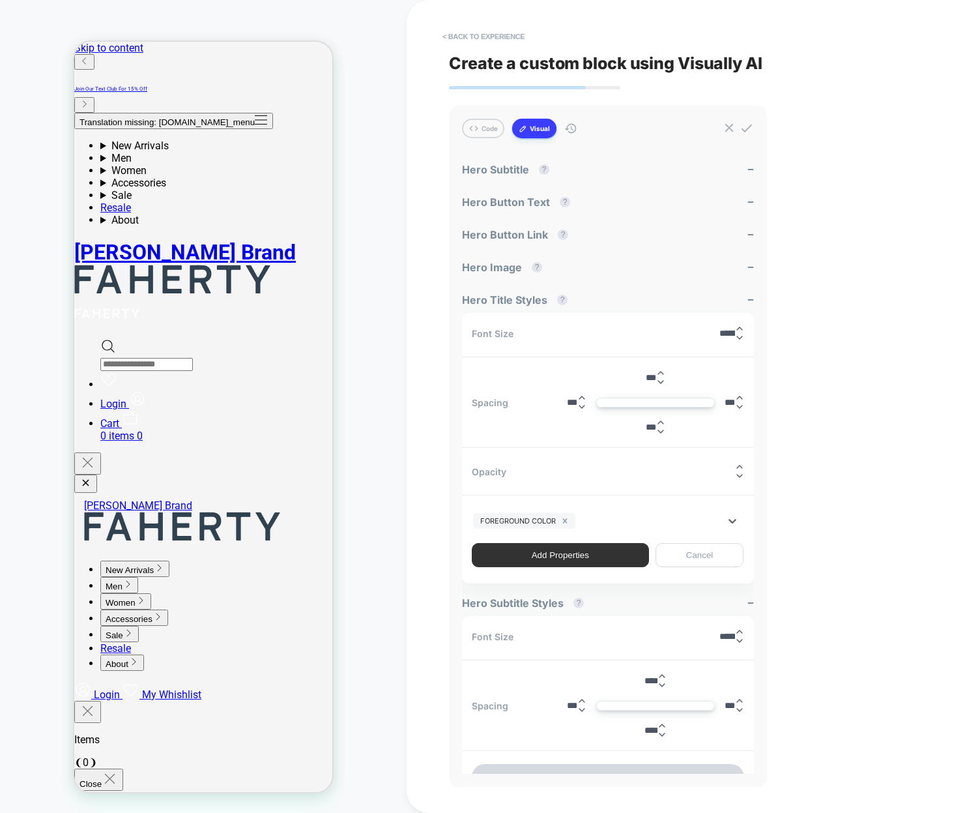
click at [560, 555] on button "Add Properties" at bounding box center [560, 555] width 177 height 24
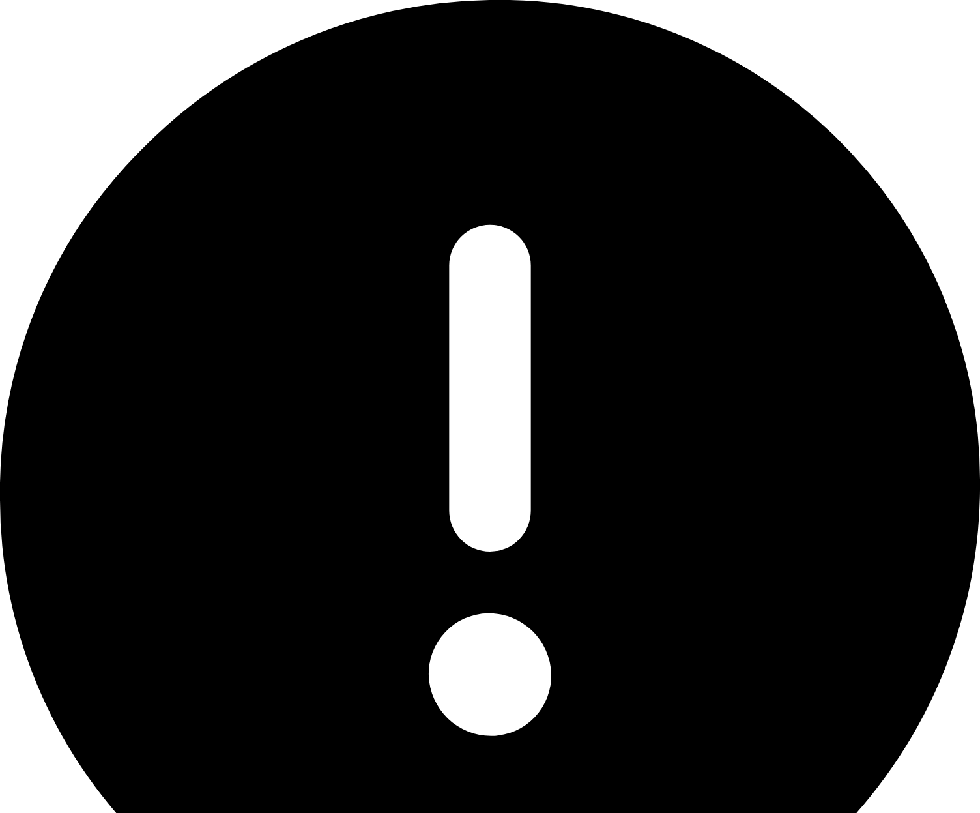
drag, startPoint x: 532, startPoint y: 128, endPoint x: 551, endPoint y: 147, distance: 26.3
type textarea "*"
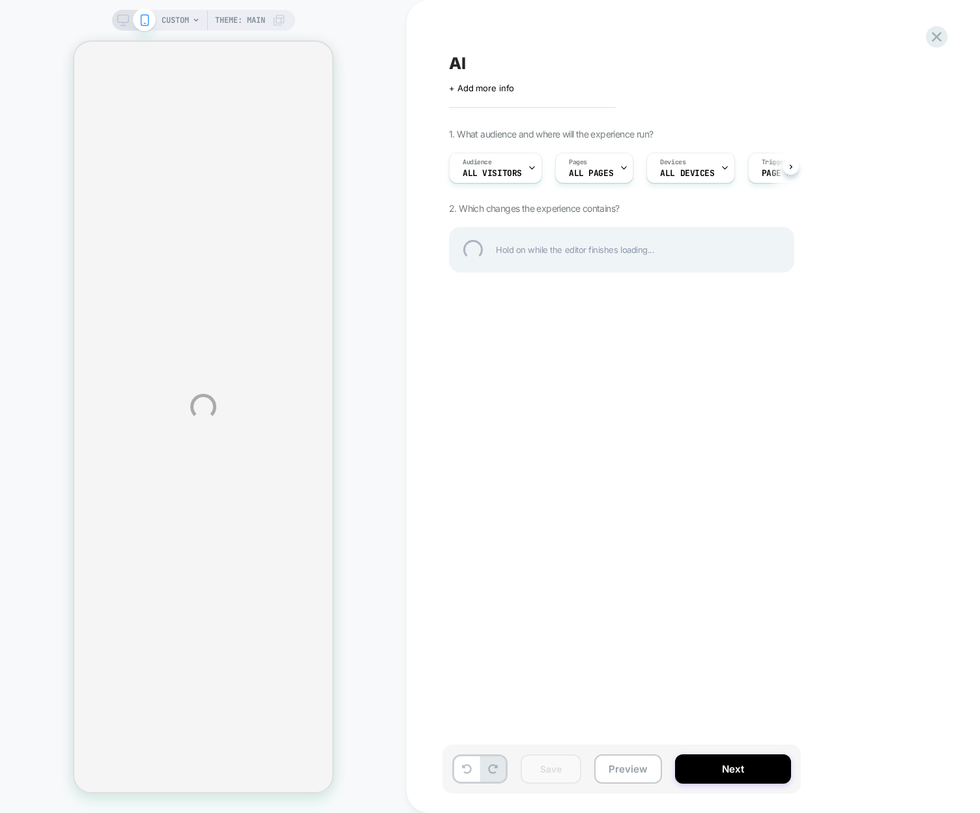
click at [495, 482] on div "CUSTOM Theme: MAIN AI Click to edit experience details + Add more info 1. What …" at bounding box center [490, 406] width 980 height 813
click at [546, 413] on div "CUSTOM Theme: MAIN AI Click to edit experience details + Add more info 1. What …" at bounding box center [490, 406] width 980 height 813
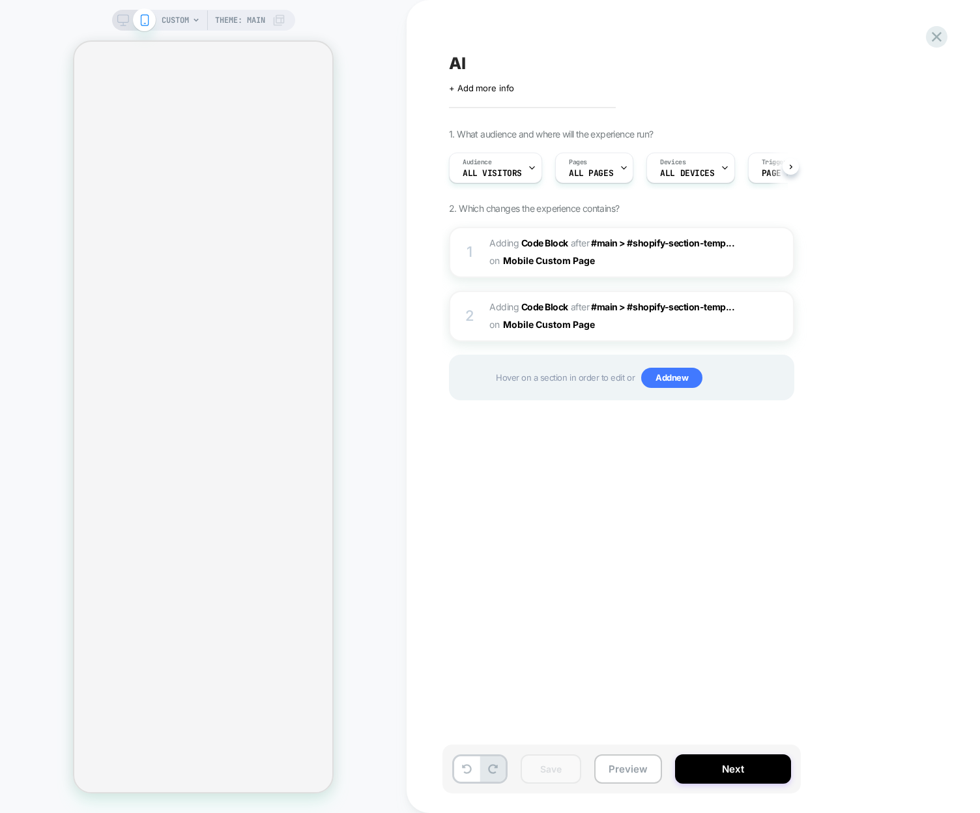
scroll to position [0, 1]
click at [645, 565] on div "AI Click to edit experience details + Add more info 1. What audience and where …" at bounding box center [687, 406] width 489 height 787
click at [535, 587] on div "AI Click to edit experience details + Add more info 1. What audience and where …" at bounding box center [687, 406] width 489 height 787
click at [619, 611] on div "AI Click to edit experience details + Add more info 1. What audience and where …" at bounding box center [687, 406] width 489 height 787
click at [468, 234] on div "1 Adding Code Block AFTER #main > #shopify-section-temp... #main > #shopify-sec…" at bounding box center [621, 252] width 345 height 51
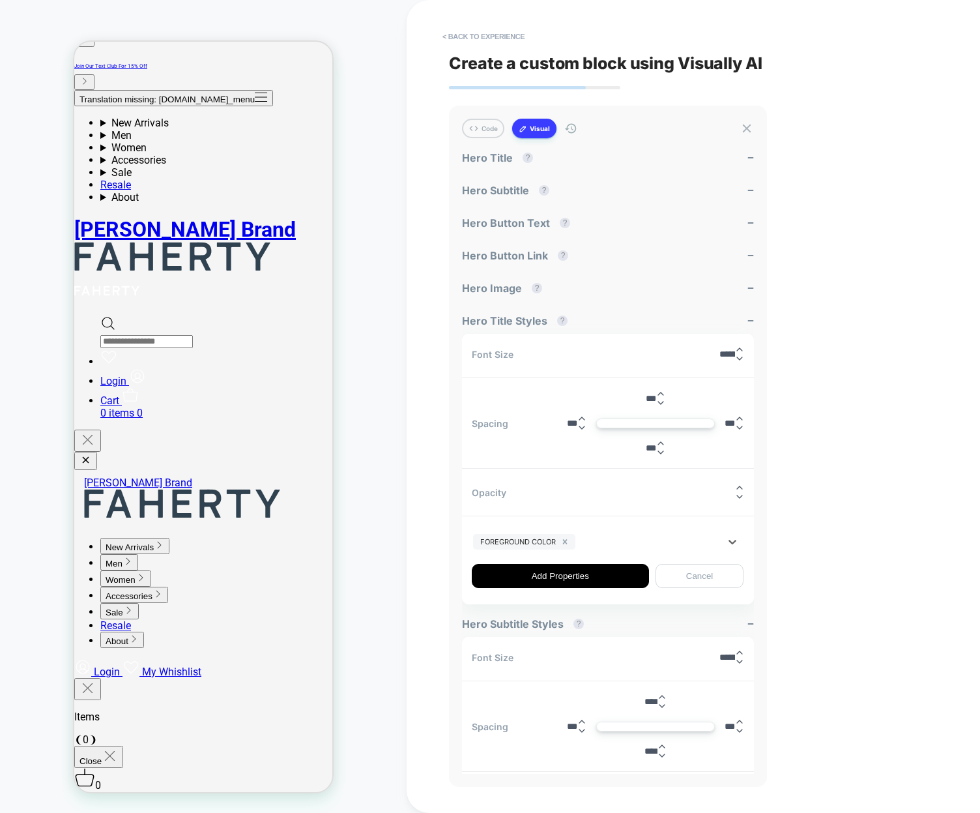
scroll to position [0, 0]
click at [540, 577] on button "Add Properties" at bounding box center [560, 576] width 177 height 24
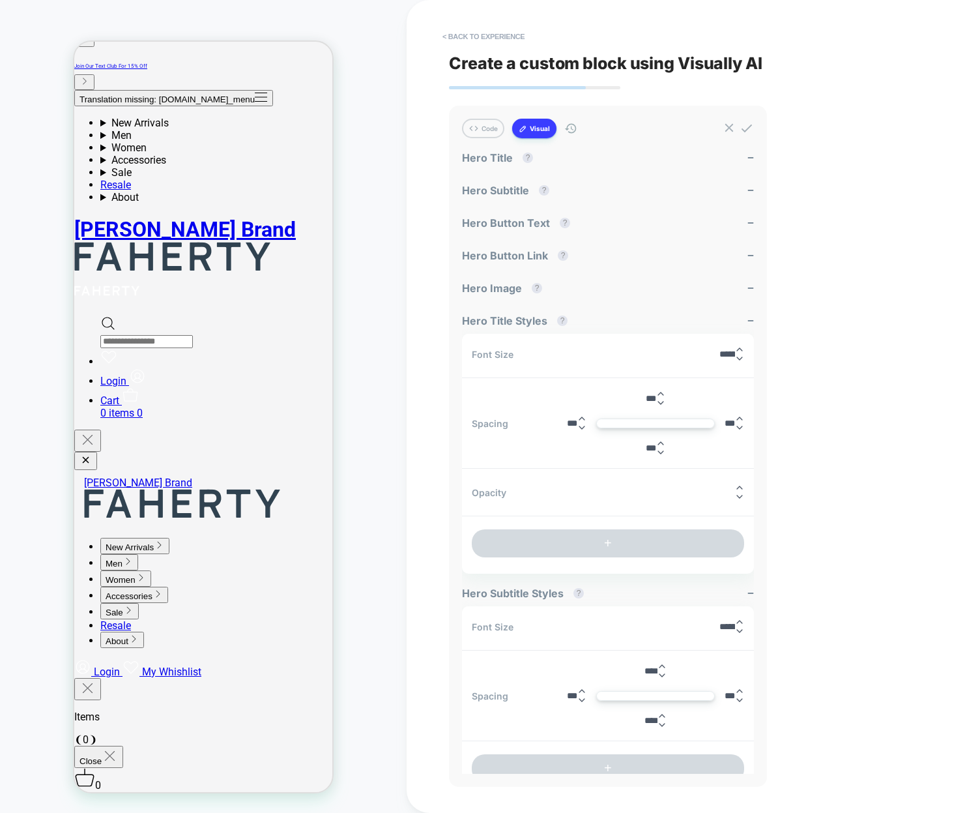
type textarea "*"
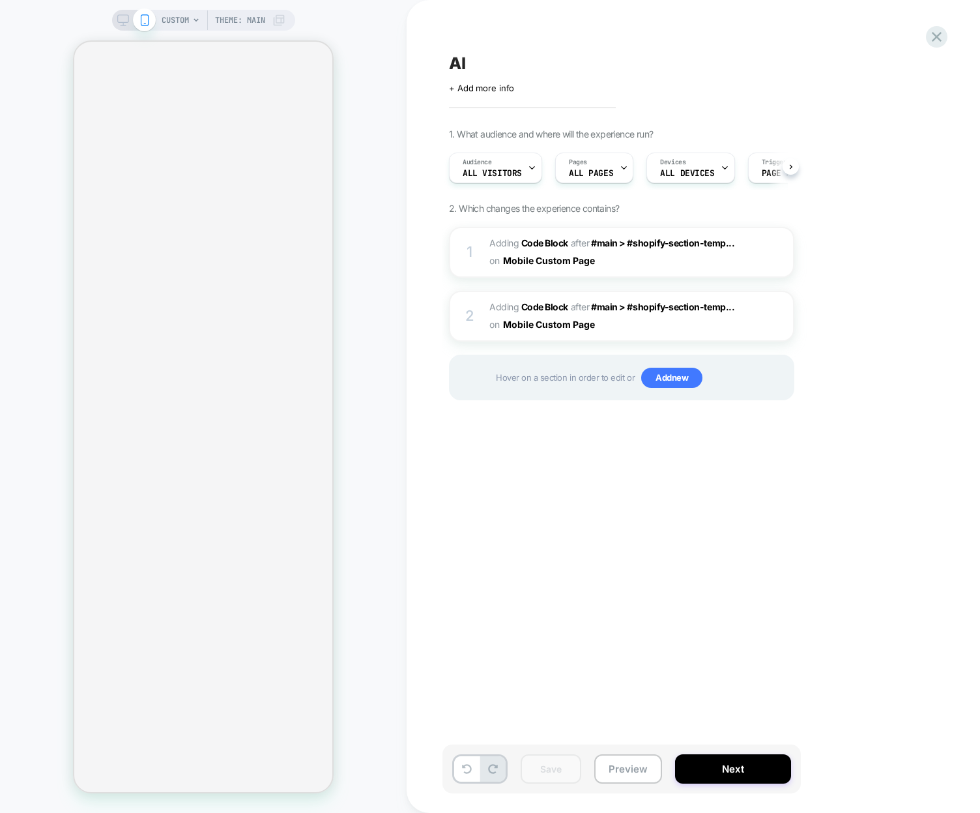
scroll to position [0, 1]
click at [480, 248] on div "1 Adding Code Block AFTER #main > #shopify-section-temp... #main > #shopify-sec…" at bounding box center [621, 252] width 345 height 51
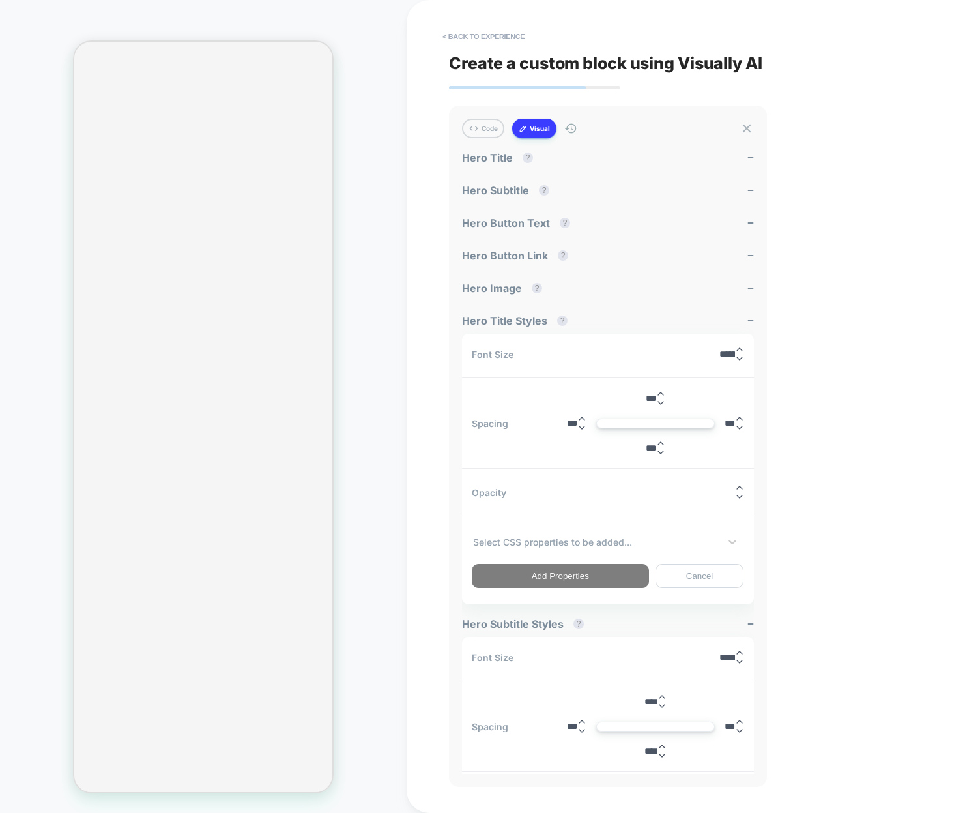
click at [582, 547] on div at bounding box center [596, 542] width 246 height 14
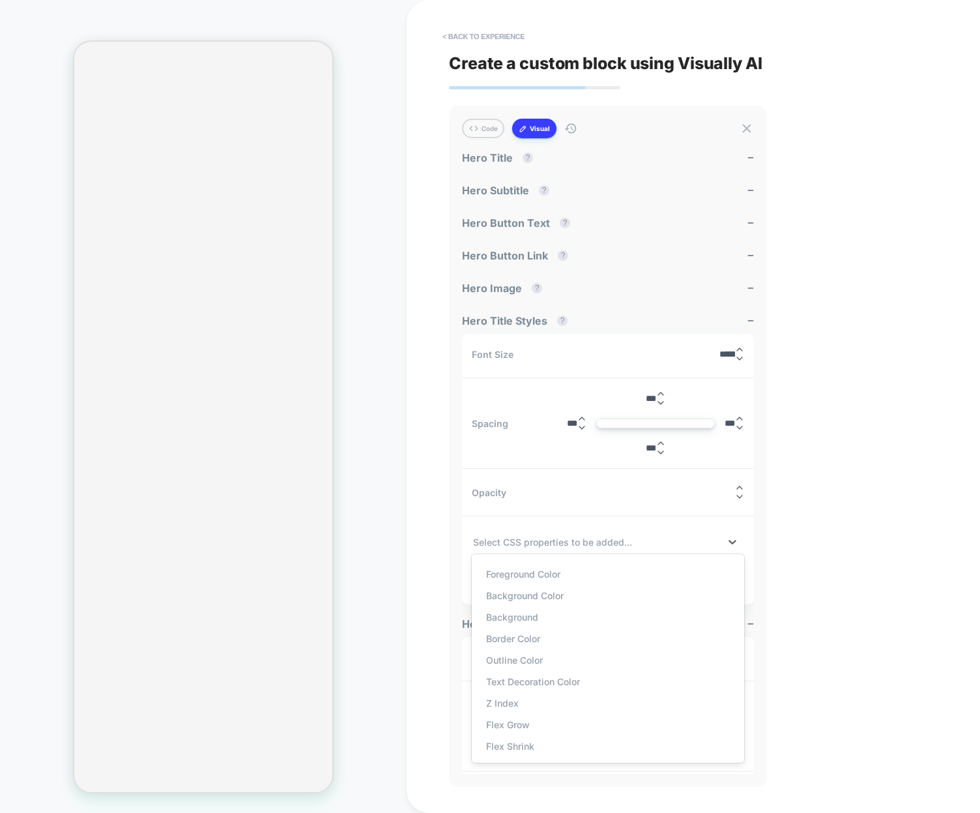
click at [565, 566] on div "Foreground Color" at bounding box center [607, 574] width 259 height 22
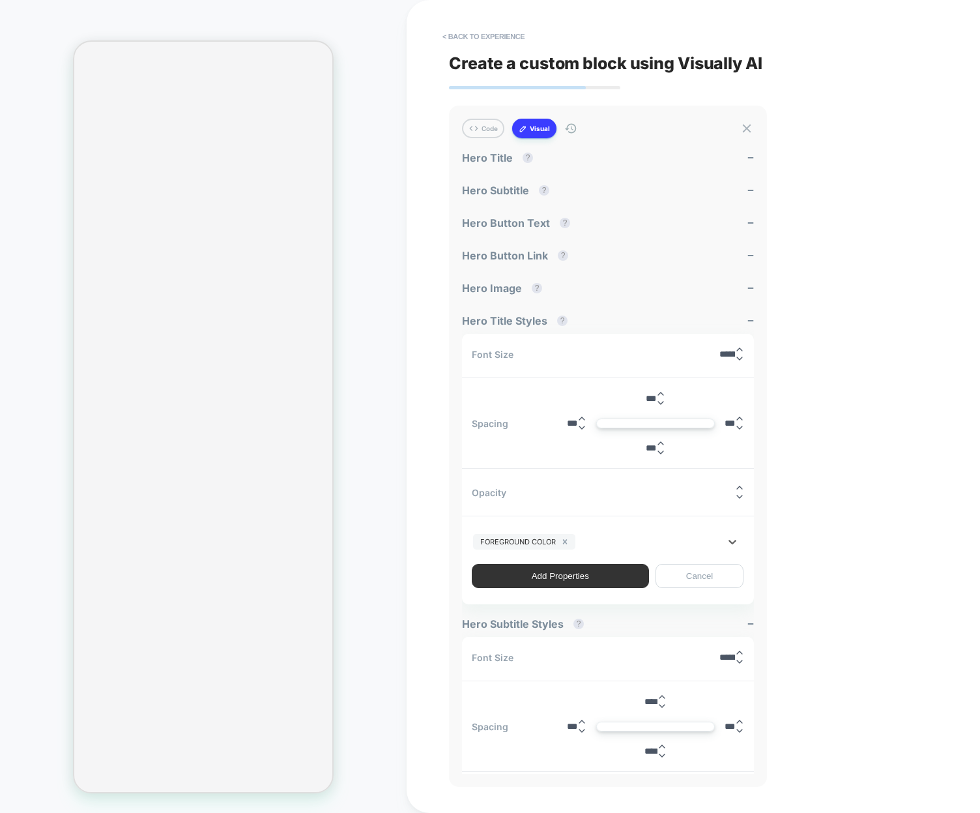
click at [541, 577] on button "Add Properties" at bounding box center [560, 576] width 177 height 24
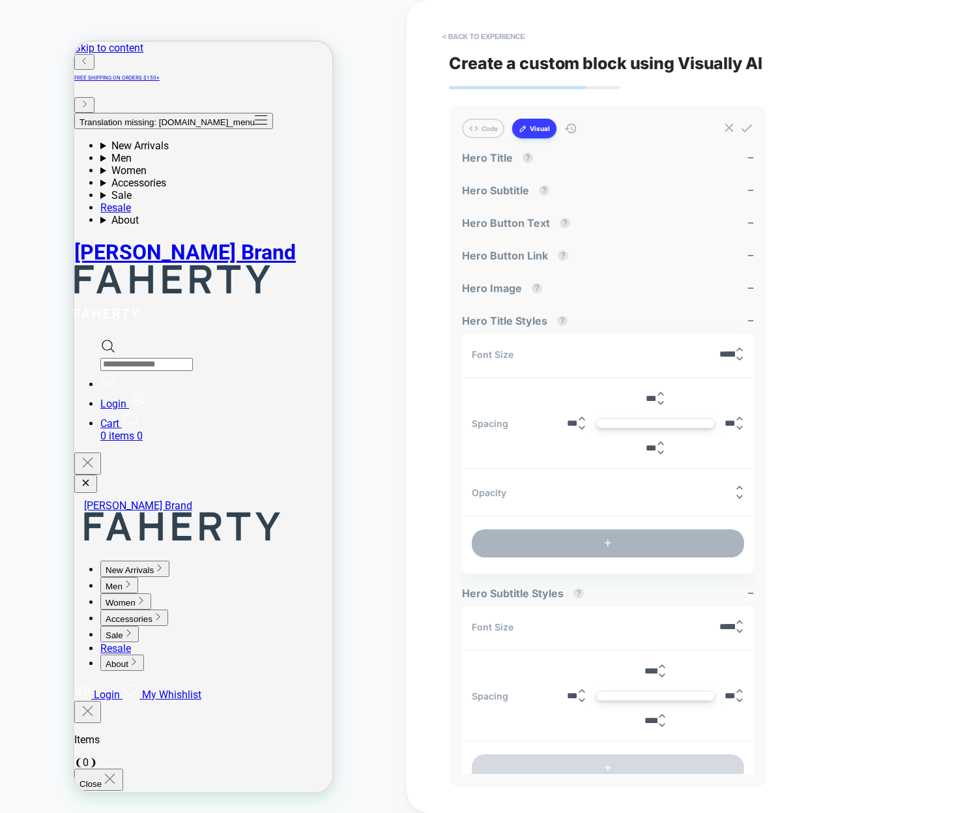
click at [632, 551] on button "+" at bounding box center [608, 543] width 272 height 28
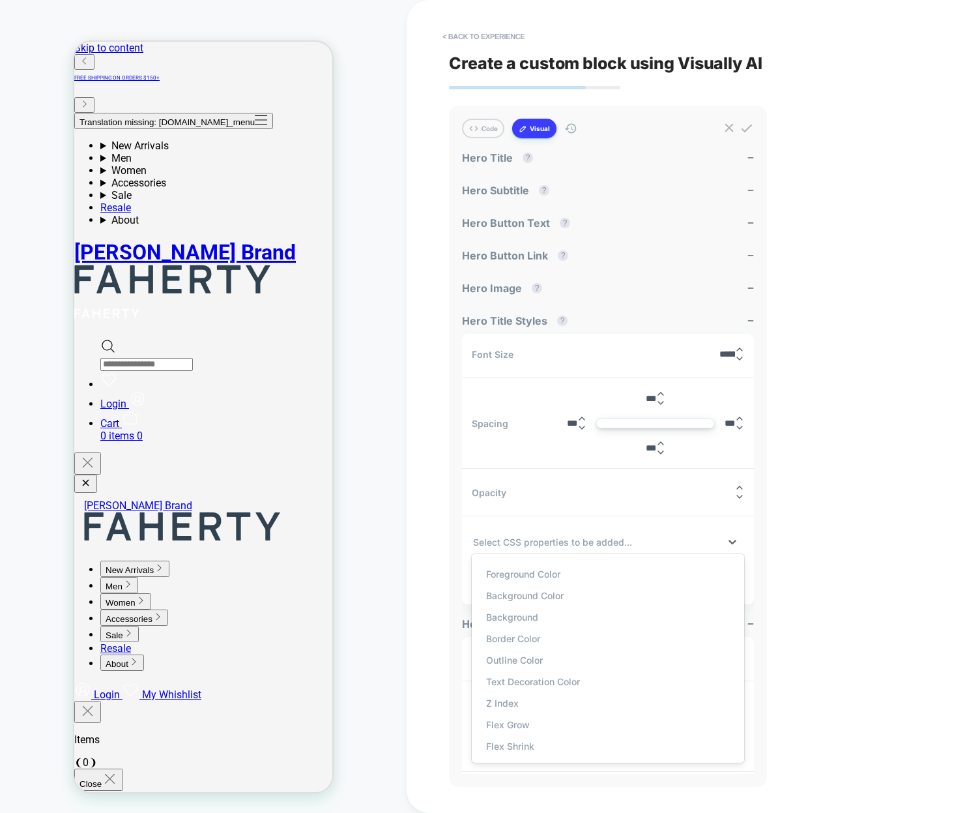
click at [591, 538] on div at bounding box center [596, 542] width 246 height 14
click at [524, 564] on div "Foreground Color" at bounding box center [607, 574] width 259 height 22
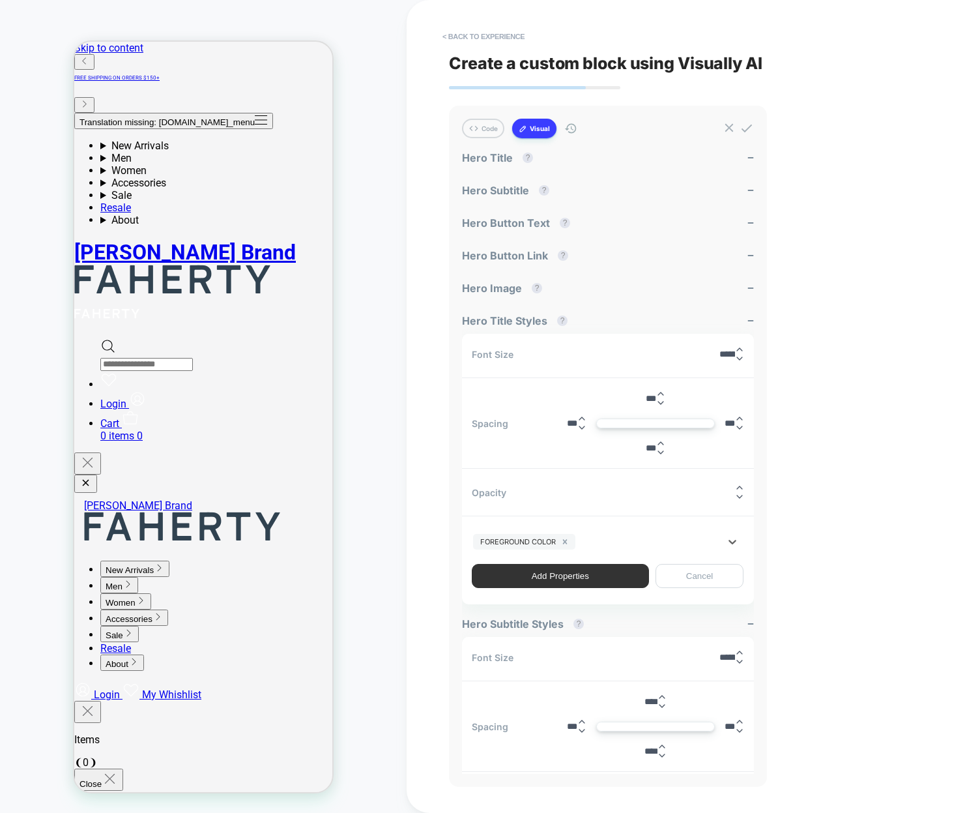
click at [530, 582] on button "Add Properties" at bounding box center [560, 576] width 177 height 24
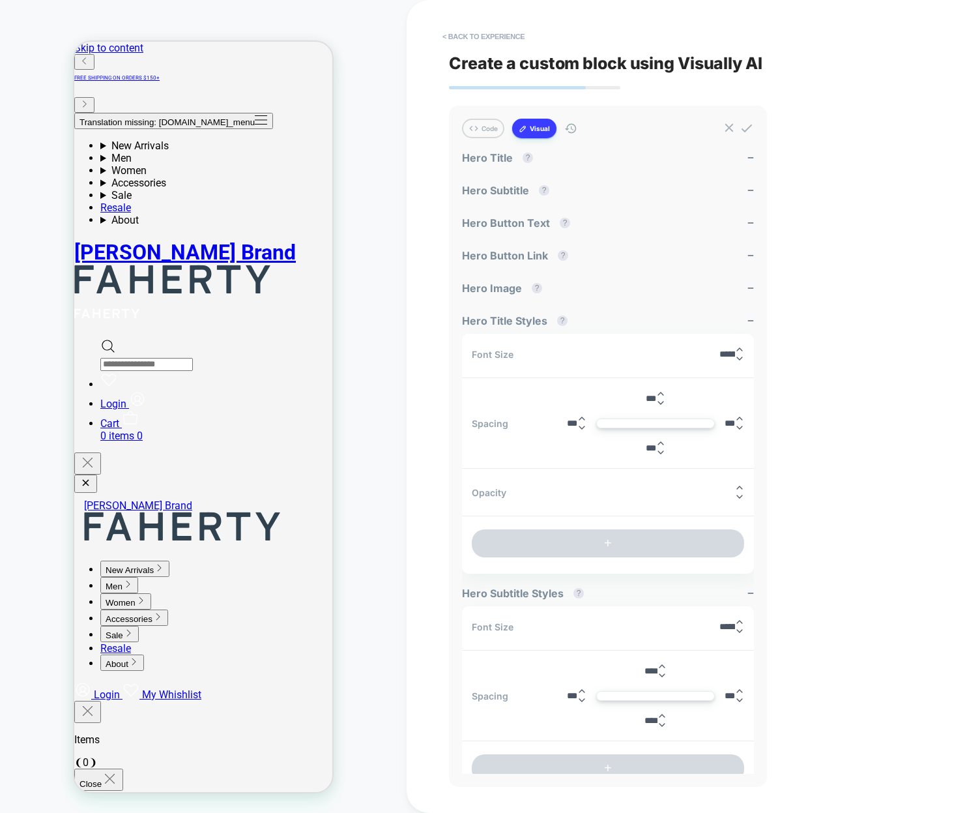
click at [386, 509] on div "CUSTOM Theme: MAIN" at bounding box center [203, 406] width 407 height 787
click at [403, 319] on div "CUSTOM Theme: MAIN" at bounding box center [203, 406] width 407 height 787
click at [560, 543] on button "+" at bounding box center [608, 543] width 272 height 28
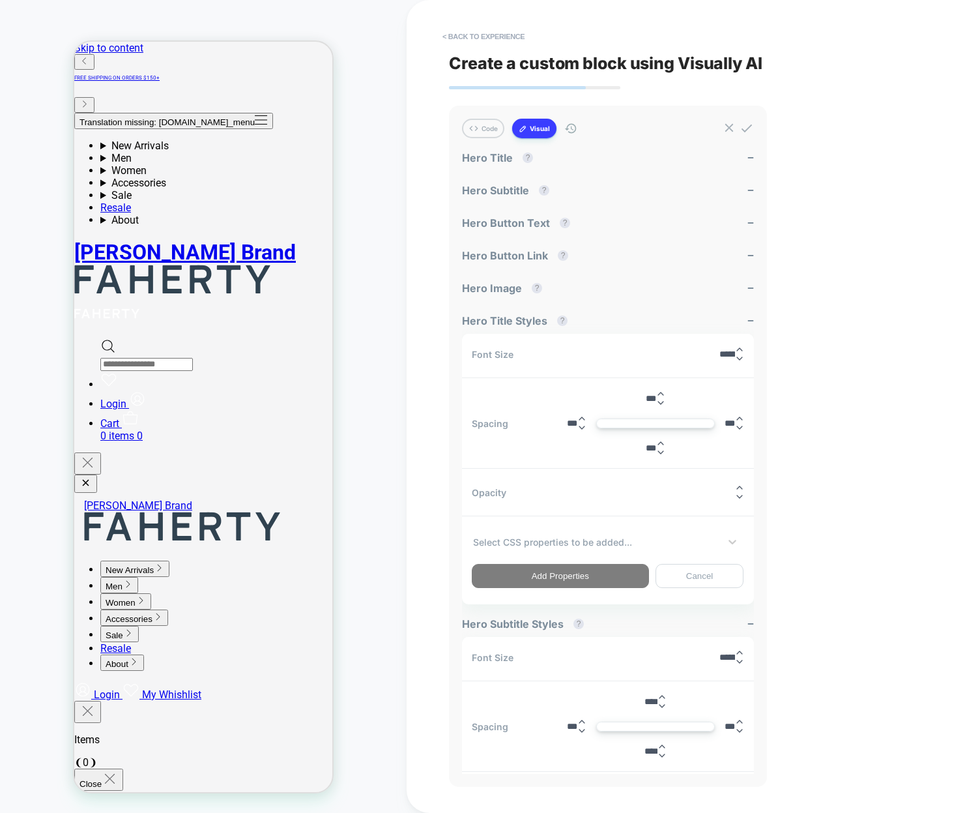
click at [617, 538] on div at bounding box center [596, 542] width 246 height 14
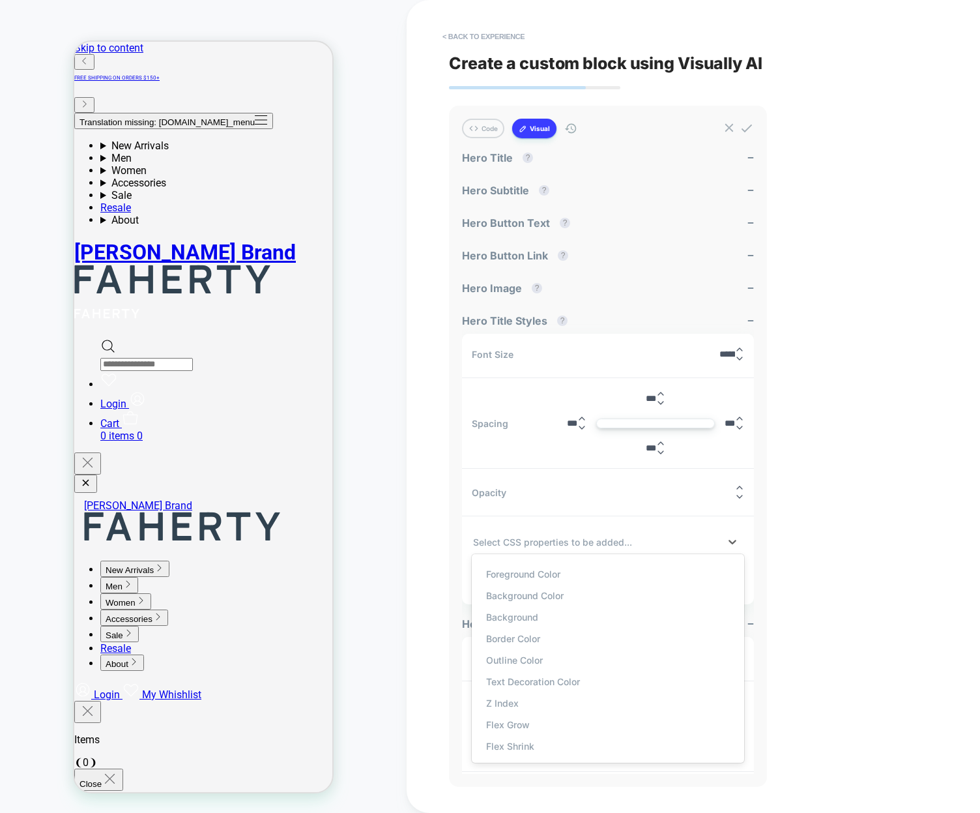
click at [527, 560] on div "Foreground Color Background Color Background Border Color Outline Color Text De…" at bounding box center [607, 658] width 259 height 196
click at [524, 565] on div "Foreground Color" at bounding box center [607, 574] width 259 height 22
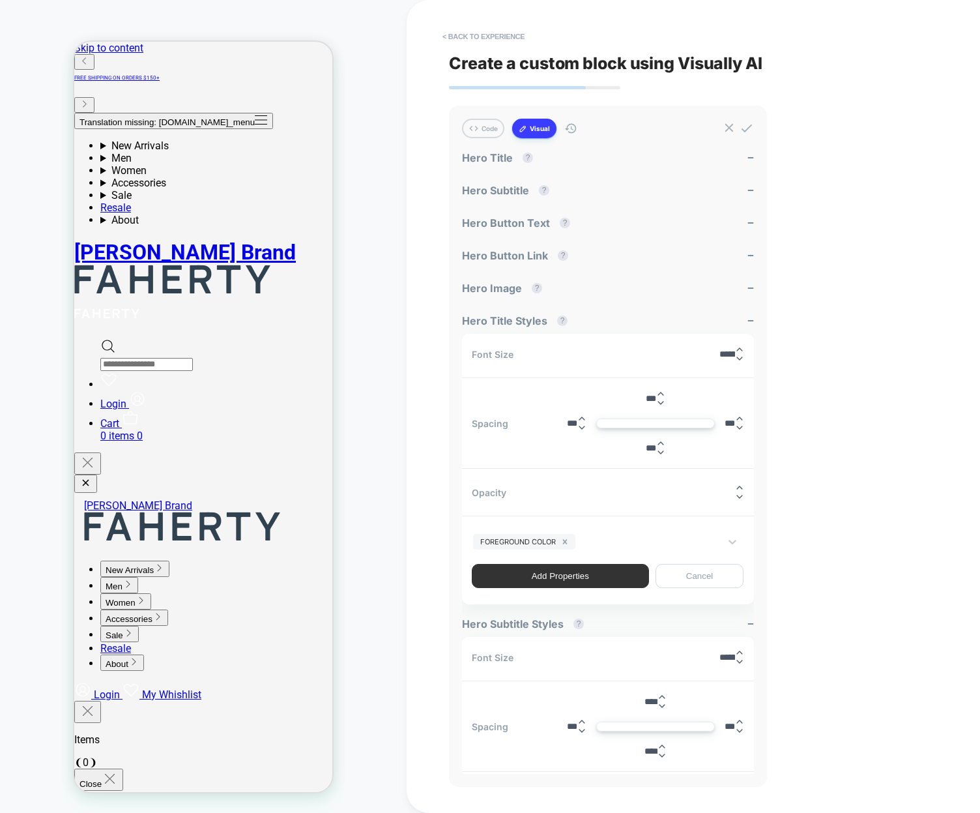
click at [519, 576] on button "Add Properties" at bounding box center [560, 576] width 177 height 24
type textarea "*"
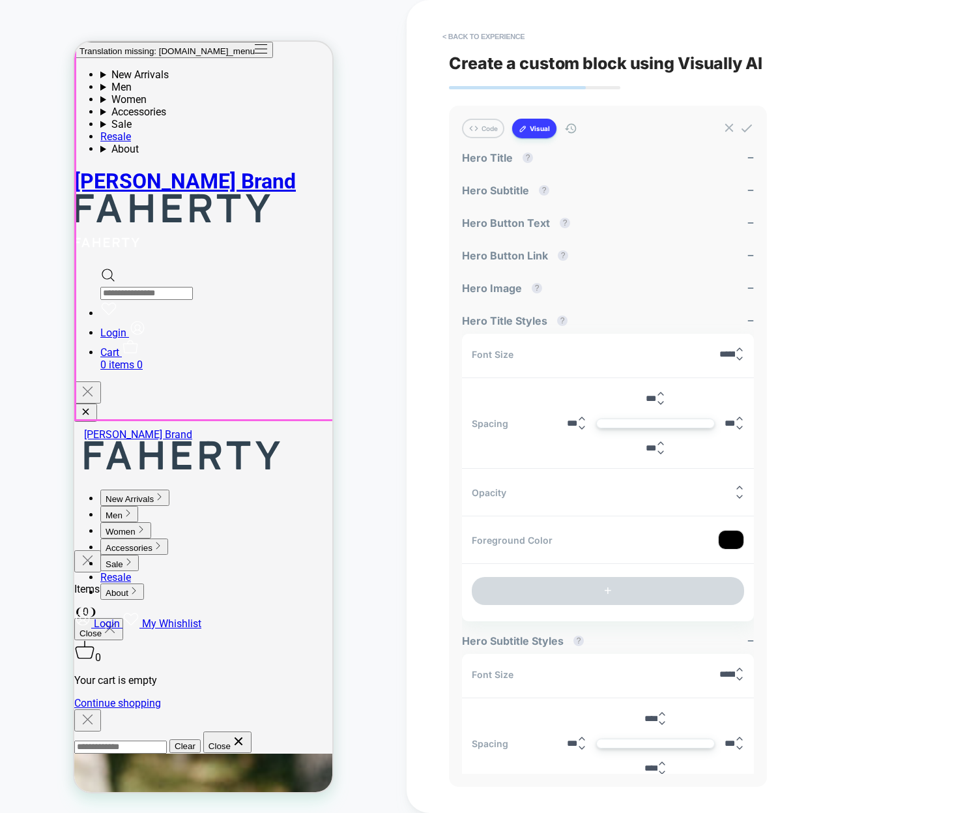
scroll to position [162, 0]
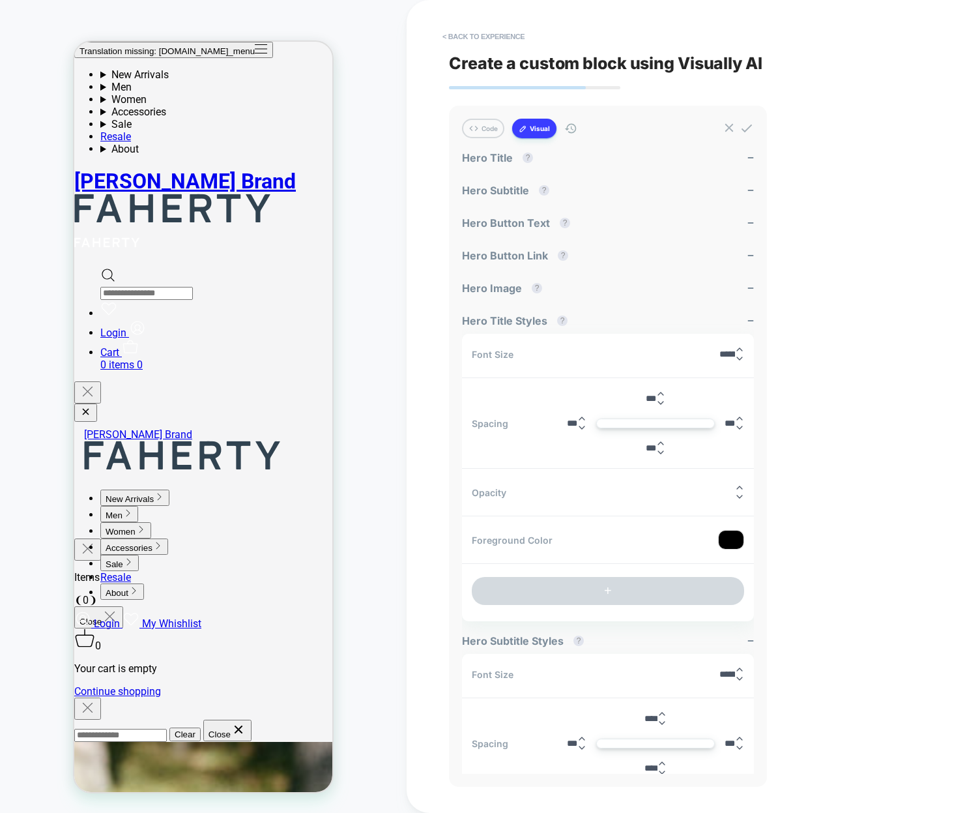
click at [736, 543] on div at bounding box center [731, 540] width 25 height 18
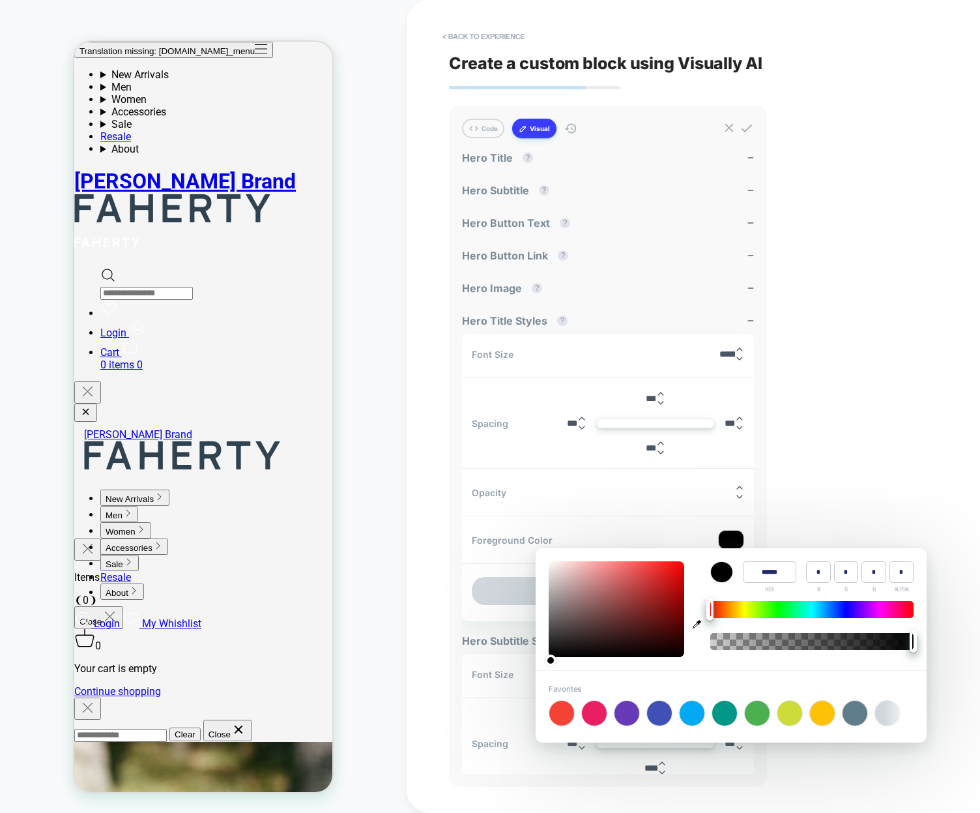
type input "******"
type input "***"
type input "**"
click at [667, 581] on div at bounding box center [617, 609] width 136 height 96
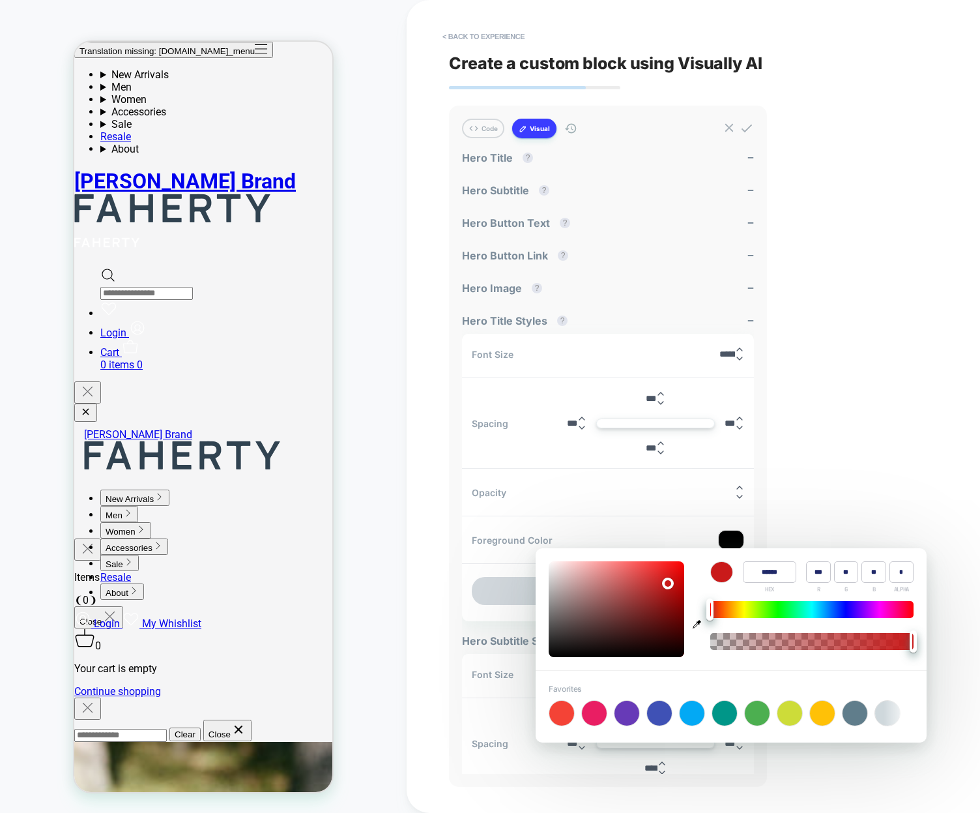
type textarea "*"
click at [826, 480] on div "< Back to experience Create a custom block using Visually AI Code Visual Exampl…" at bounding box center [693, 406] width 489 height 813
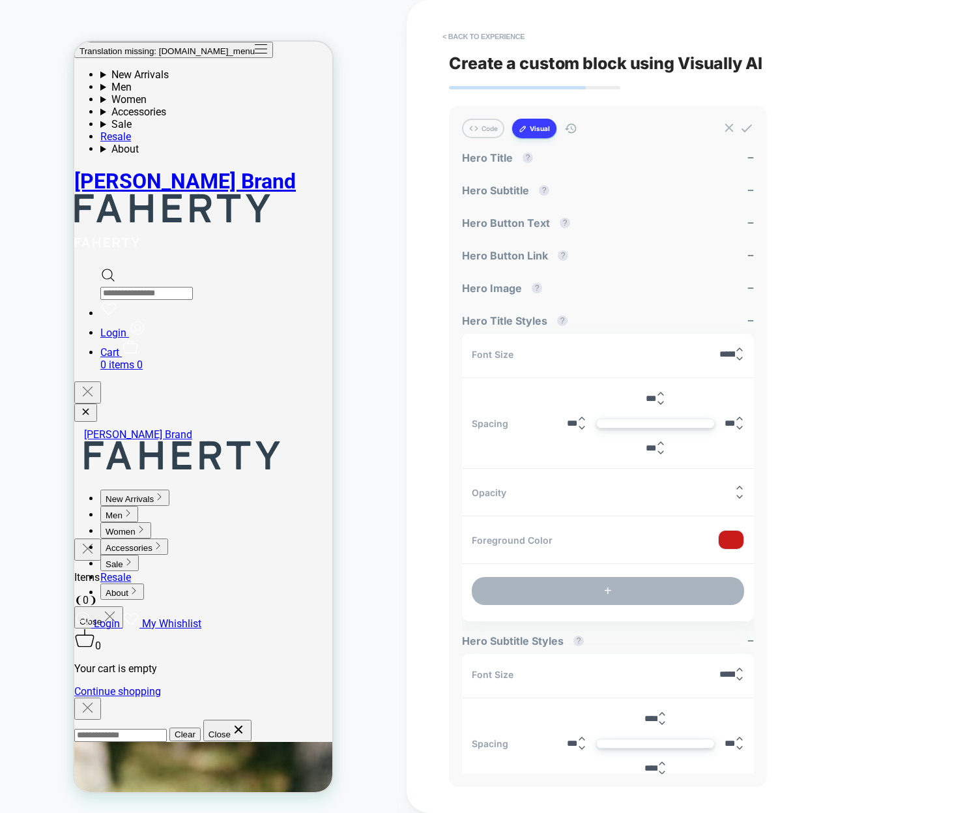
click at [625, 593] on button "+" at bounding box center [608, 591] width 272 height 28
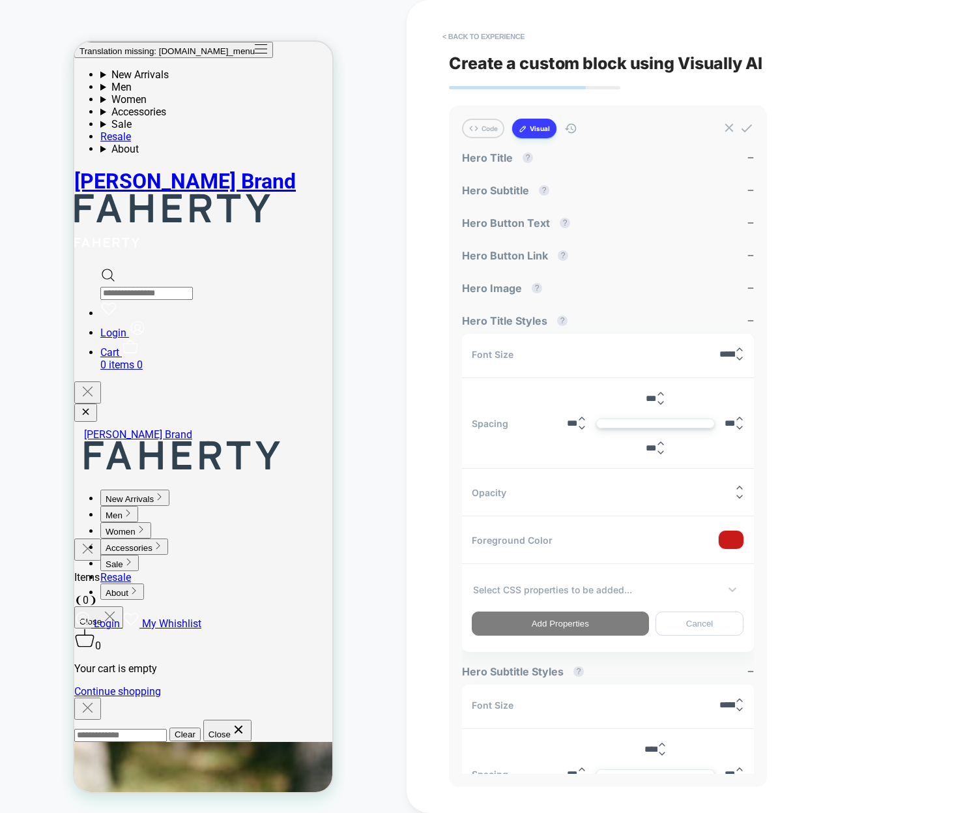
click at [568, 590] on div at bounding box center [596, 590] width 246 height 14
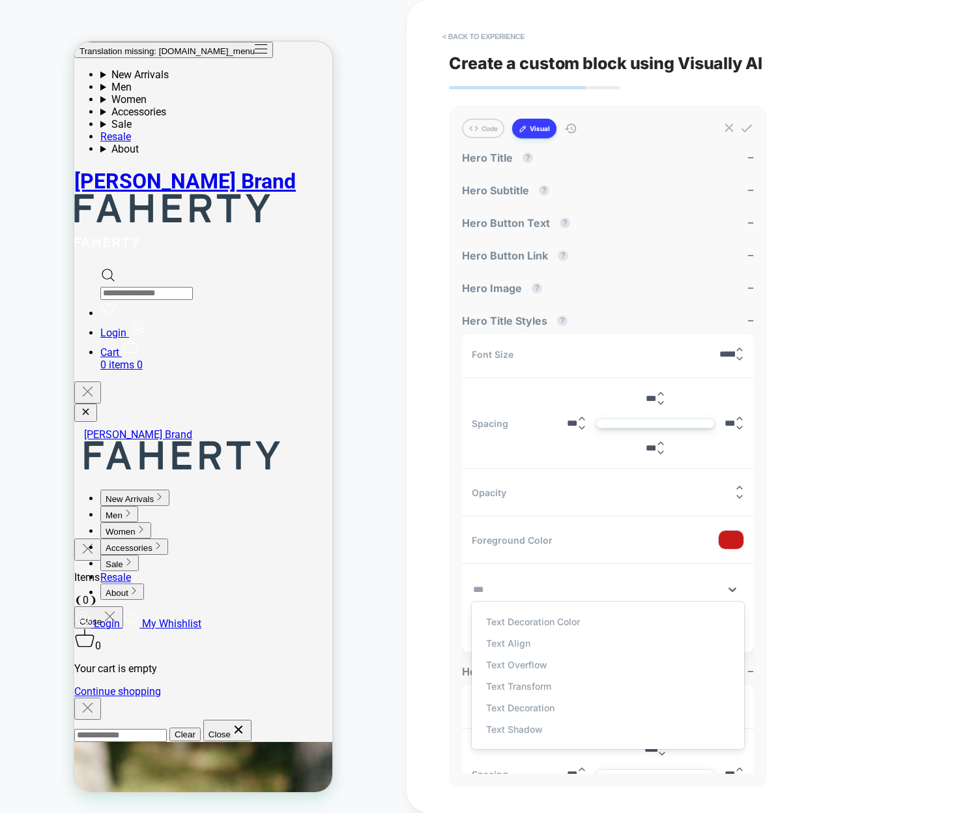
type input "****"
click at [524, 723] on div "Text Shadow" at bounding box center [607, 729] width 259 height 22
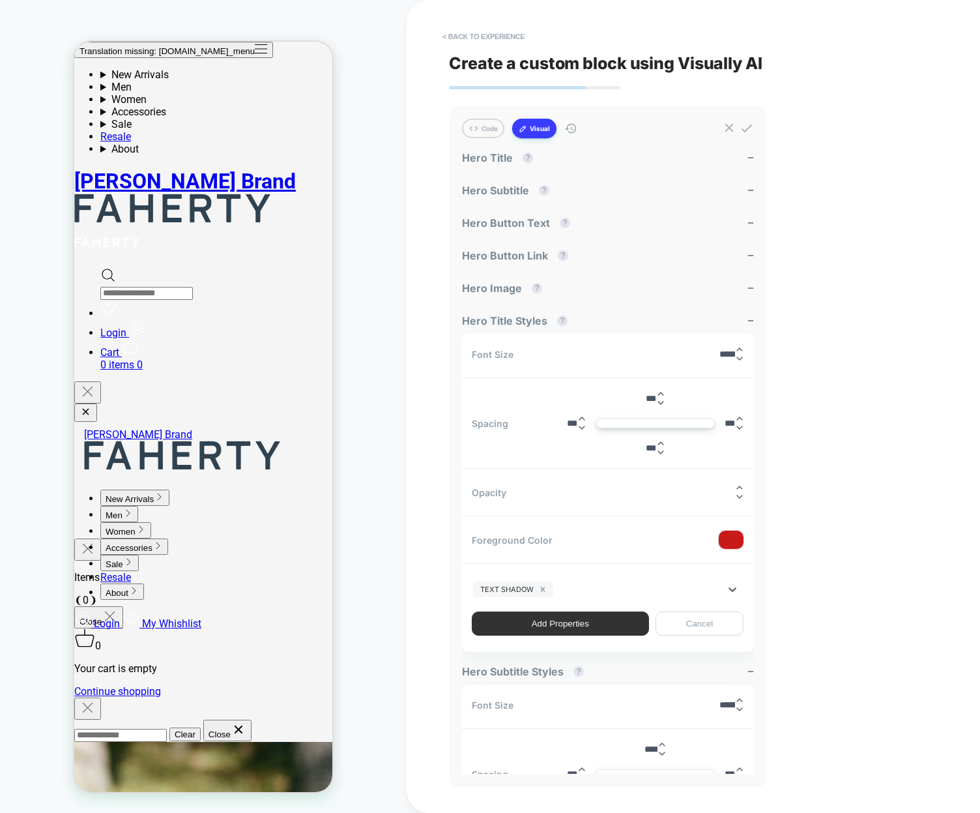
click at [553, 631] on button "Add Properties" at bounding box center [560, 623] width 177 height 24
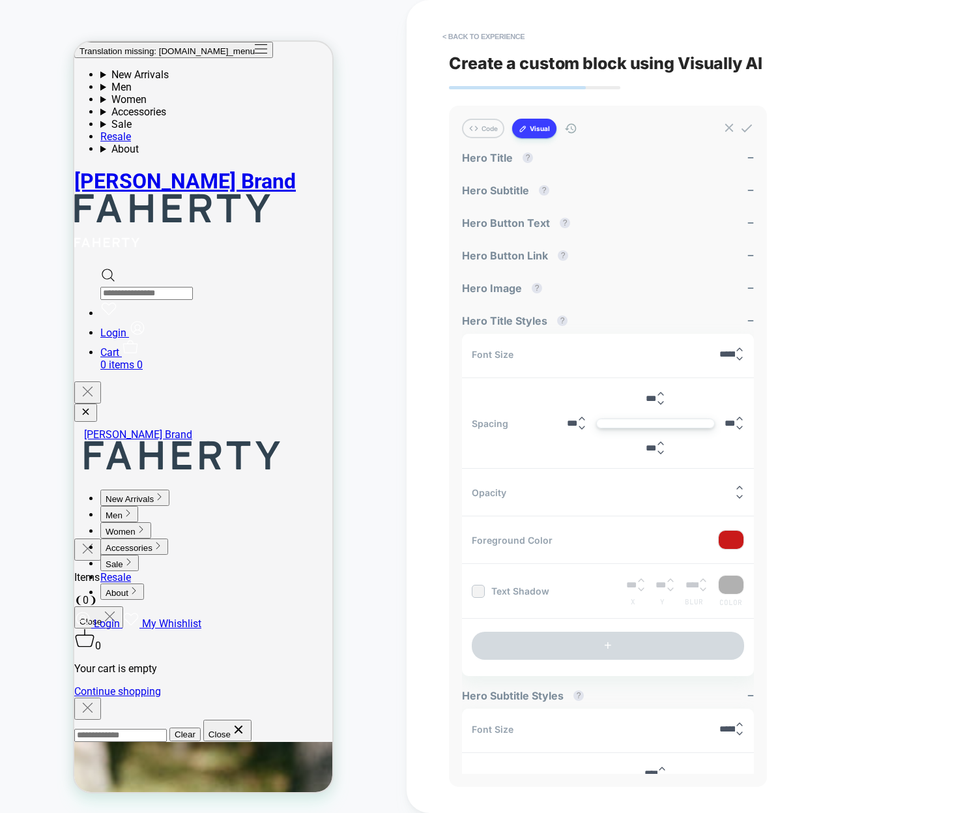
click at [478, 590] on div at bounding box center [478, 591] width 10 height 10
type textarea "*"
click at [478, 591] on icon at bounding box center [478, 591] width 5 height 4
click at [890, 208] on div "< Back to experience Create a custom block using Visually AI Code Visual Exampl…" at bounding box center [693, 406] width 489 height 813
click at [538, 632] on button "+" at bounding box center [608, 646] width 272 height 28
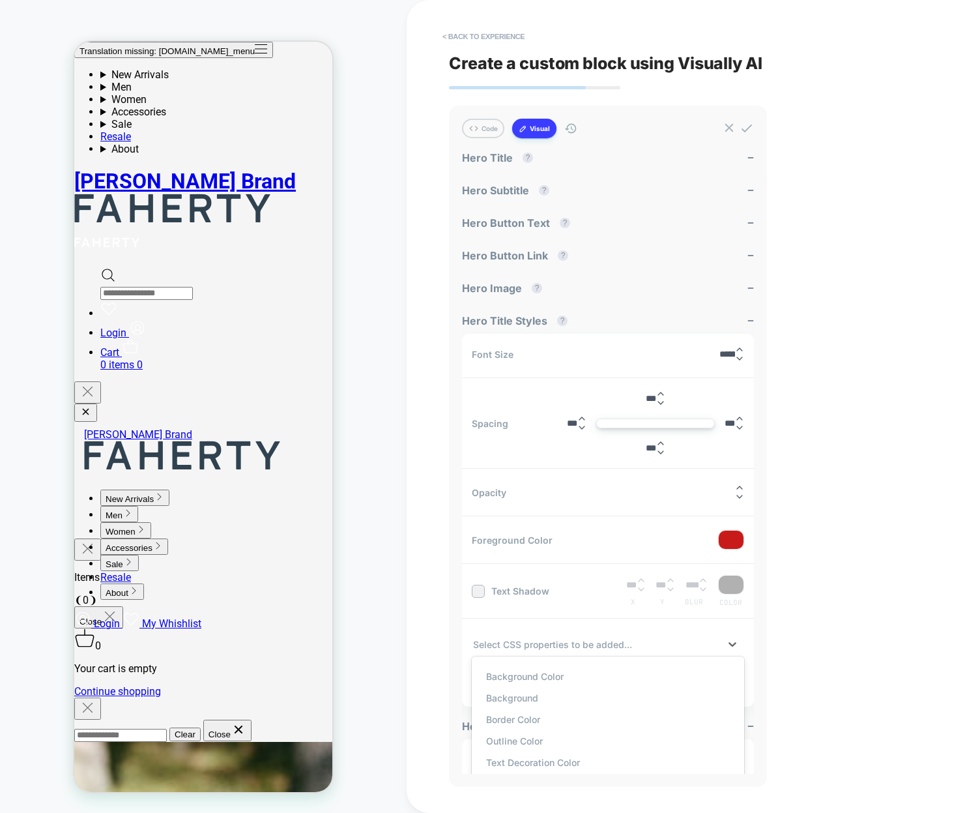
click at [570, 641] on div at bounding box center [596, 644] width 246 height 14
type input "*"
type input "****"
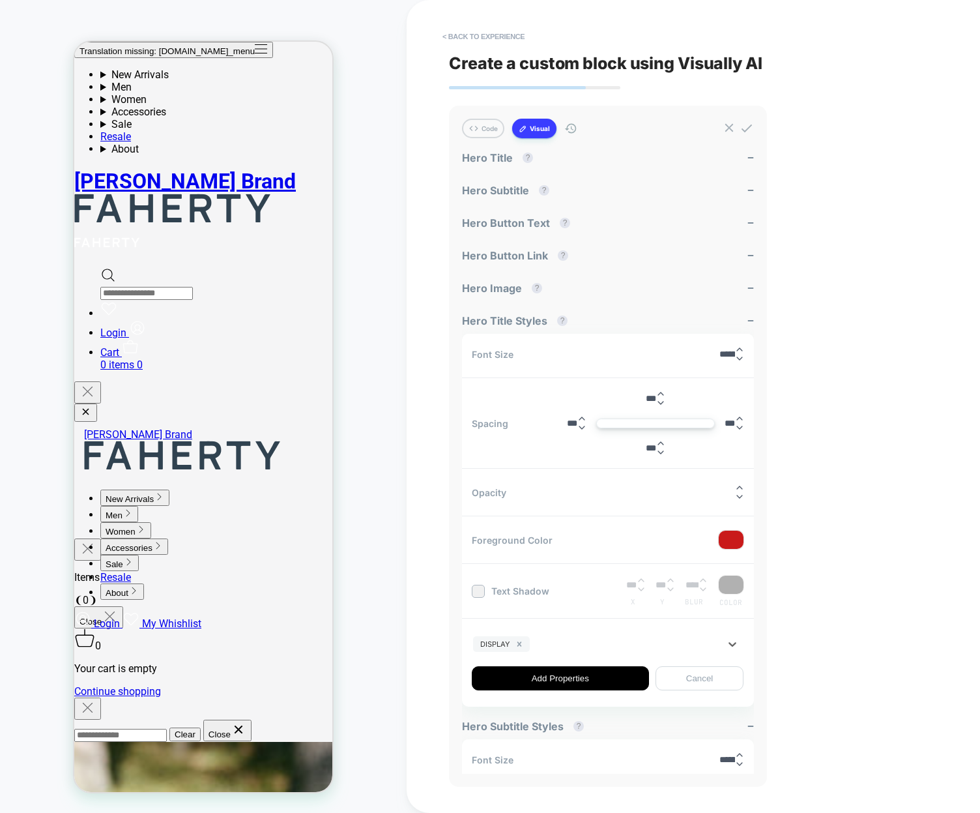
type input "*"
type input "*******"
click at [585, 688] on button "Add Properties" at bounding box center [560, 678] width 177 height 24
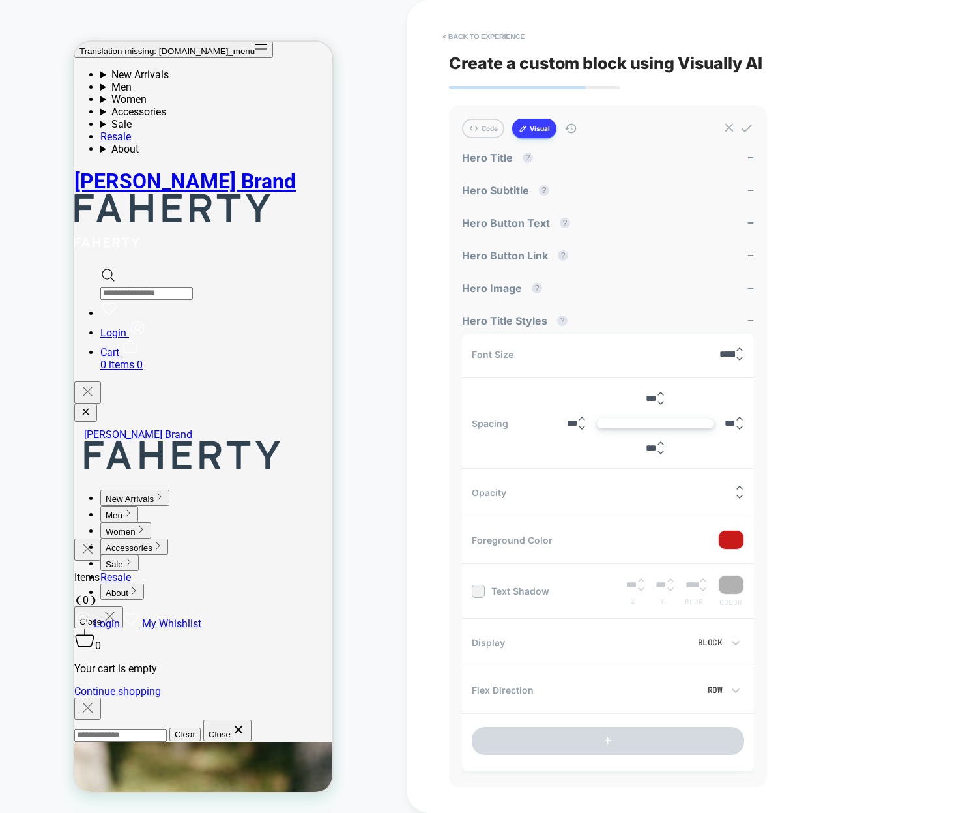
click at [718, 637] on div "Block" at bounding box center [688, 642] width 70 height 11
click at [695, 552] on div "Grid" at bounding box center [694, 551] width 87 height 27
click at [718, 691] on div "Row" at bounding box center [681, 689] width 81 height 11
click at [671, 586] on div "Row Reverse" at bounding box center [689, 599] width 99 height 27
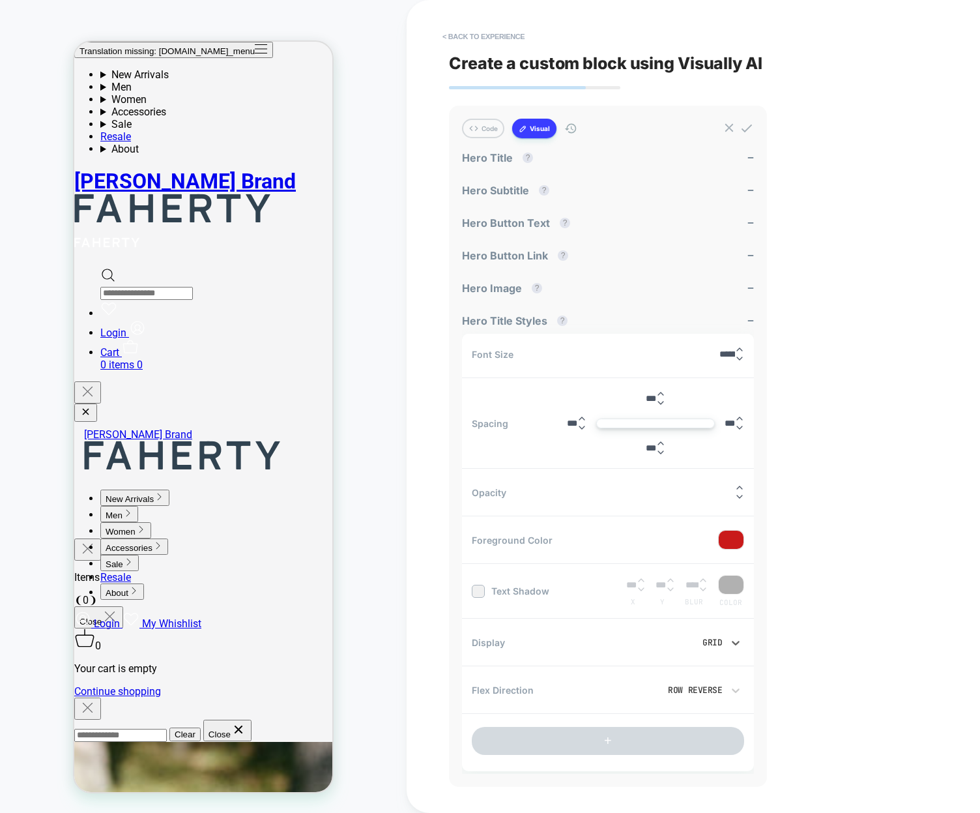
click at [716, 637] on div "Grid" at bounding box center [688, 642] width 70 height 11
click at [684, 467] on div "Inline" at bounding box center [694, 469] width 87 height 27
click at [735, 538] on div at bounding box center [731, 540] width 25 height 18
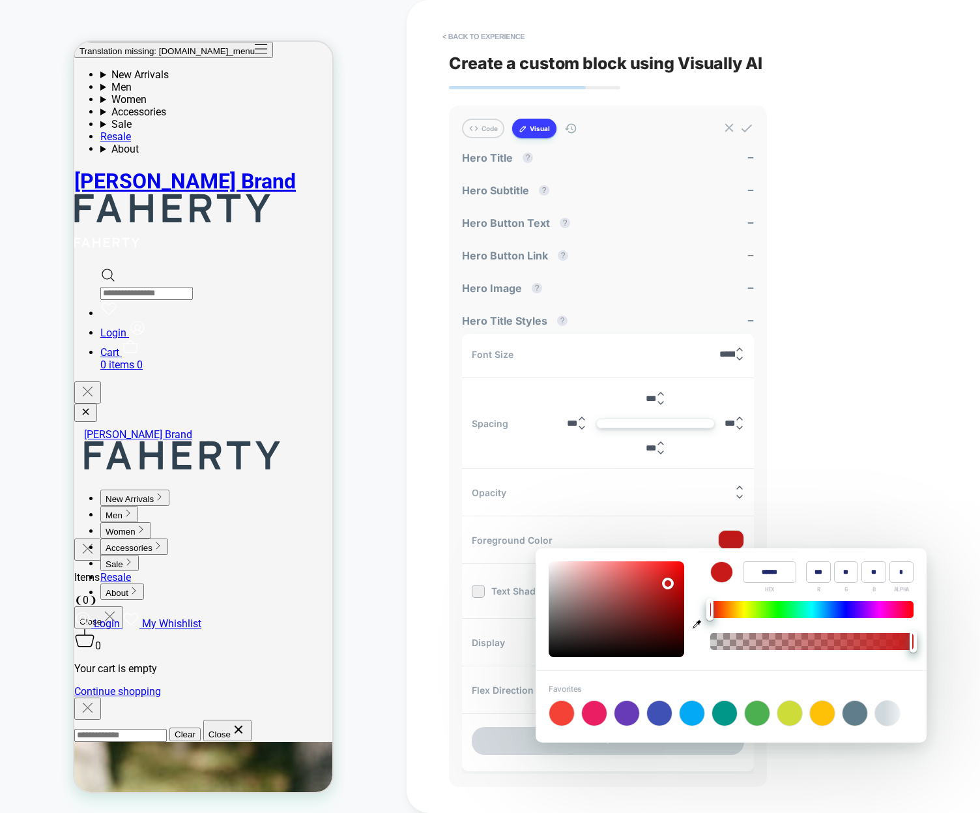
click at [858, 508] on div "< Back to experience Create a custom block using Visually AI Code Visual Exampl…" at bounding box center [693, 406] width 489 height 813
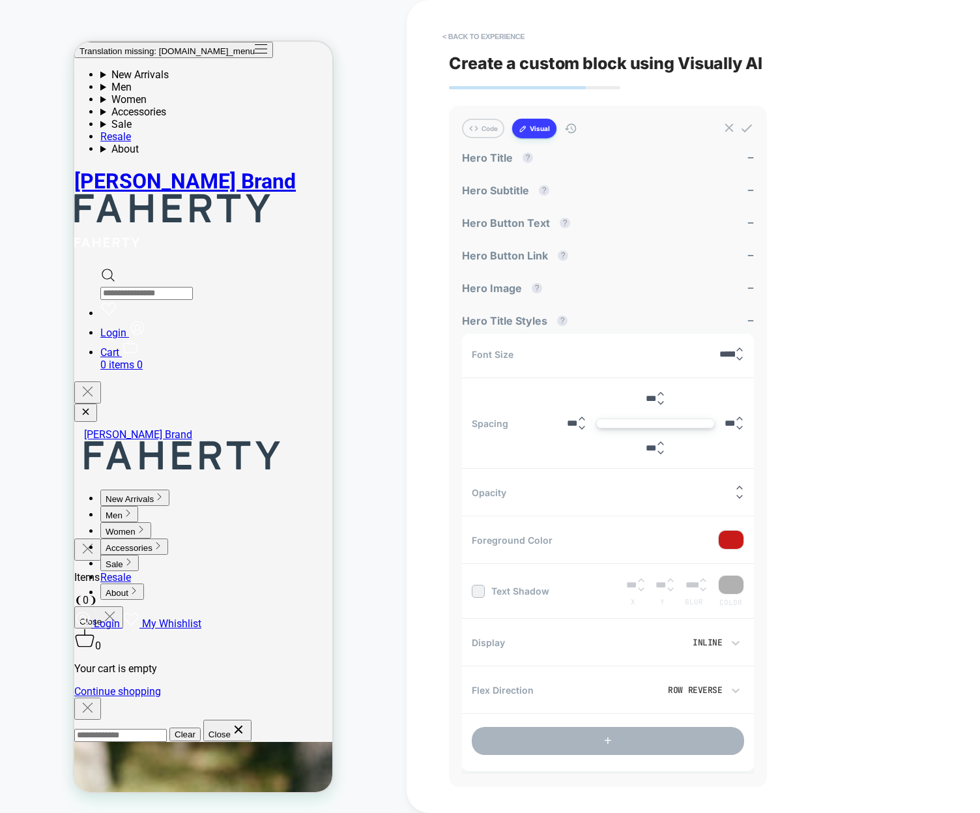
click at [582, 750] on button "+" at bounding box center [608, 741] width 272 height 28
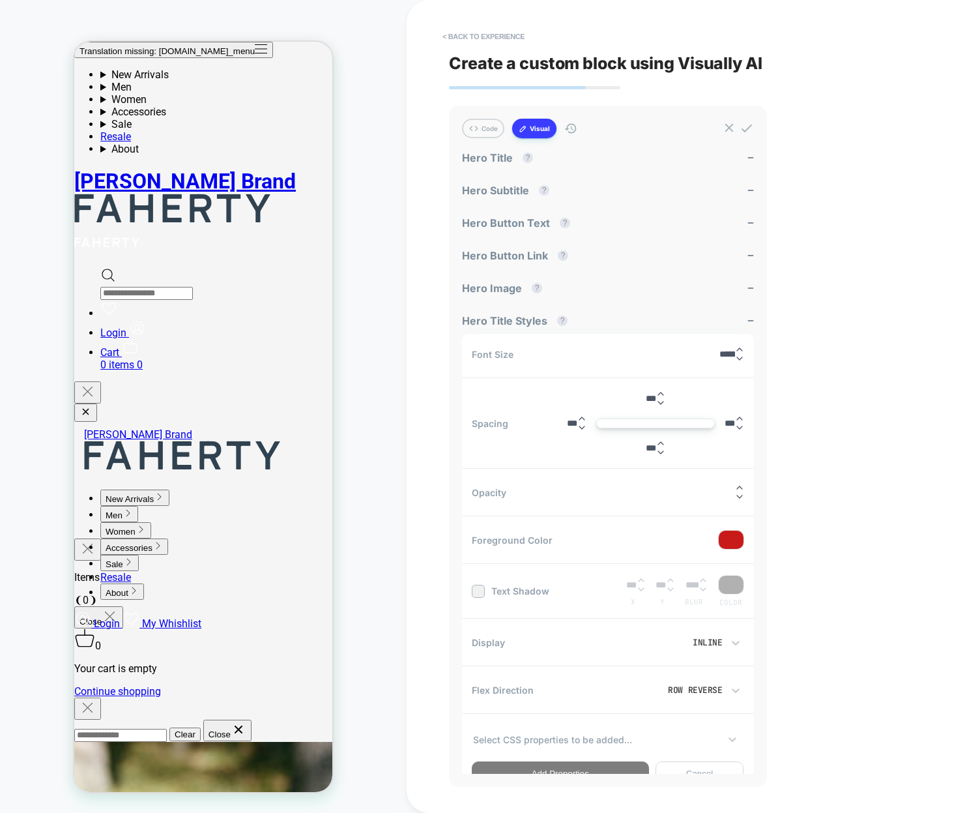
click at [589, 733] on div at bounding box center [596, 740] width 246 height 14
type input "***"
click at [540, 764] on div "Background Color" at bounding box center [607, 772] width 259 height 22
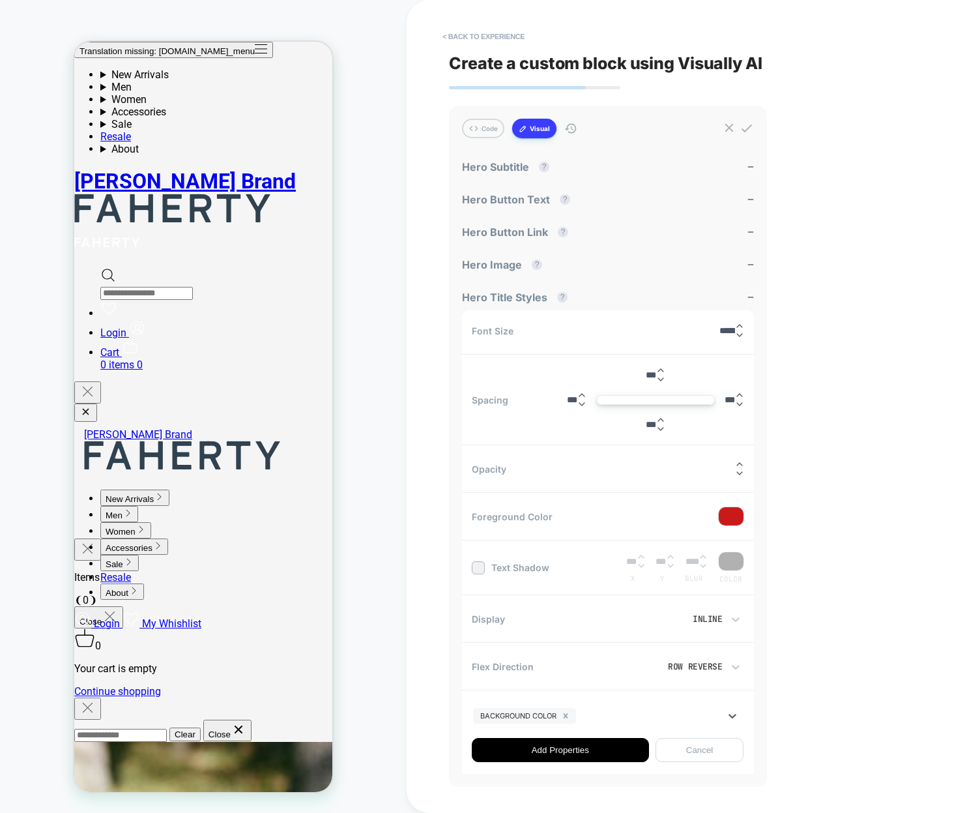
scroll to position [108, 0]
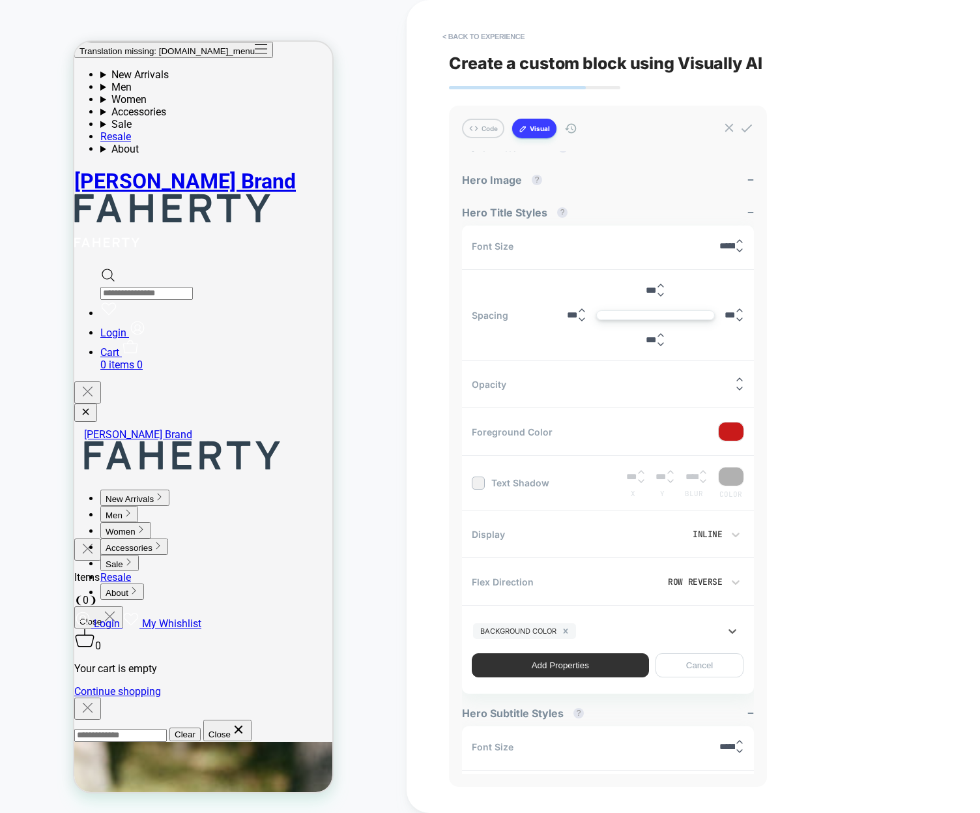
click at [588, 670] on button "Add Properties" at bounding box center [560, 665] width 177 height 24
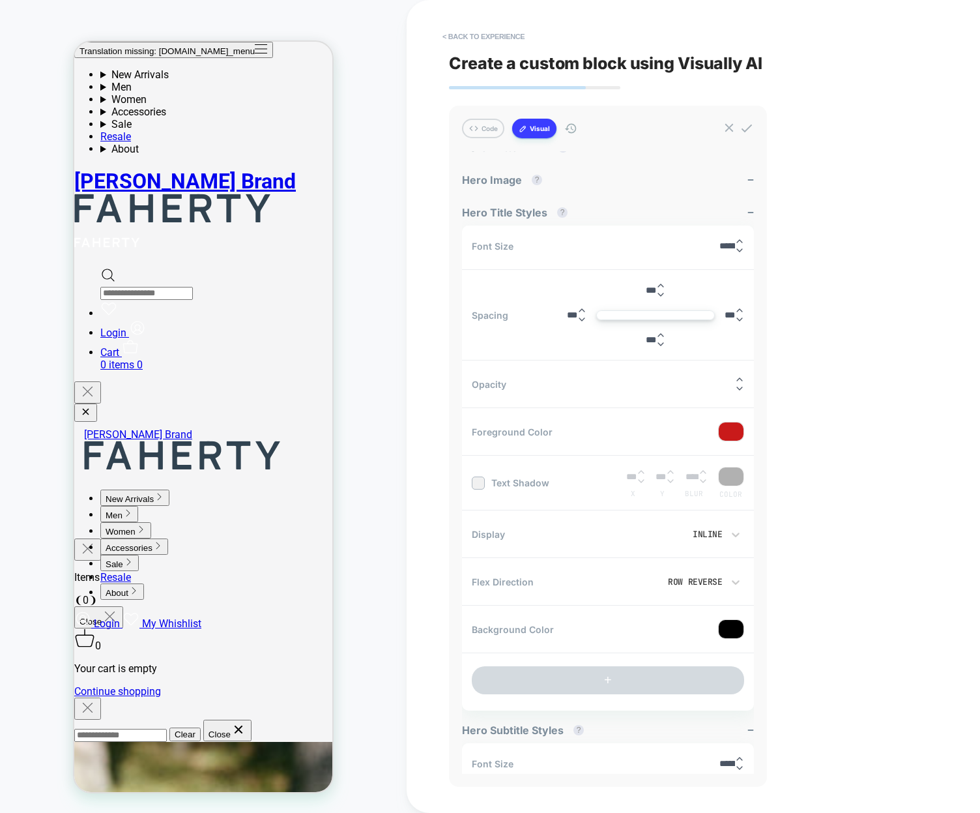
click at [822, 611] on div "< Back to experience Create a custom block using Visually AI Code Visual Exampl…" at bounding box center [693, 406] width 489 height 813
click at [726, 627] on div at bounding box center [731, 629] width 25 height 18
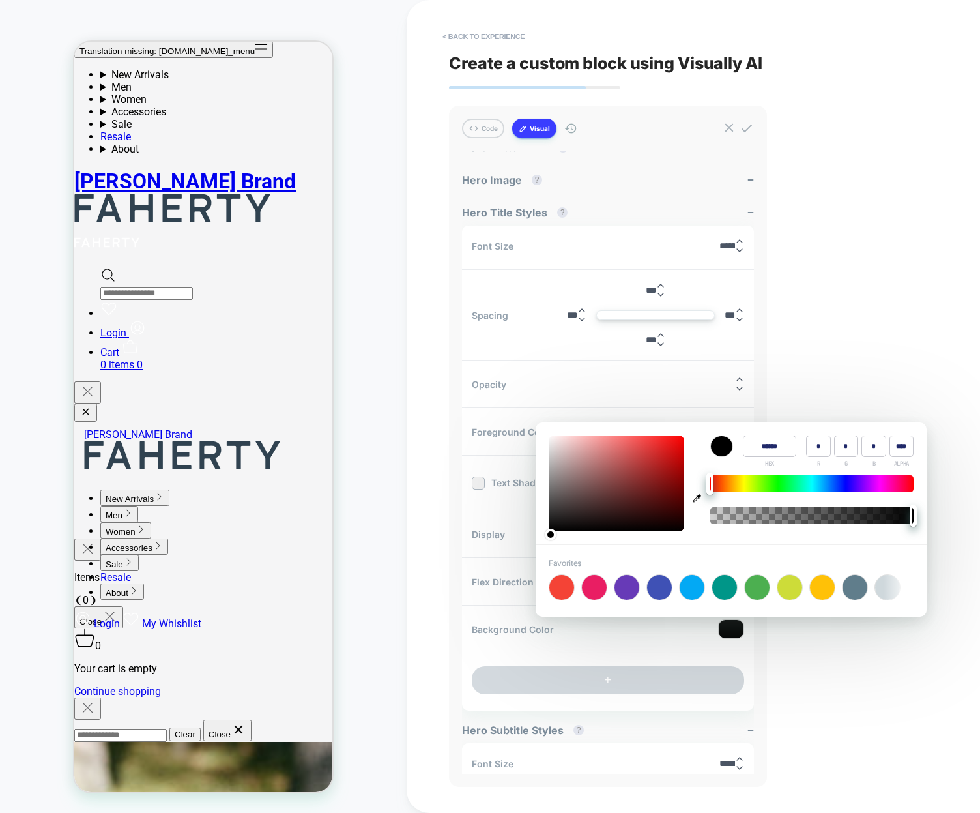
click at [862, 516] on div at bounding box center [811, 515] width 203 height 17
click at [893, 513] on div at bounding box center [811, 515] width 203 height 17
click at [902, 514] on div at bounding box center [811, 515] width 203 height 17
drag, startPoint x: 862, startPoint y: 514, endPoint x: 763, endPoint y: 515, distance: 98.4
click at [769, 515] on div at bounding box center [772, 515] width 7 height 22
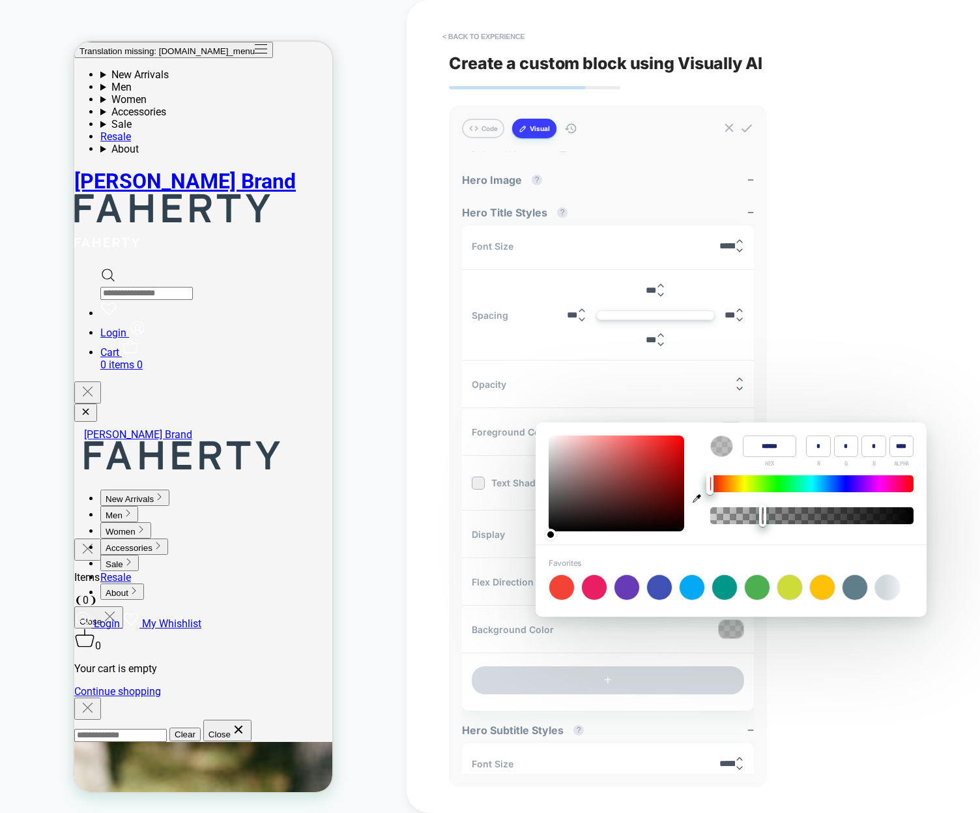
type input "*"
drag, startPoint x: 764, startPoint y: 515, endPoint x: 926, endPoint y: 523, distance: 162.5
click at [926, 523] on div "Color ****** HEX * R * G * B * ALPHA" at bounding box center [731, 483] width 391 height 122
type input "******"
type input "***"
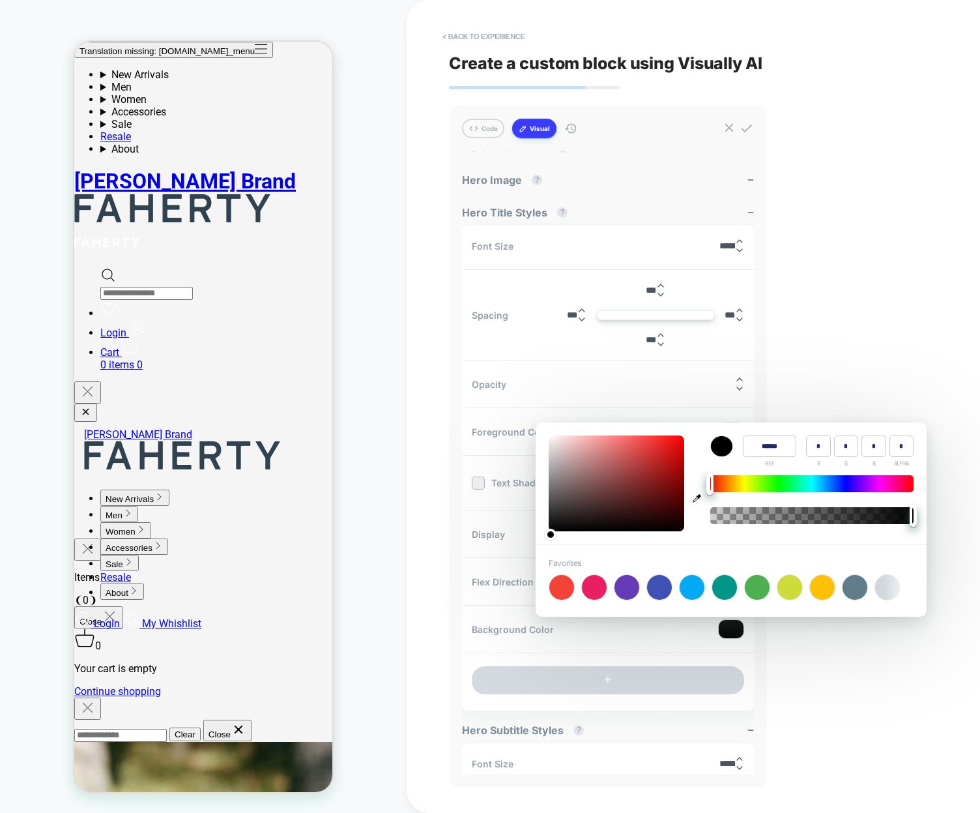
type input "**"
click at [642, 488] on div at bounding box center [617, 483] width 136 height 96
type input "******"
type input "***"
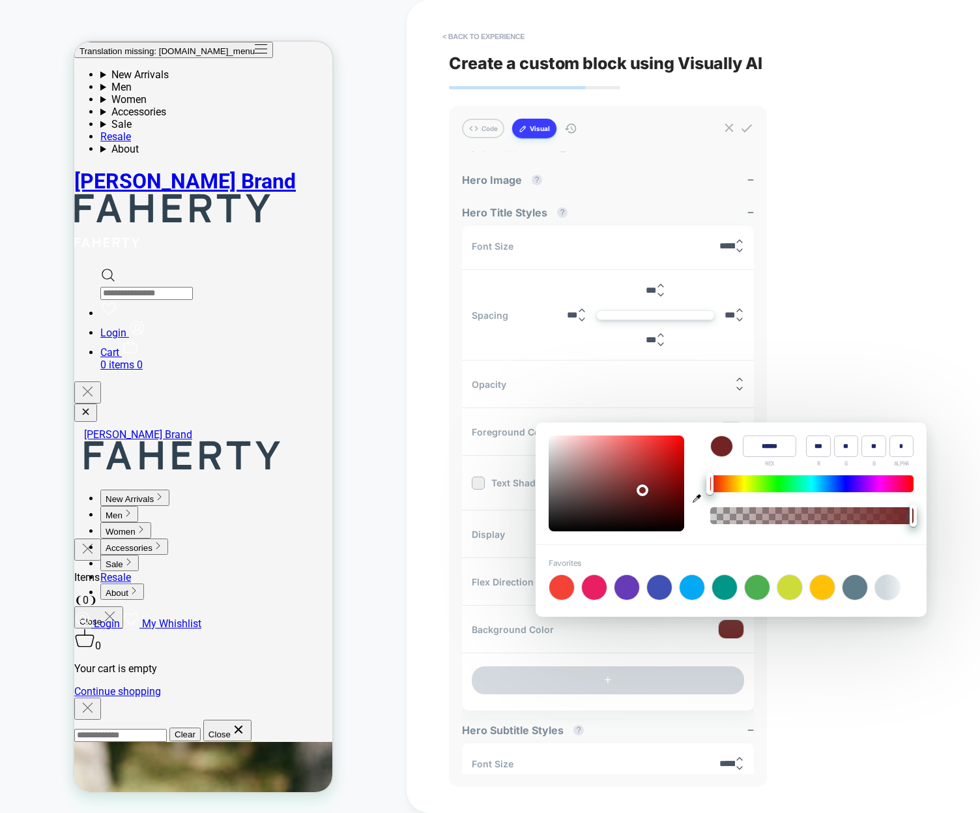
type input "**"
click at [667, 441] on div at bounding box center [617, 483] width 136 height 96
type input "******"
type input "***"
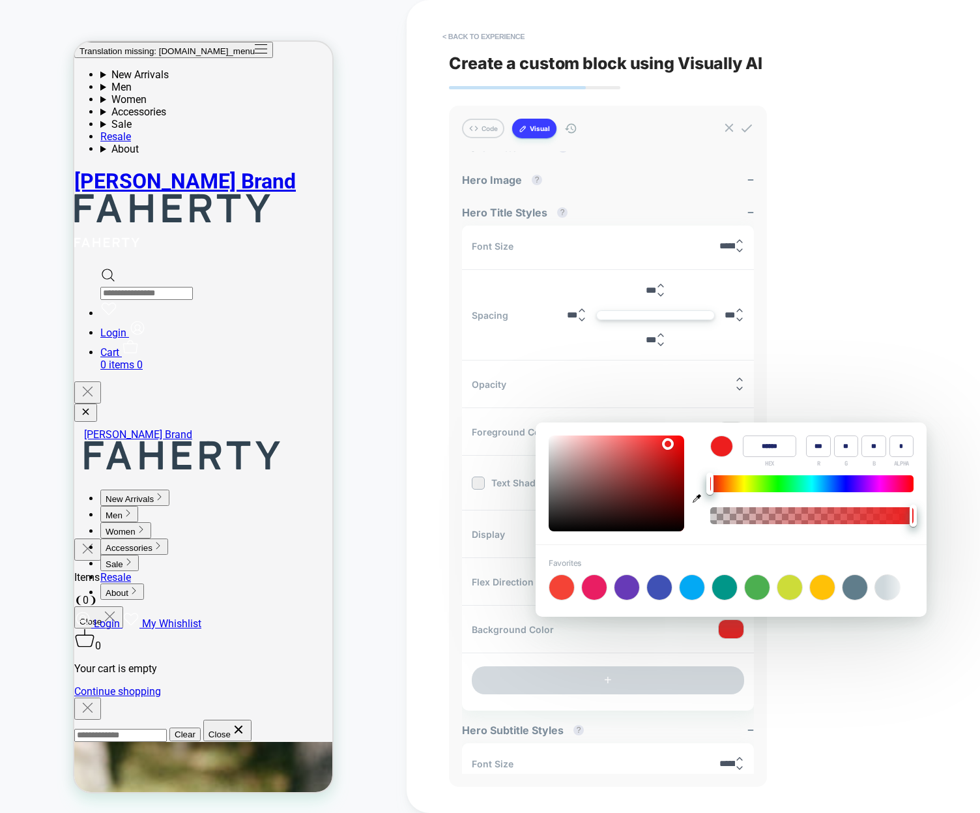
type input "**"
click at [609, 488] on div at bounding box center [617, 483] width 136 height 96
type input "******"
type input "**"
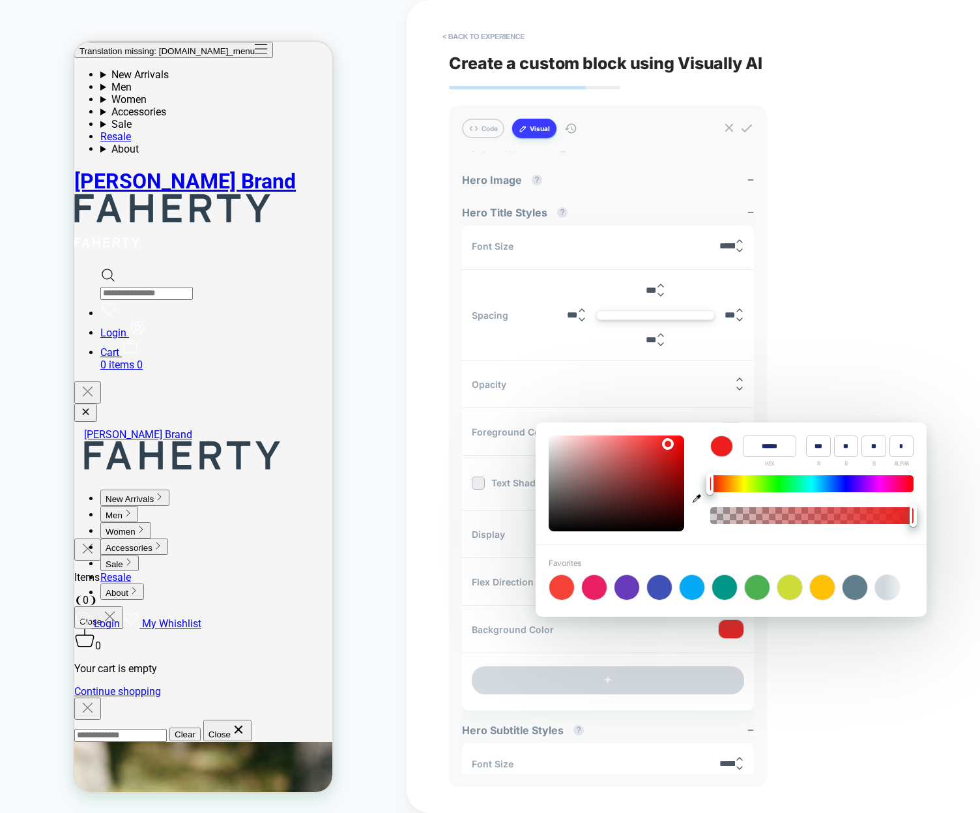
type input "**"
type input "******"
type input "**"
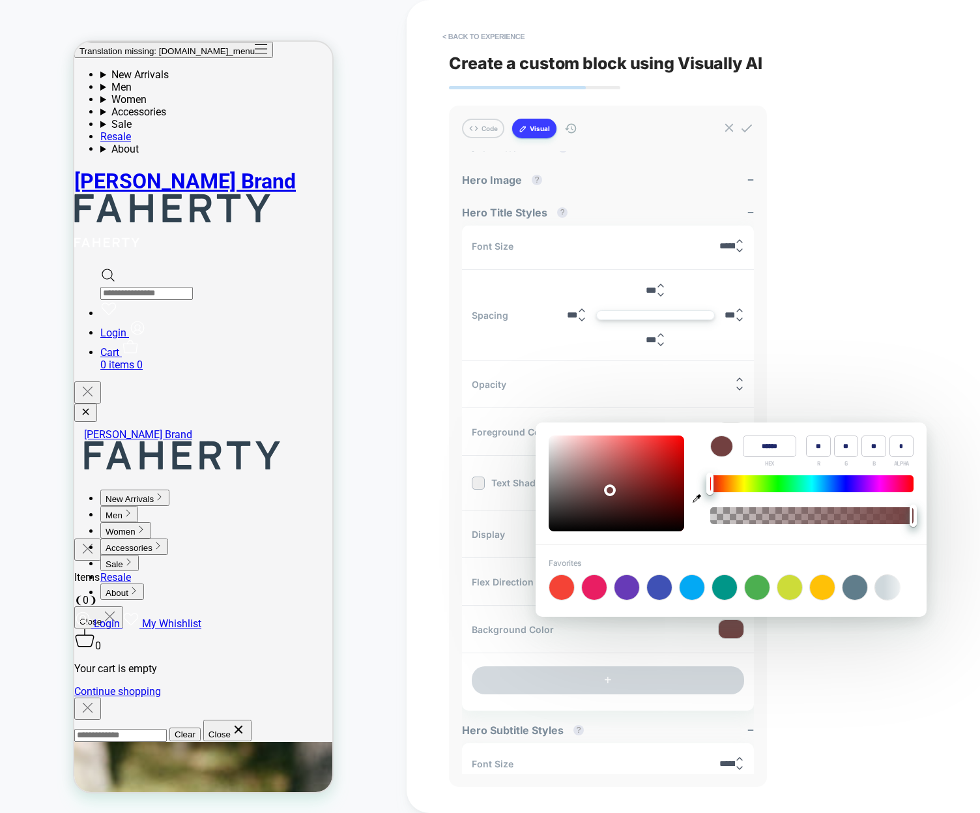
click at [575, 499] on div at bounding box center [617, 483] width 136 height 96
click at [837, 339] on div "< Back to experience Create a custom block using Visually AI Code Visual Exampl…" at bounding box center [693, 406] width 489 height 813
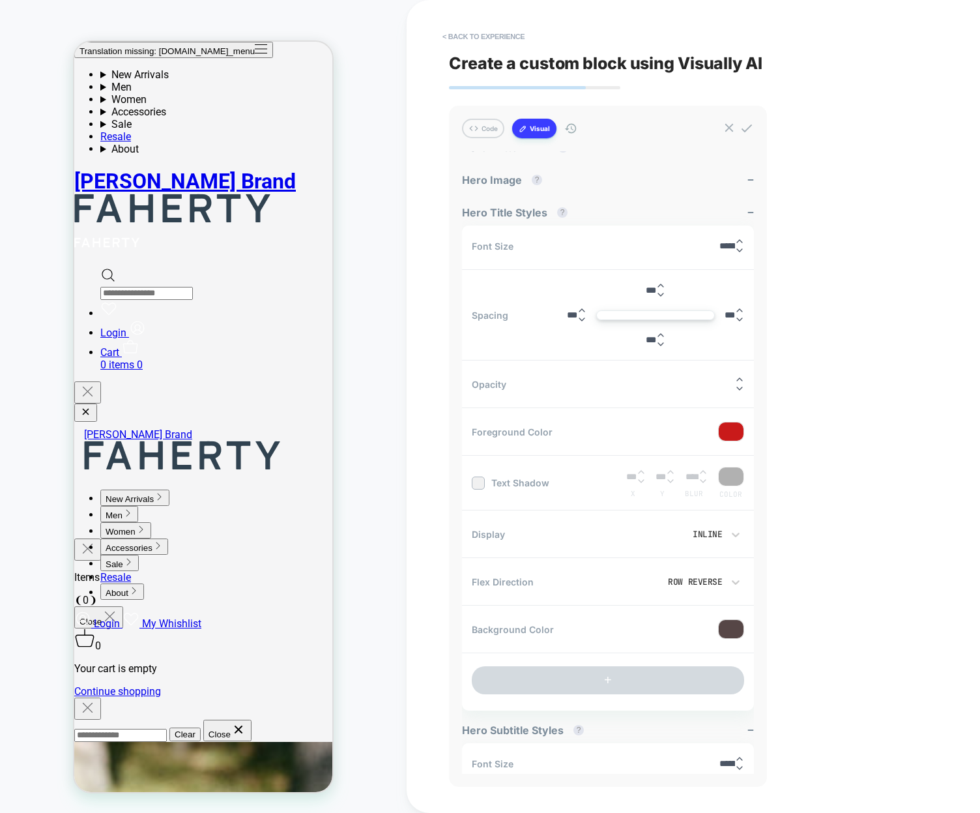
click at [716, 385] on div "Opacity ***" at bounding box center [608, 384] width 292 height 40
click at [727, 380] on input "***" at bounding box center [731, 384] width 8 height 10
drag, startPoint x: 731, startPoint y: 383, endPoint x: 652, endPoint y: 377, distance: 79.1
click at [653, 377] on div "Opacity ***" at bounding box center [608, 384] width 292 height 40
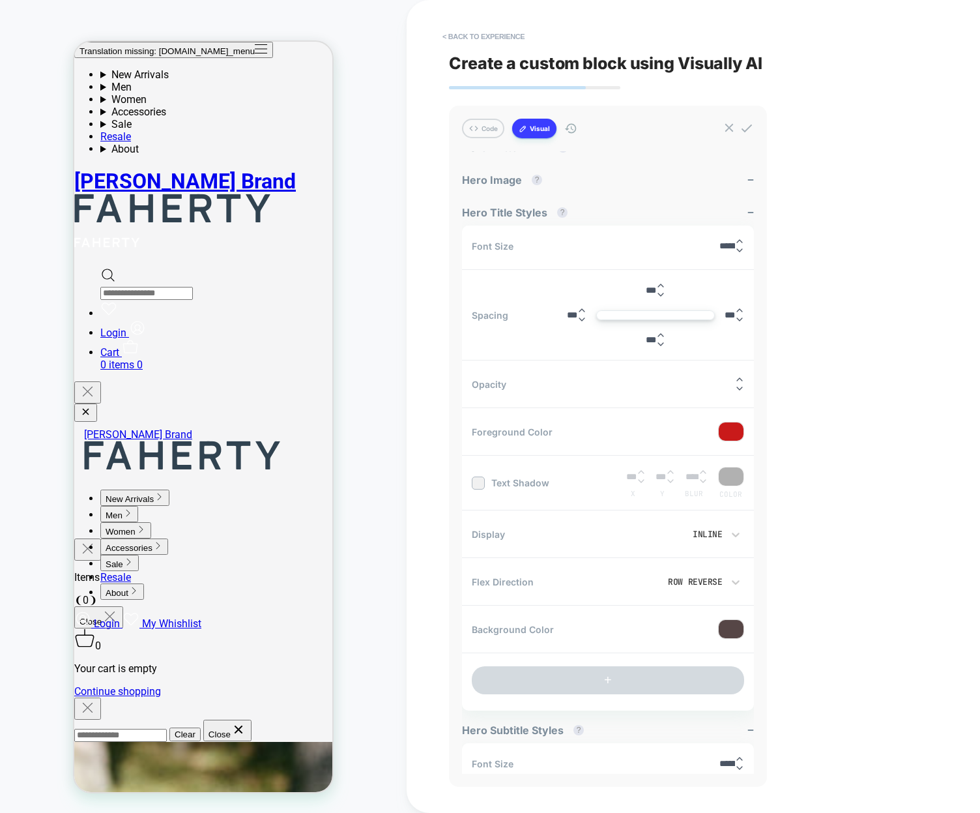
type input "*"
click at [826, 388] on div "< Back to experience Create a custom block using Visually AI Code Visual Exampl…" at bounding box center [693, 406] width 489 height 813
click at [582, 681] on button "+" at bounding box center [608, 680] width 272 height 28
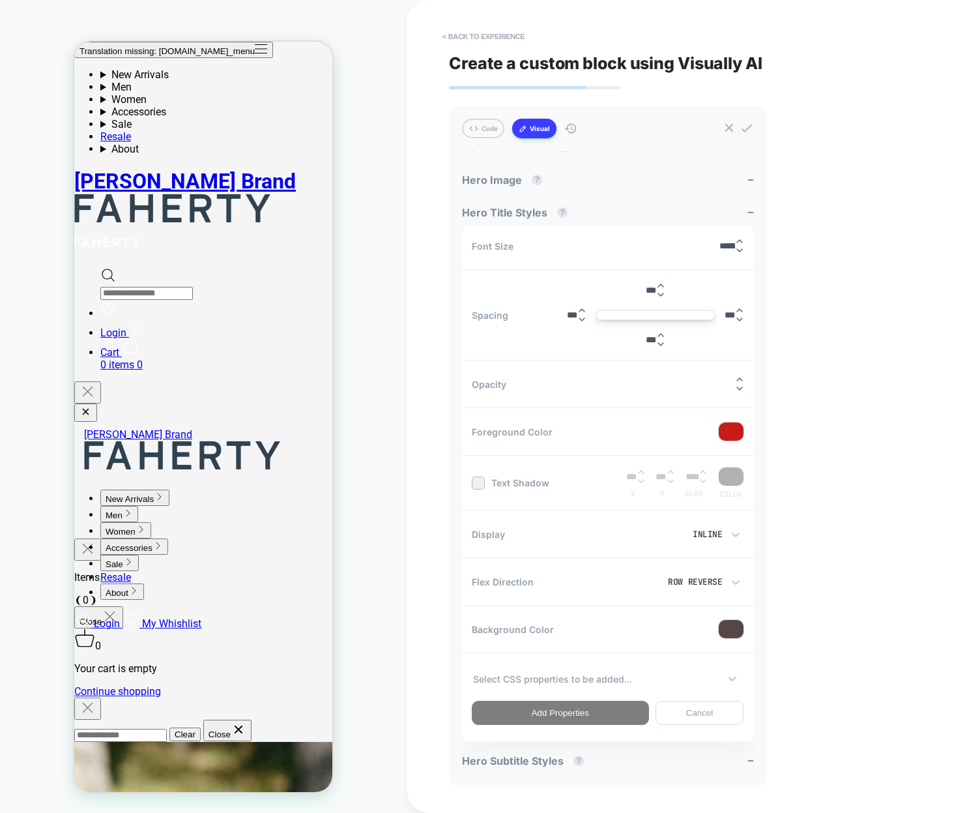
click at [583, 678] on div at bounding box center [596, 679] width 246 height 14
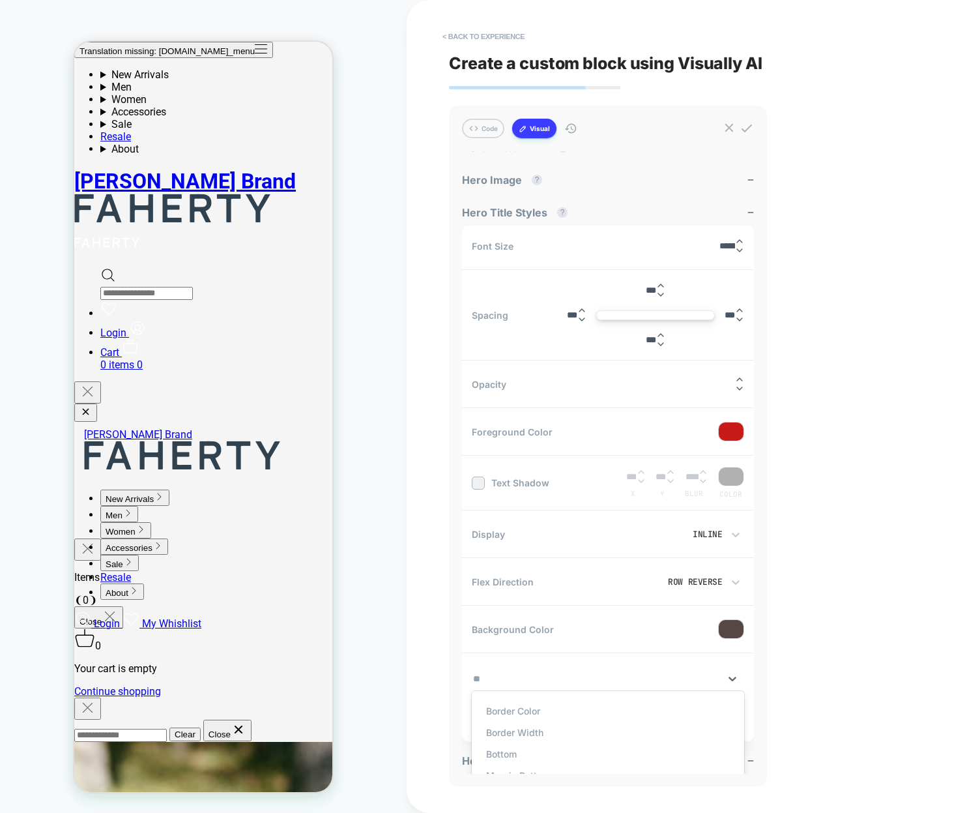
type input "*"
type input "*****"
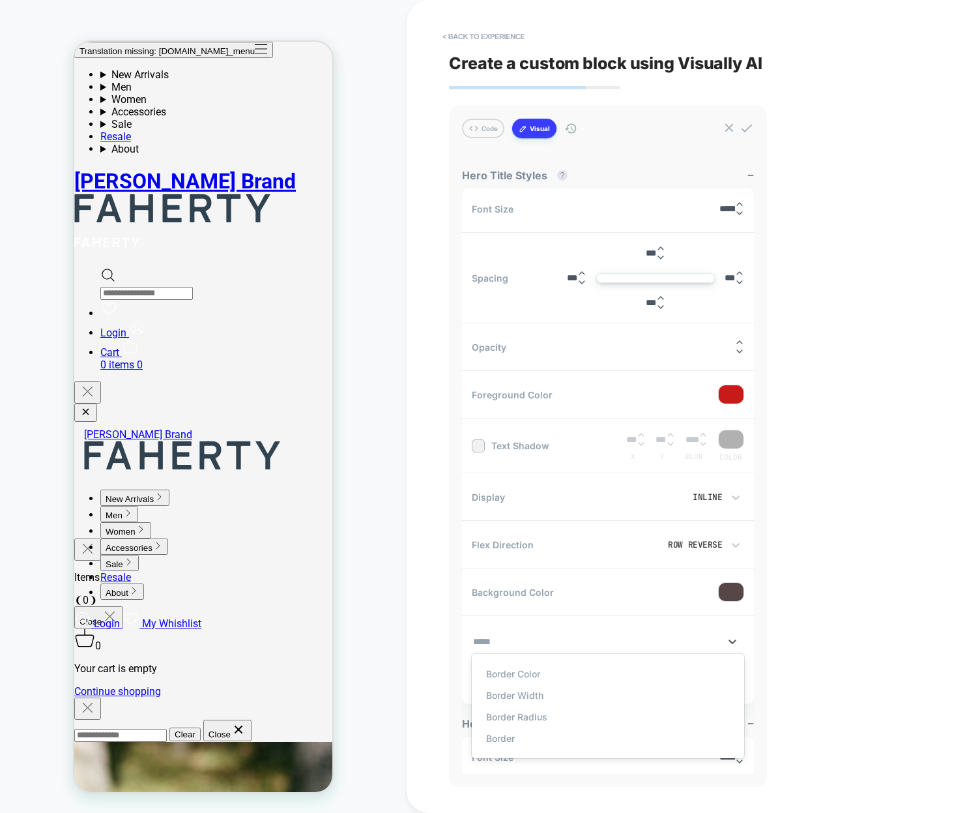
scroll to position [340, 0]
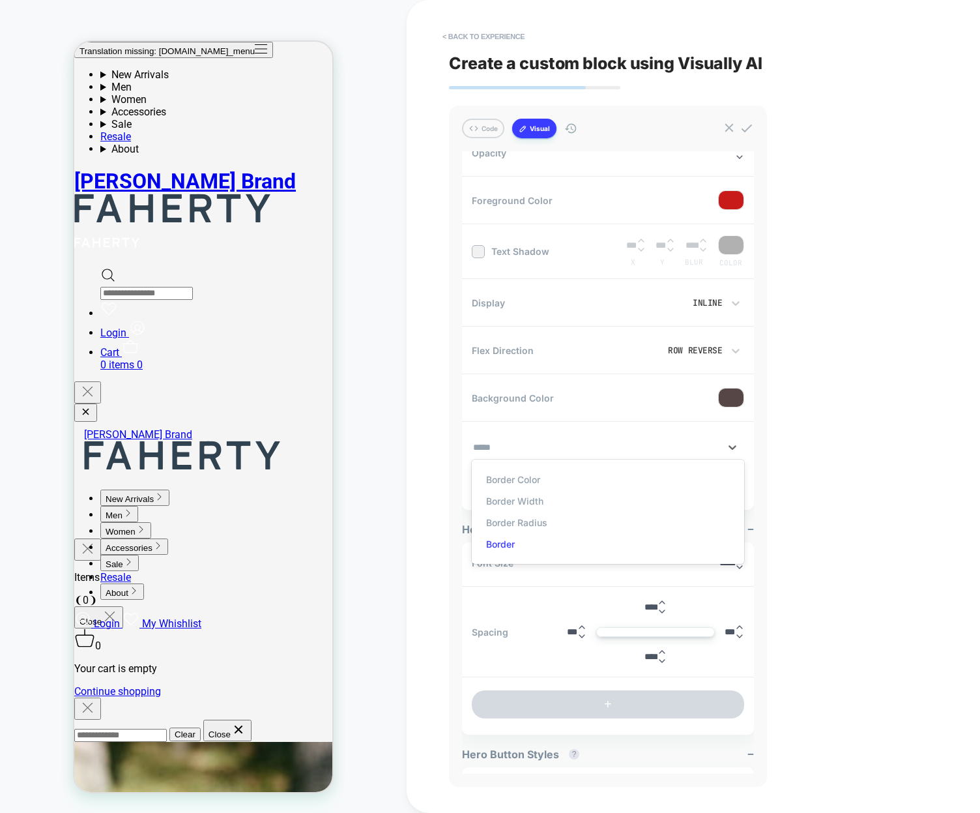
click at [530, 533] on div "Border" at bounding box center [607, 544] width 259 height 22
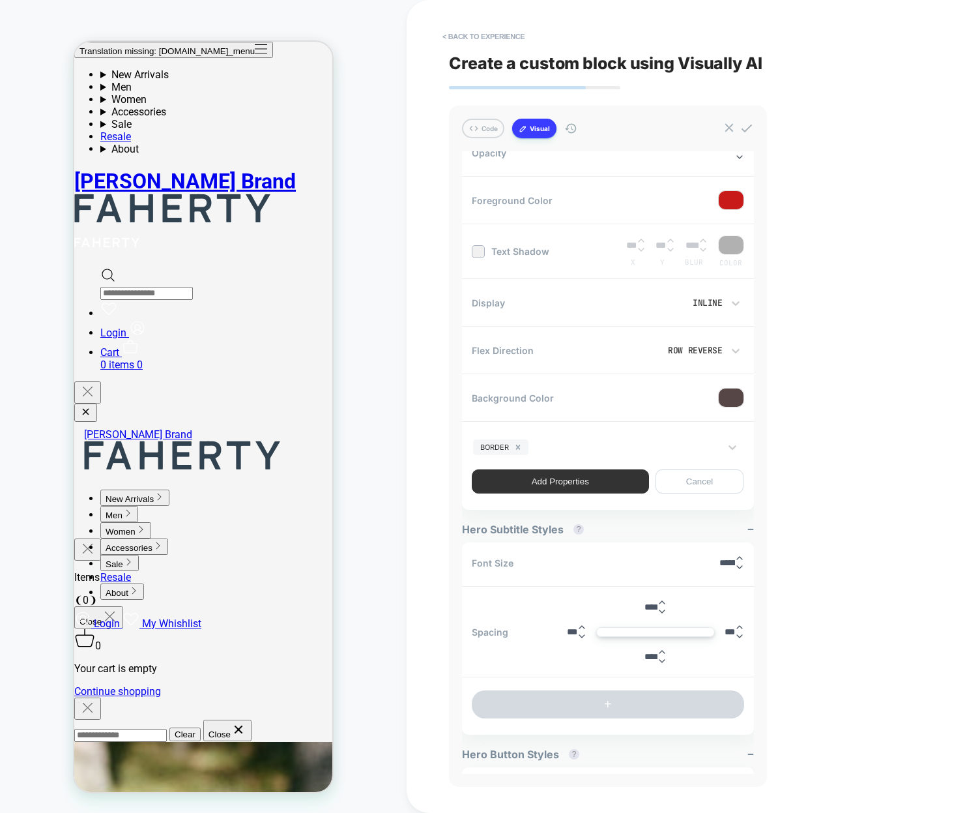
click at [593, 480] on button "Add Properties" at bounding box center [560, 481] width 177 height 24
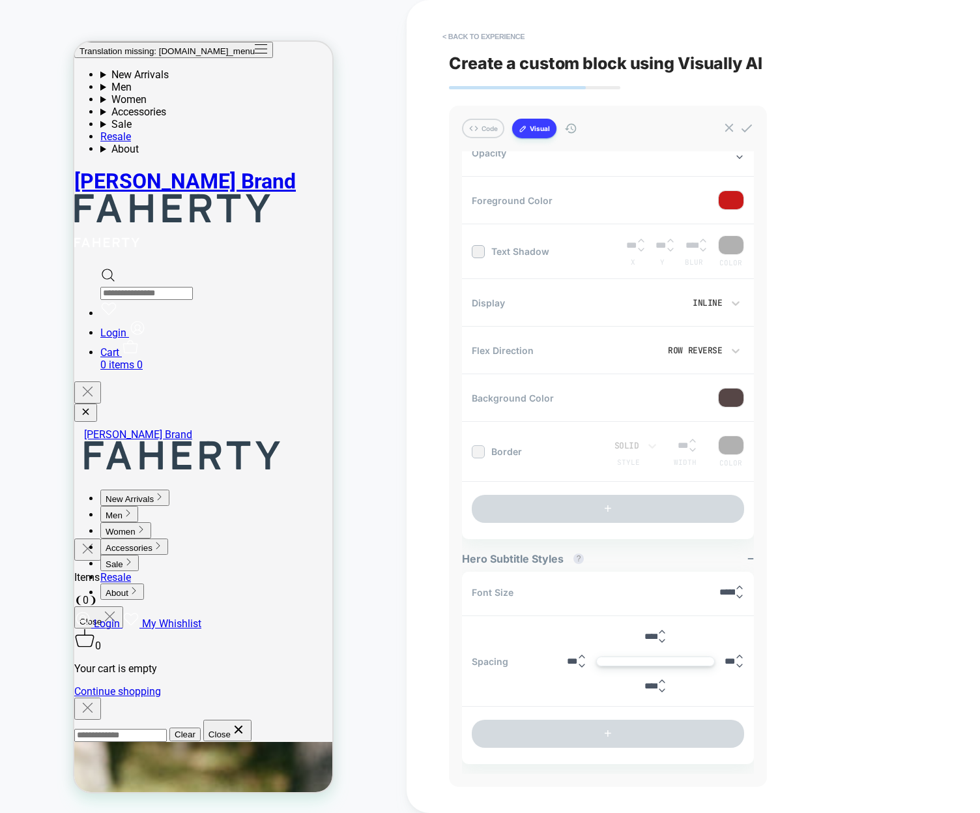
click at [473, 450] on div at bounding box center [478, 451] width 13 height 13
click at [719, 441] on div at bounding box center [731, 445] width 25 height 18
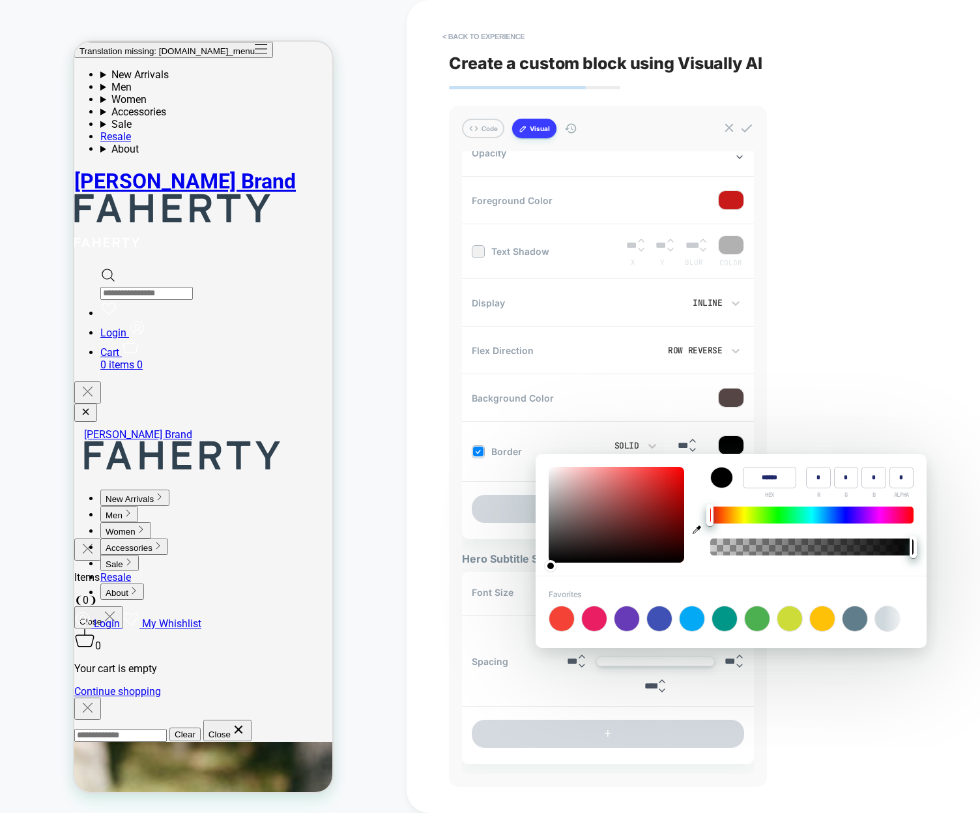
type input "******"
type input "***"
type input "******"
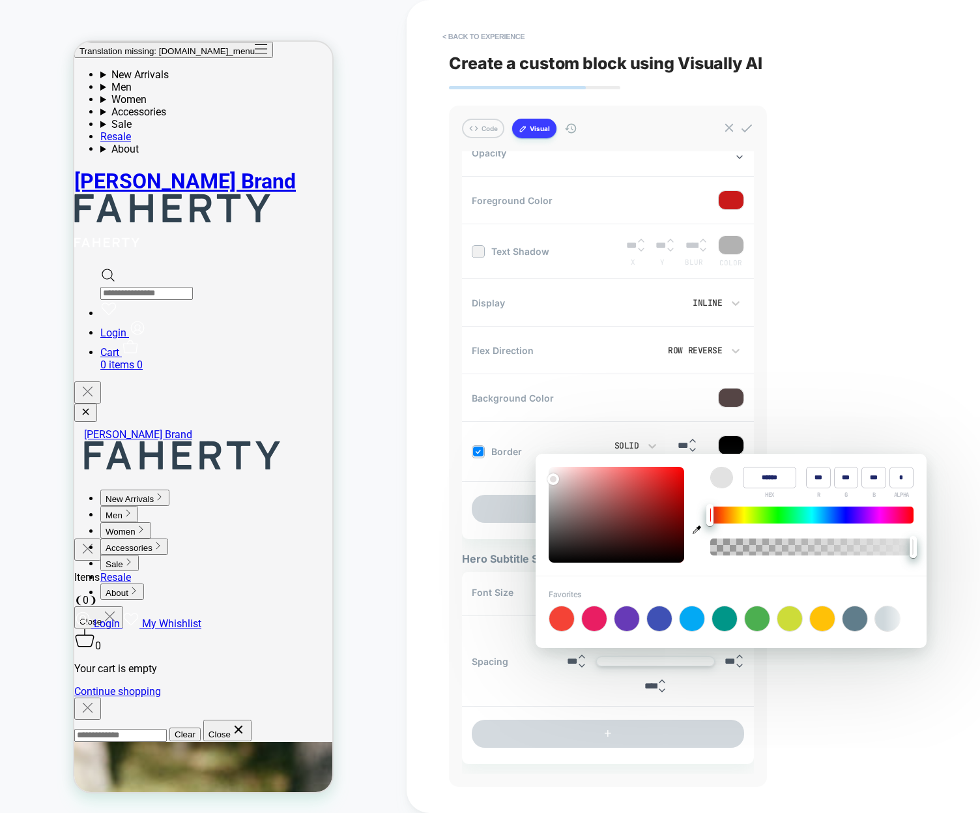
type input "***"
type input "******"
type input "***"
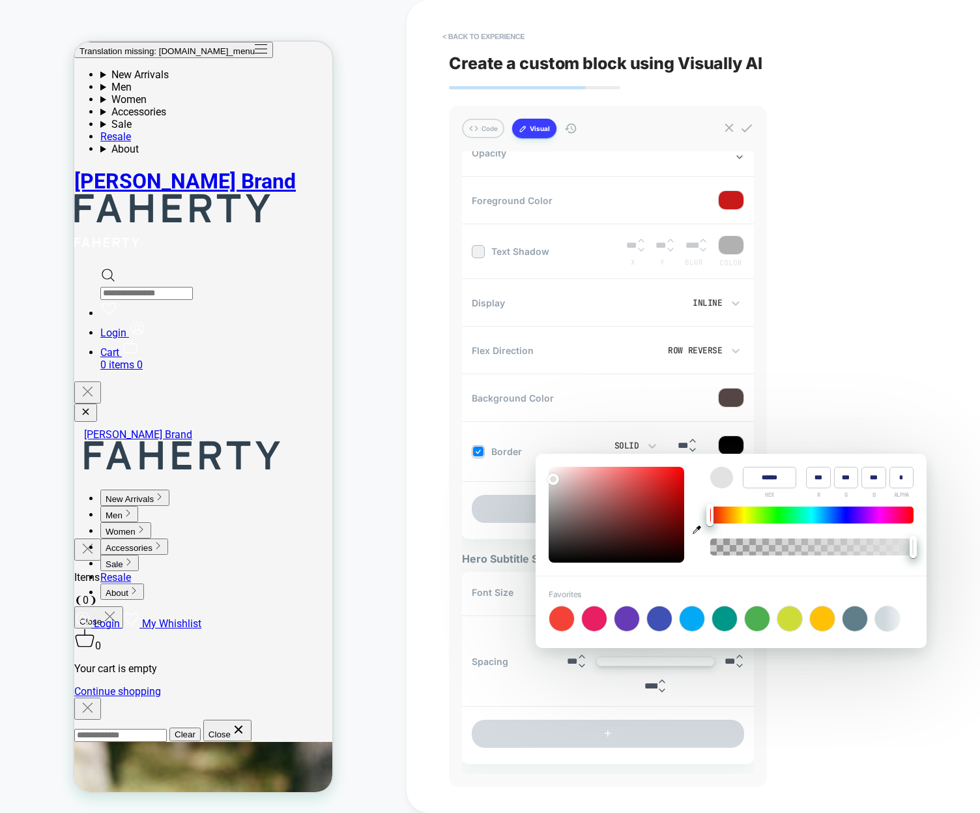
type input "***"
type input "******"
type input "***"
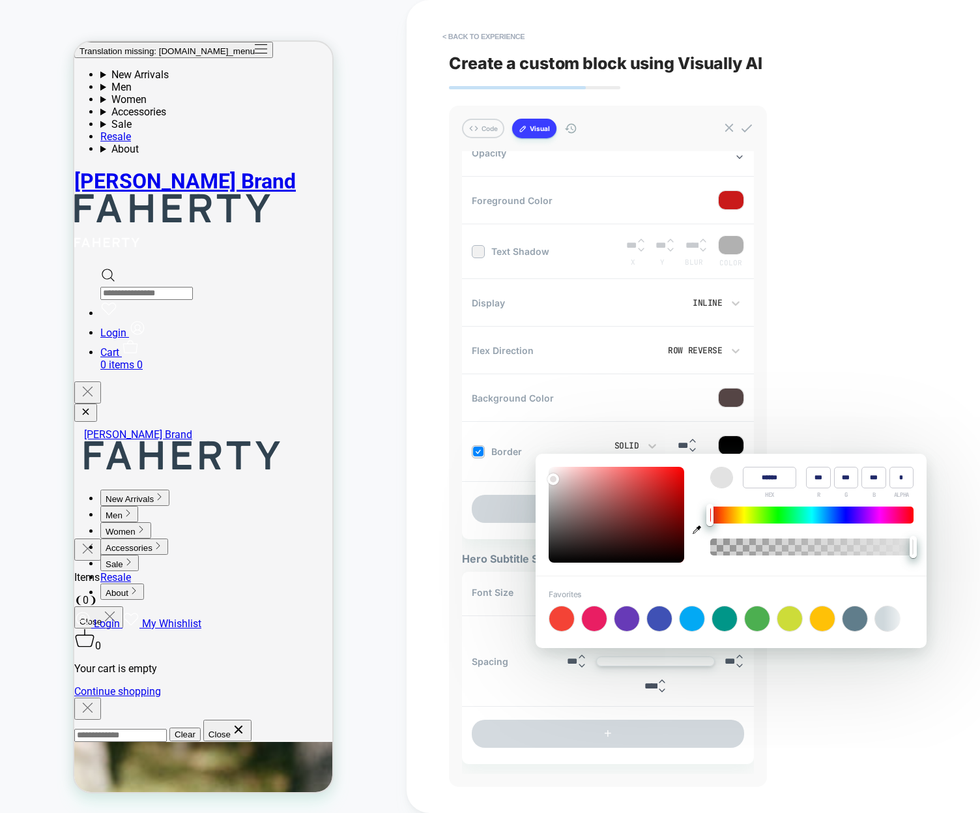
type input "***"
type input "******"
type input "***"
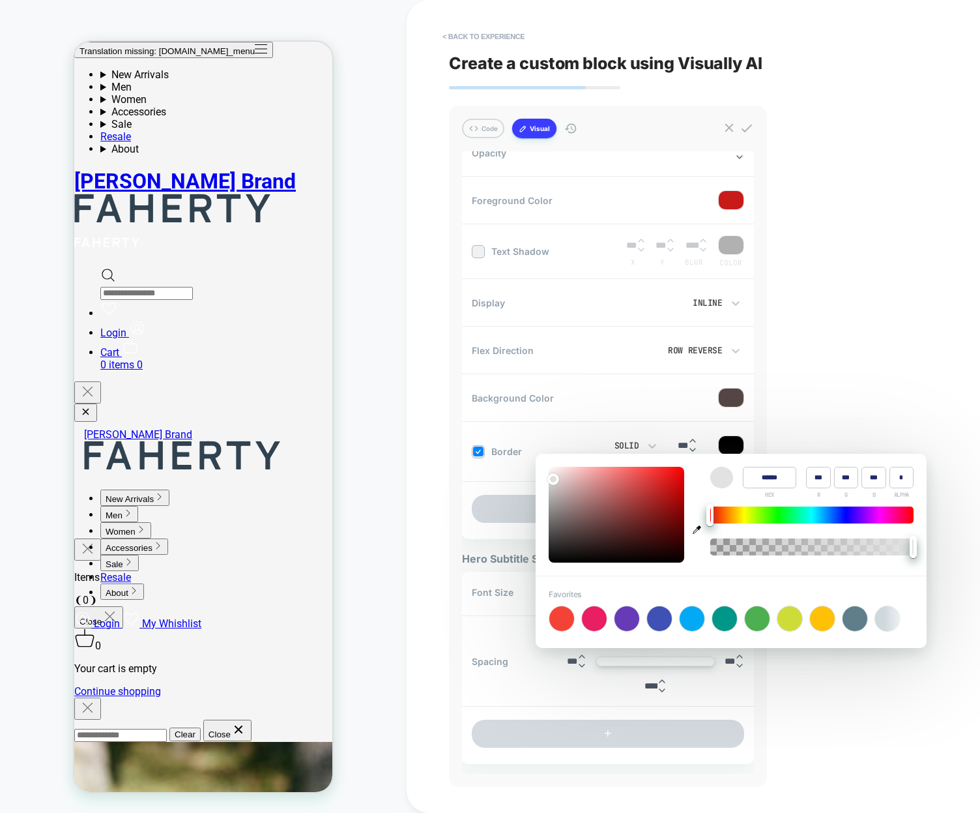
type input "******"
type input "***"
type input "******"
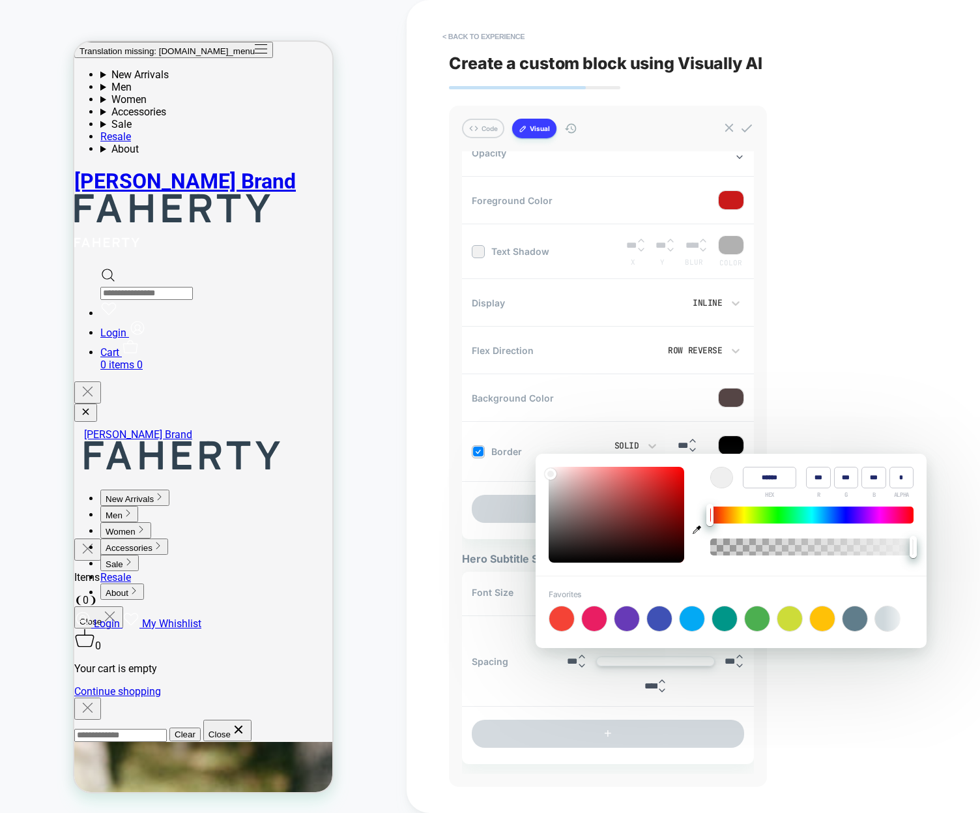
type input "***"
type input "******"
type input "***"
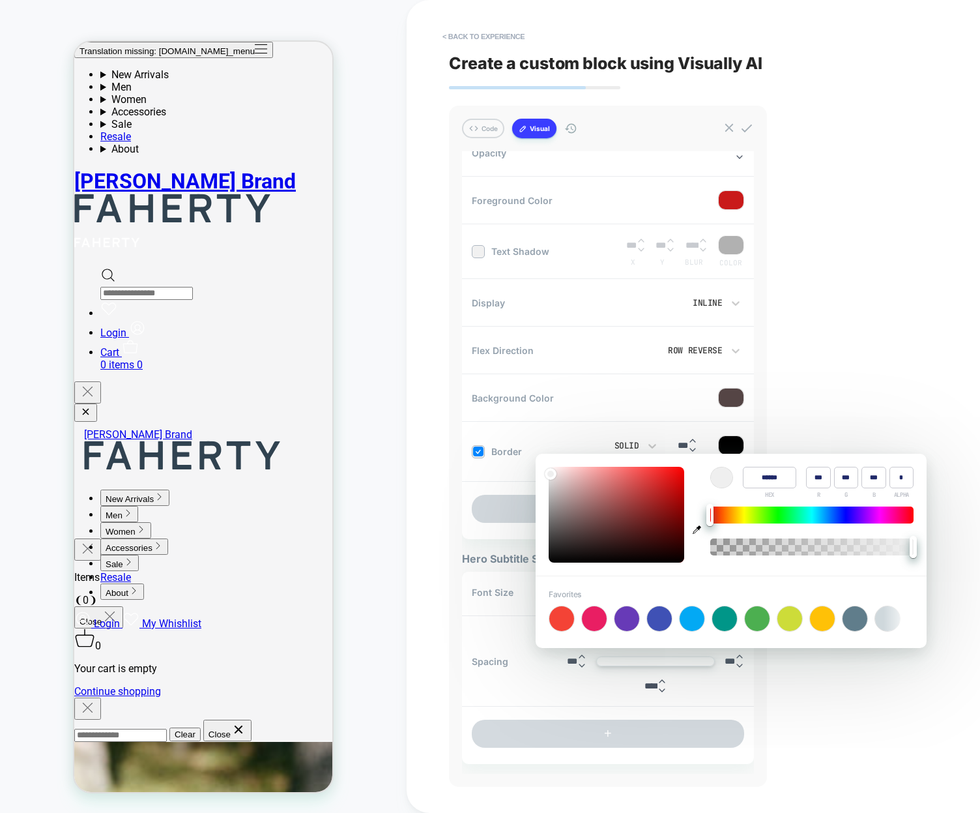
type input "***"
type input "******"
type input "***"
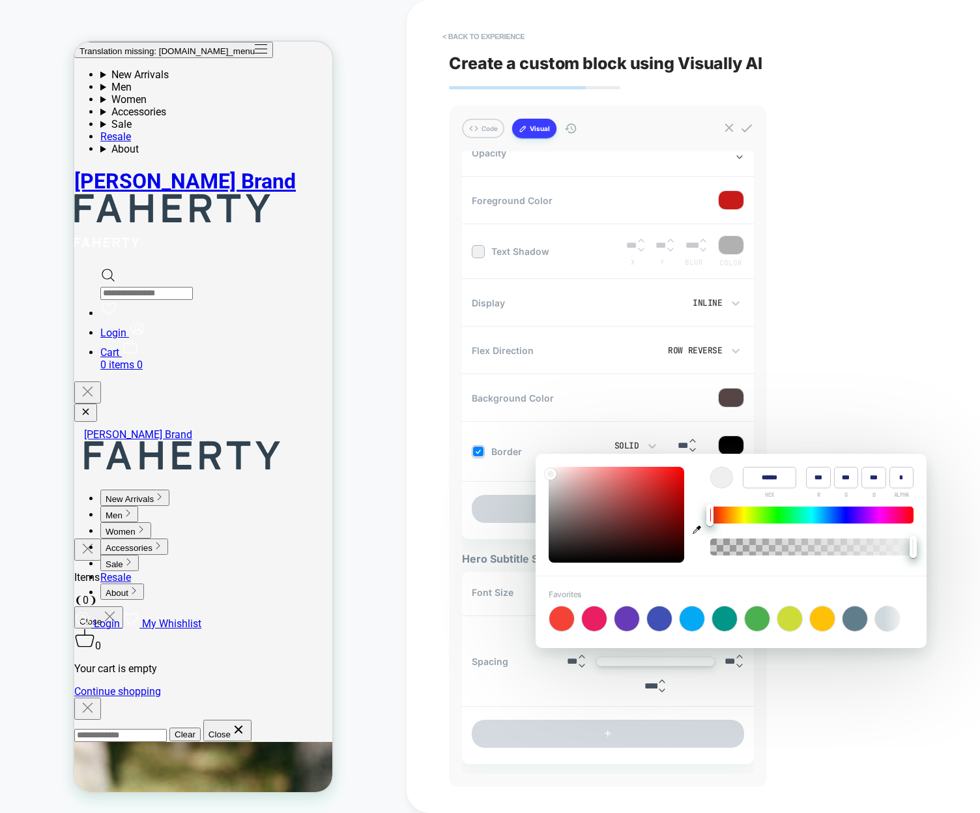
type input "***"
type input "******"
type input "***"
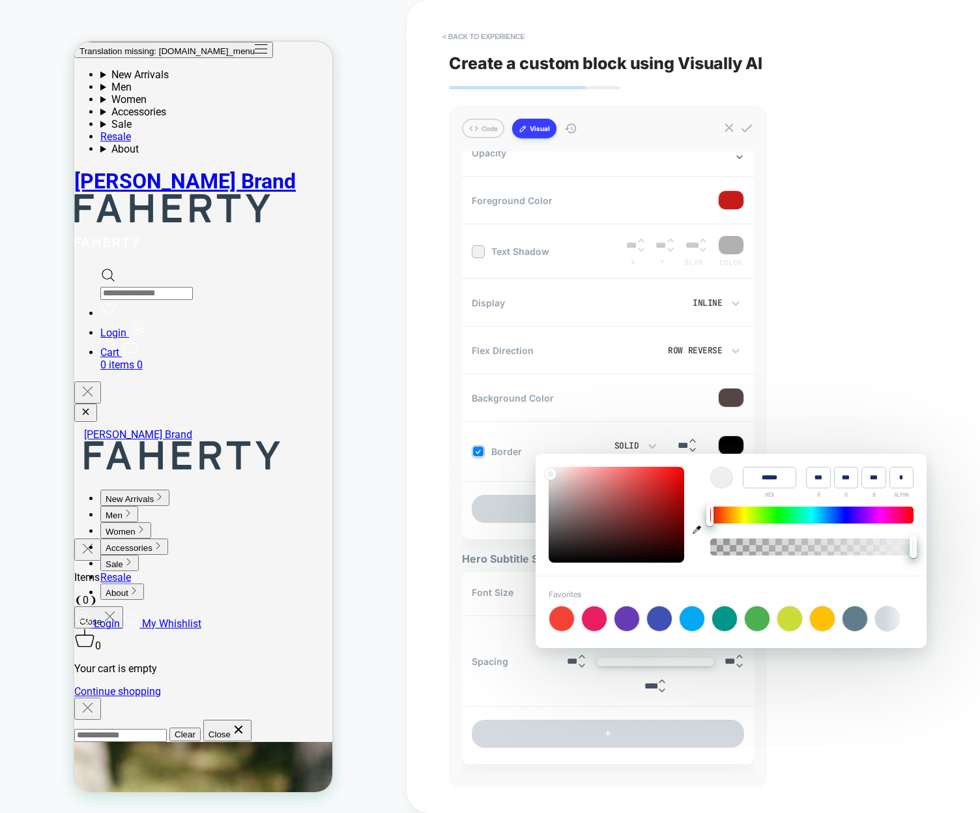
type input "******"
type input "***"
type input "******"
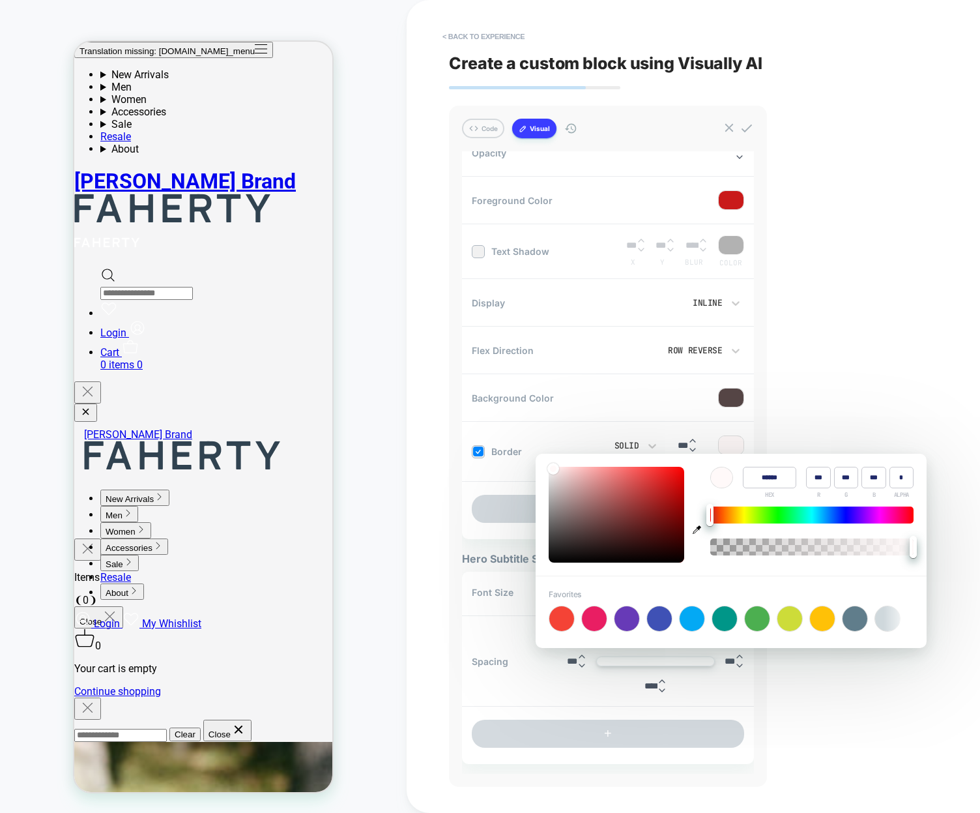
drag, startPoint x: 605, startPoint y: 484, endPoint x: 552, endPoint y: 466, distance: 56.5
click at [552, 467] on div at bounding box center [617, 515] width 136 height 96
click at [827, 420] on div "< Back to experience Create a custom block using Visually AI Code Visual Exampl…" at bounding box center [693, 406] width 489 height 813
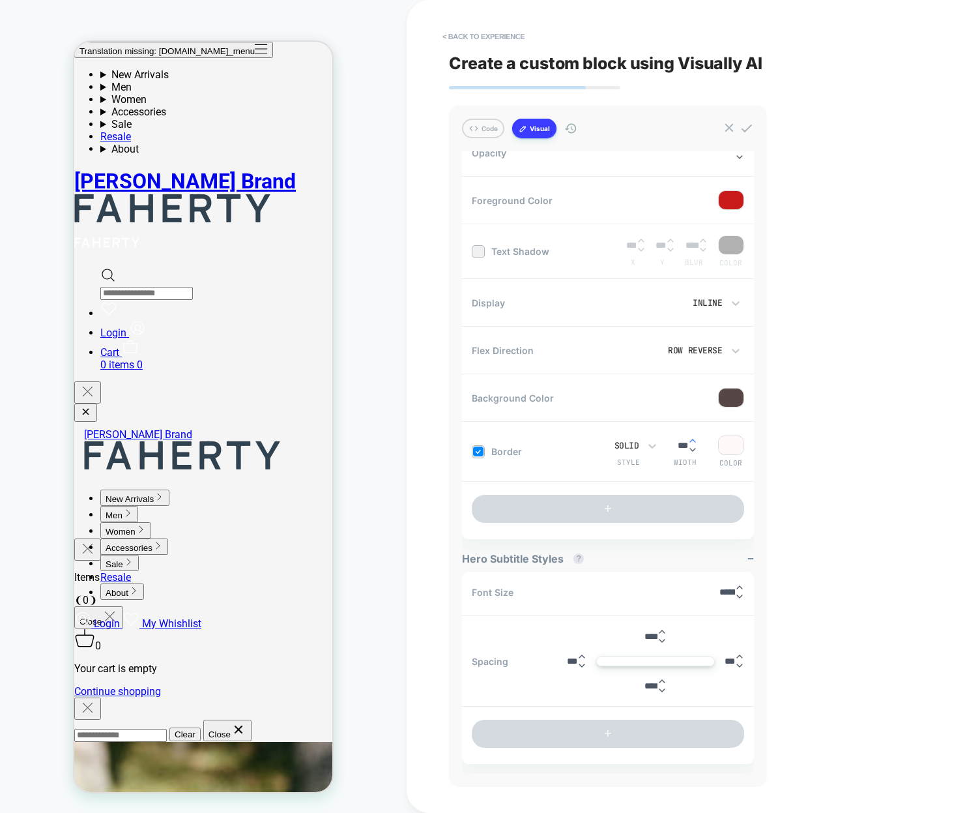
click at [695, 439] on icon at bounding box center [692, 440] width 5 height 3
click at [697, 440] on icon at bounding box center [692, 440] width 9 height 9
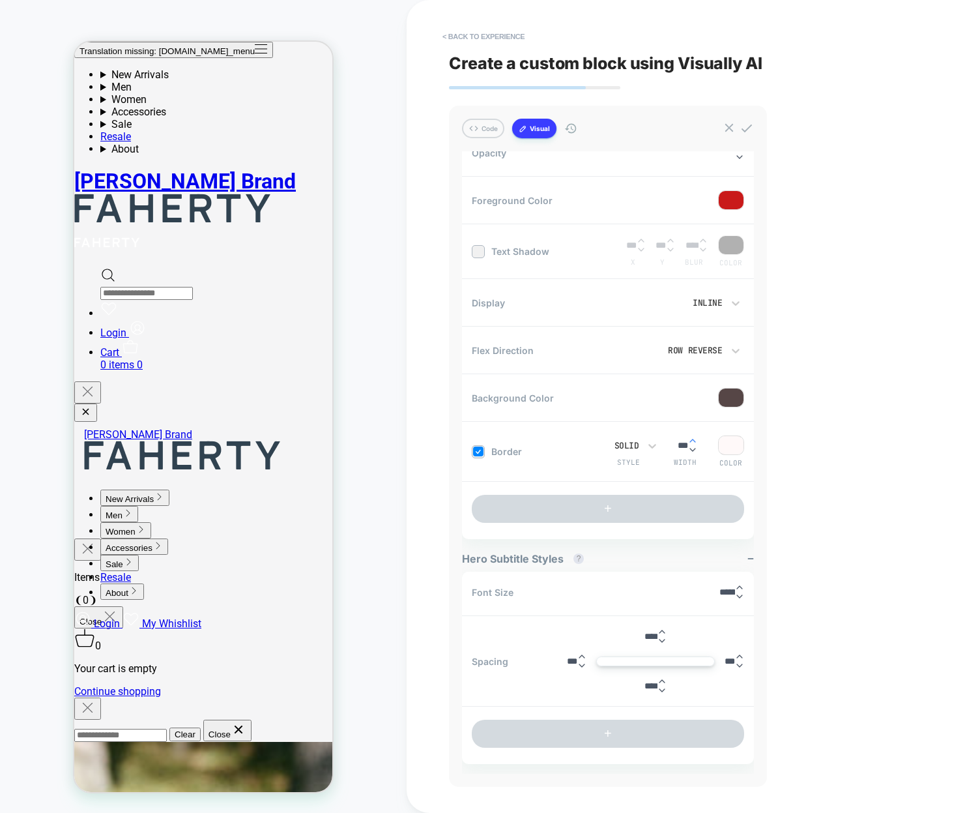
type input "***"
click at [697, 440] on icon at bounding box center [692, 440] width 9 height 9
click at [734, 450] on div at bounding box center [731, 445] width 25 height 18
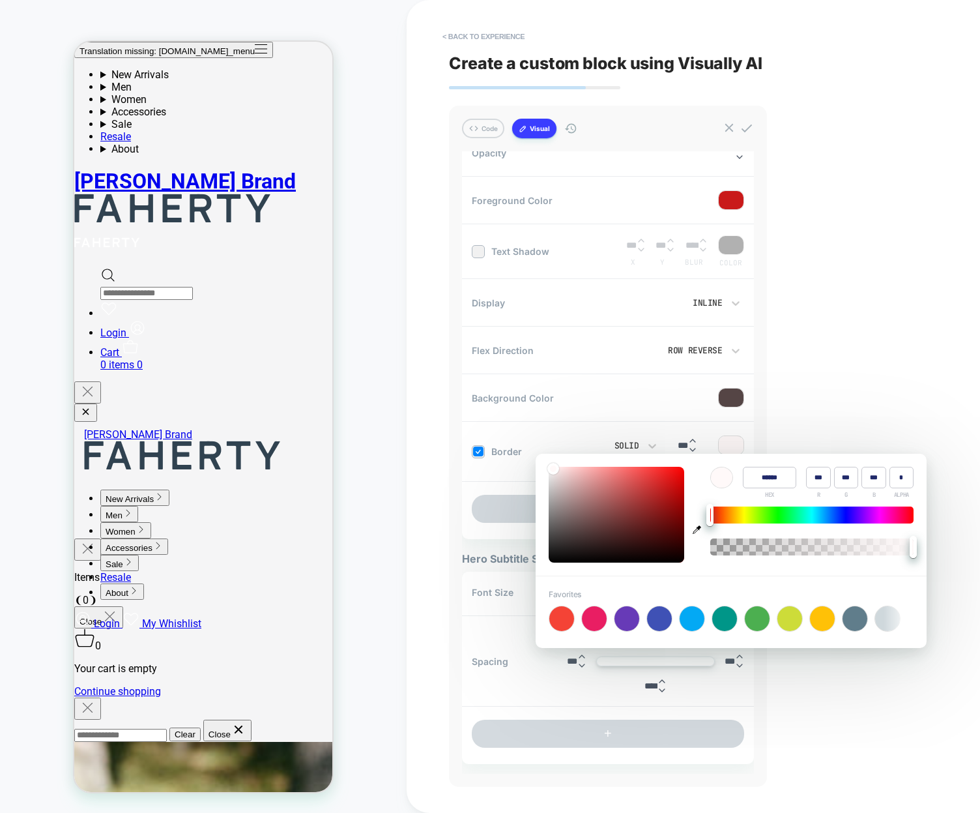
type input "******"
type input "***"
type input "**"
click at [665, 473] on div at bounding box center [617, 515] width 136 height 96
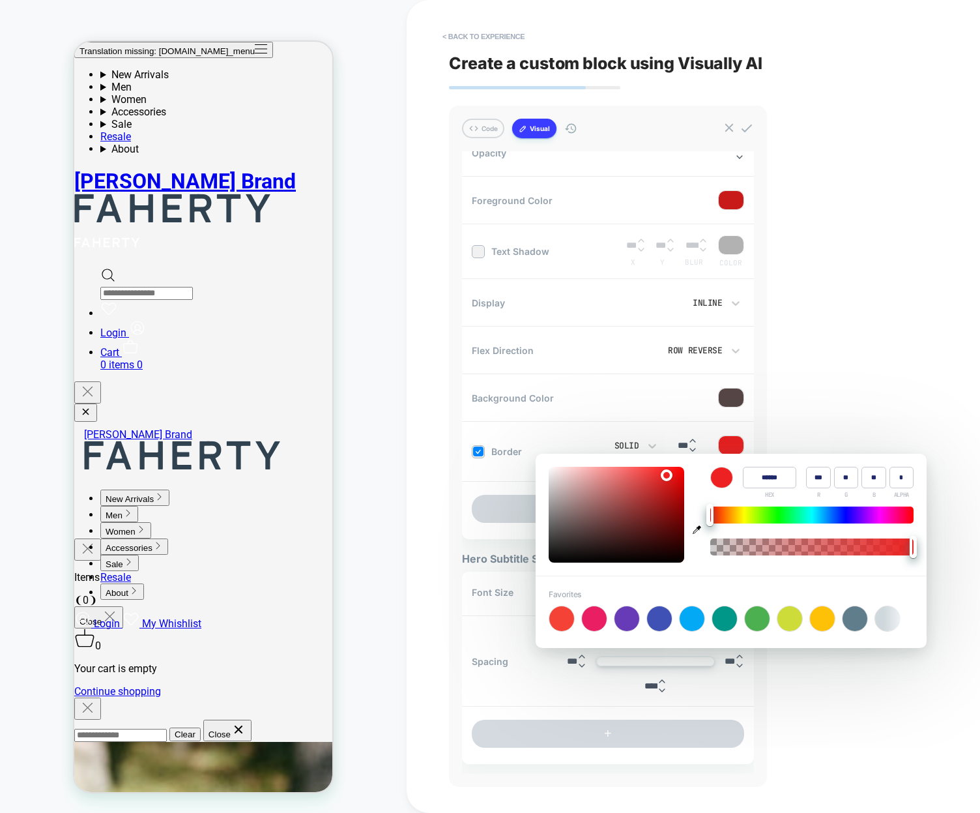
click at [821, 417] on div "< Back to experience Create a custom block using Visually AI Code Visual Exampl…" at bounding box center [693, 406] width 489 height 813
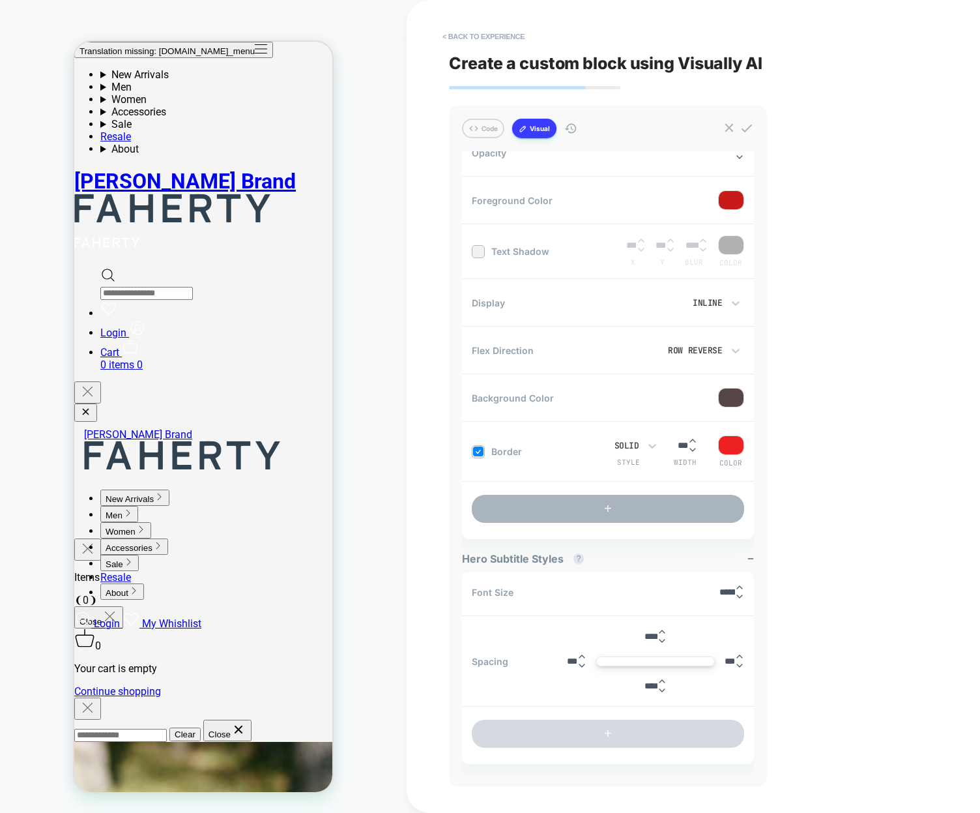
click at [570, 505] on button "+" at bounding box center [608, 509] width 272 height 28
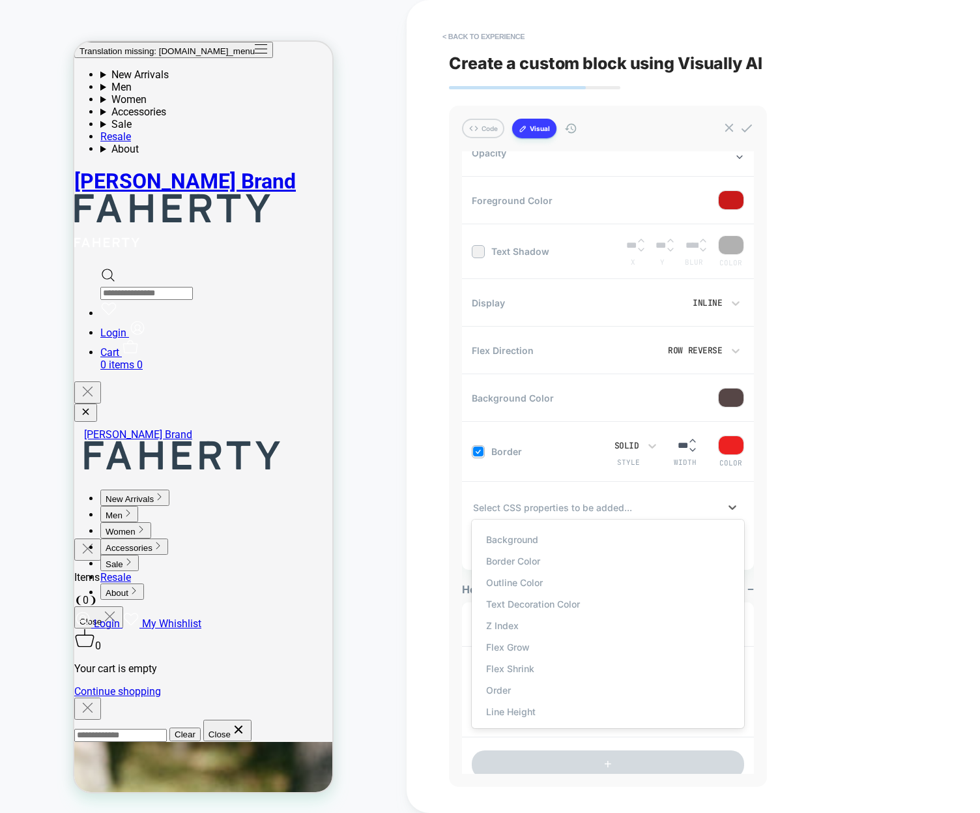
click at [557, 507] on div at bounding box center [596, 508] width 246 height 14
type input "****"
click at [535, 543] on div "Margin Top" at bounding box center [607, 540] width 259 height 22
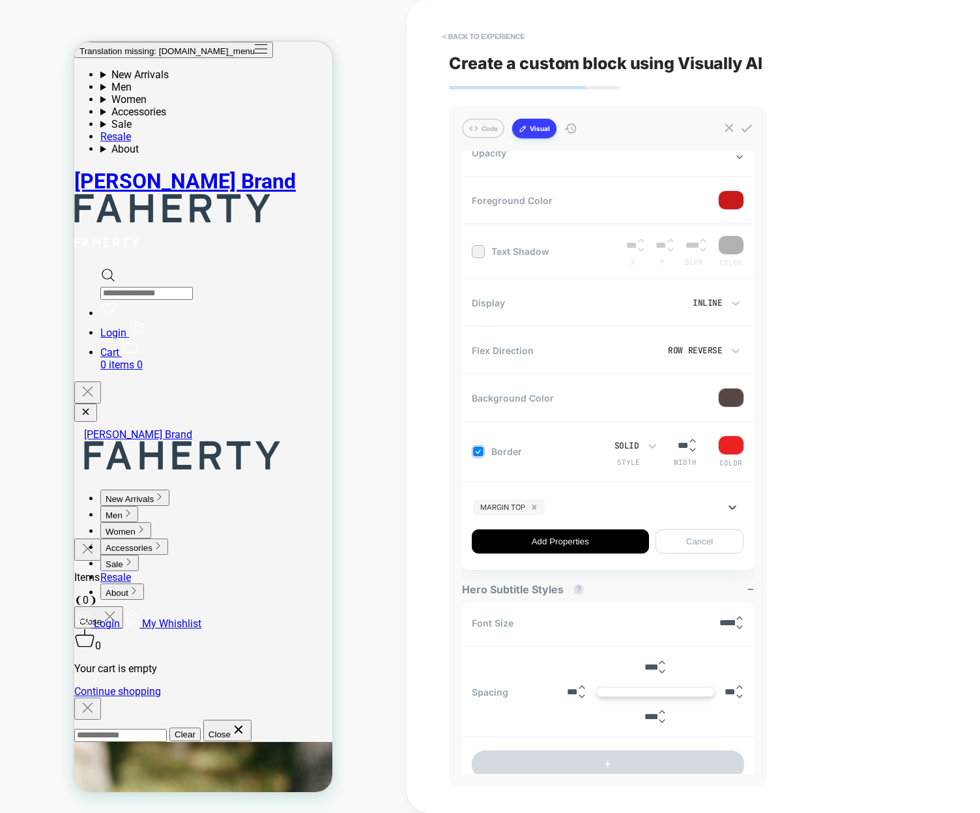
click at [604, 543] on button "Add Properties" at bounding box center [560, 541] width 177 height 24
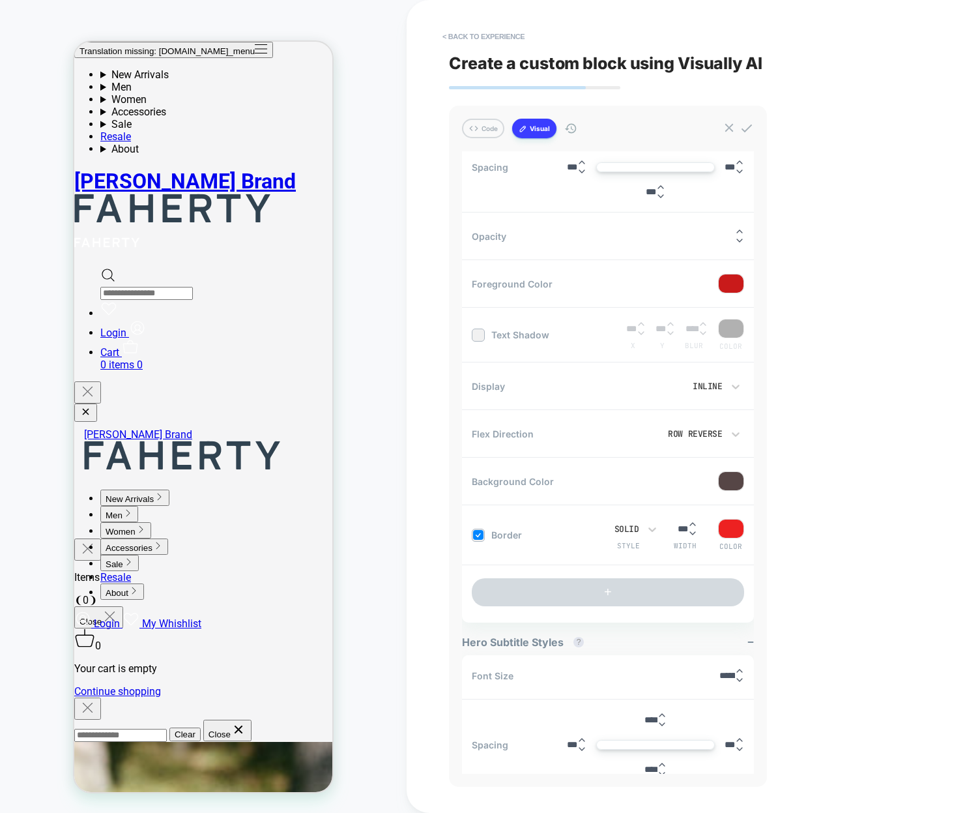
scroll to position [155, 0]
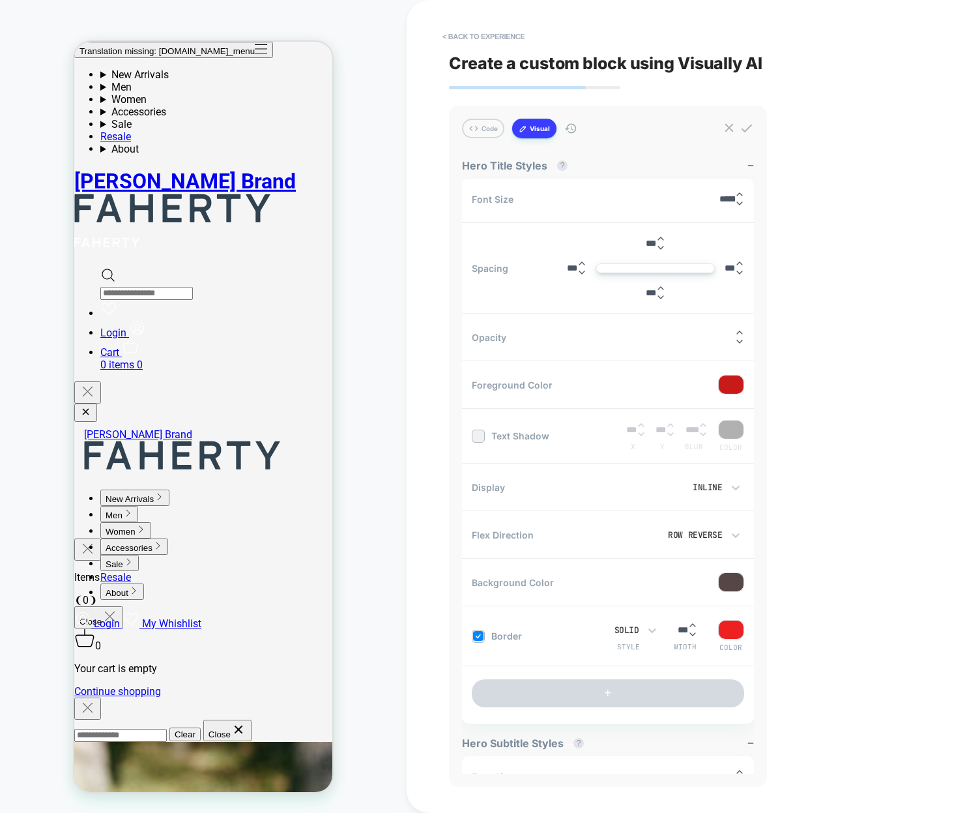
click at [654, 241] on input "***" at bounding box center [651, 244] width 10 height 10
type input "****"
click at [746, 126] on icon at bounding box center [747, 128] width 14 height 14
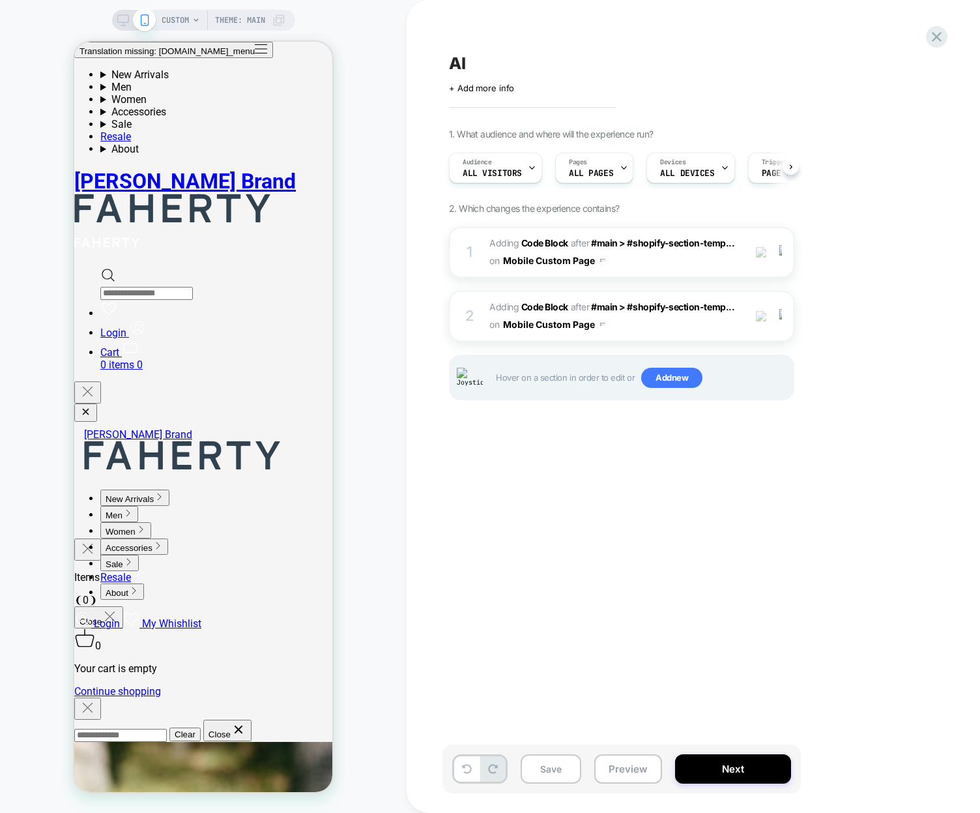
scroll to position [0, 1]
click at [577, 542] on div "AI Click to edit experience details + Add more info 1. What audience and where …" at bounding box center [687, 406] width 489 height 787
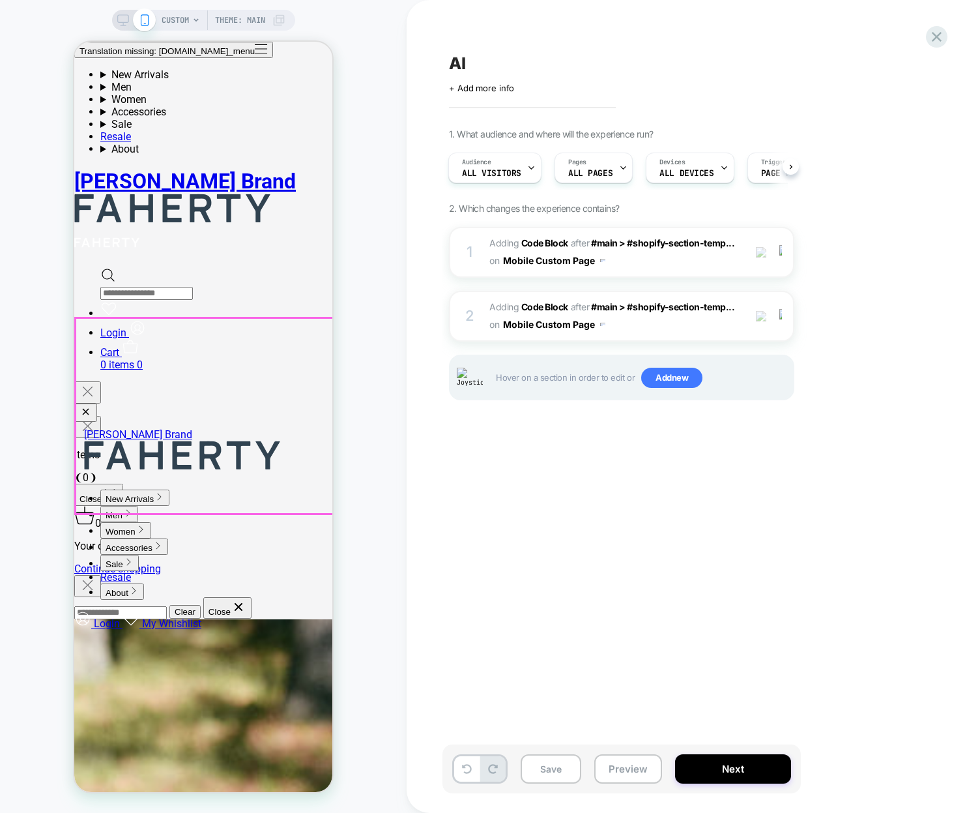
scroll to position [0, 0]
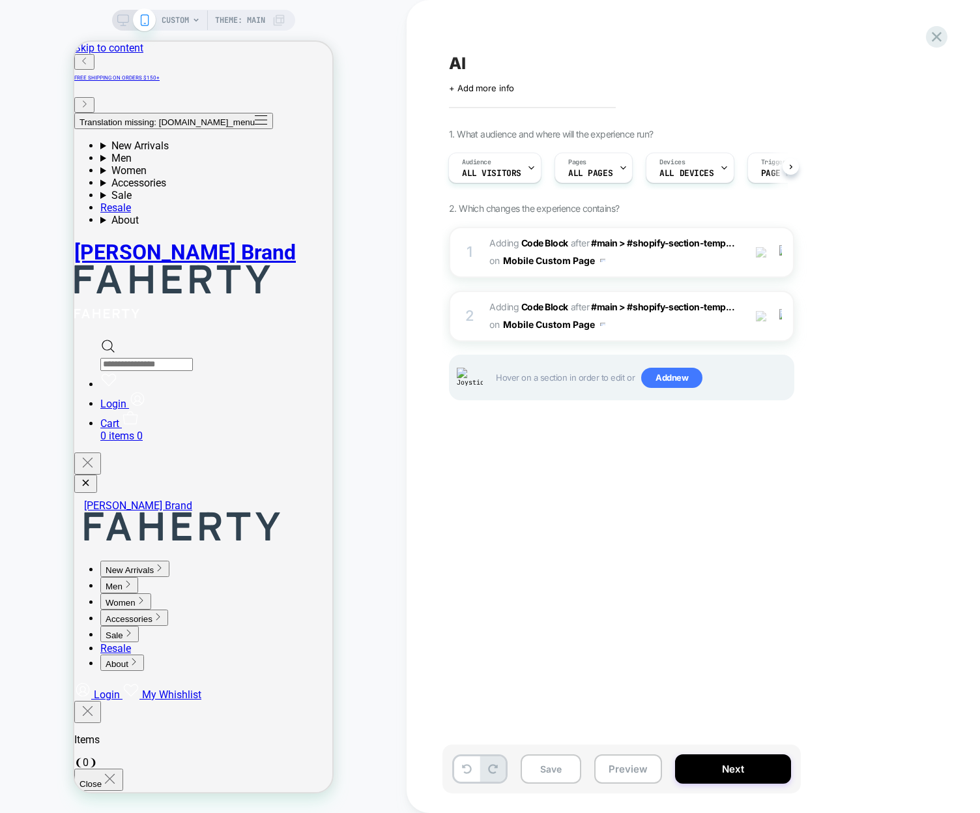
click at [620, 563] on div "AI Click to edit experience details + Add more info 1. What audience and where …" at bounding box center [687, 406] width 489 height 787
click at [521, 243] on b "Code Block" at bounding box center [544, 242] width 47 height 11
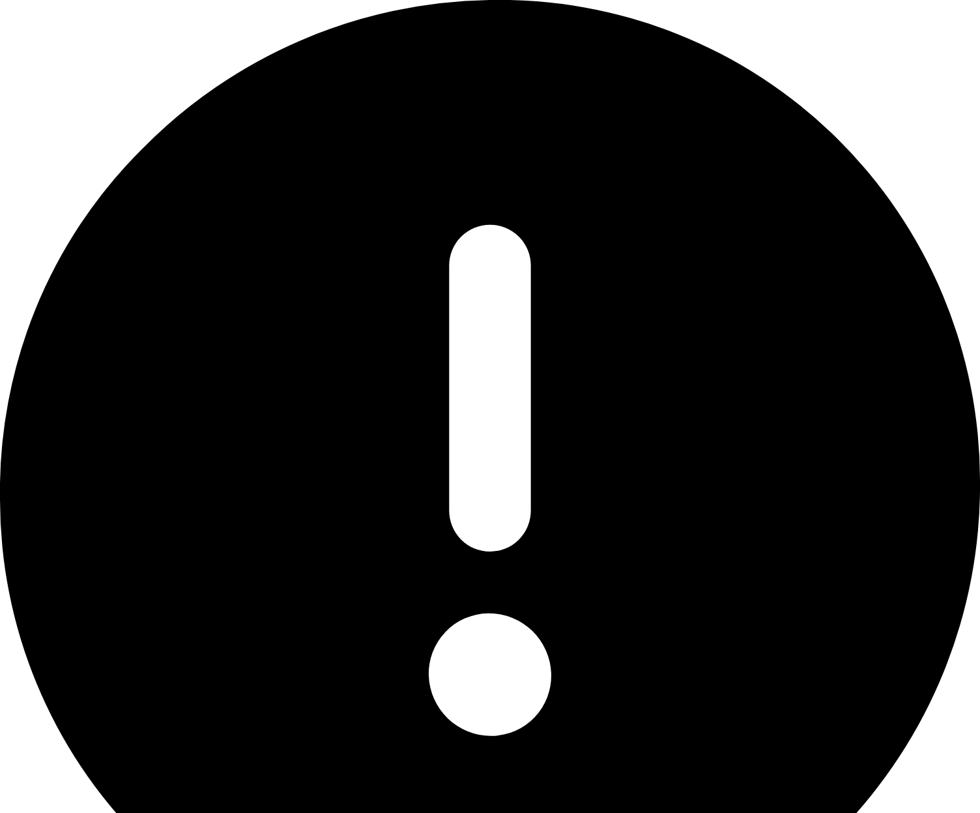
type textarea "*"
type input "******"
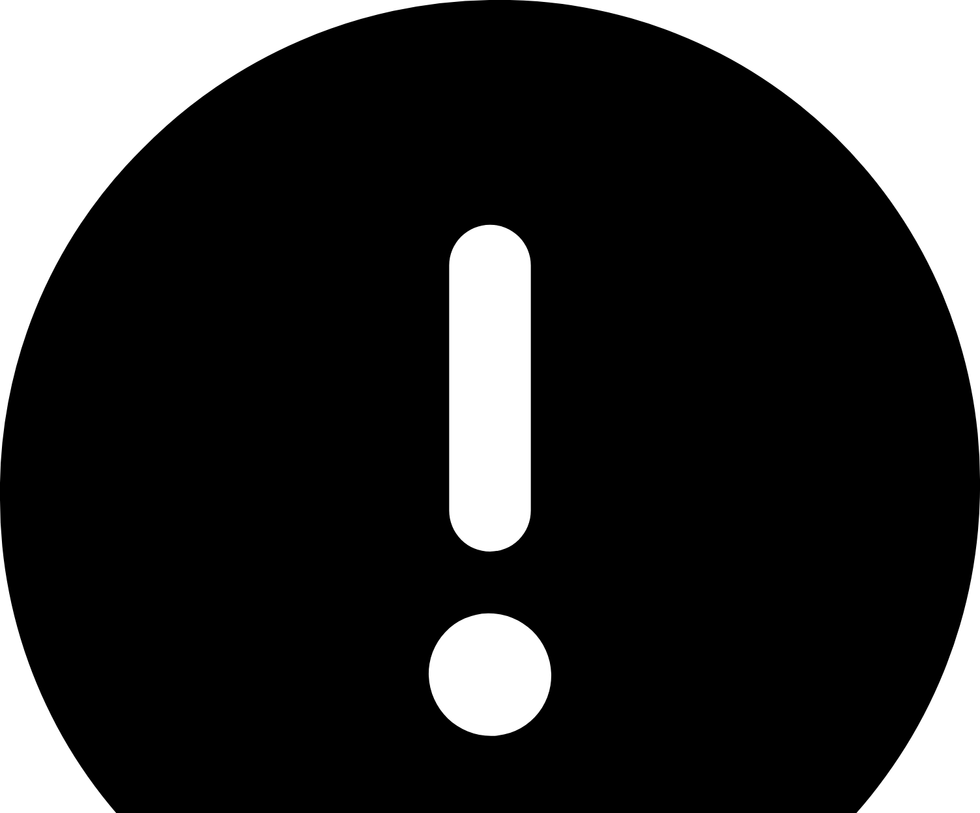
drag, startPoint x: 797, startPoint y: 551, endPoint x: 648, endPoint y: 390, distance: 219.0
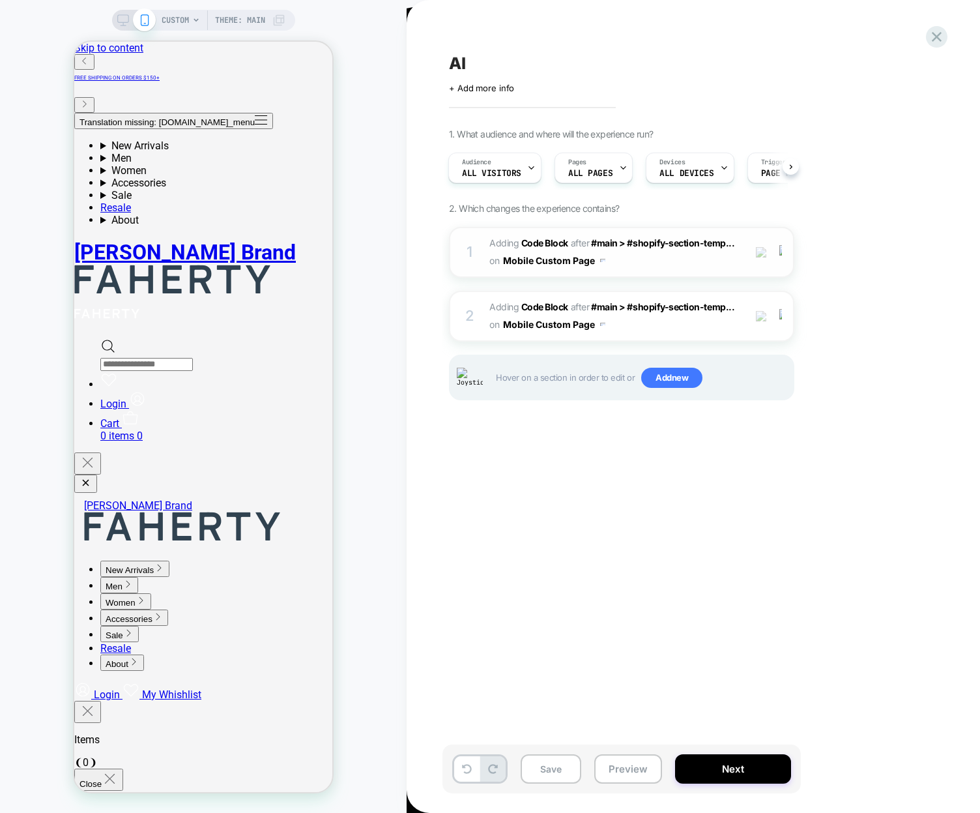
click at [482, 252] on div "1 Adding Code Block AFTER #main > #shopify-section-temp... #main > #shopify-sec…" at bounding box center [621, 252] width 345 height 51
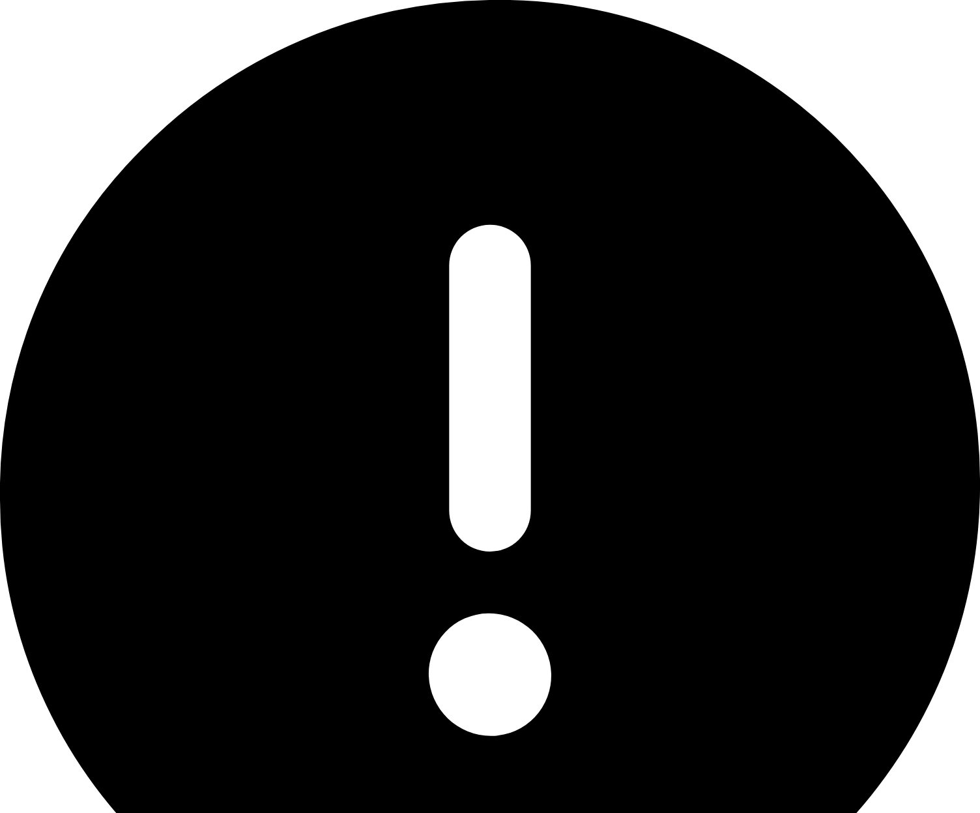
type textarea "*"
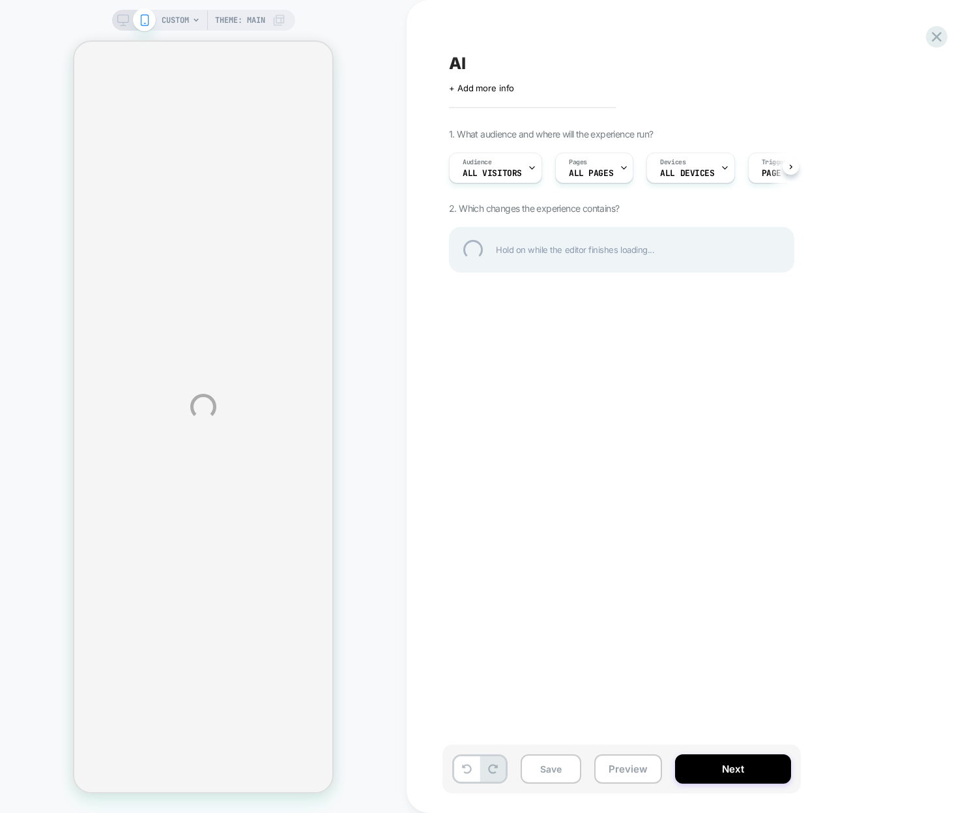
click at [721, 351] on div "CUSTOM Theme: MAIN AI Click to edit experience details + Add more info 1. What …" at bounding box center [490, 406] width 980 height 813
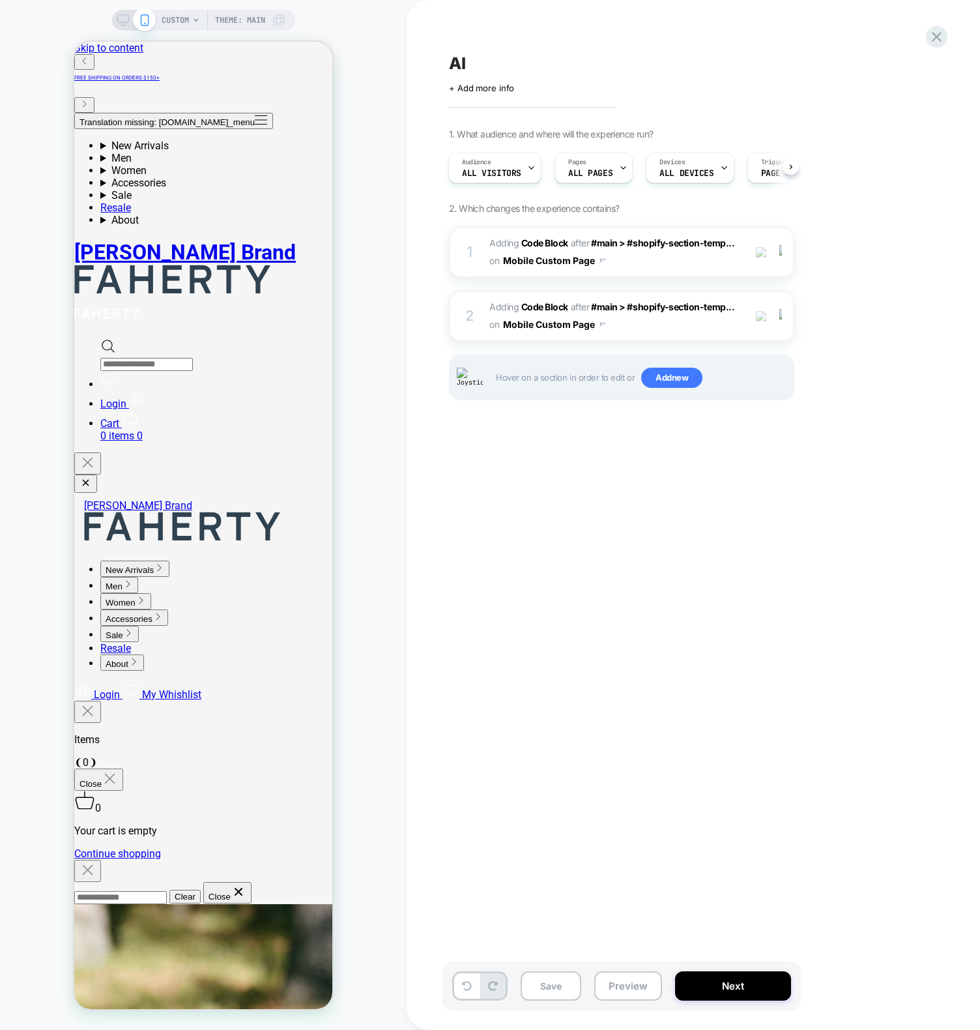
click at [879, 540] on div "AI Click to edit experience details + Add more info 1. What audience and where …" at bounding box center [687, 515] width 489 height 1004
click at [697, 258] on span "Adding Code Block AFTER #main > #shopify-section-temp... #main > #shopify-secti…" at bounding box center [613, 252] width 248 height 35
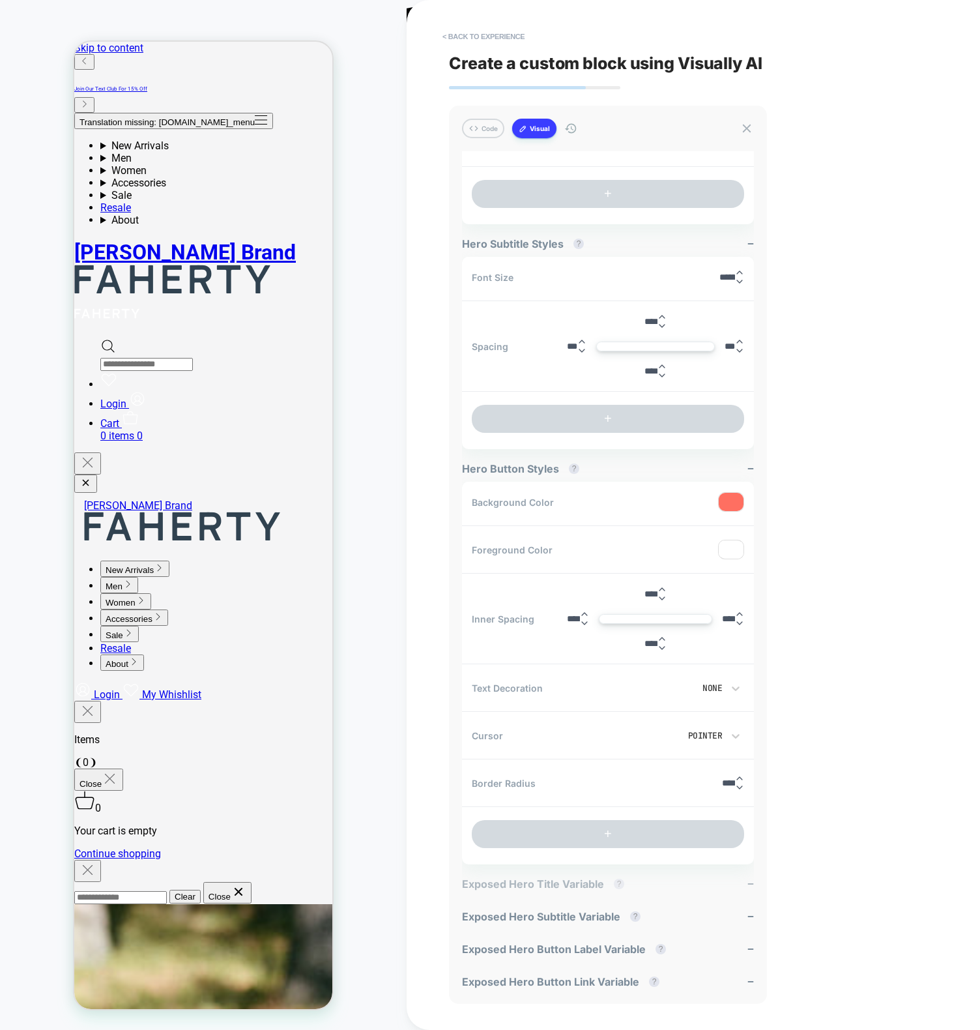
click at [565, 884] on span "Exposed Hero Title Variable ?" at bounding box center [546, 883] width 169 height 13
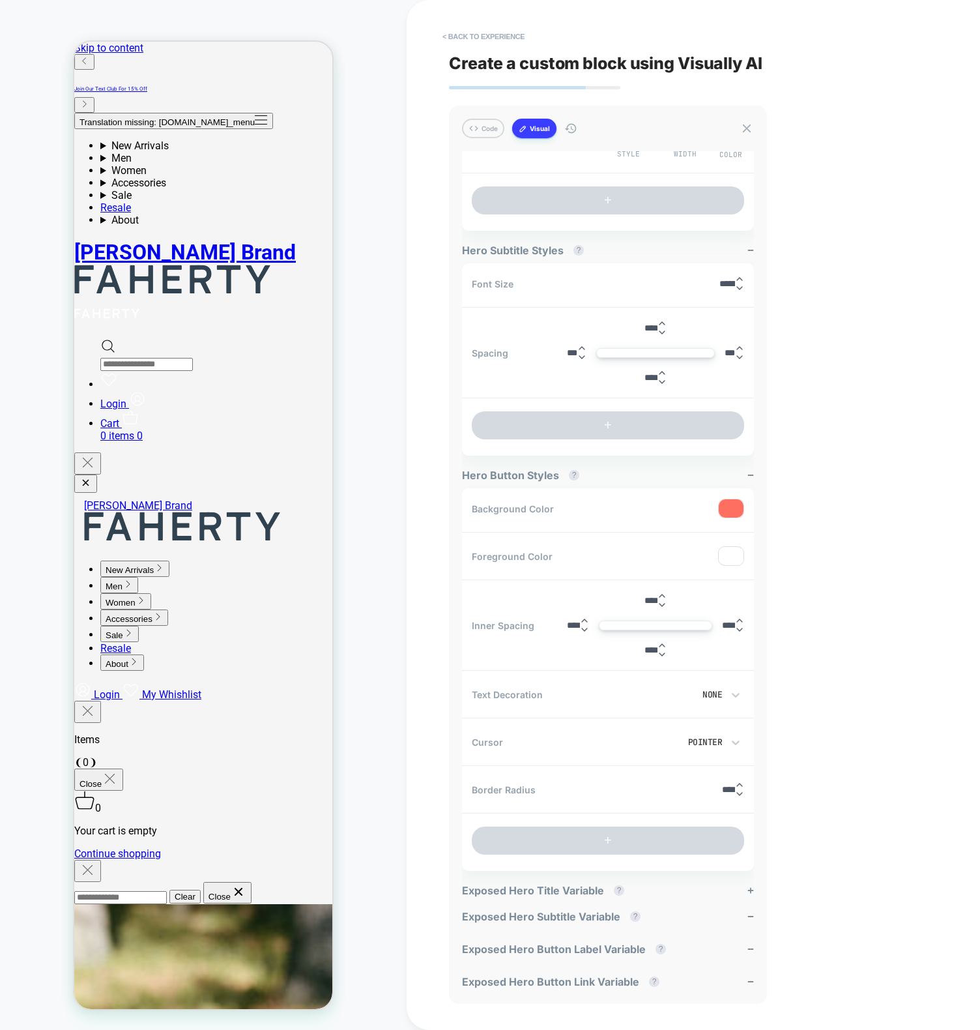
click at [564, 885] on span "Exposed Hero Title Variable ?" at bounding box center [546, 890] width 169 height 13
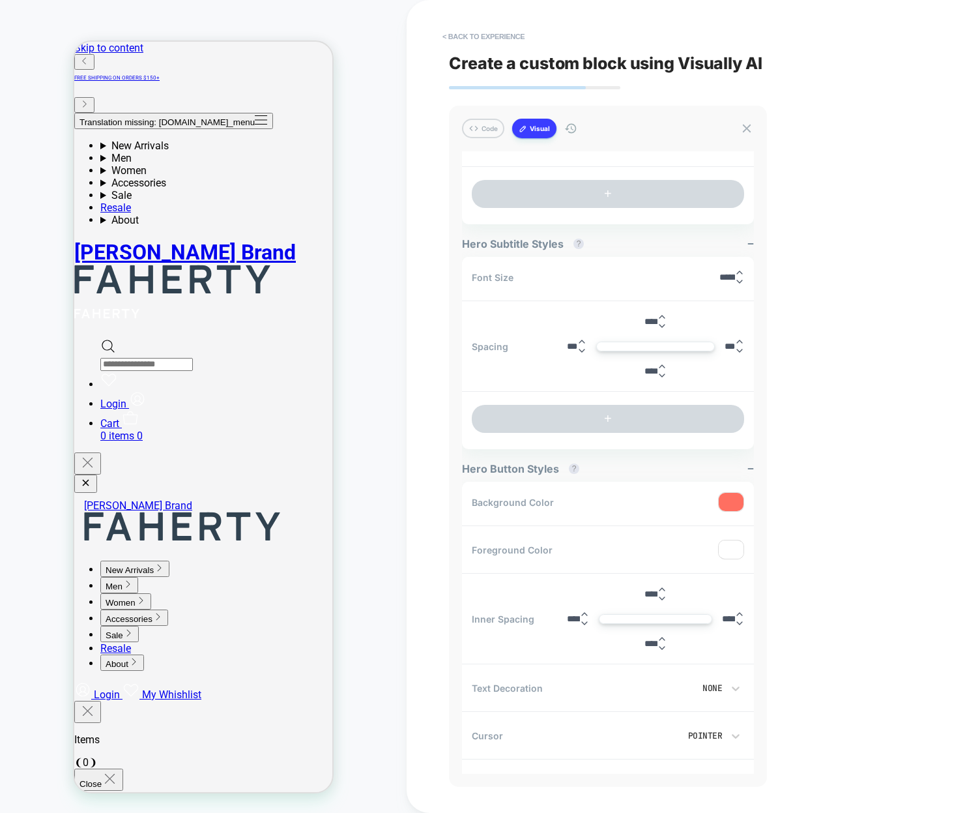
scroll to position [871, 0]
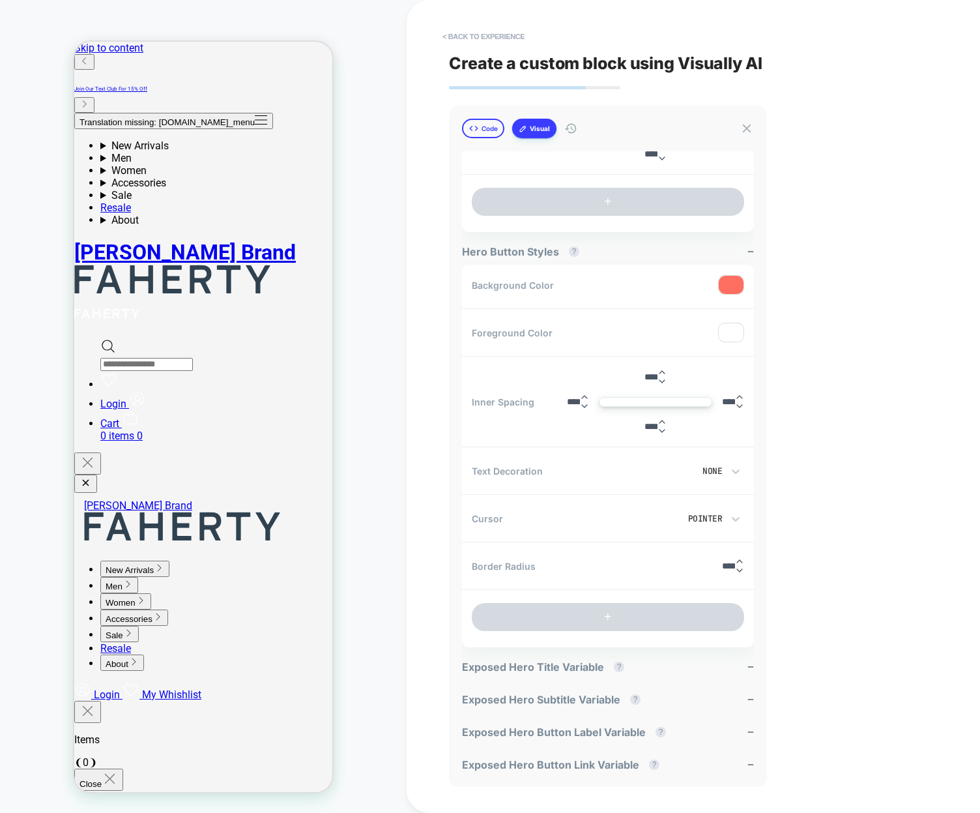
click at [484, 128] on button "Code" at bounding box center [483, 129] width 42 height 20
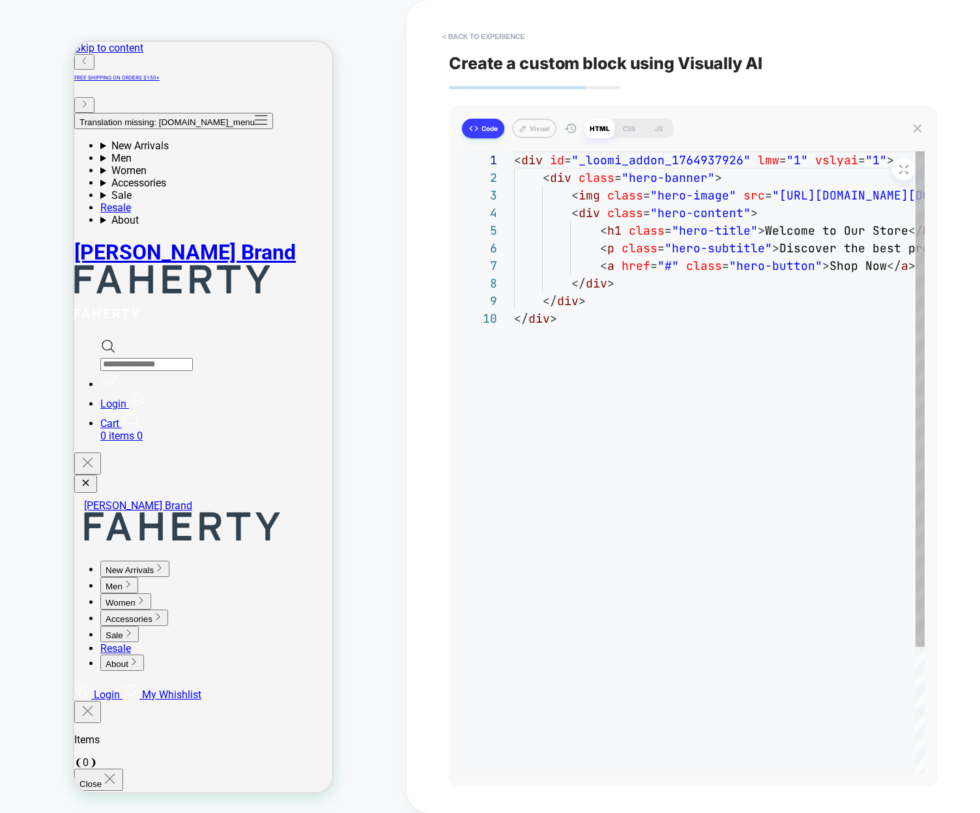
scroll to position [158, 0]
click at [480, 125] on button "Code" at bounding box center [483, 129] width 42 height 20
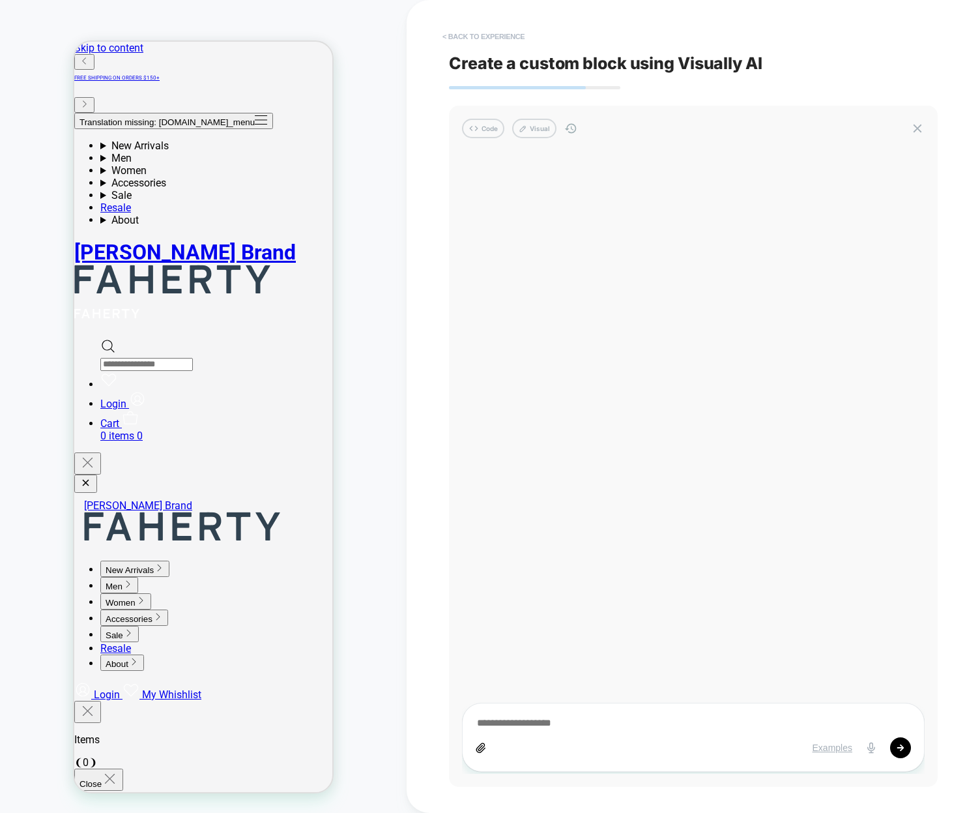
click at [508, 36] on button "< Back to experience" at bounding box center [483, 36] width 95 height 21
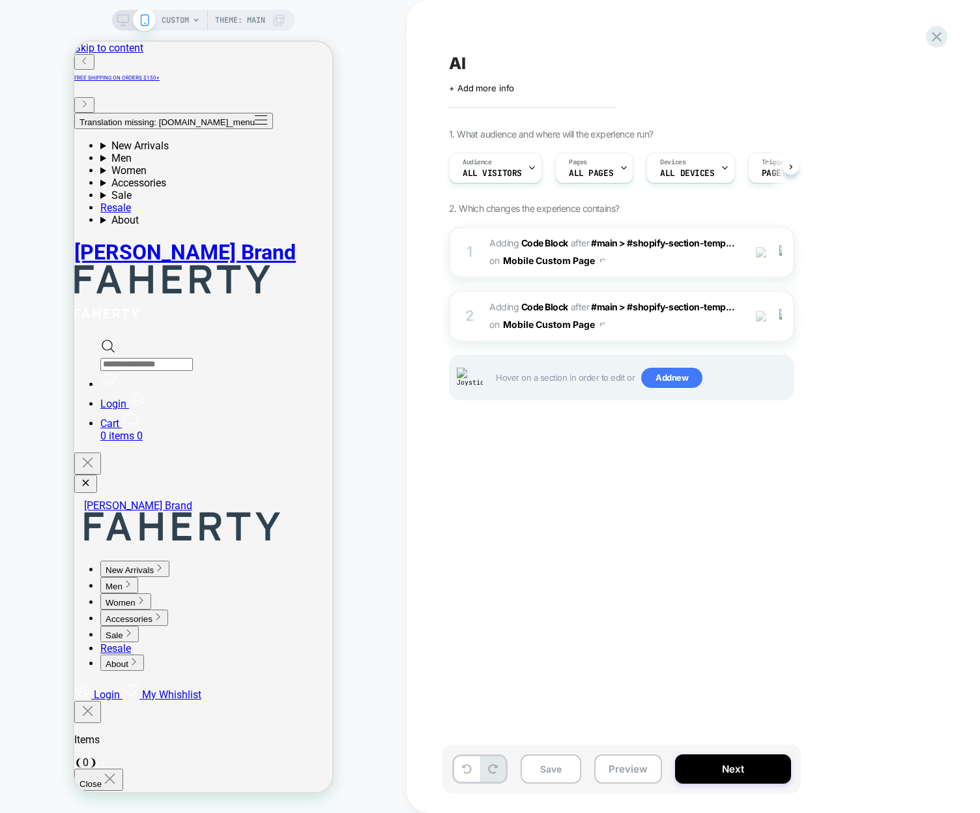
scroll to position [0, 1]
click at [118, 13] on div "CUSTOM Theme: MAIN" at bounding box center [203, 20] width 183 height 21
click at [125, 15] on icon at bounding box center [123, 20] width 12 height 12
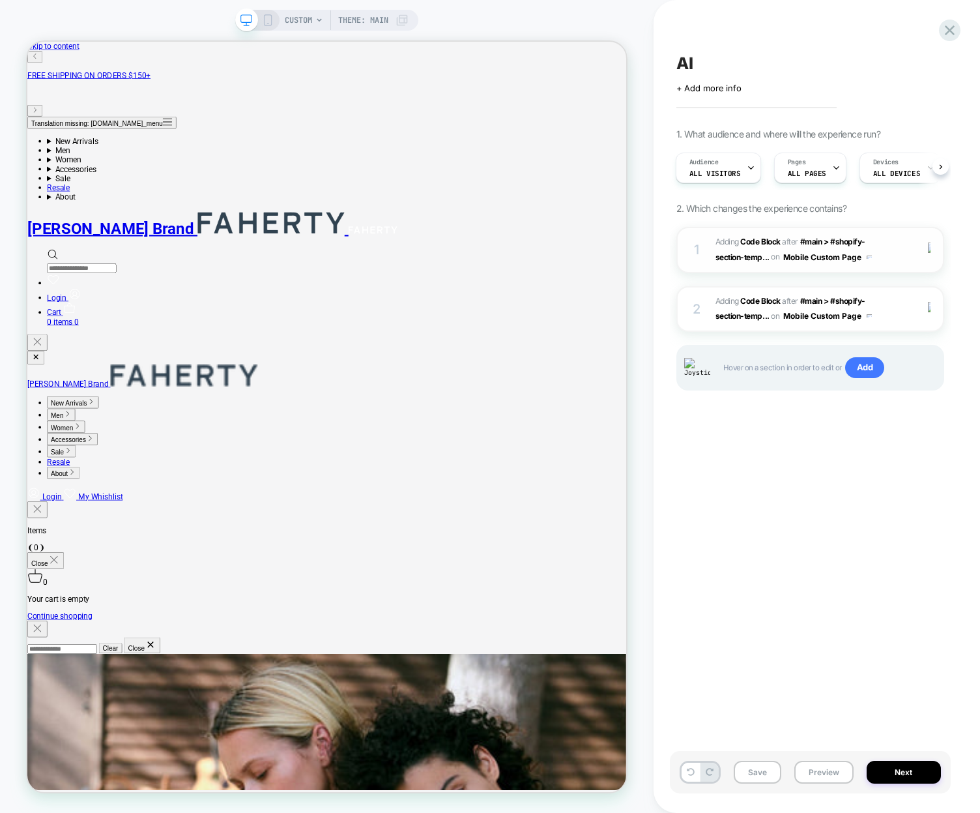
click at [714, 227] on div "1 Adding Code Block AFTER #main > #shopify-section-temp... #main > #shopify-sec…" at bounding box center [811, 250] width 268 height 46
click at [720, 240] on span "Adding Code Block" at bounding box center [748, 242] width 65 height 10
click at [780, 302] on b "Code Block" at bounding box center [760, 301] width 40 height 10
click at [933, 246] on div at bounding box center [931, 249] width 25 height 14
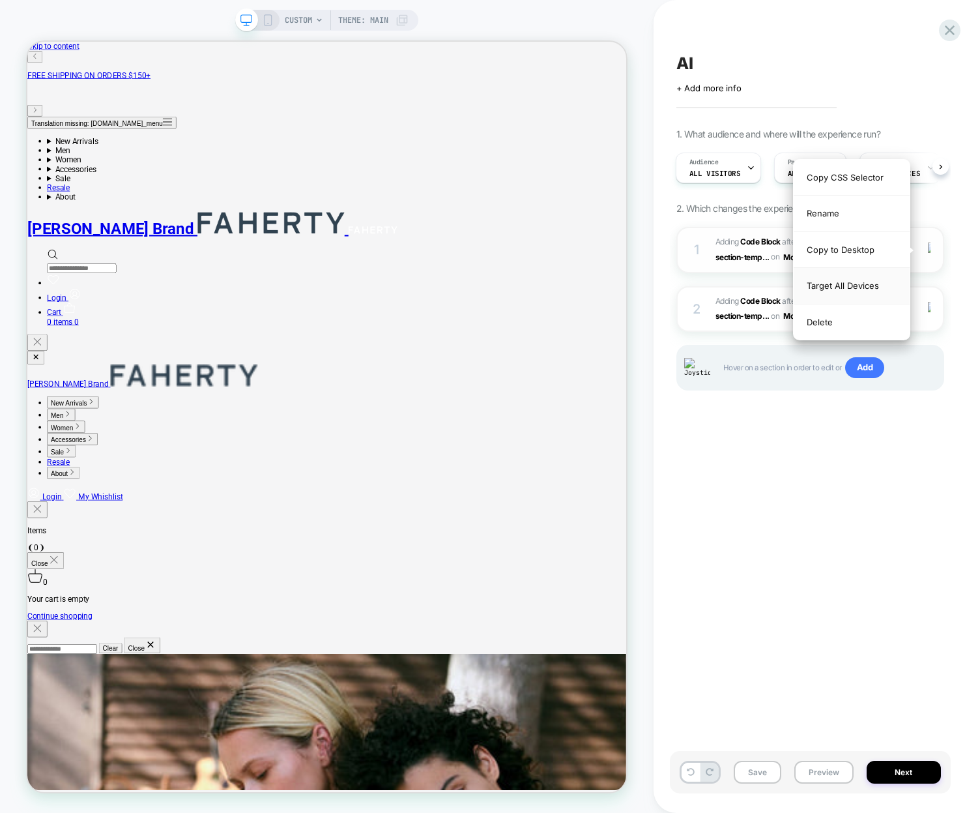
click at [864, 285] on div "Target All Devices" at bounding box center [852, 286] width 116 height 36
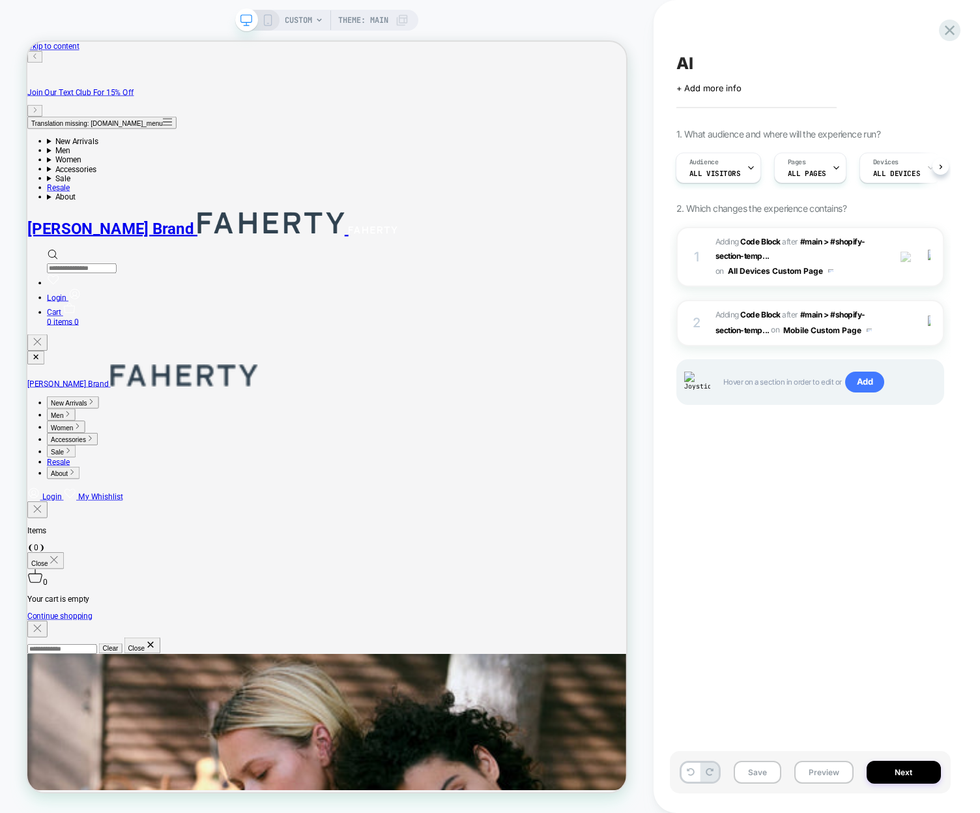
click at [898, 632] on div "AI Click to edit experience details + Add more info 1. What audience and where …" at bounding box center [810, 406] width 281 height 787
click at [749, 239] on b "Code Block" at bounding box center [760, 242] width 40 height 10
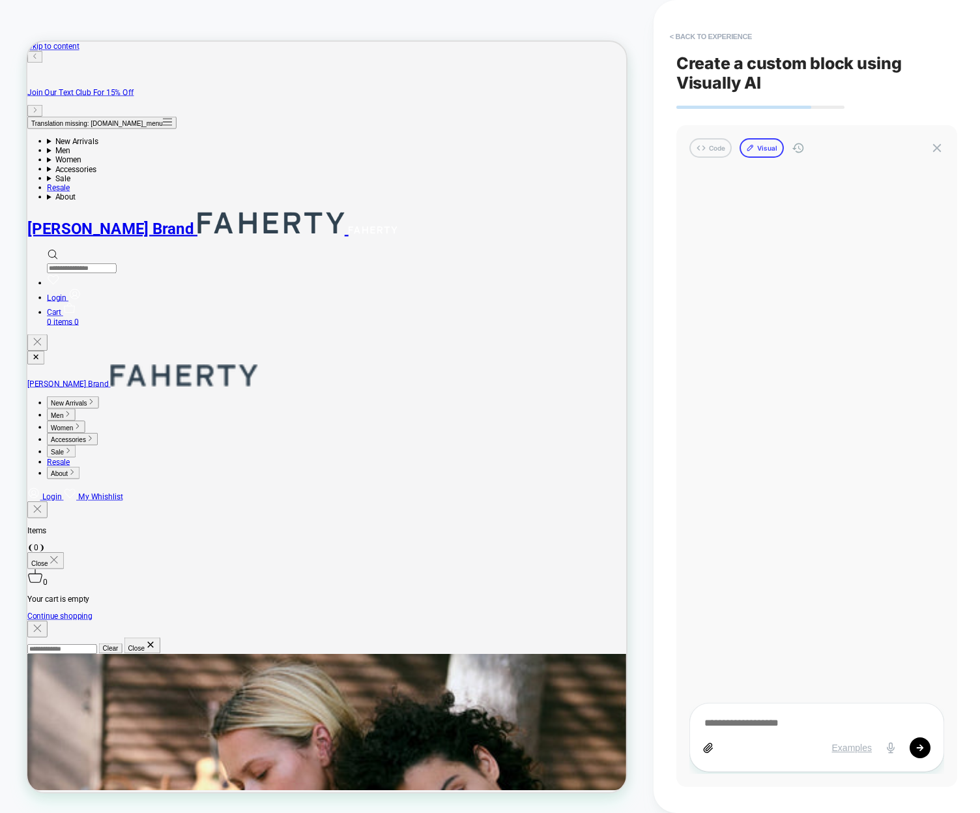
click at [768, 153] on button "Visual" at bounding box center [762, 148] width 44 height 20
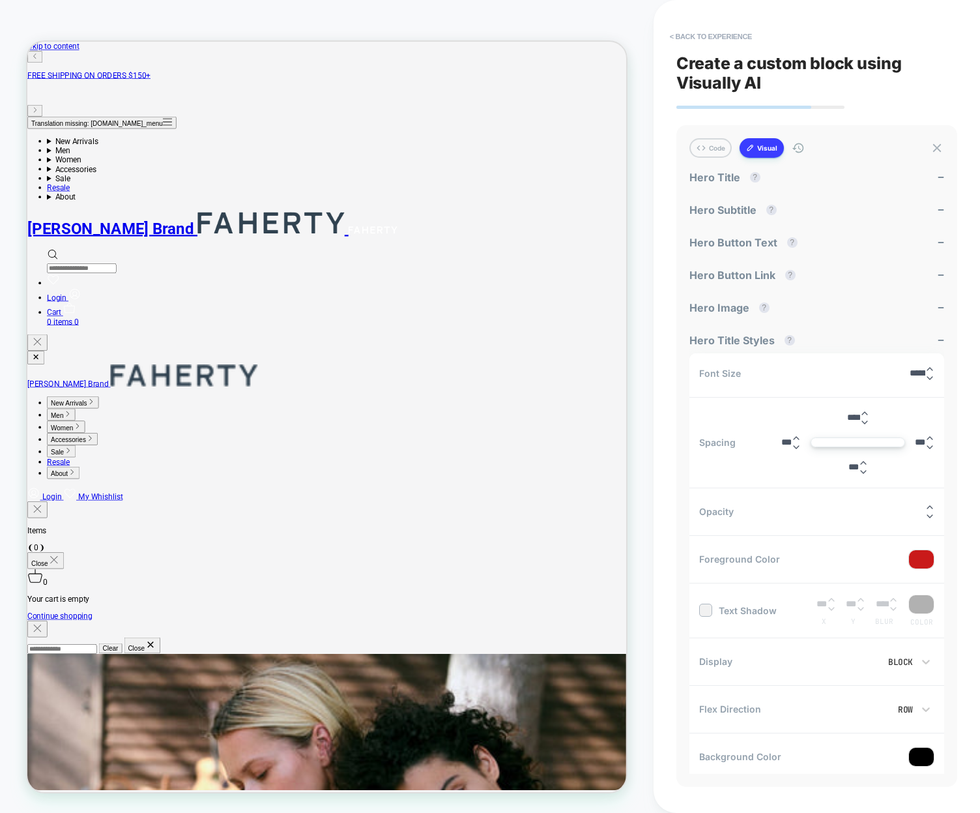
click at [713, 604] on span "Text Shadow" at bounding box center [738, 610] width 78 height 13
click at [711, 607] on div at bounding box center [705, 610] width 13 height 13
type textarea "*"
click at [918, 596] on div at bounding box center [921, 604] width 25 height 18
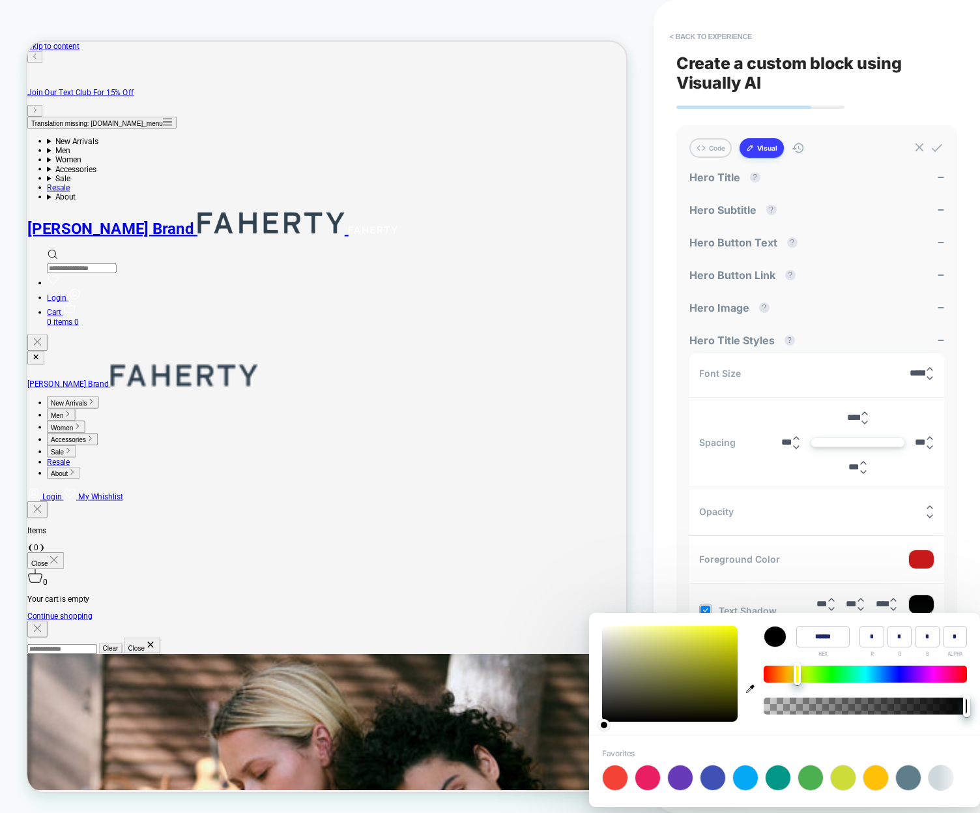
click at [798, 677] on div at bounding box center [865, 673] width 203 height 17
type input "******"
type input "***"
type input "**"
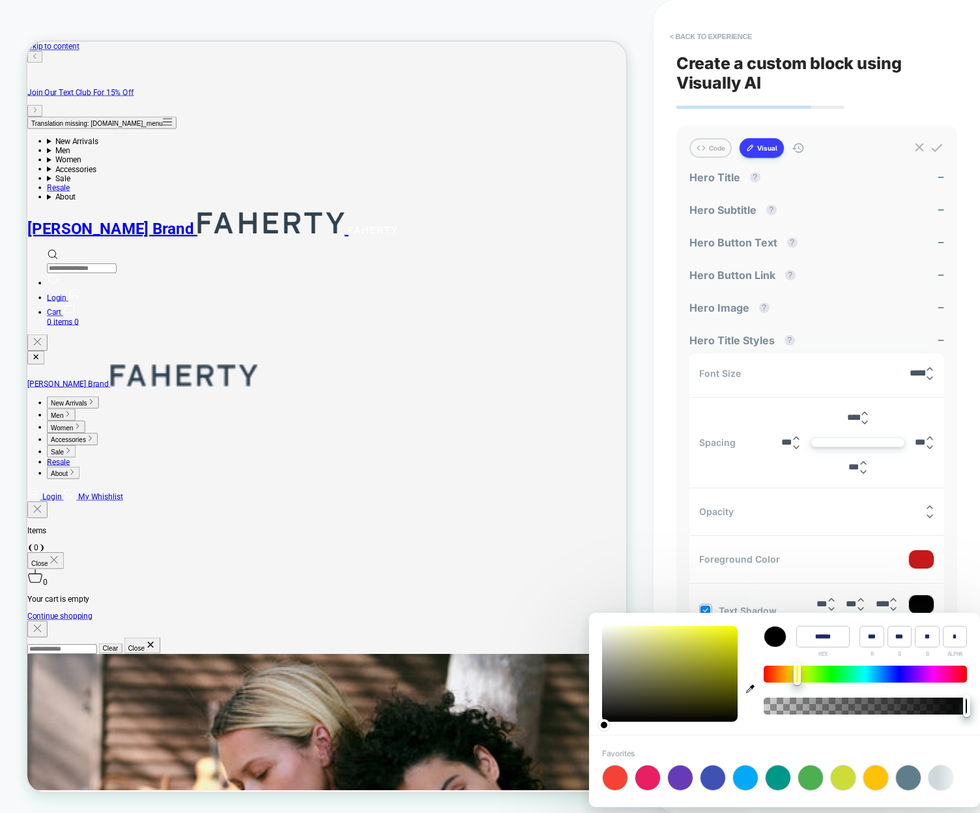
click at [729, 634] on div at bounding box center [670, 674] width 136 height 96
type textarea "*"
click at [963, 542] on div "< Back to experience Create a custom block using Visually AI Code Visual Exampl…" at bounding box center [817, 406] width 327 height 813
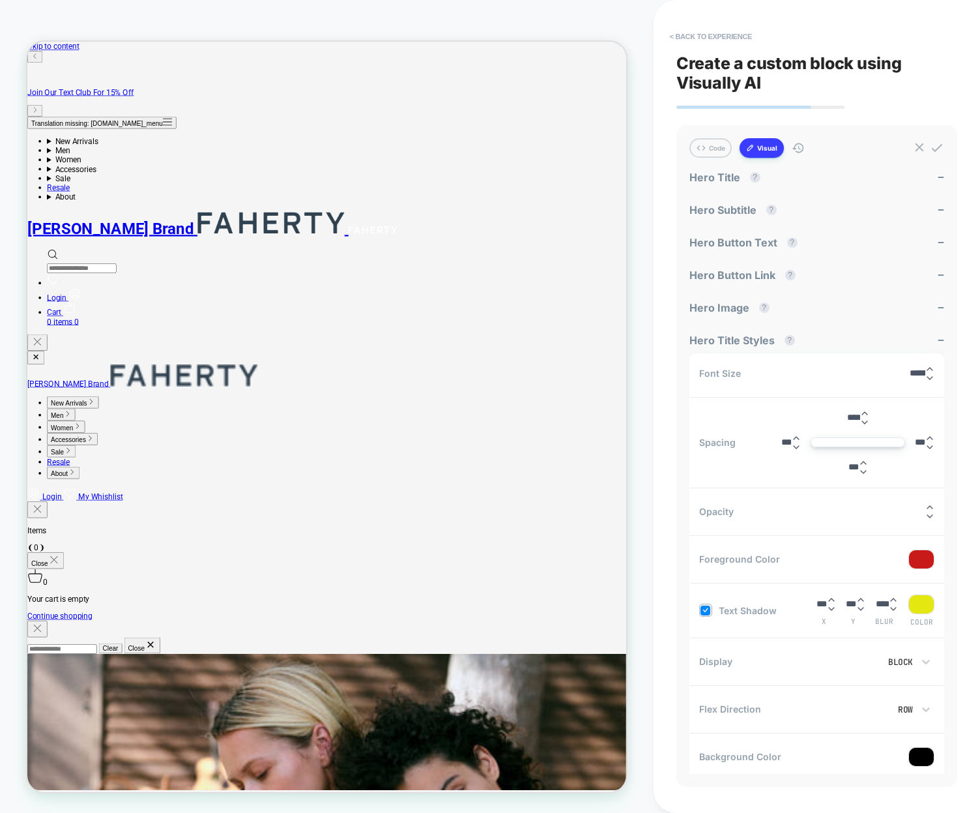
click at [817, 603] on input "***" at bounding box center [822, 604] width 10 height 10
click at [846, 599] on input "***" at bounding box center [851, 604] width 10 height 10
type input "****"
click at [654, 533] on div "< Back to experience Create a custom block using Visually AI Code Visual Exampl…" at bounding box center [817, 406] width 327 height 813
click at [713, 151] on button "Code" at bounding box center [711, 148] width 42 height 20
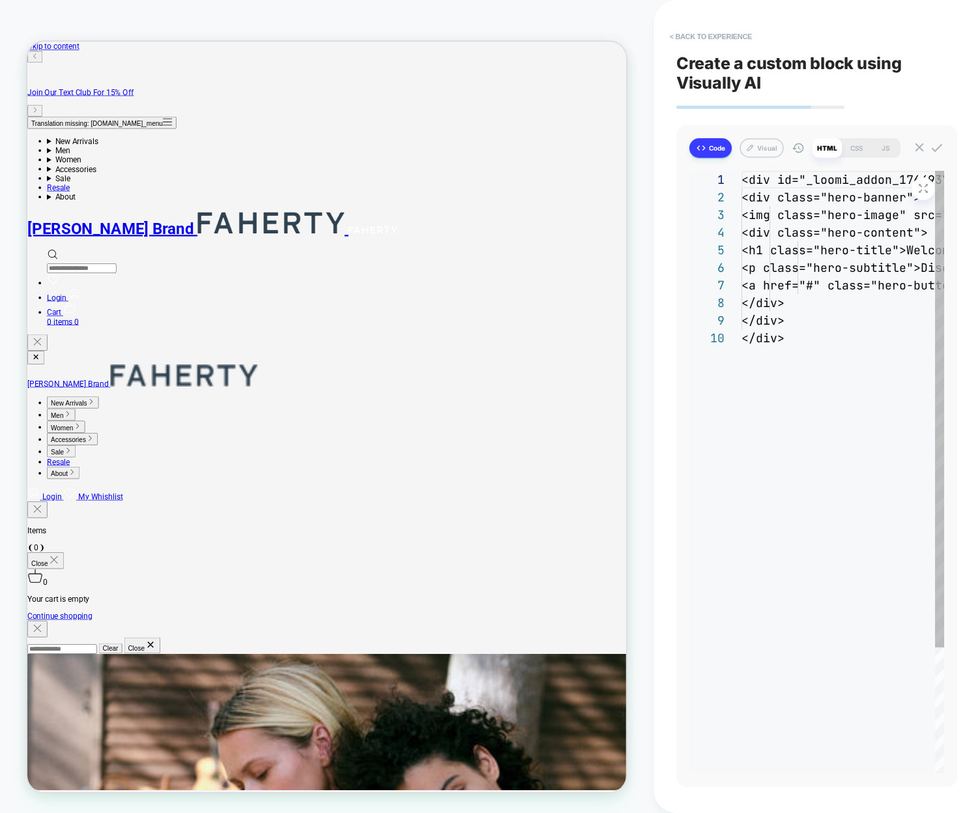
scroll to position [158, 0]
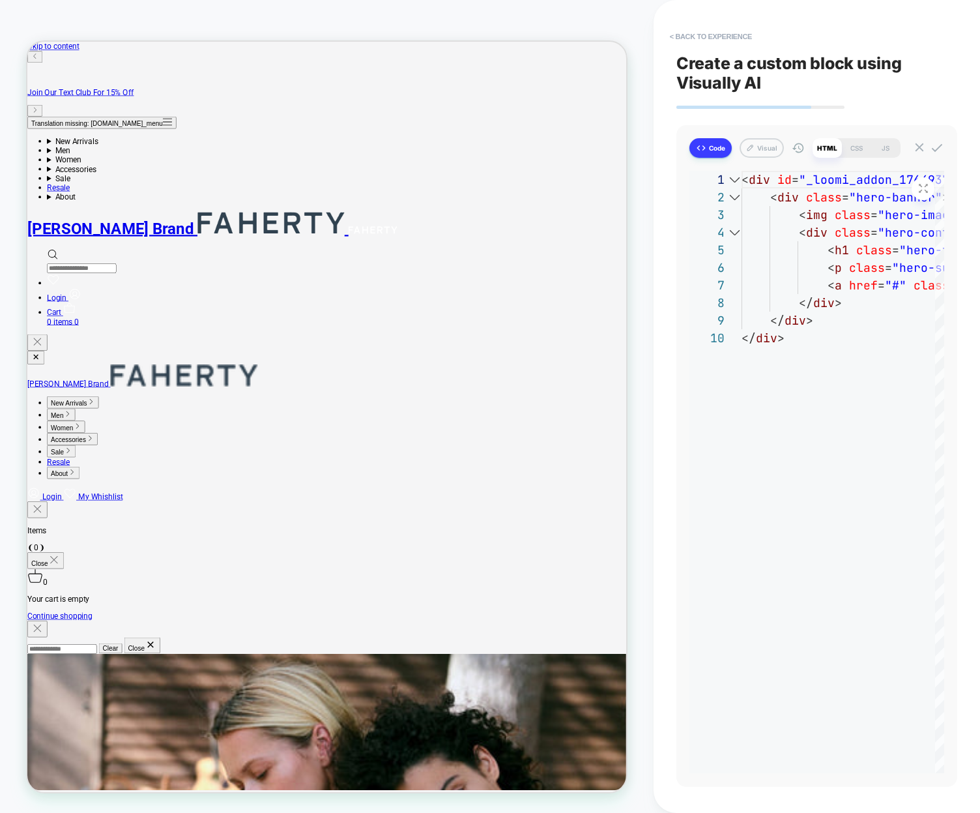
click at [716, 143] on button "Code" at bounding box center [711, 148] width 42 height 20
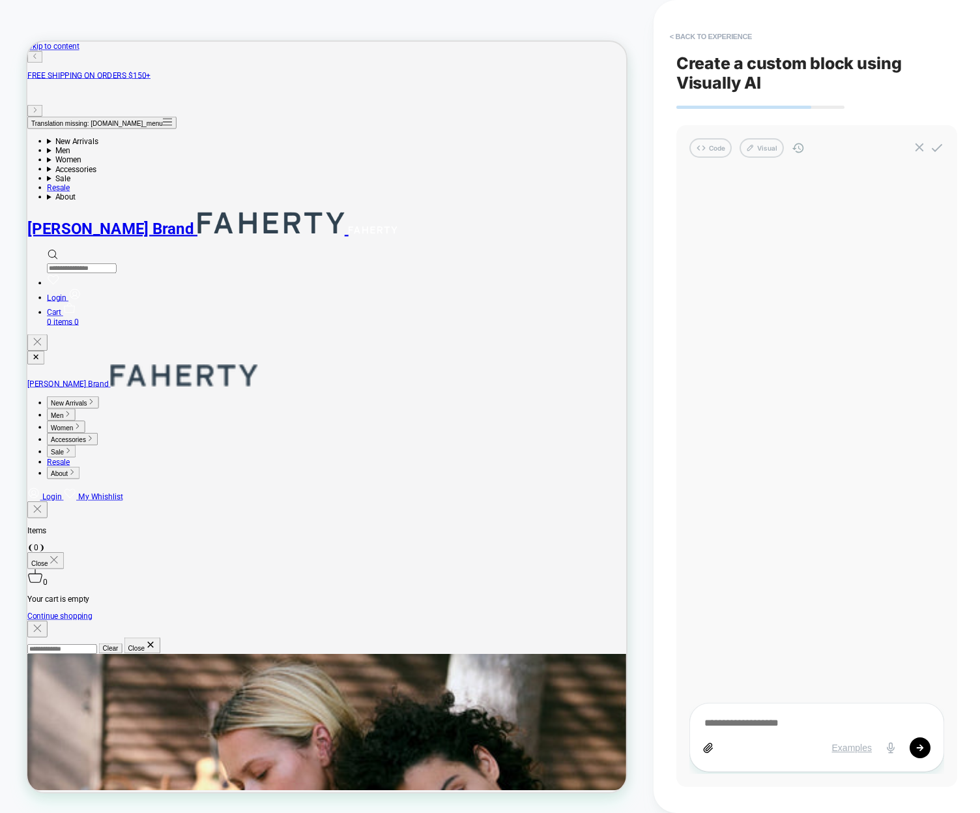
click at [756, 128] on div "Code Visual Examples" at bounding box center [817, 456] width 281 height 662
click at [766, 143] on button "Visual" at bounding box center [762, 148] width 44 height 20
type textarea "*"
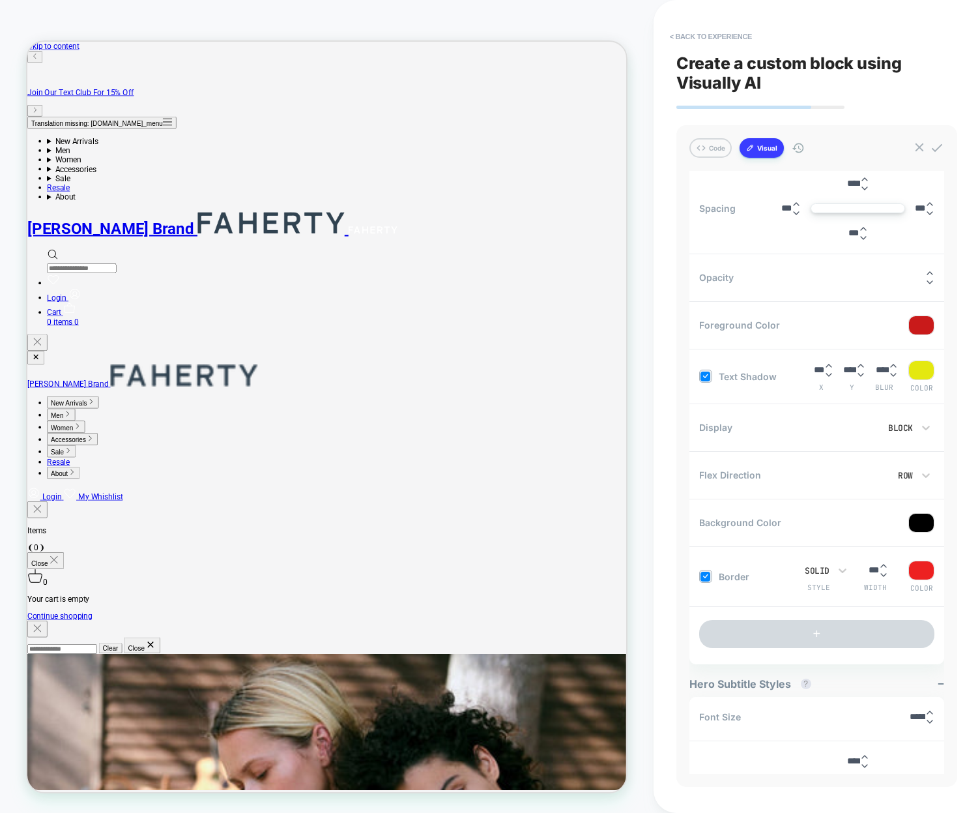
scroll to position [0, 0]
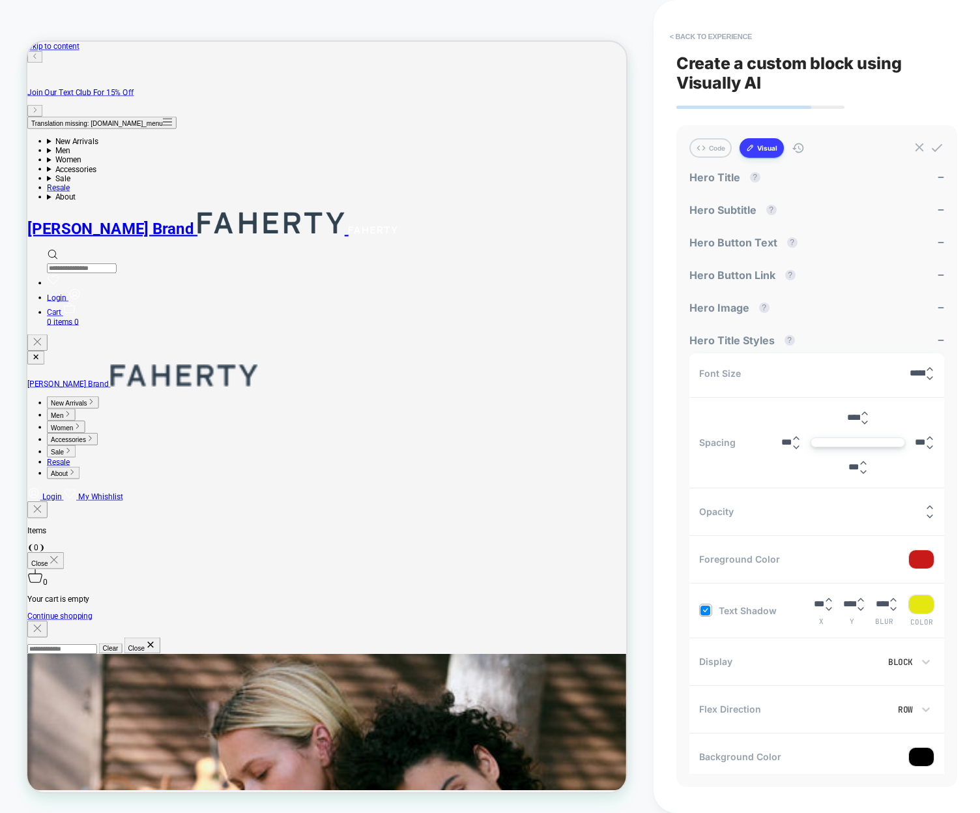
drag, startPoint x: 864, startPoint y: 108, endPoint x: 875, endPoint y: 119, distance: 15.7
click at [865, 108] on div "< Back to experience Create a custom block using Visually AI Code Visual Exampl…" at bounding box center [817, 406] width 281 height 813
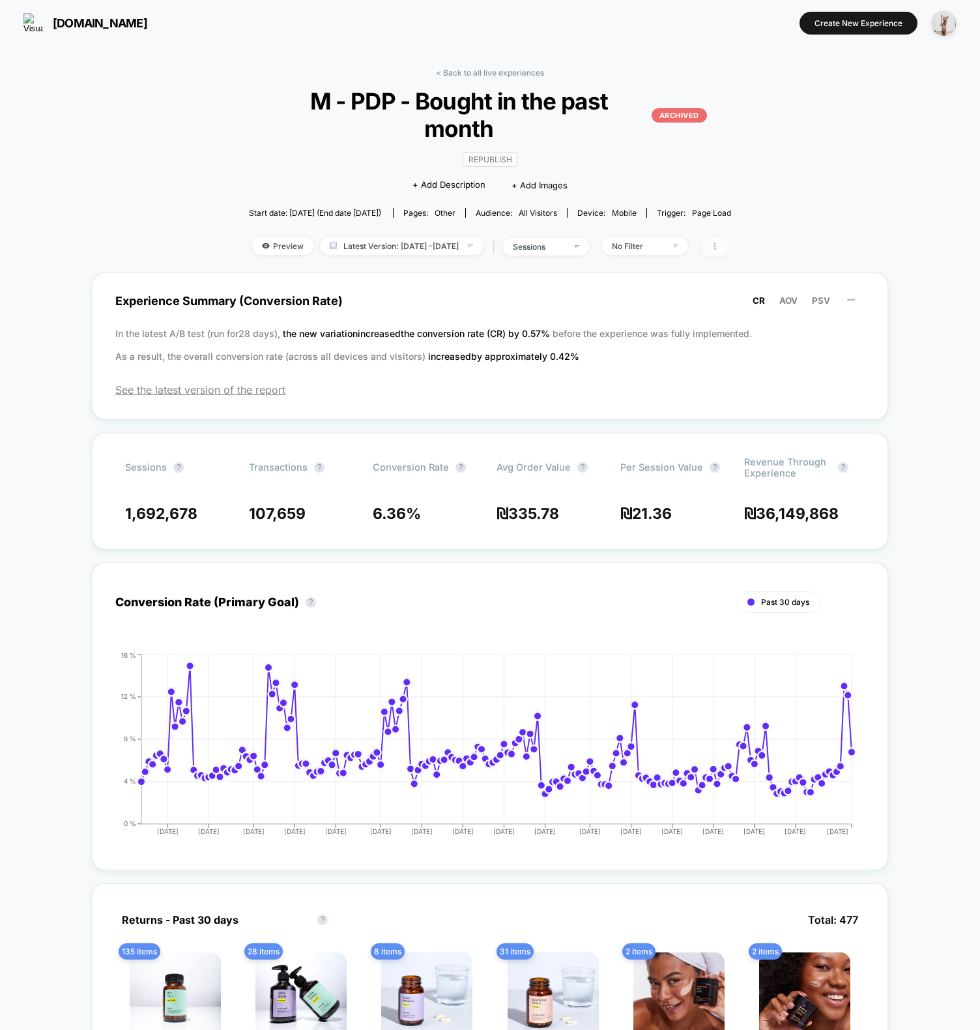
click at [719, 242] on icon at bounding box center [715, 246] width 8 height 8
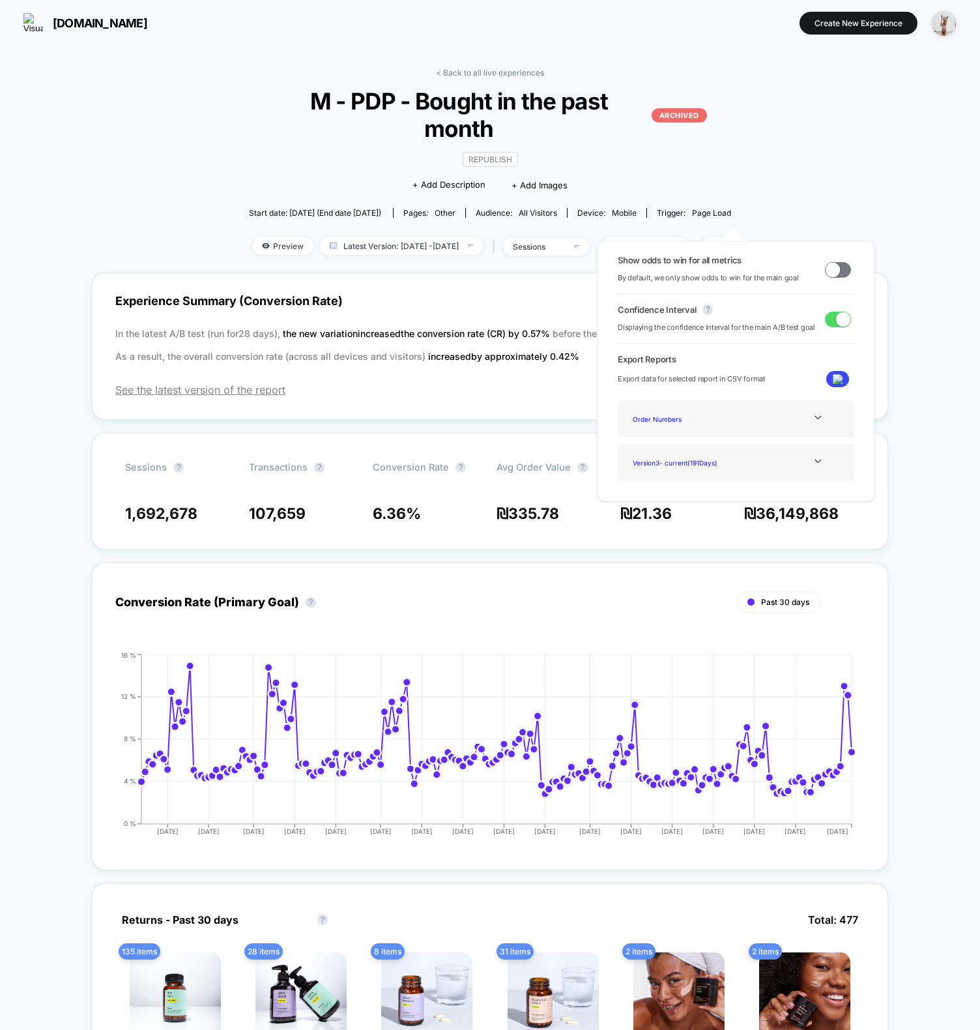
click at [798, 168] on div "< Back to all live experiences M - PDP - Bought in the past month ARCHIVED Repu…" at bounding box center [490, 763] width 796 height 1409
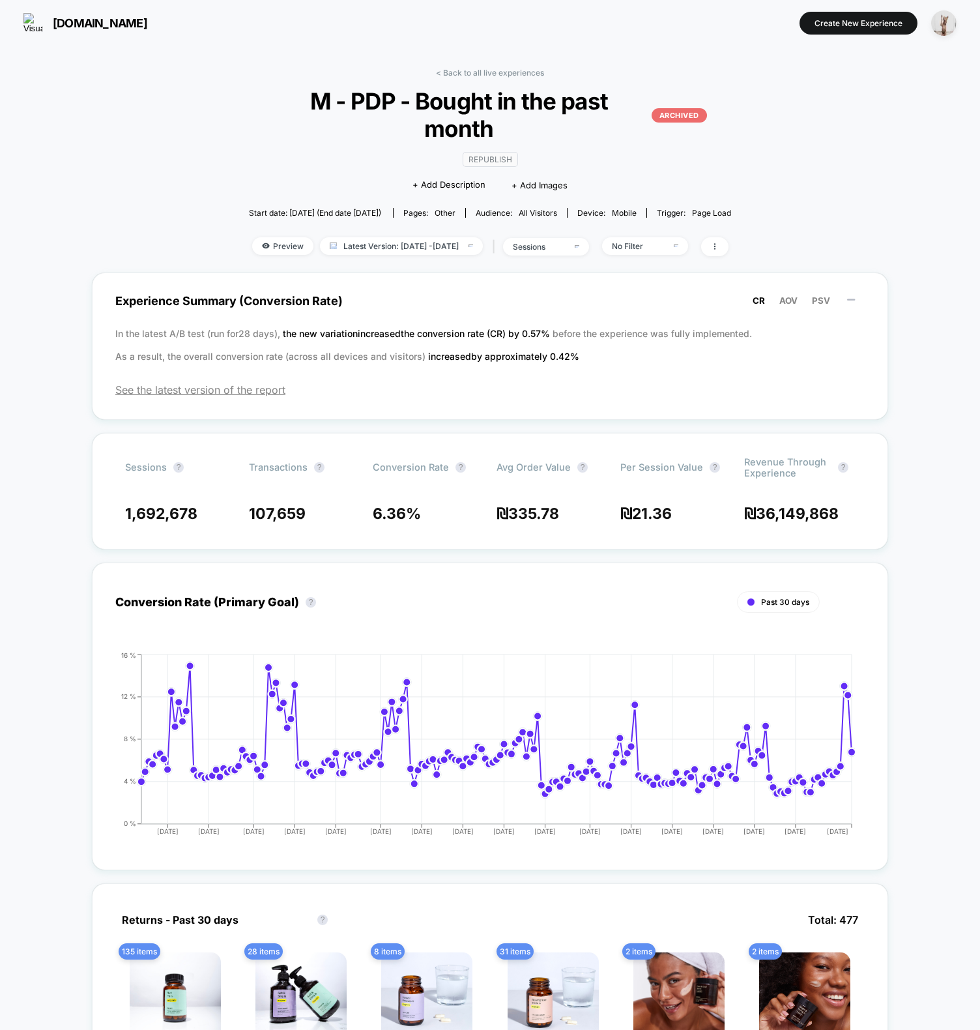
click at [172, 135] on div "< Back to all live experiences M - PDP - Bought in the past month ARCHIVED Repu…" at bounding box center [490, 763] width 796 height 1409
click at [729, 237] on span at bounding box center [714, 246] width 27 height 19
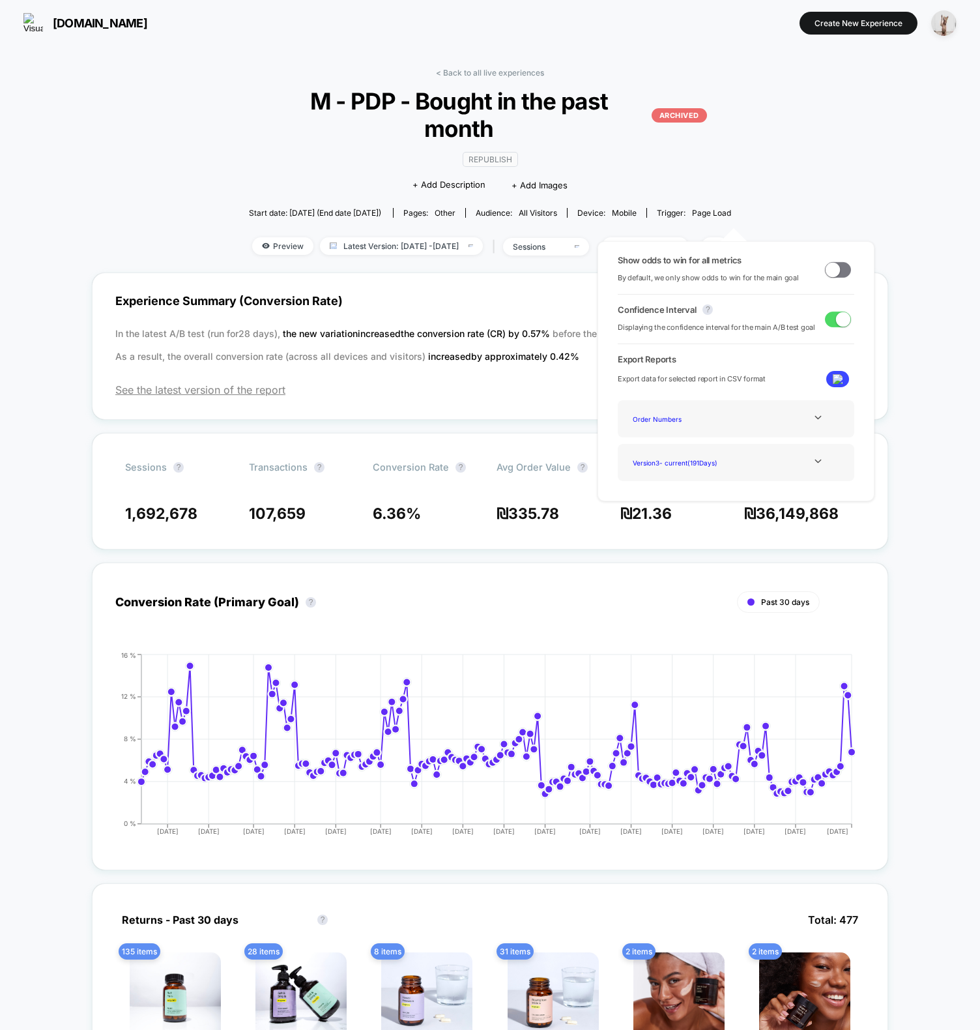
click at [833, 376] on img at bounding box center [838, 379] width 10 height 10
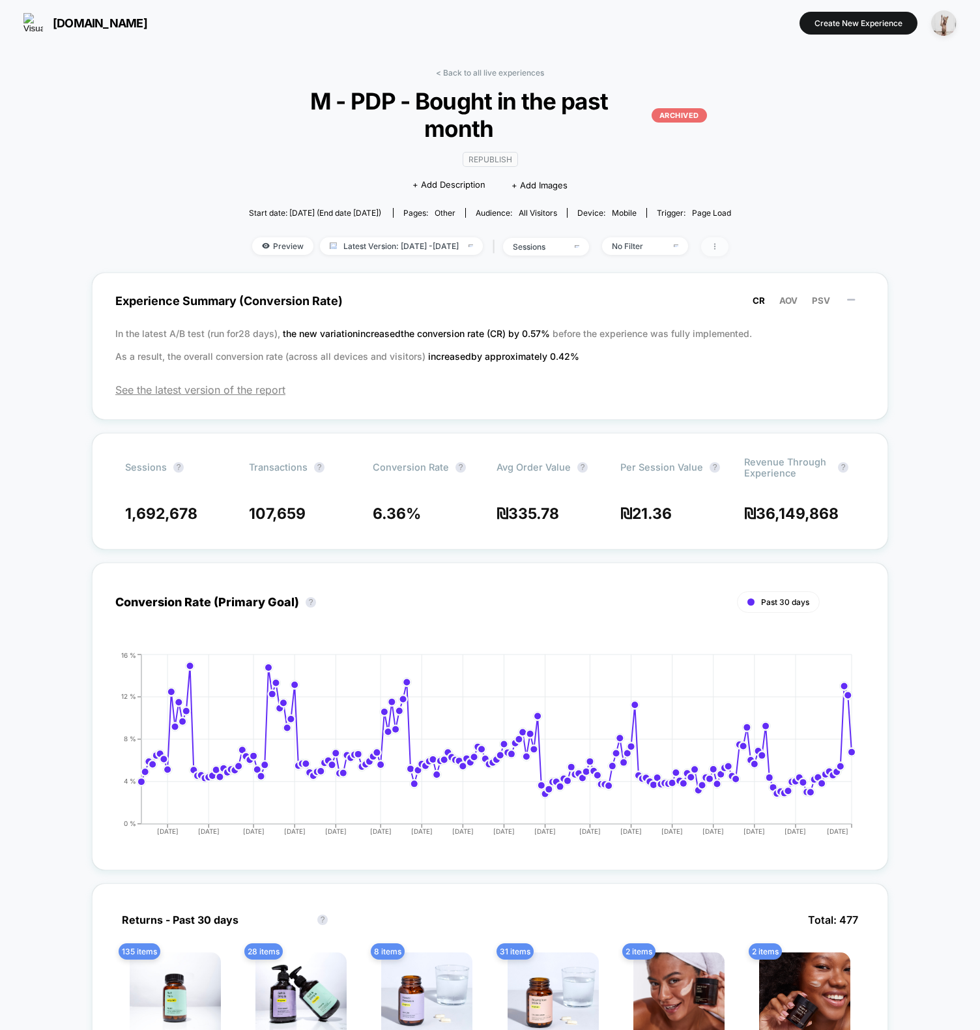
click at [719, 242] on icon at bounding box center [715, 246] width 8 height 8
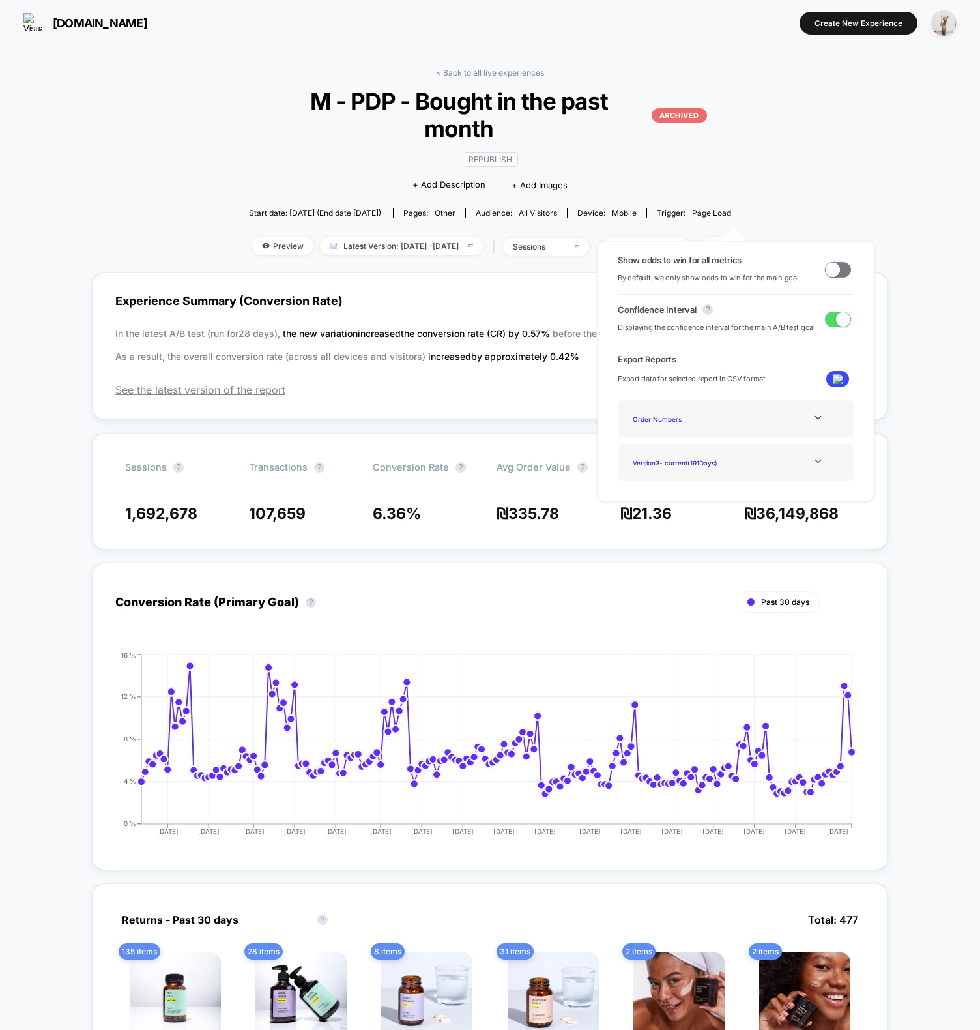
click at [719, 242] on icon at bounding box center [715, 246] width 8 height 8
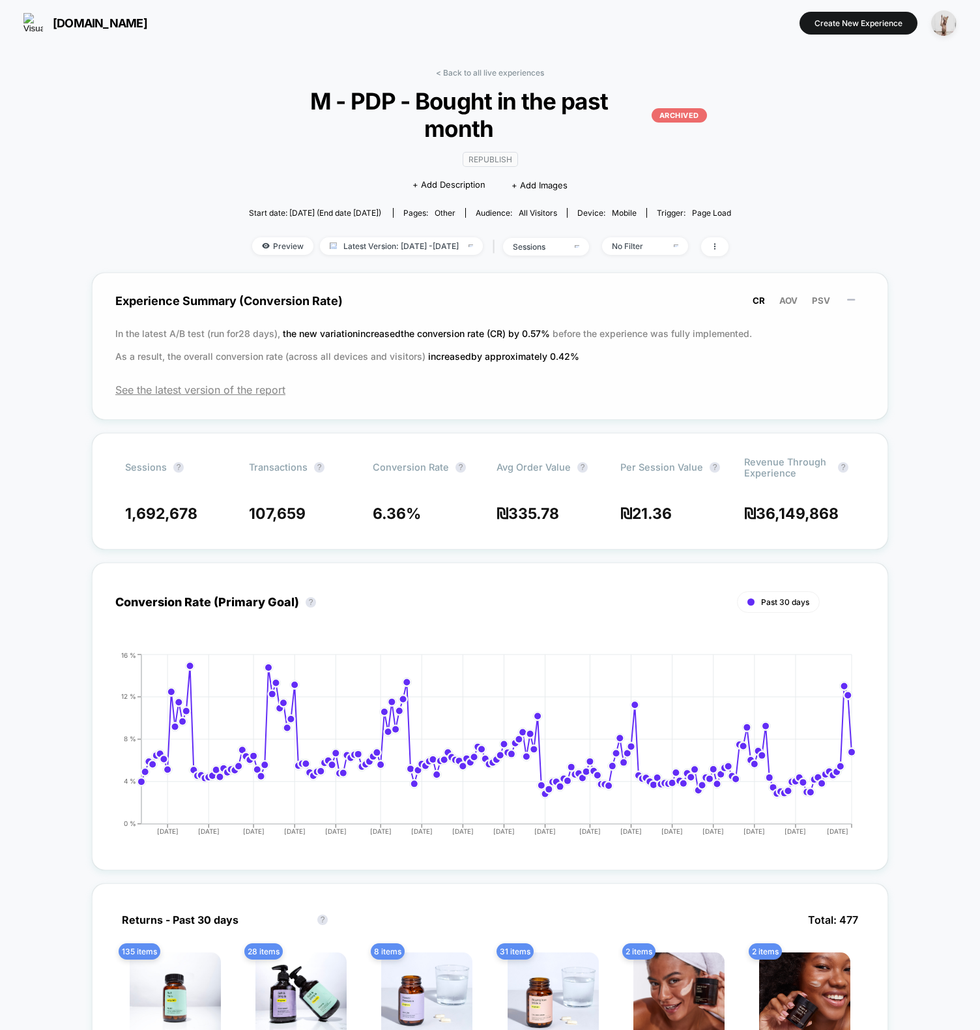
click at [687, 286] on span "Experience Summary (Conversion Rate) CR AOV PSV" at bounding box center [489, 300] width 749 height 29
